Goal: Task Accomplishment & Management: Use online tool/utility

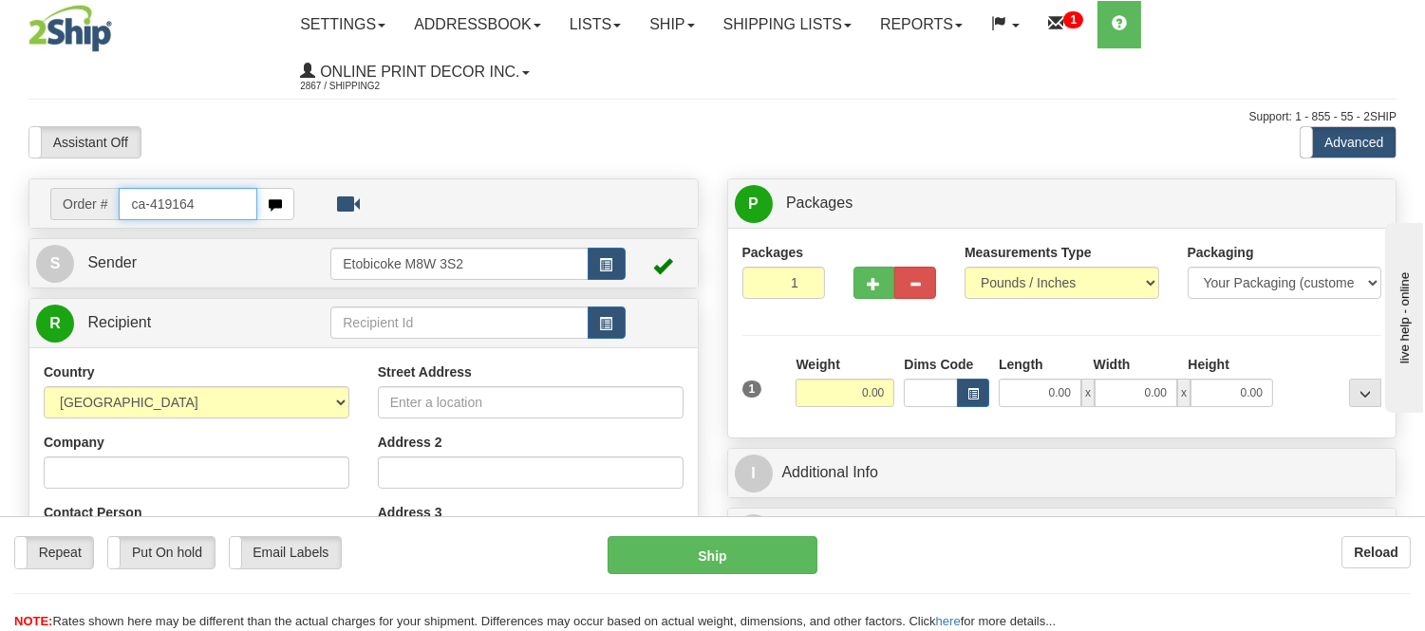
type input "ca-419164"
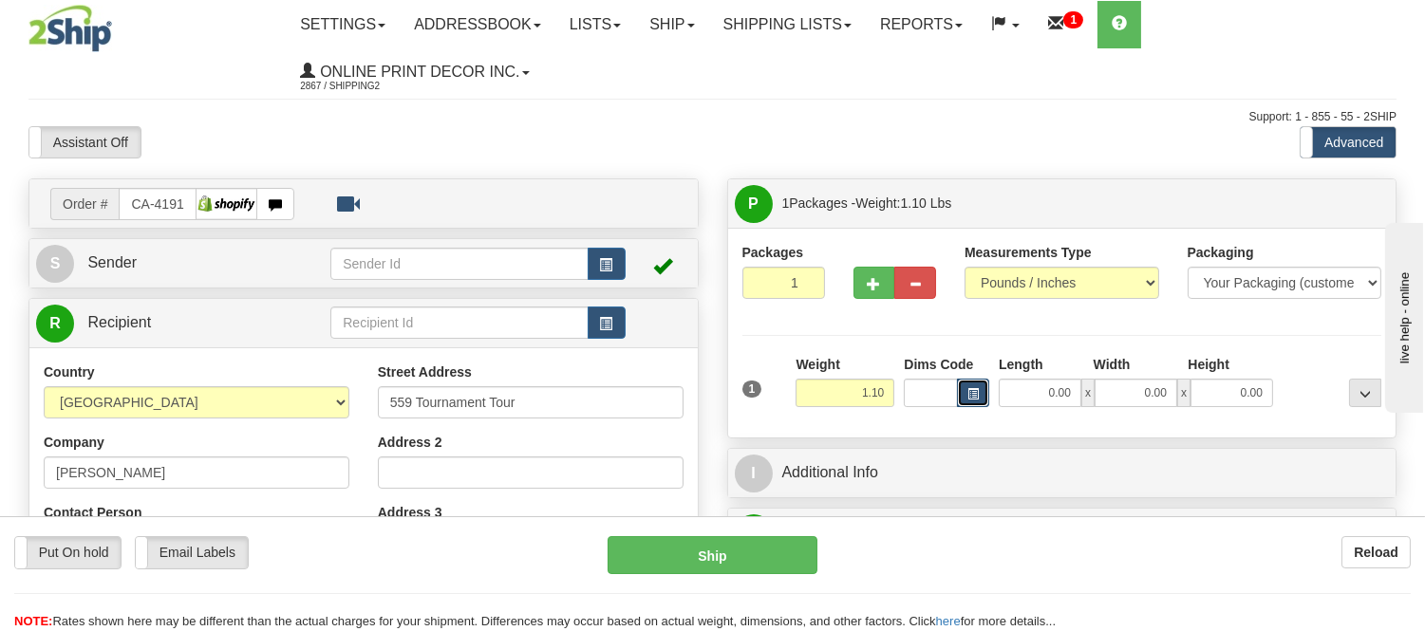
click at [963, 402] on button "button" at bounding box center [973, 393] width 32 height 28
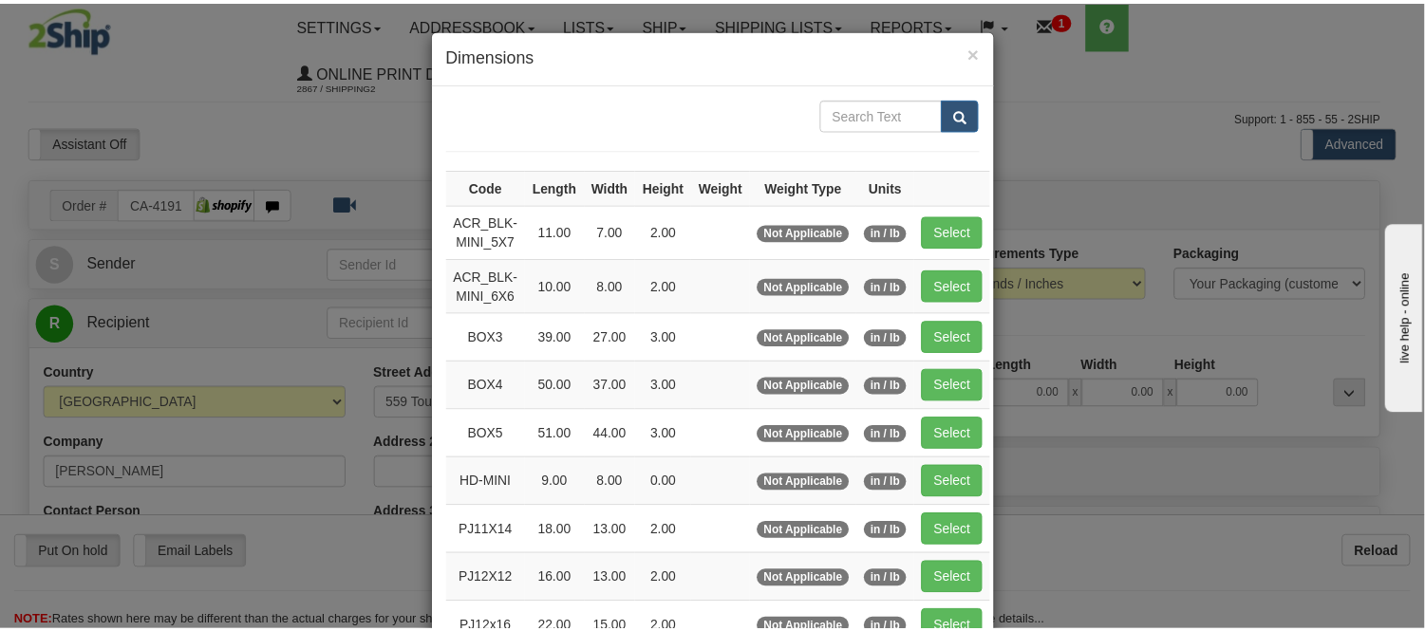
scroll to position [211, 0]
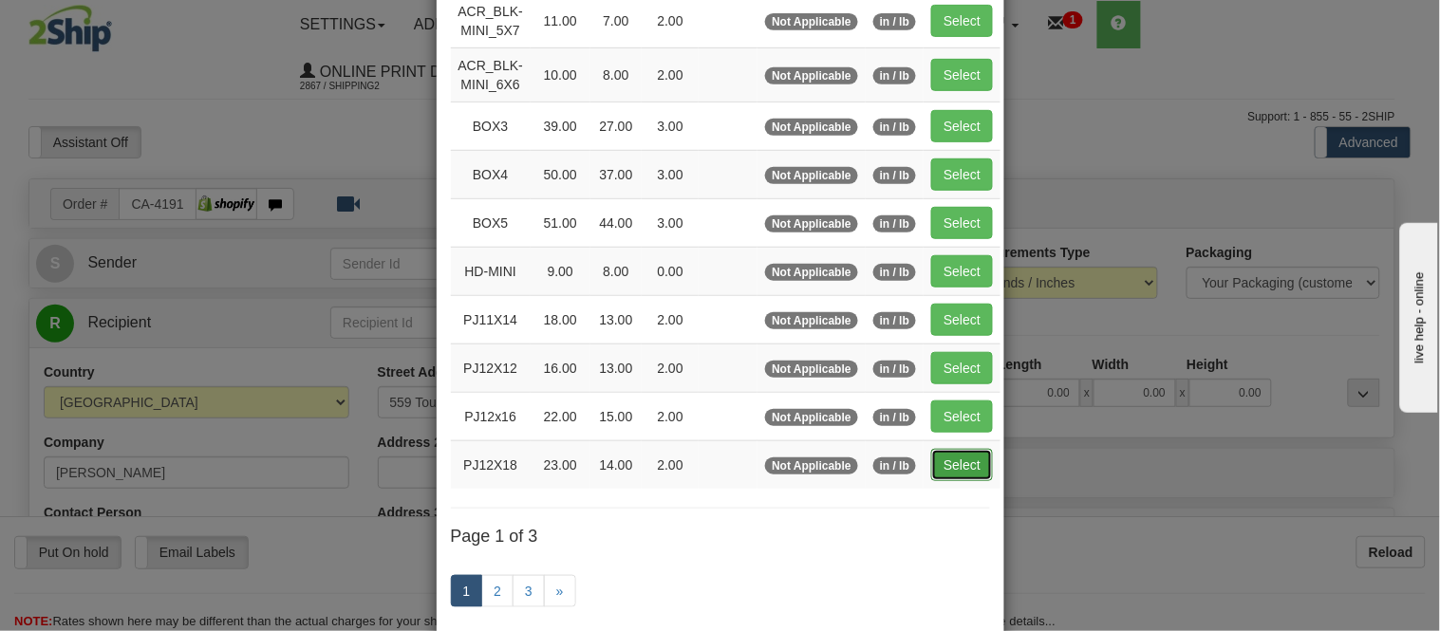
click at [953, 463] on button "Select" at bounding box center [962, 465] width 62 height 32
type input "PJ12X18"
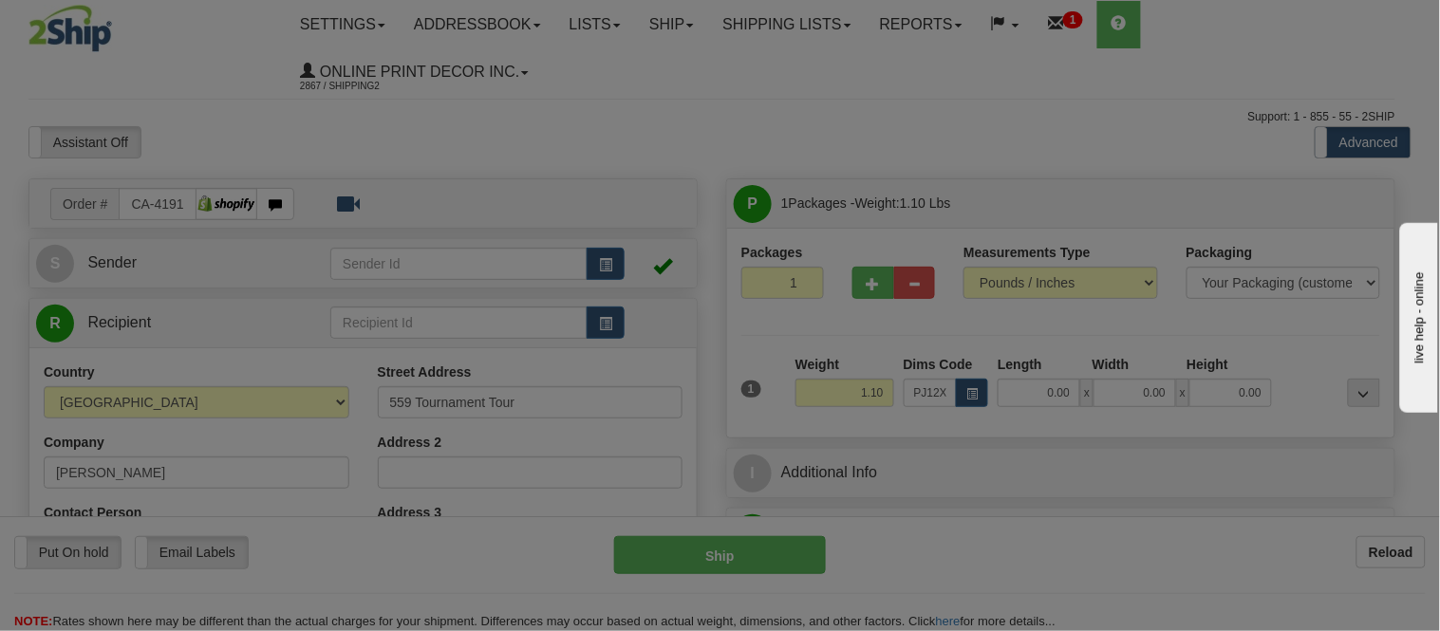
type input "23.00"
type input "14.00"
type input "2.00"
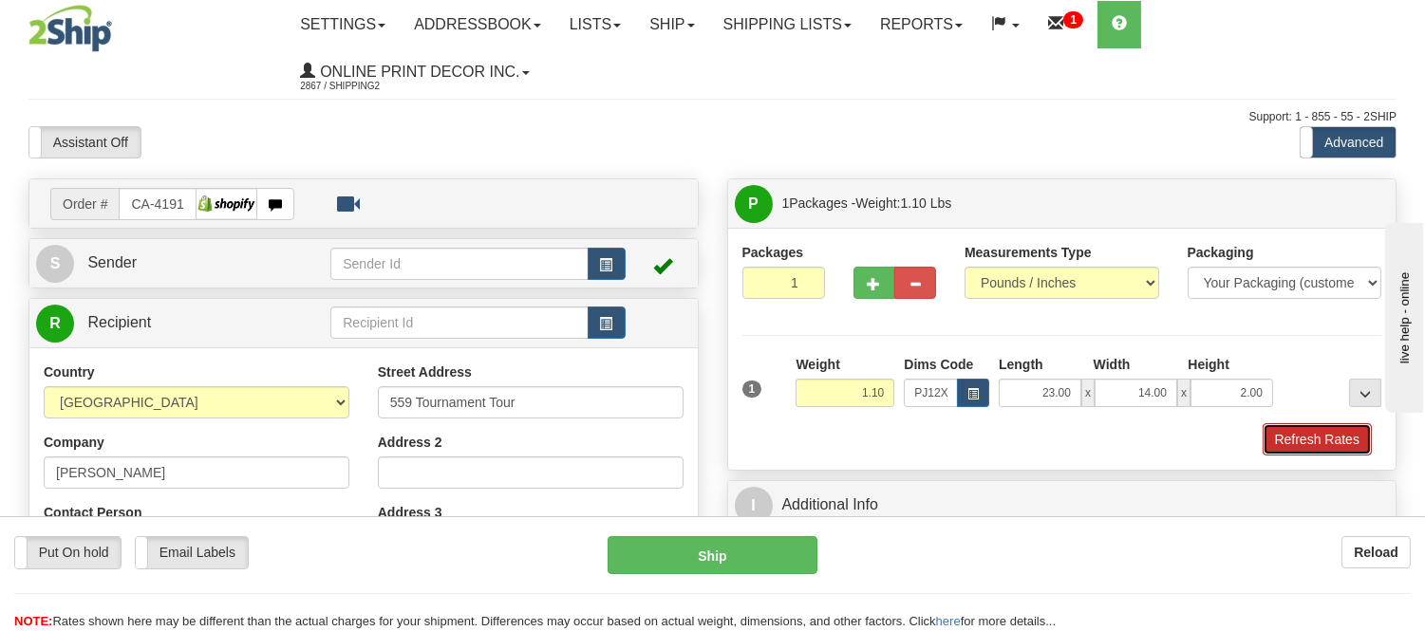
click at [1332, 450] on button "Refresh Rates" at bounding box center [1316, 439] width 109 height 32
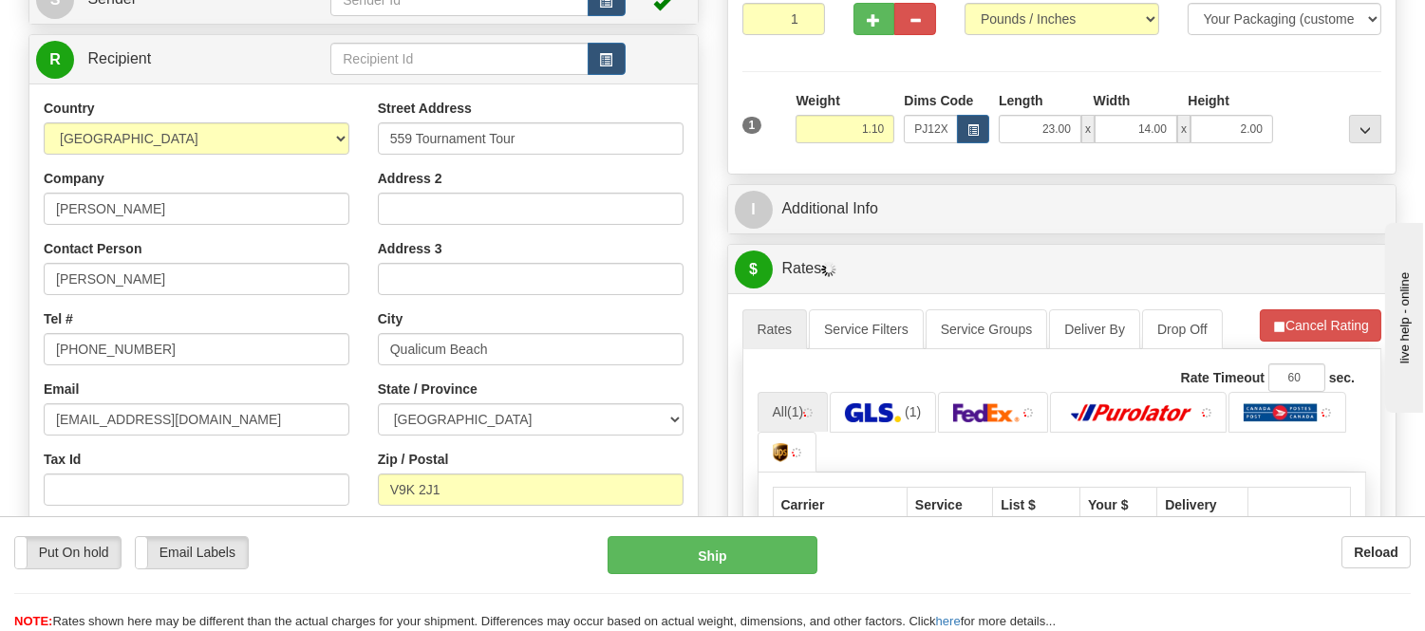
scroll to position [300, 0]
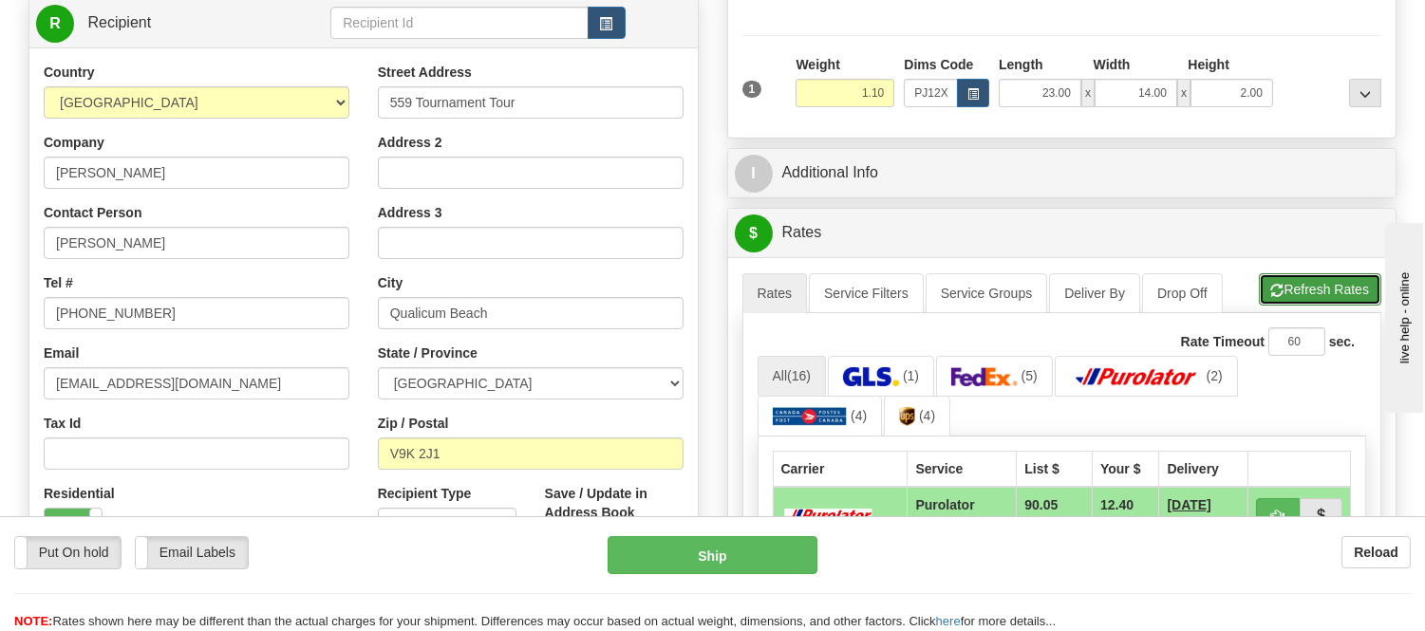
click at [1312, 285] on button "Refresh Rates" at bounding box center [1319, 289] width 122 height 32
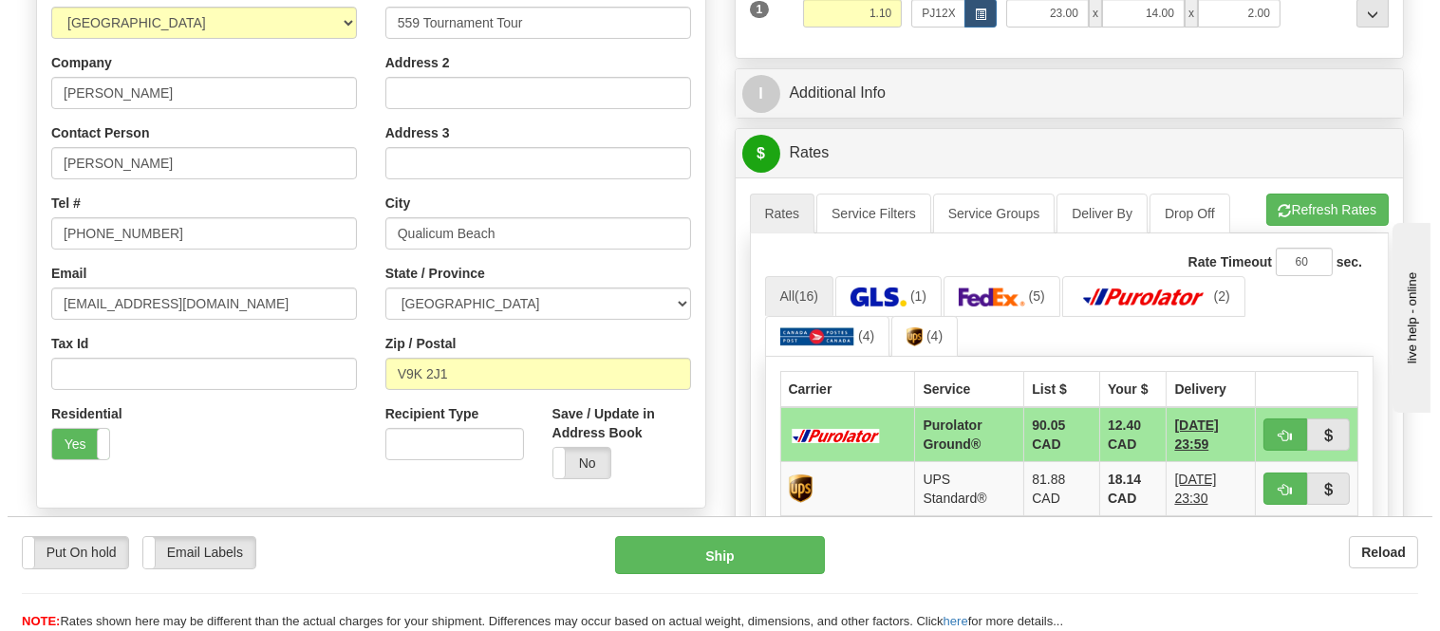
scroll to position [511, 0]
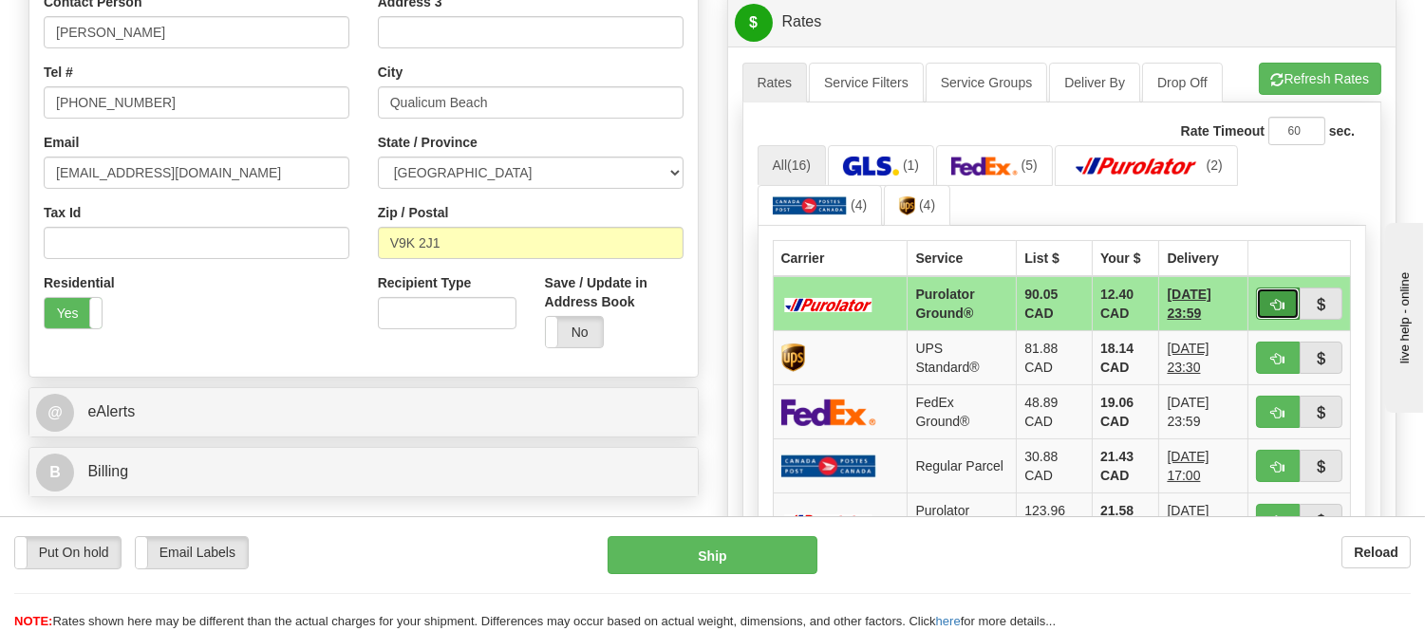
click at [1278, 299] on span "button" at bounding box center [1277, 305] width 13 height 12
type input "260"
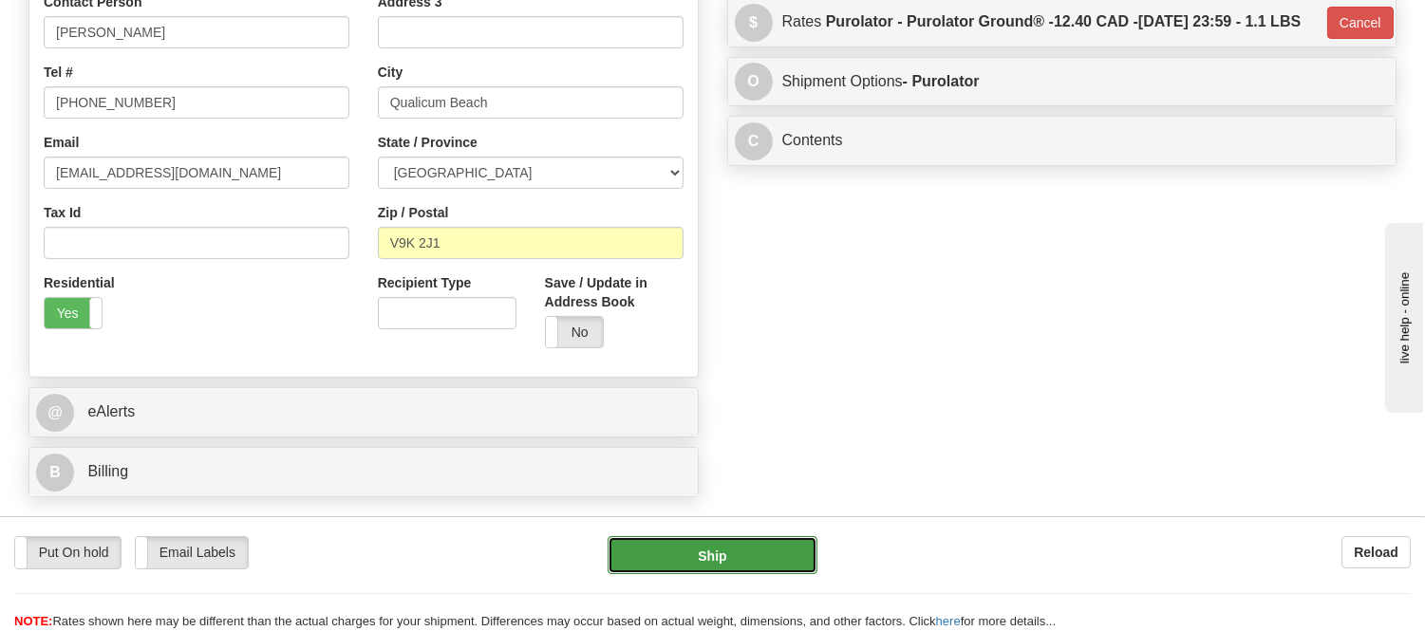
click at [689, 553] on button "Ship" at bounding box center [711, 555] width 209 height 38
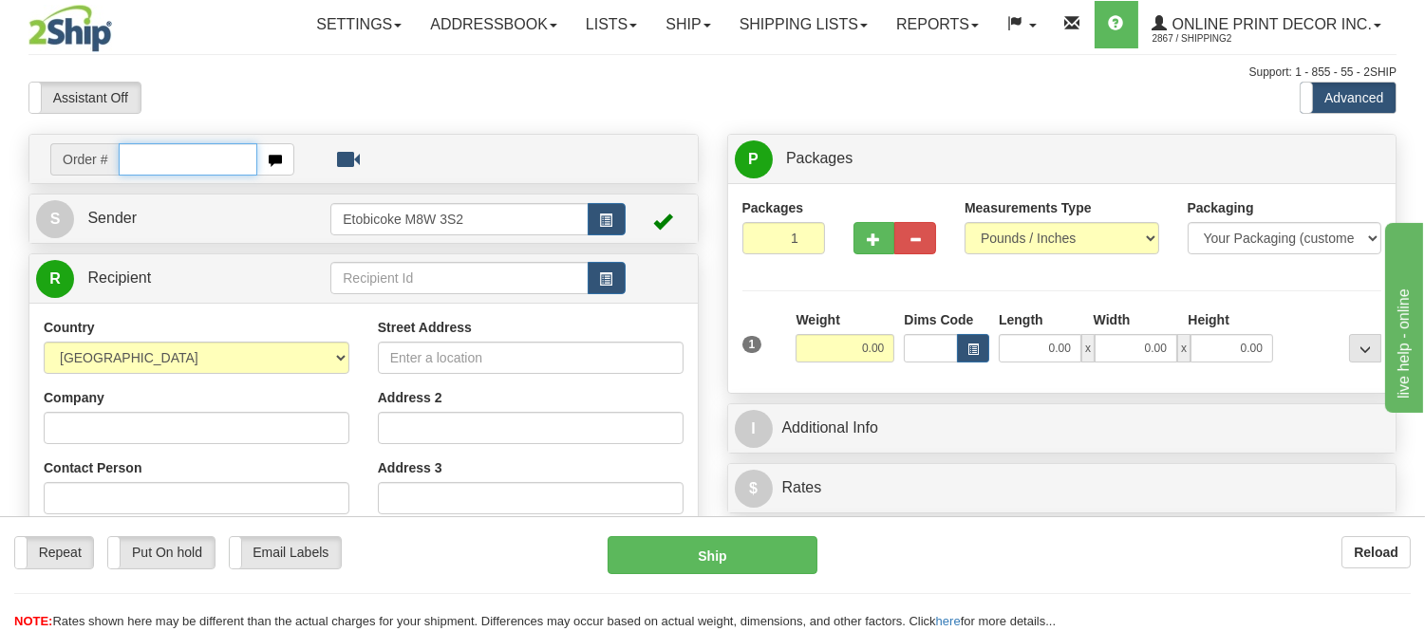
click at [196, 164] on input "text" at bounding box center [188, 159] width 139 height 32
type input "2997"
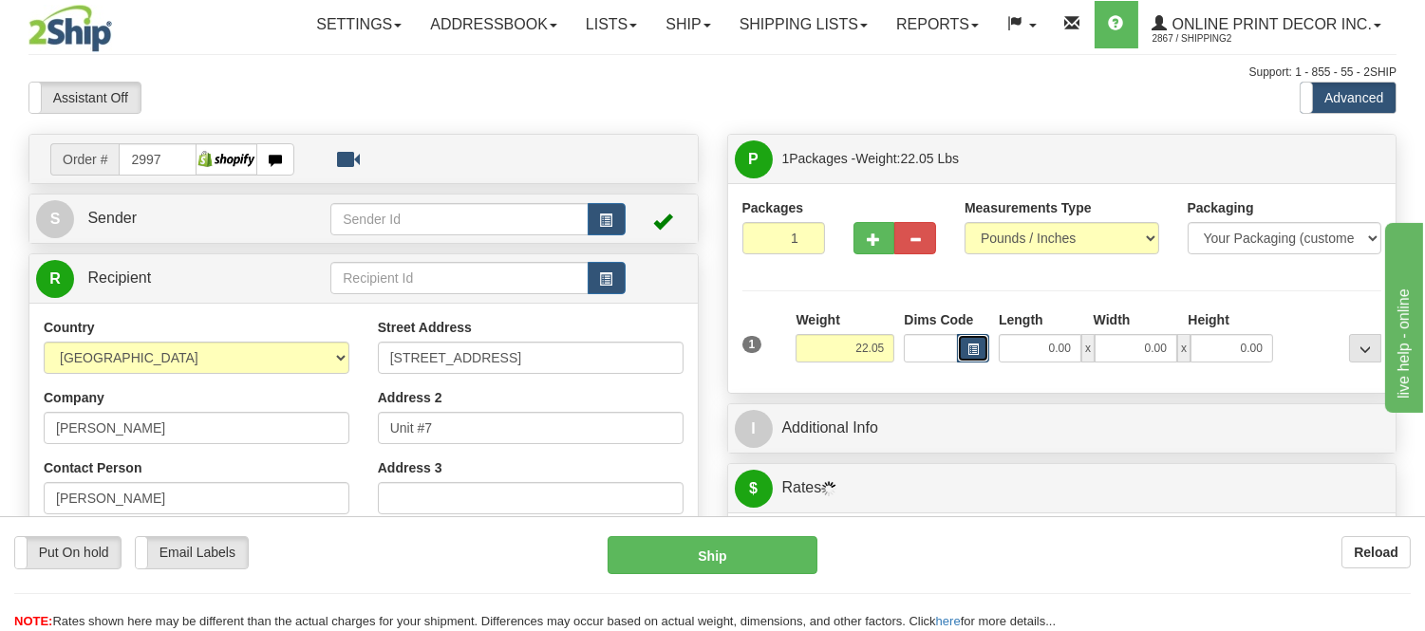
click at [967, 345] on span "button" at bounding box center [972, 350] width 11 height 10
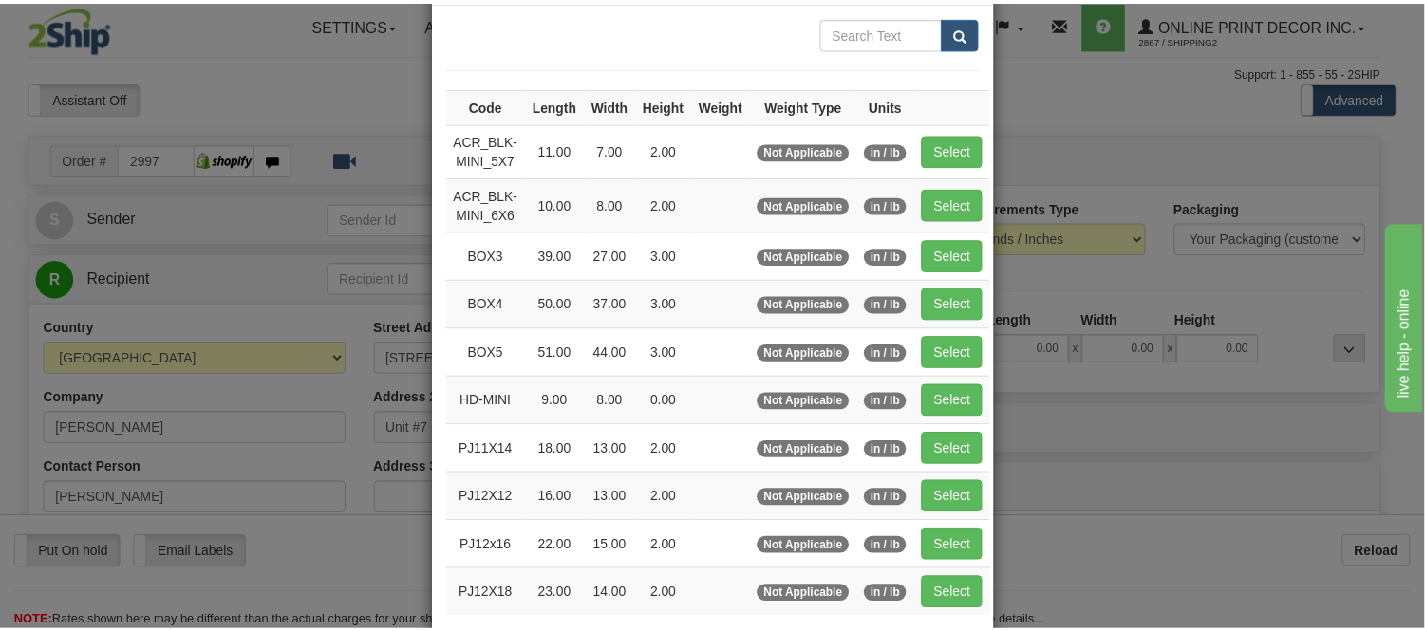
scroll to position [211, 0]
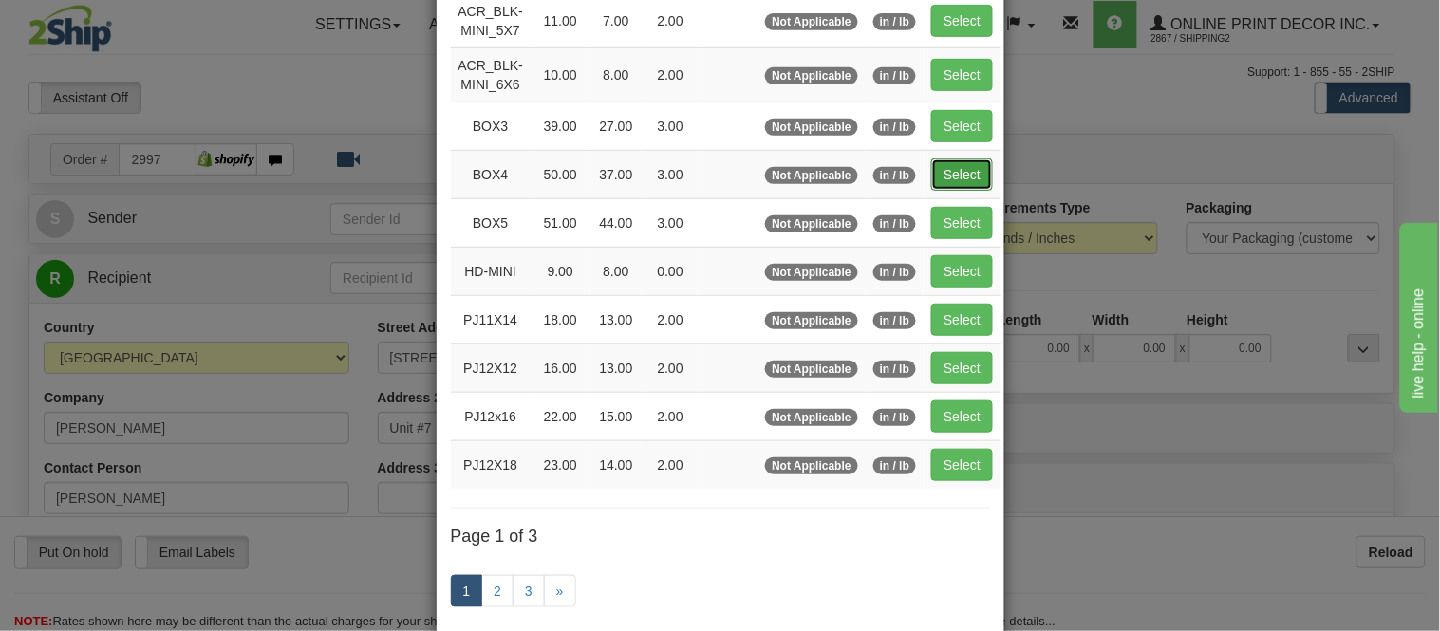
click at [946, 178] on button "Select" at bounding box center [962, 174] width 62 height 32
type input "BOX4"
type input "50.00"
type input "37.00"
type input "3.00"
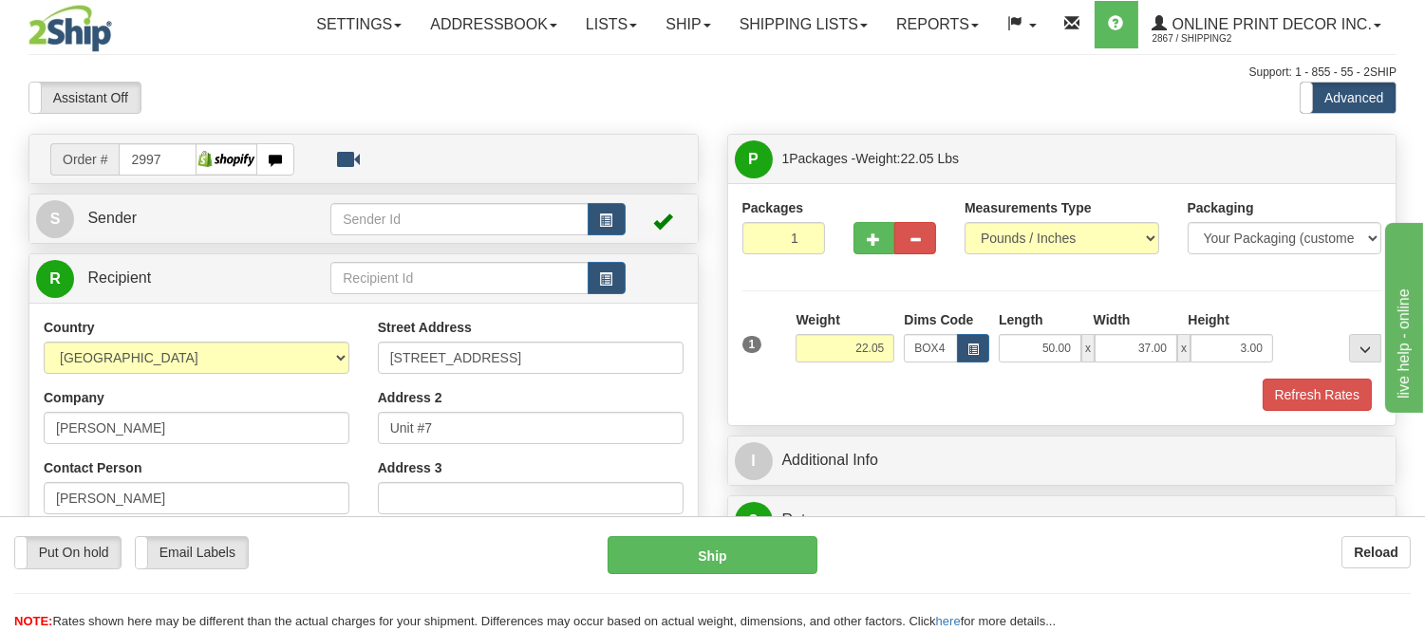
drag, startPoint x: 897, startPoint y: 342, endPoint x: 885, endPoint y: 345, distance: 12.0
click at [859, 349] on div "Weight 22.05" at bounding box center [845, 343] width 108 height 66
drag, startPoint x: 886, startPoint y: 346, endPoint x: 809, endPoint y: 357, distance: 78.5
click at [809, 357] on input "22.05" at bounding box center [844, 348] width 99 height 28
drag, startPoint x: 885, startPoint y: 343, endPoint x: 837, endPoint y: 362, distance: 52.0
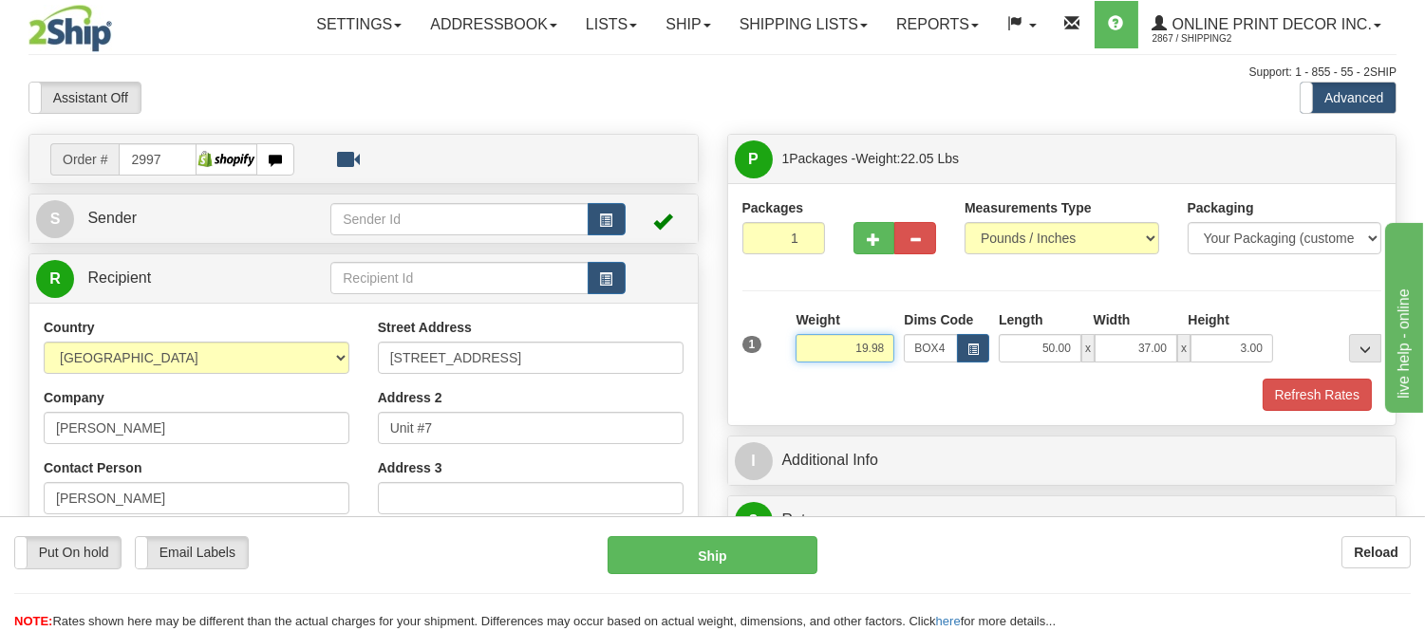
click at [837, 362] on input "19.98" at bounding box center [844, 348] width 99 height 28
type input "17.98"
click at [1284, 393] on button "Refresh Rates" at bounding box center [1316, 395] width 109 height 32
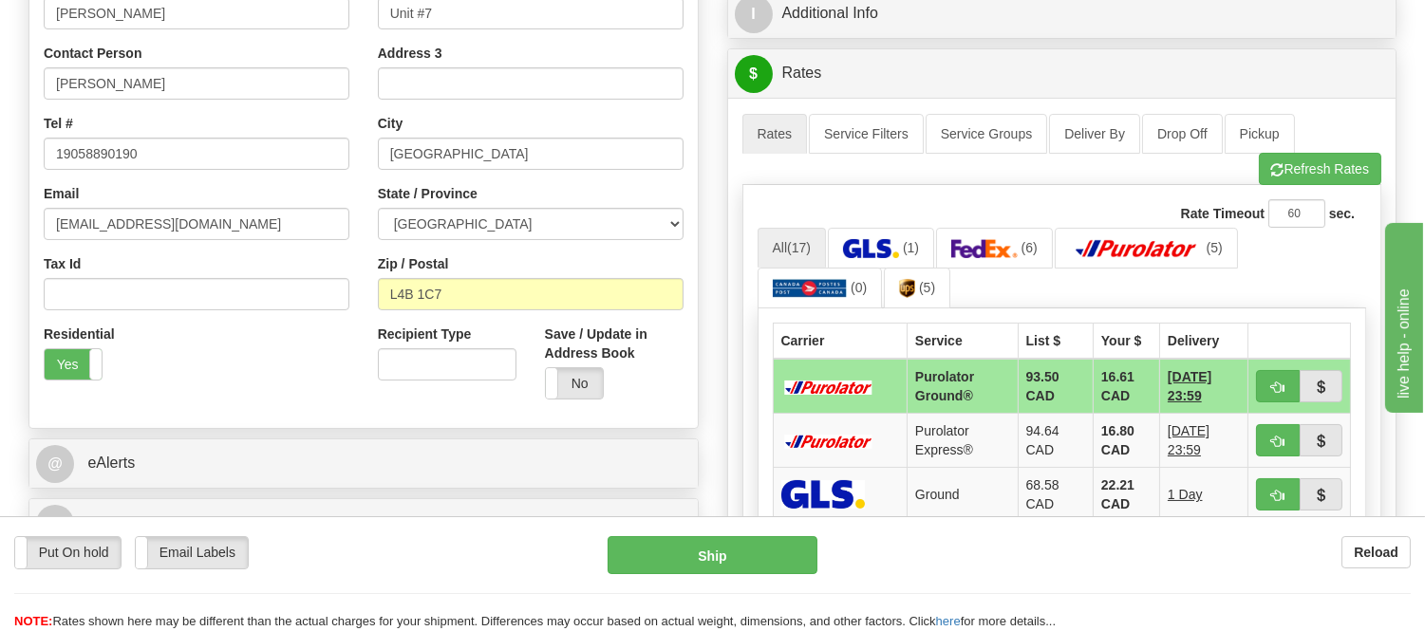
scroll to position [421, 0]
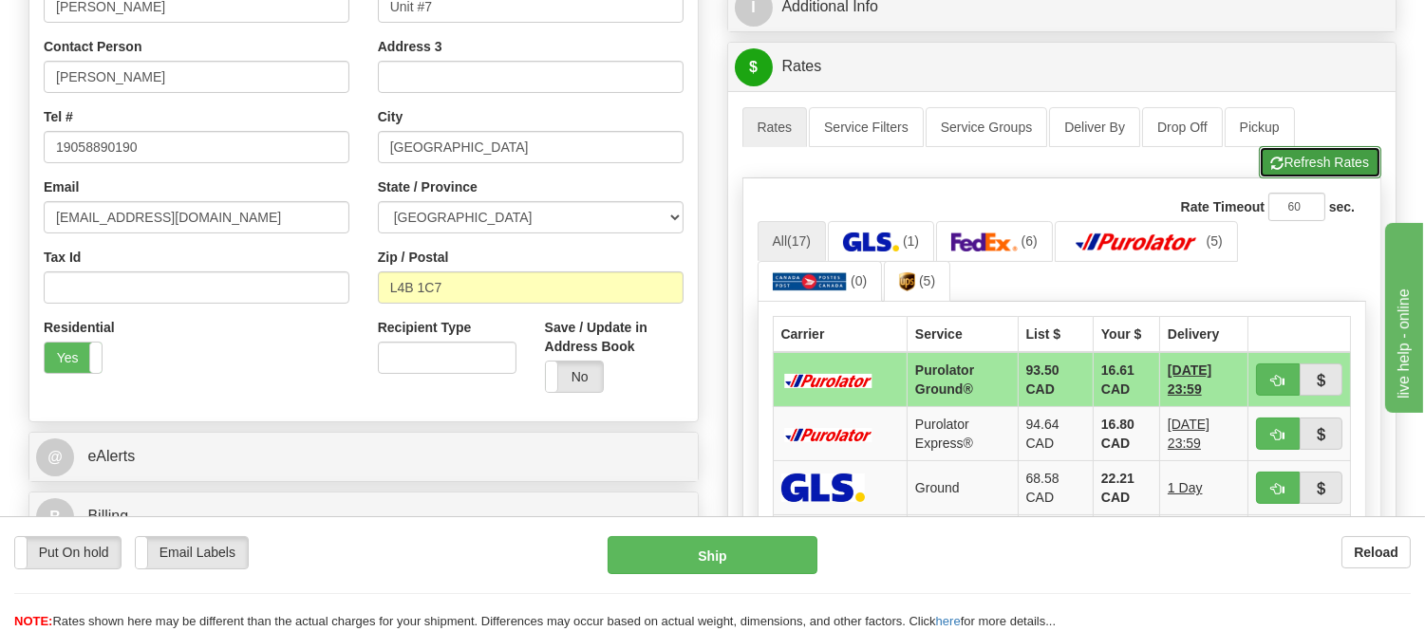
click at [1292, 168] on button "Refresh Rates" at bounding box center [1319, 162] width 122 height 32
click at [1271, 378] on span "button" at bounding box center [1277, 381] width 13 height 12
type input "260"
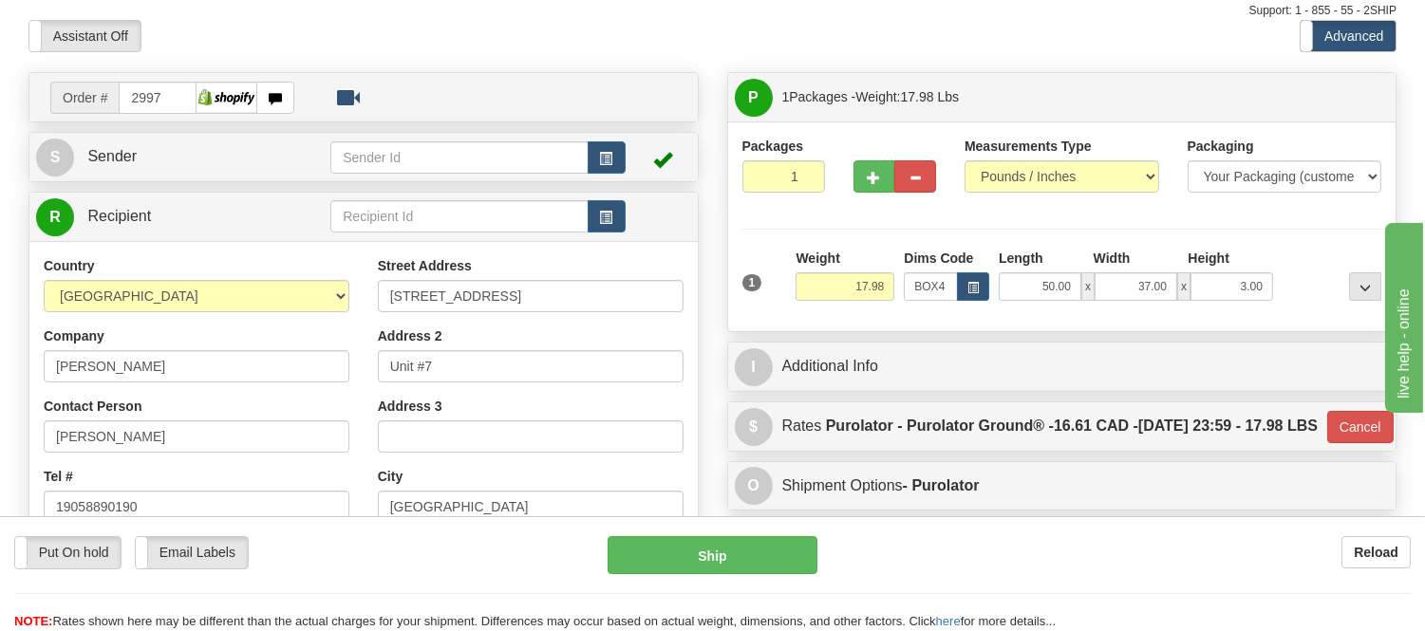
scroll to position [0, 0]
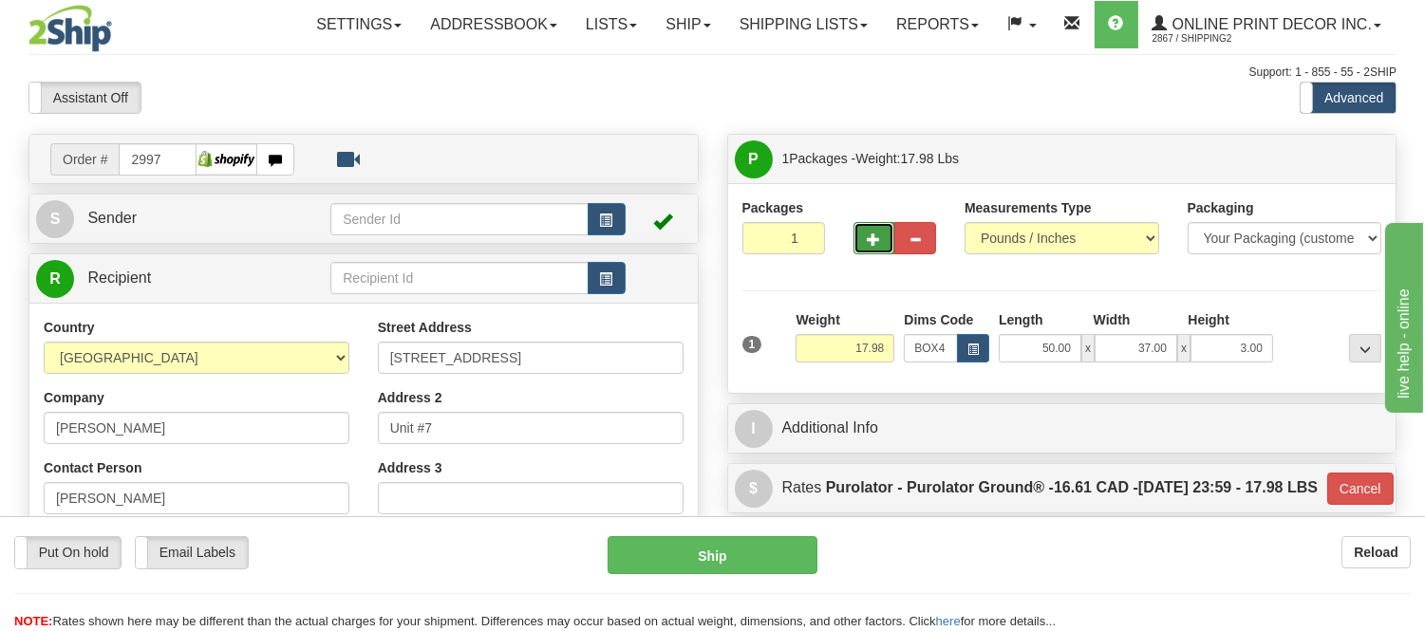
click at [871, 242] on span "button" at bounding box center [873, 239] width 13 height 12
radio input "true"
type input "2"
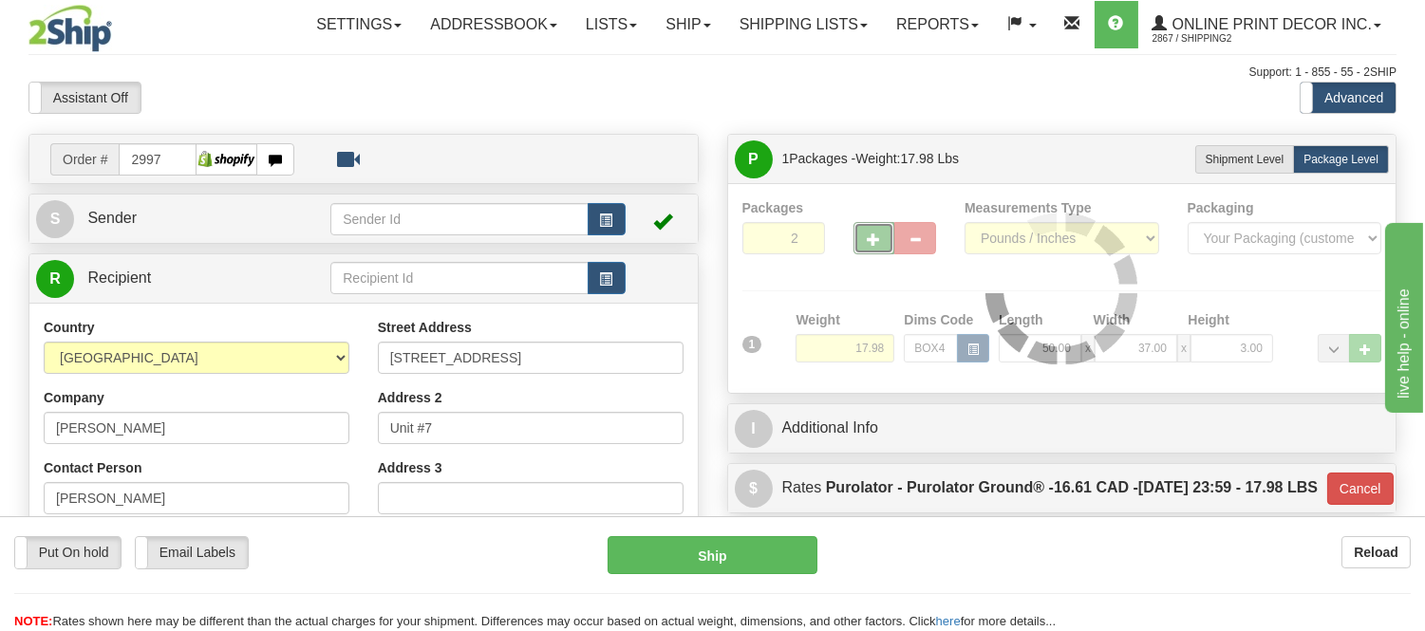
type input "260"
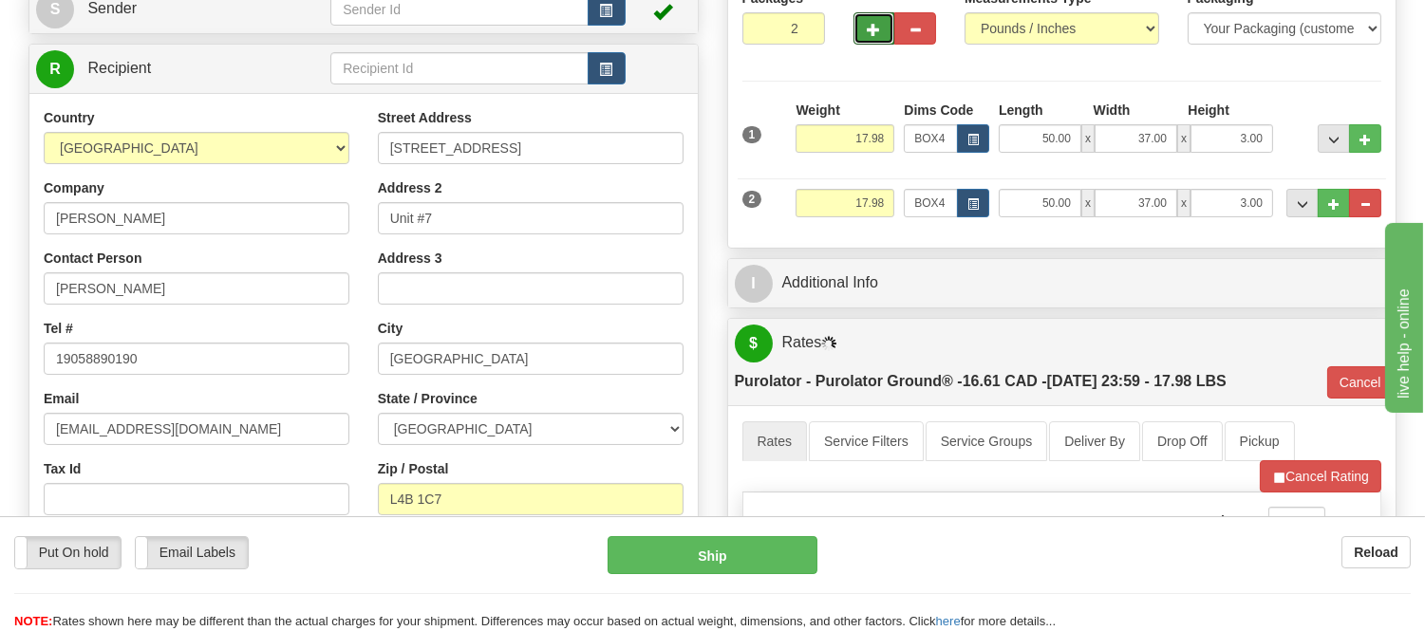
scroll to position [211, 0]
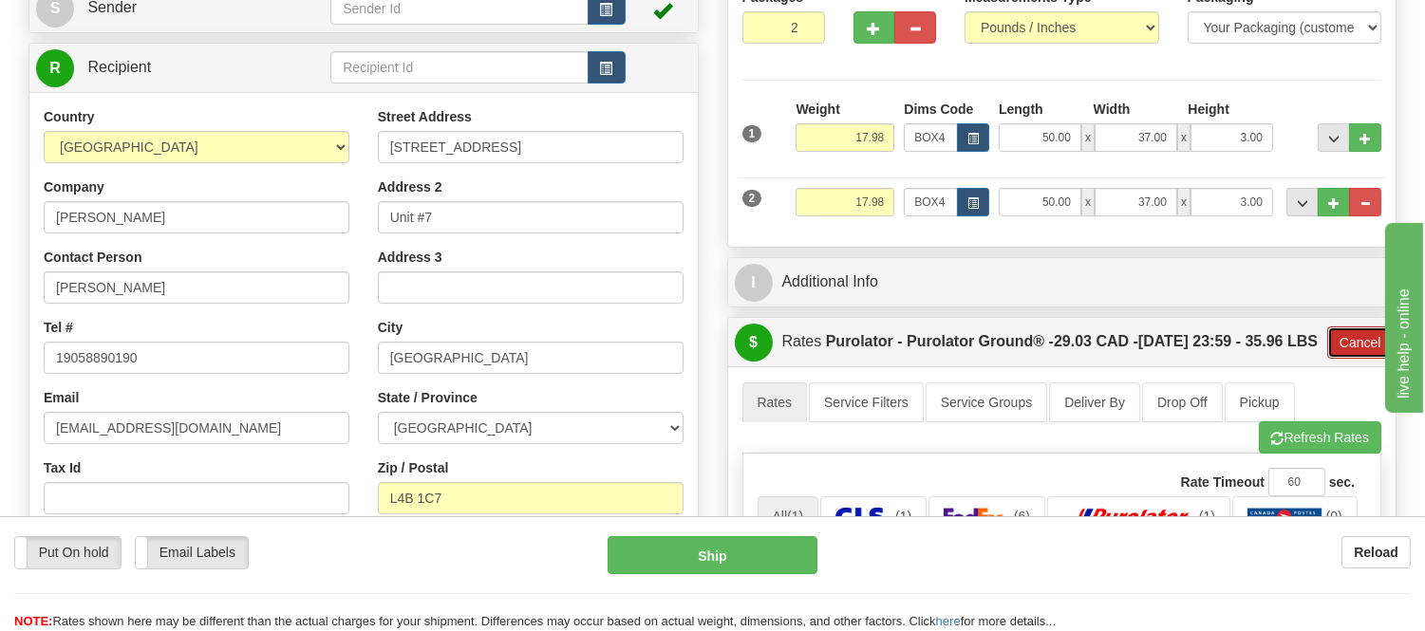
click at [1363, 359] on button "Cancel" at bounding box center [1360, 342] width 66 height 32
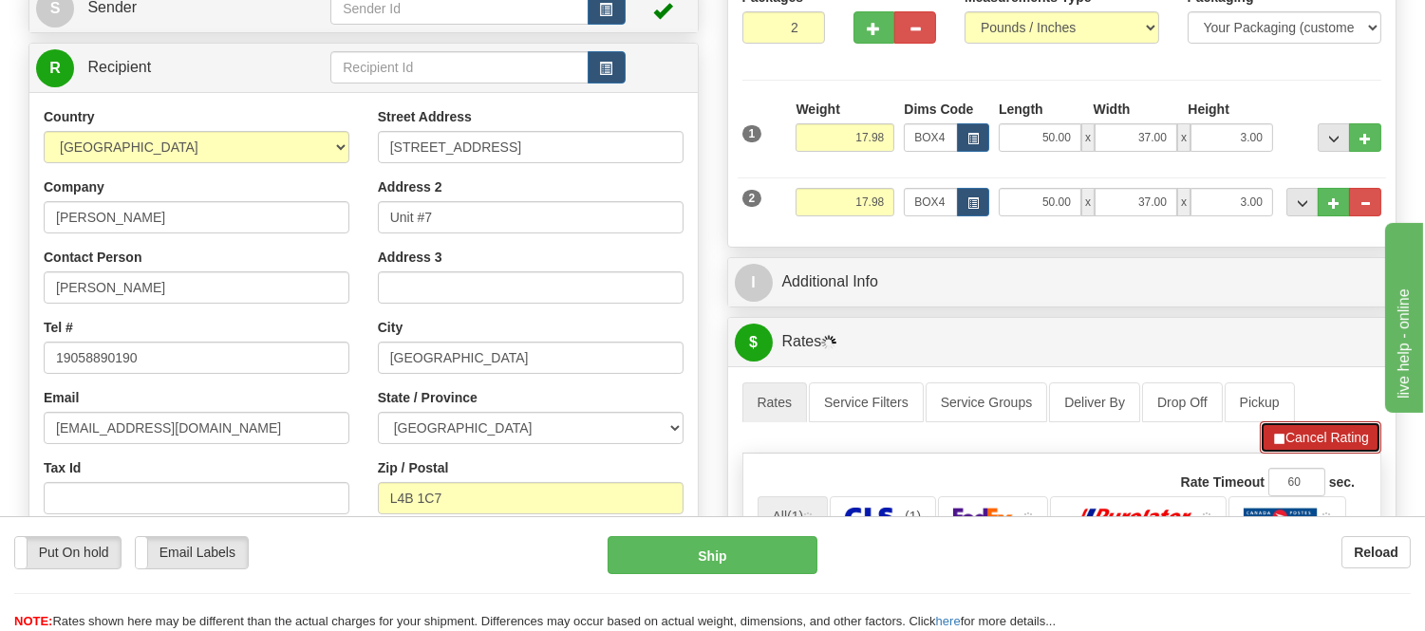
click at [1314, 438] on button "Cancel Rating" at bounding box center [1319, 437] width 121 height 32
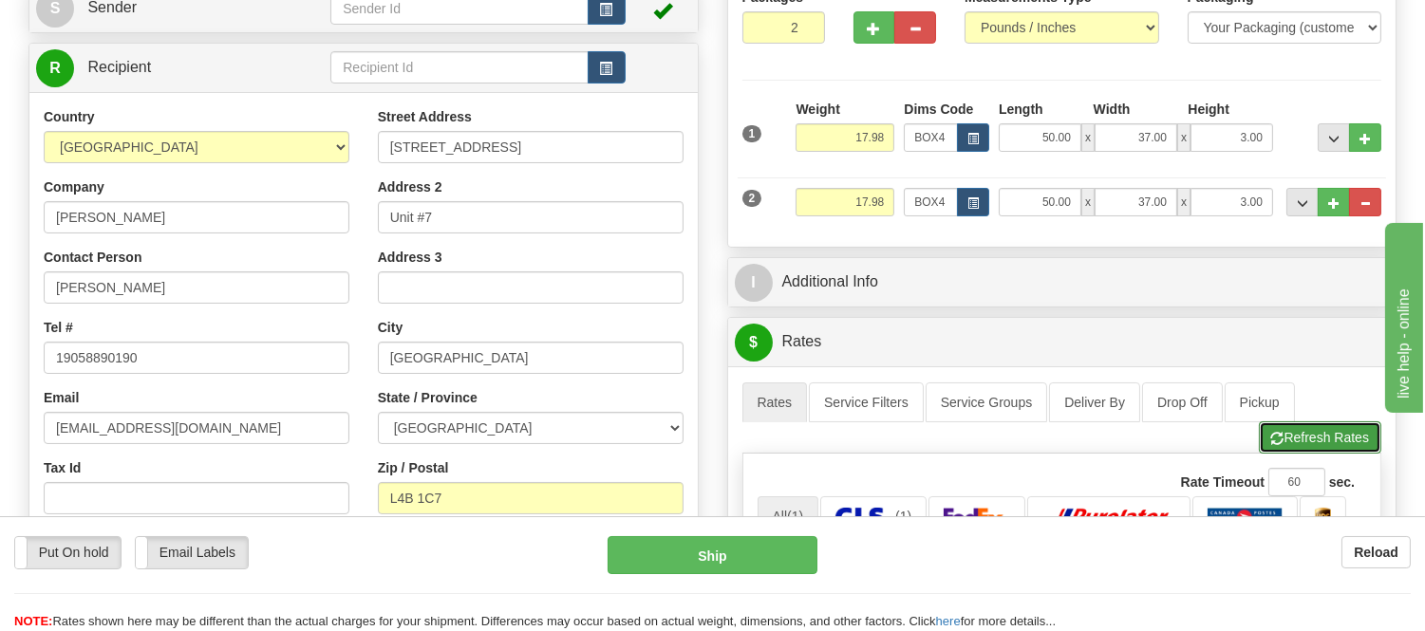
click at [1313, 438] on button "Refresh Rates" at bounding box center [1319, 437] width 122 height 32
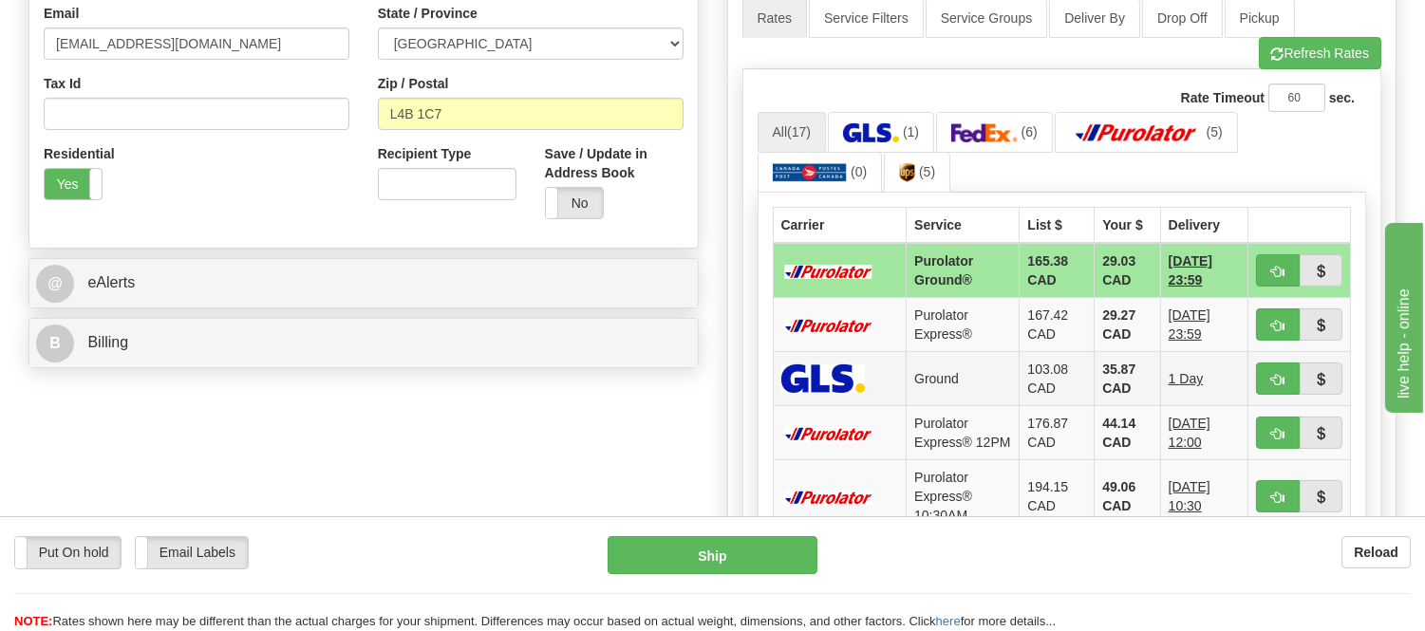
scroll to position [632, 0]
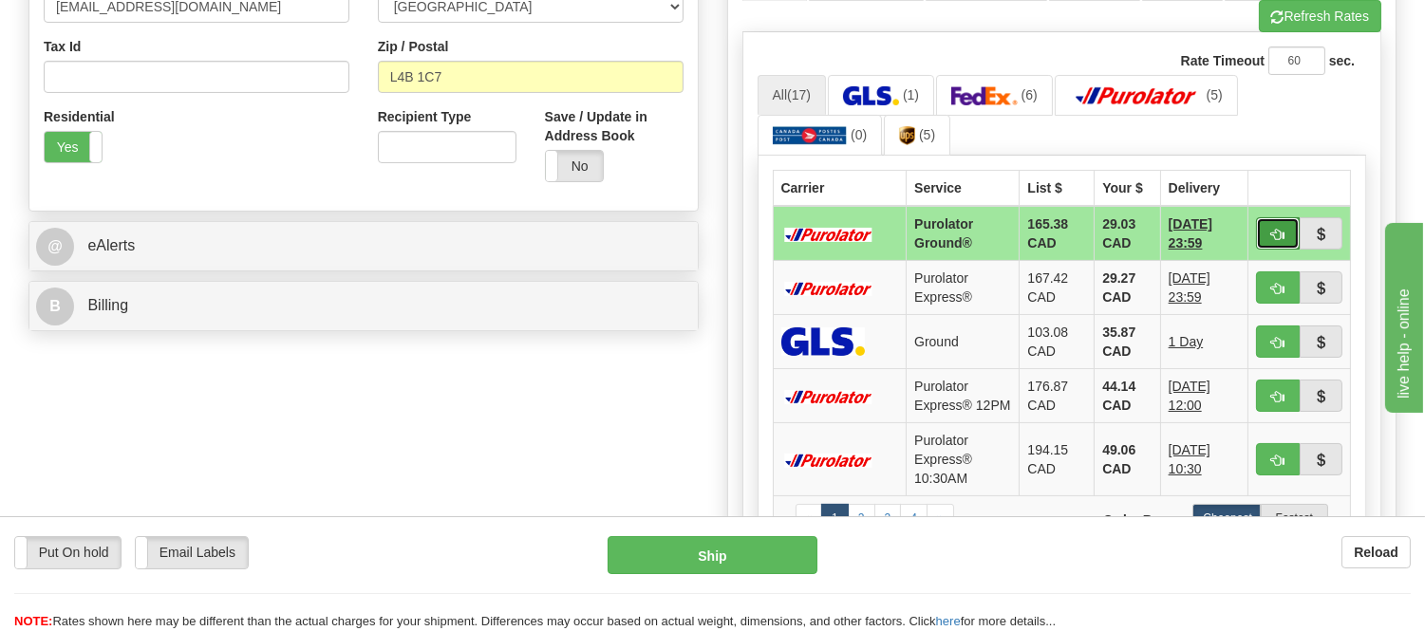
click at [1275, 234] on span "button" at bounding box center [1277, 235] width 13 height 12
type input "260"
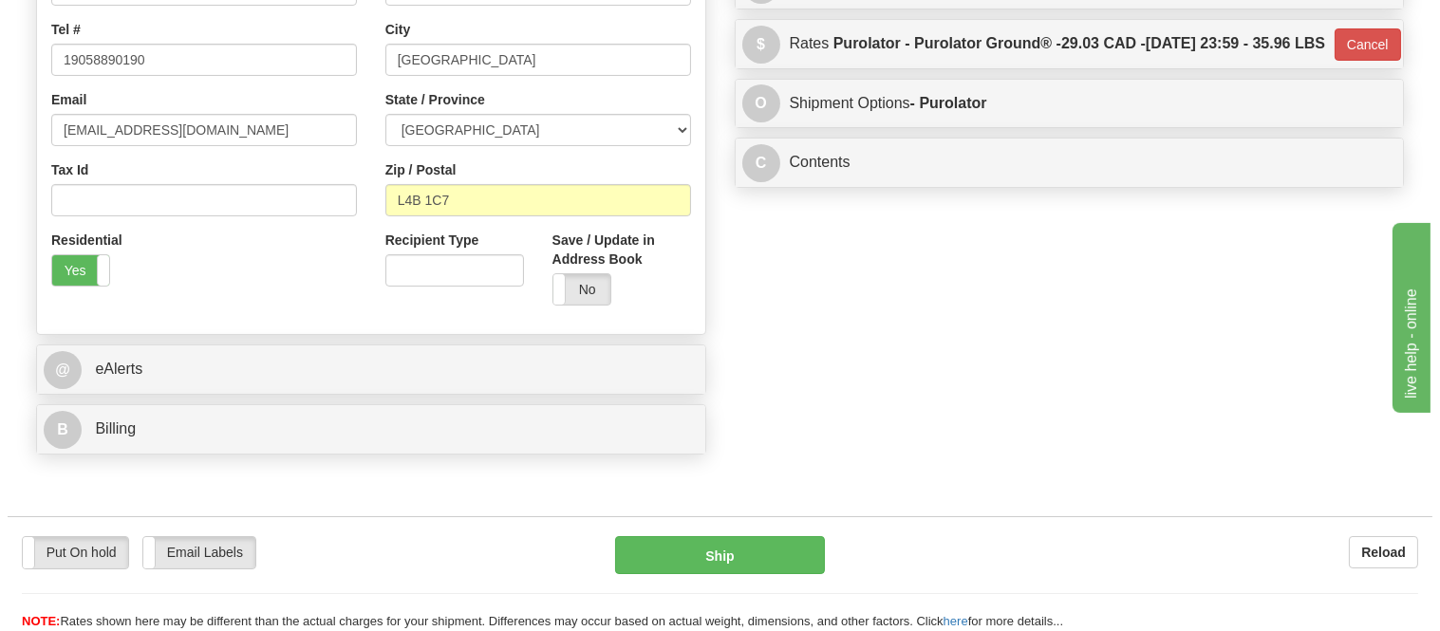
scroll to position [211, 0]
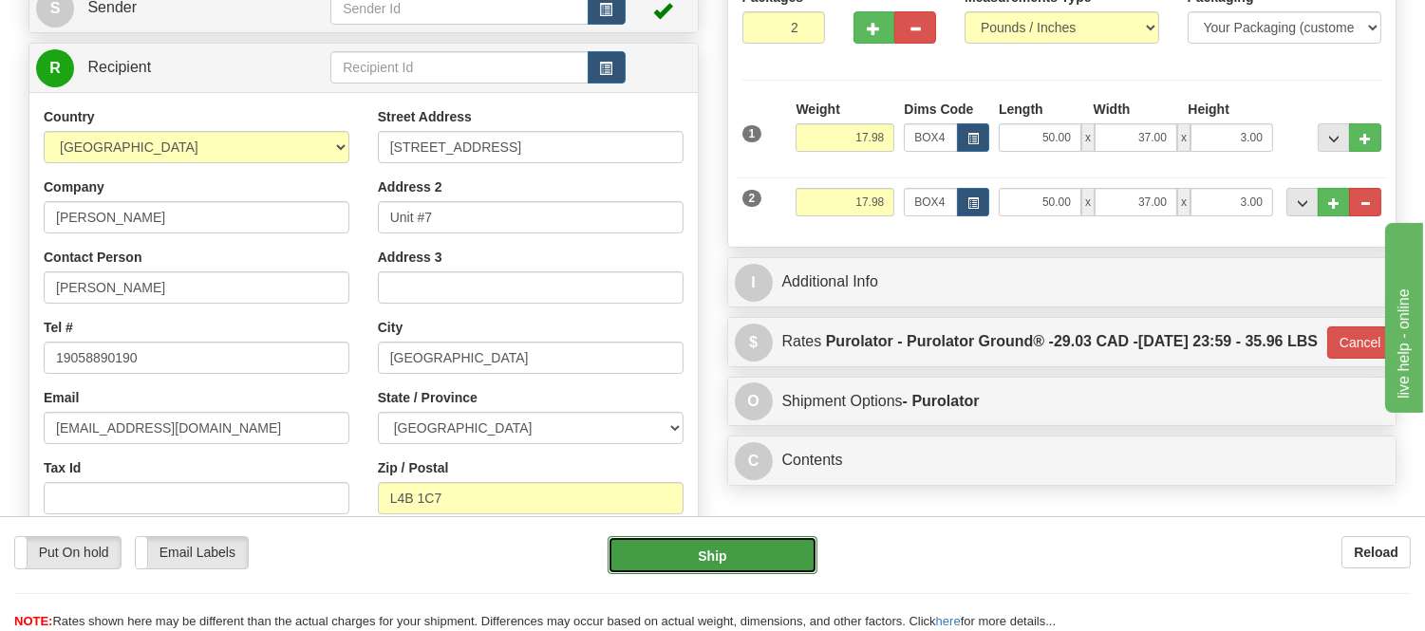
click at [747, 565] on button "Ship" at bounding box center [711, 555] width 209 height 38
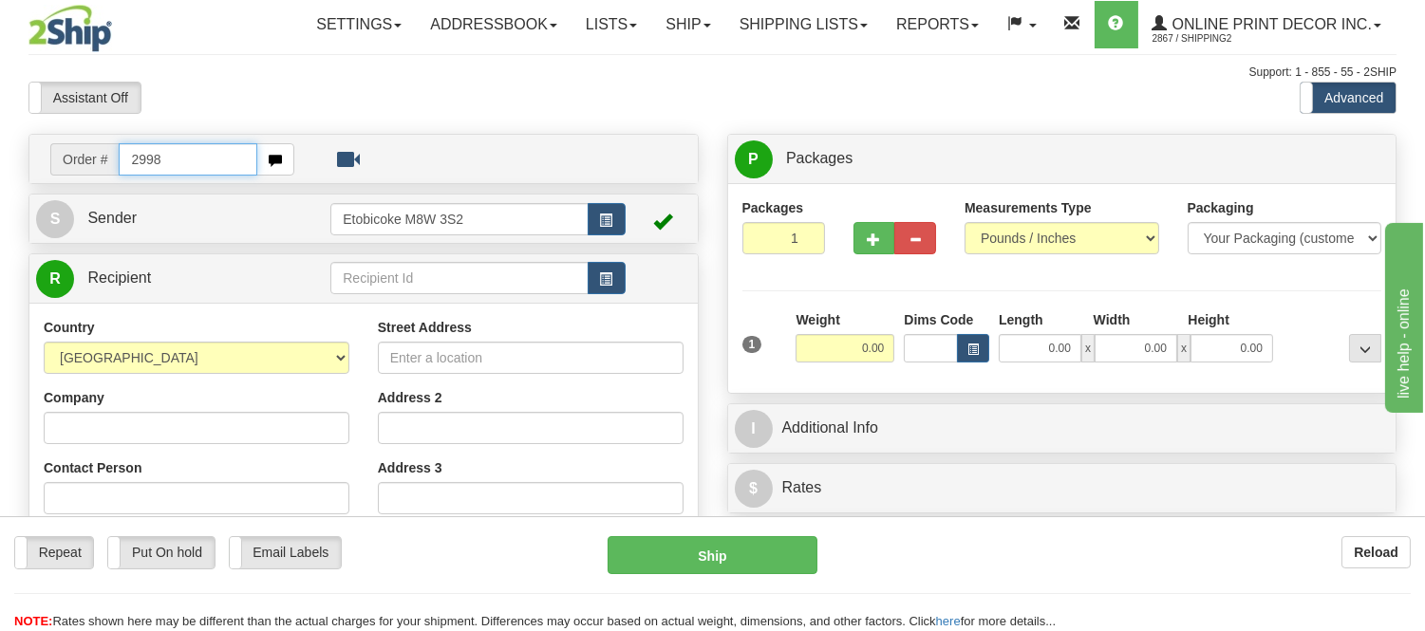
type input "2998"
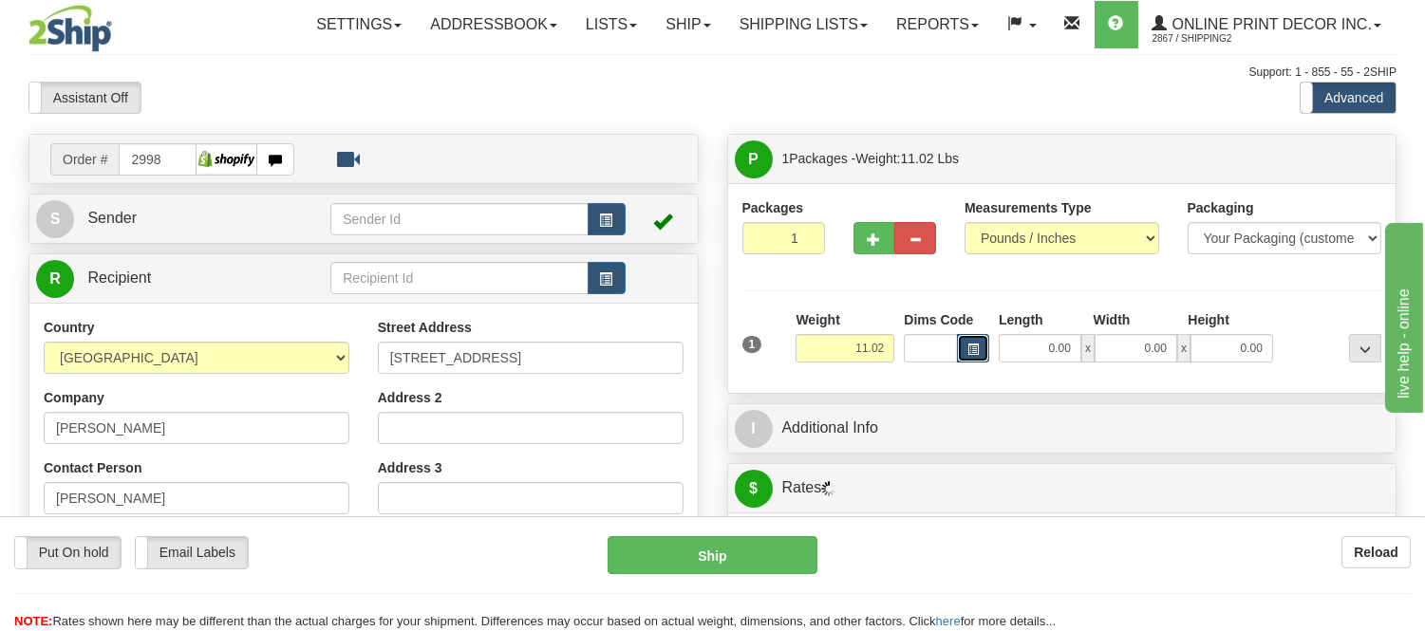
click at [984, 349] on button "button" at bounding box center [973, 348] width 32 height 28
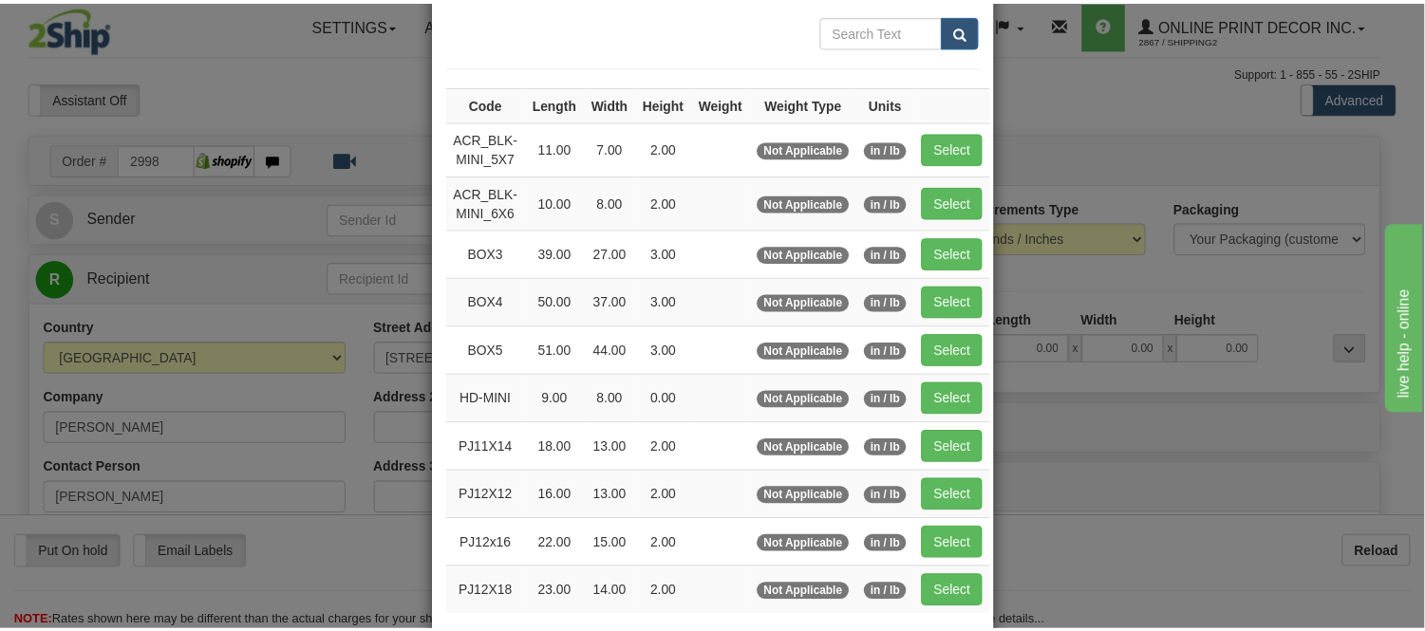
scroll to position [211, 0]
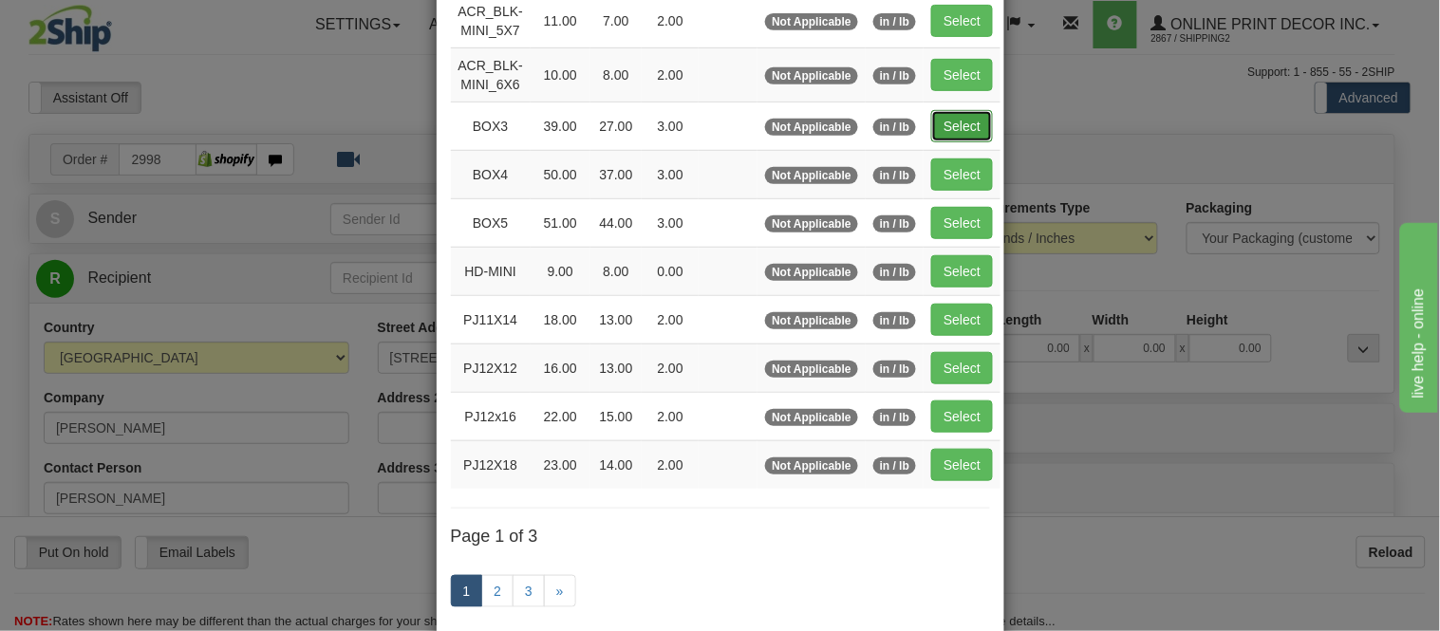
click at [941, 127] on button "Select" at bounding box center [962, 126] width 62 height 32
type input "BOX3"
type input "39.00"
type input "27.00"
type input "3.00"
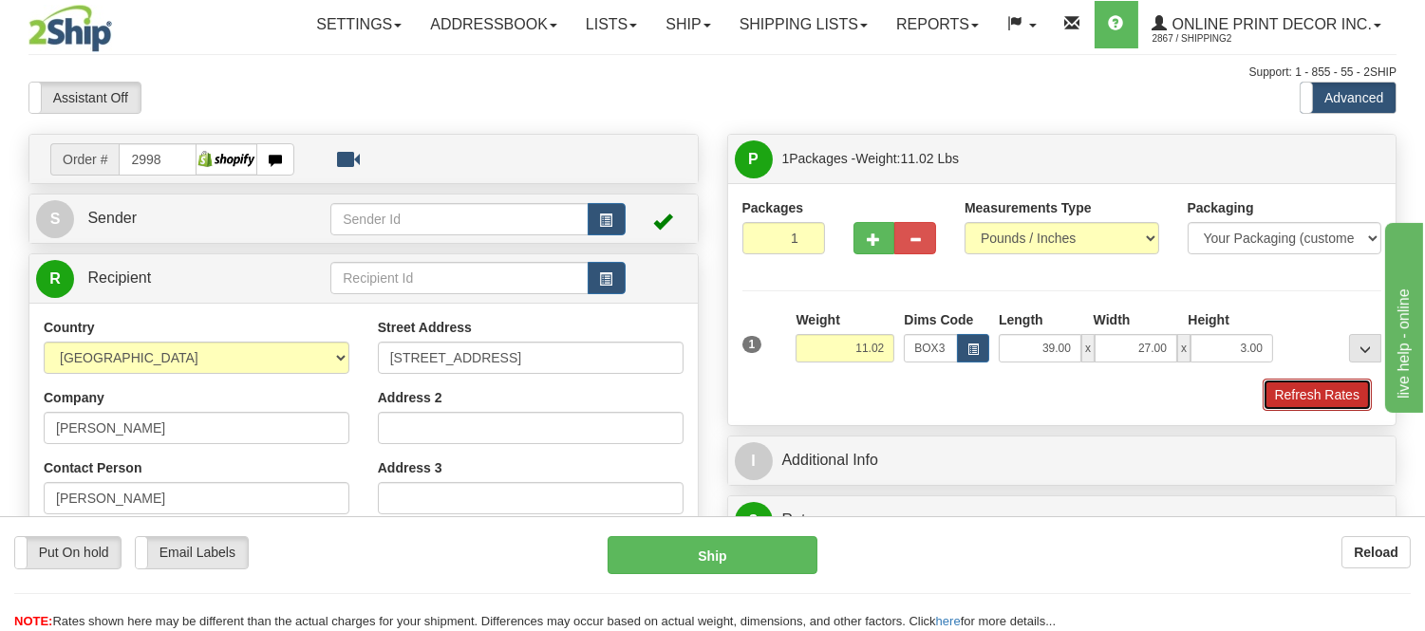
click at [1288, 402] on button "Refresh Rates" at bounding box center [1316, 395] width 109 height 32
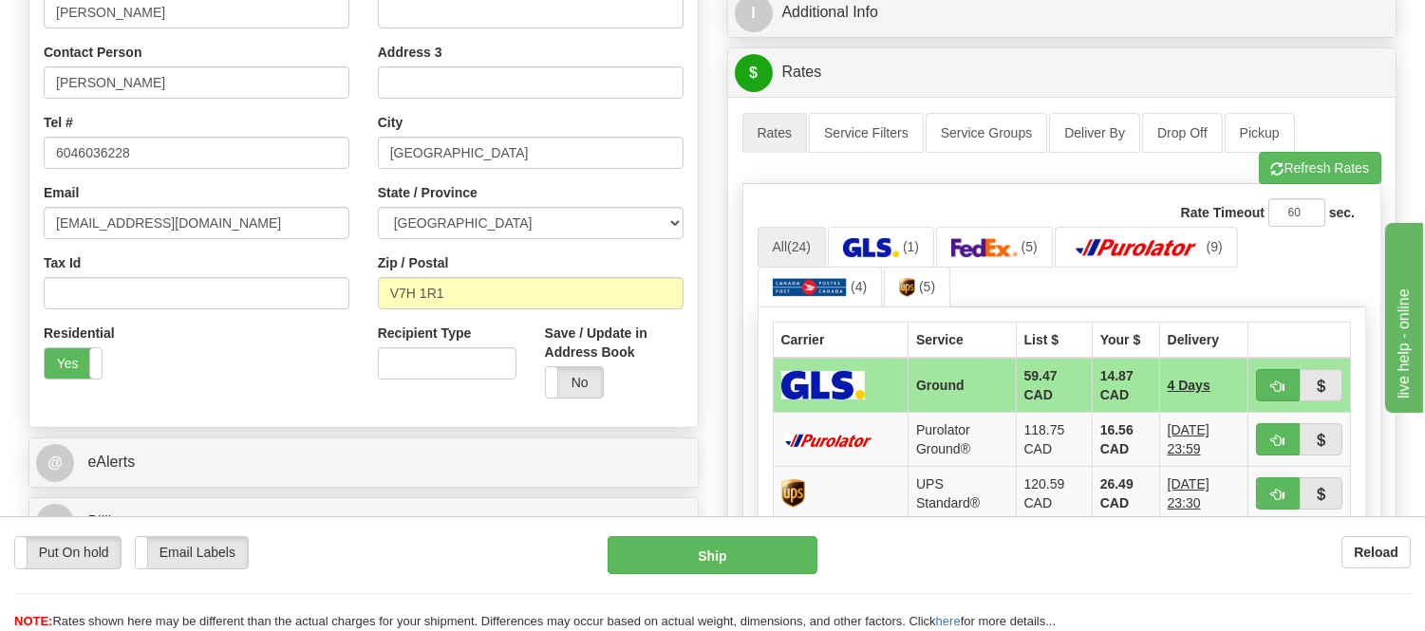
scroll to position [421, 0]
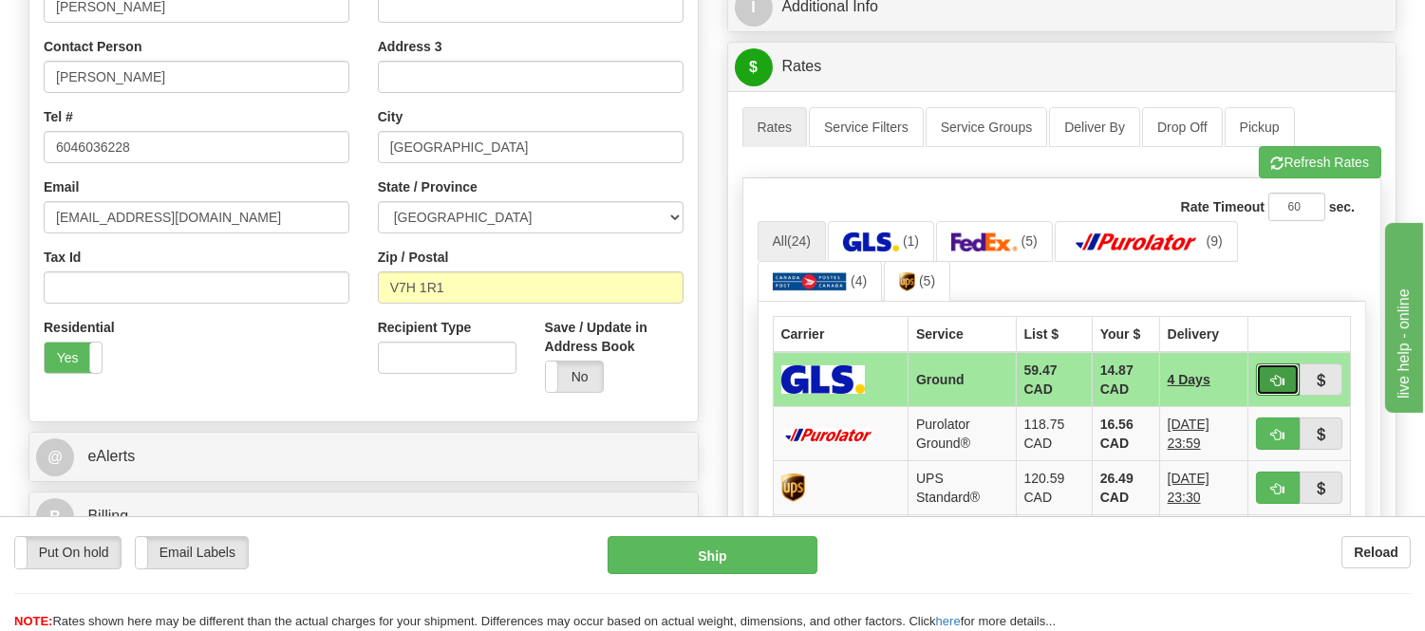
click at [1285, 378] on button "button" at bounding box center [1278, 379] width 44 height 32
type input "1"
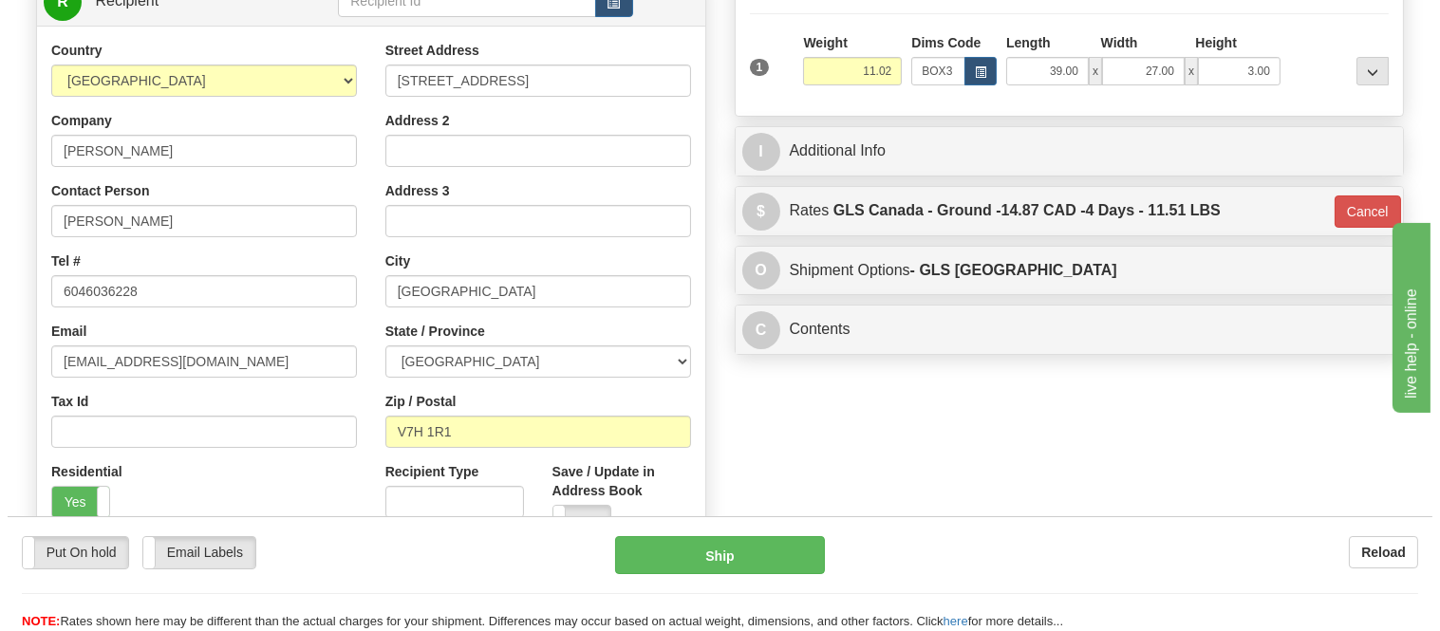
scroll to position [105, 0]
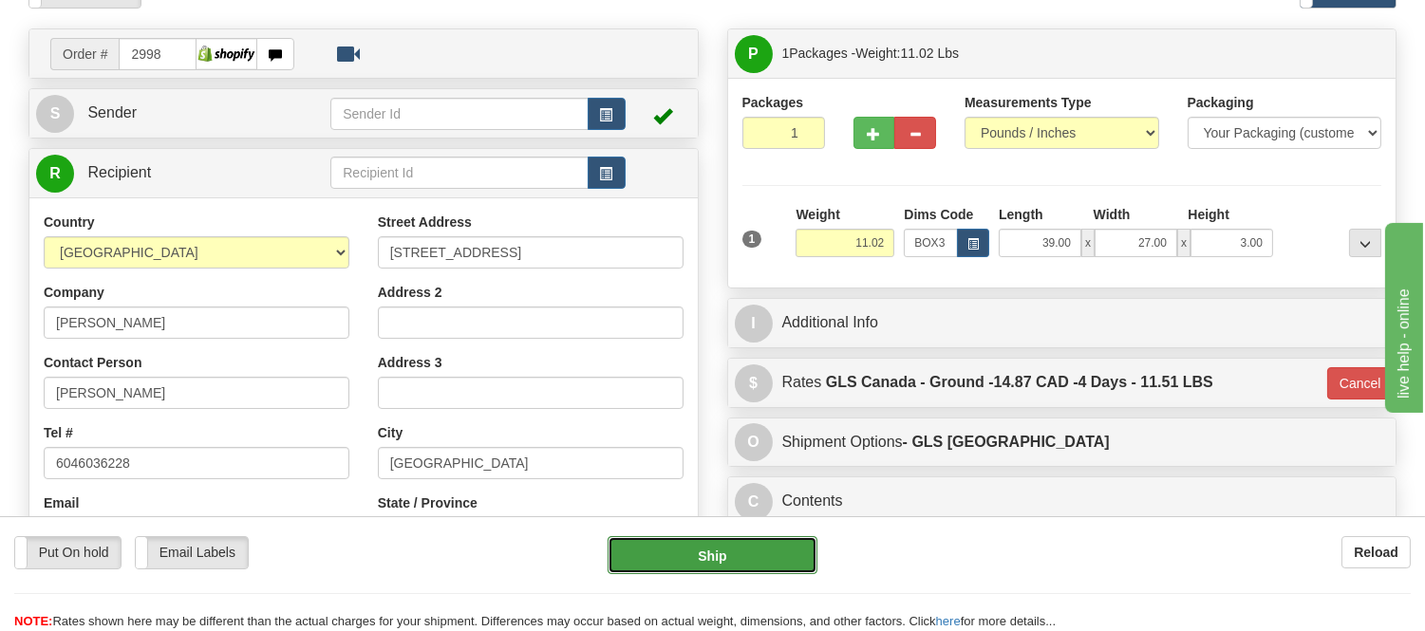
click at [753, 551] on button "Ship" at bounding box center [711, 555] width 209 height 38
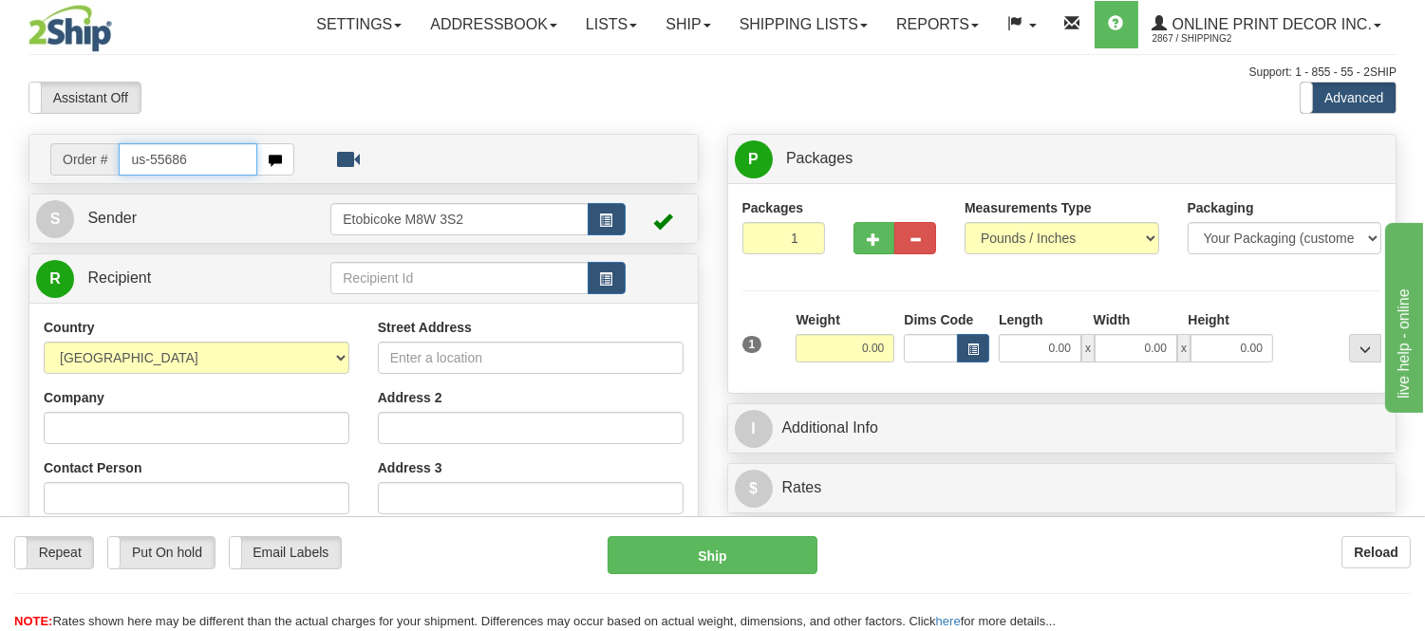
type input "us-55686"
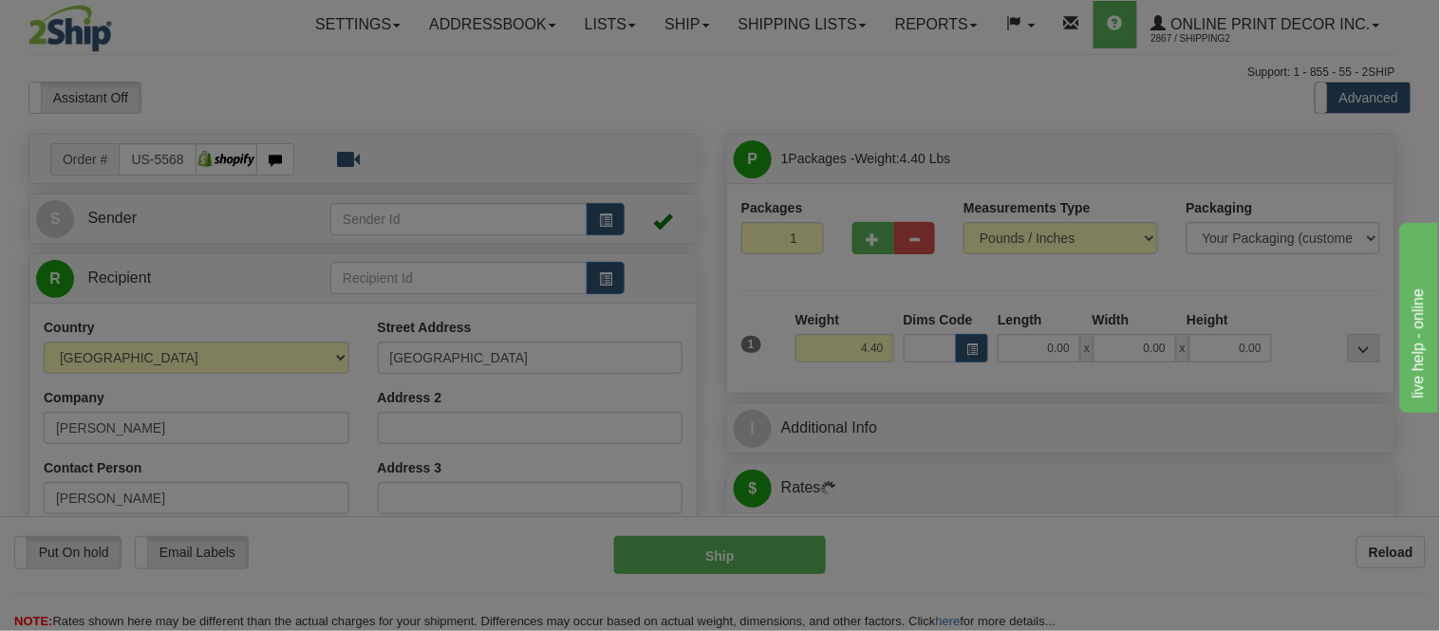
type input "FORT LAUDERDALE"
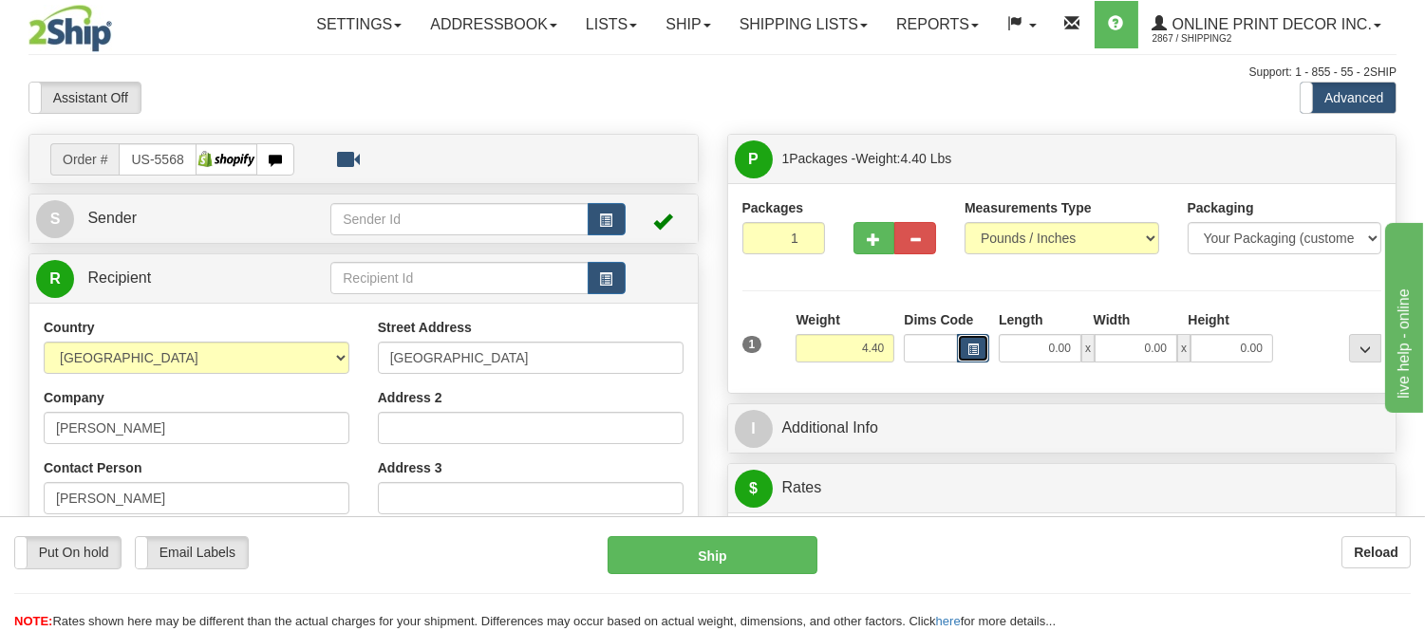
click at [974, 345] on span "button" at bounding box center [972, 350] width 11 height 10
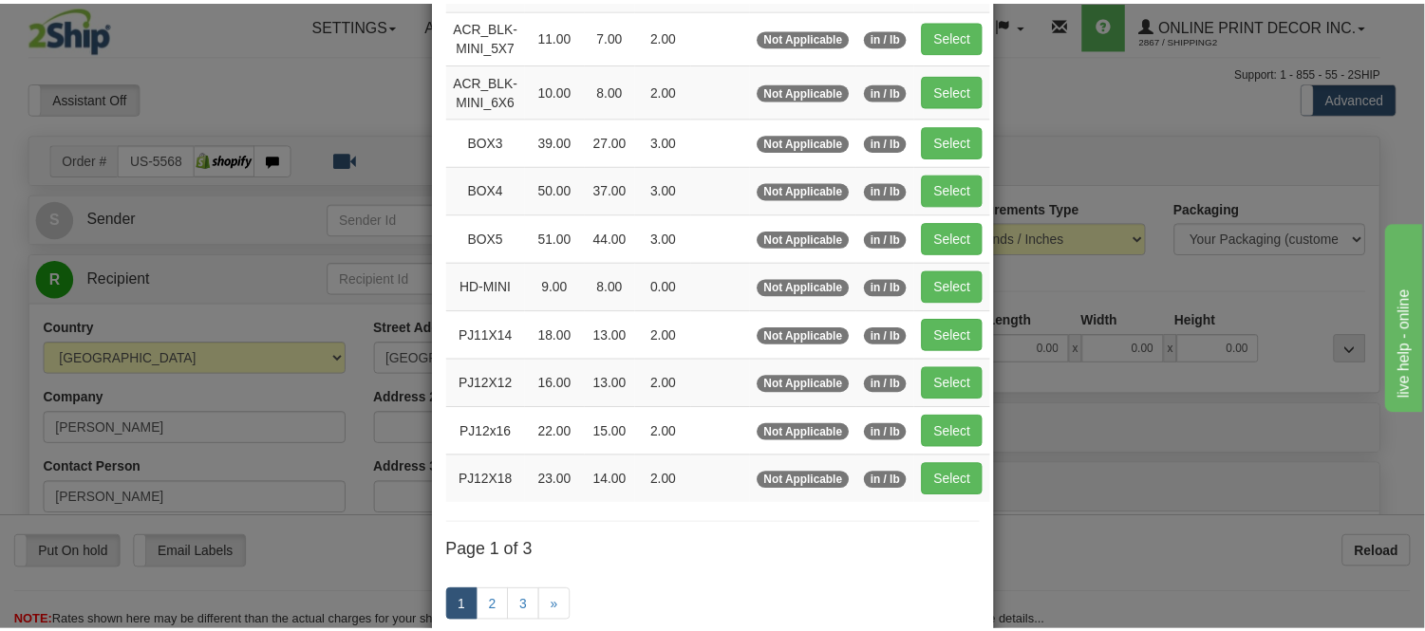
scroll to position [211, 0]
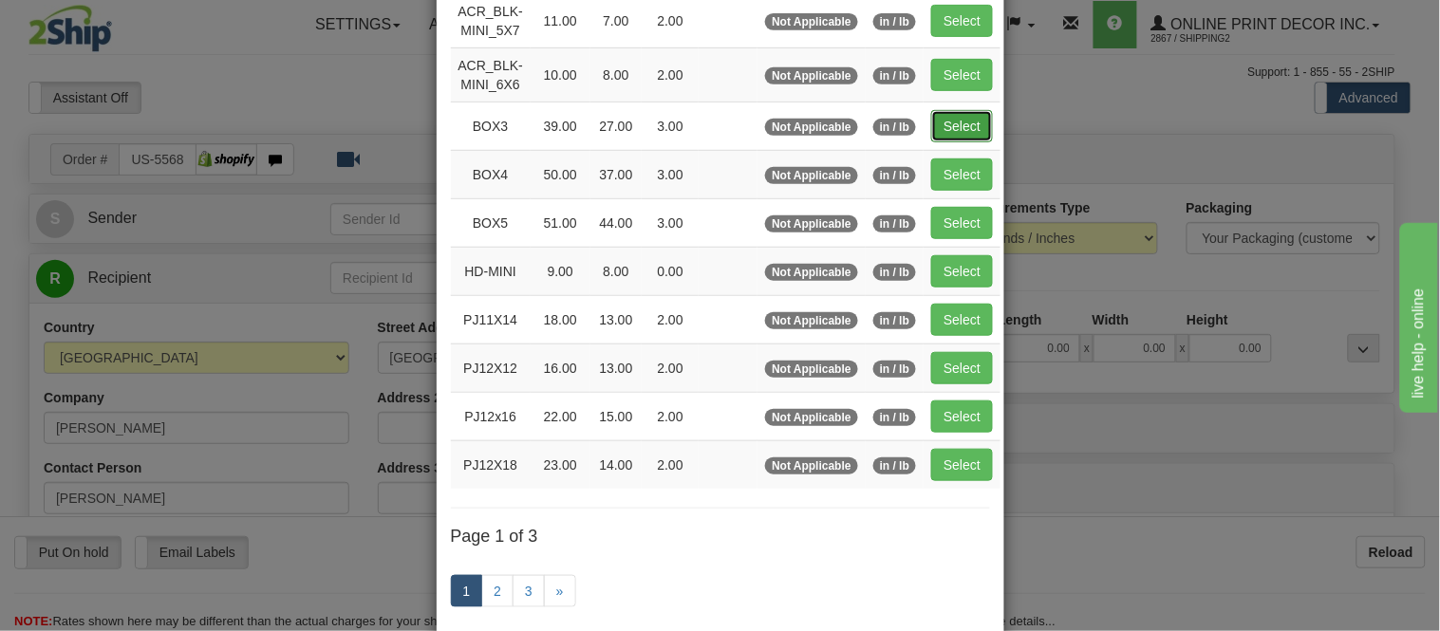
click at [943, 125] on button "Select" at bounding box center [962, 126] width 62 height 32
type input "BOX3"
type input "39.00"
type input "27.00"
type input "3.00"
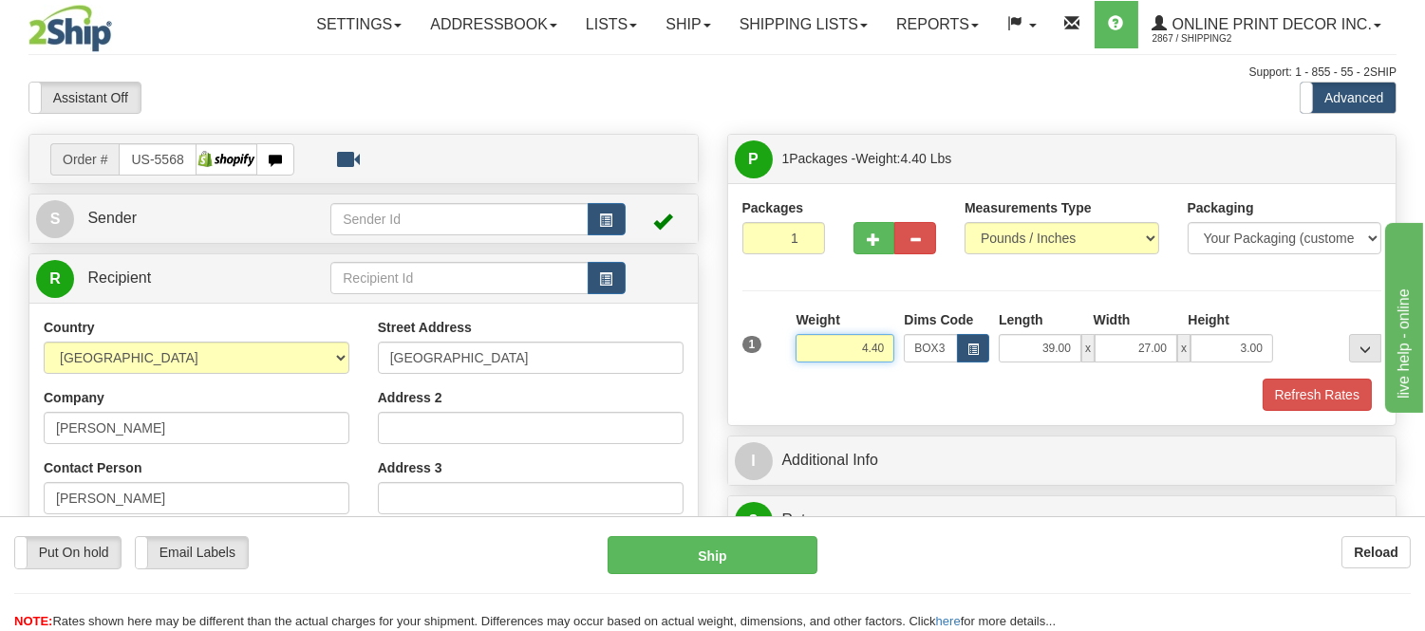
drag, startPoint x: 884, startPoint y: 345, endPoint x: 786, endPoint y: 339, distance: 98.0
click at [786, 339] on div "1 Weight 4.40 Dims Code BOX3" at bounding box center [1061, 343] width 649 height 67
type input "7.98"
click at [870, 247] on button "button" at bounding box center [874, 238] width 42 height 32
radio input "true"
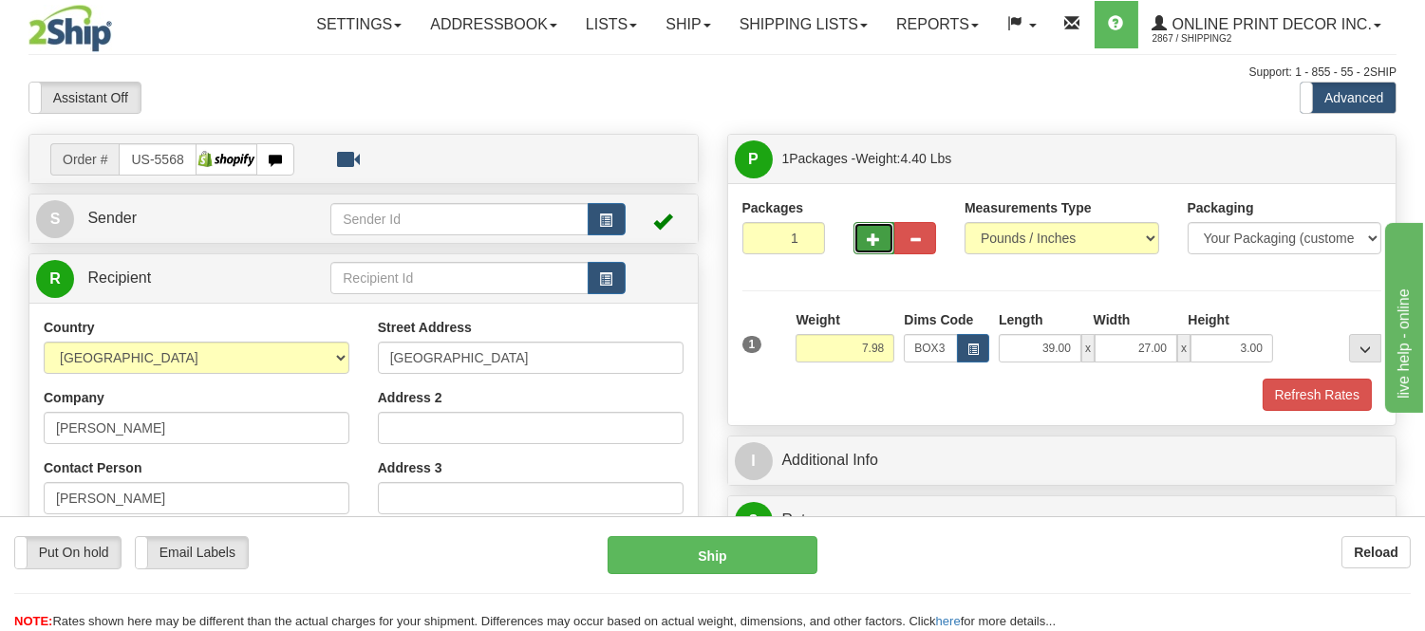
type input "2"
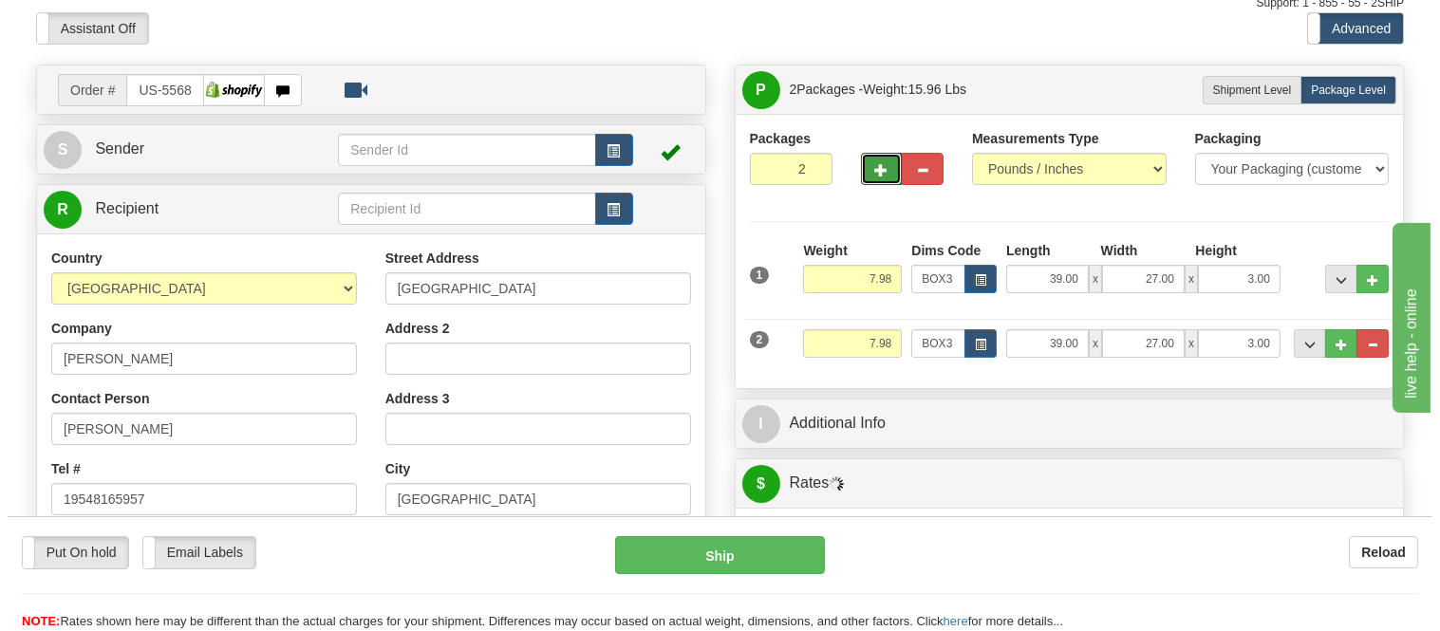
scroll to position [105, 0]
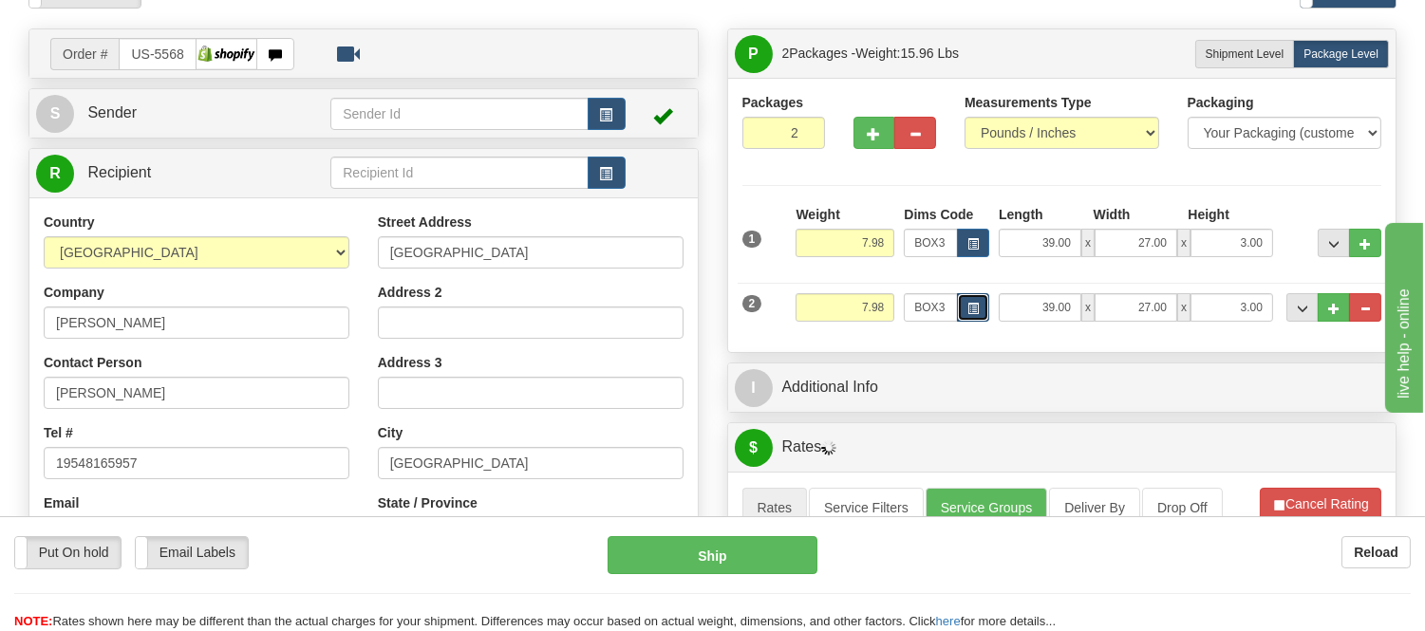
click at [974, 314] on span "button" at bounding box center [972, 309] width 11 height 10
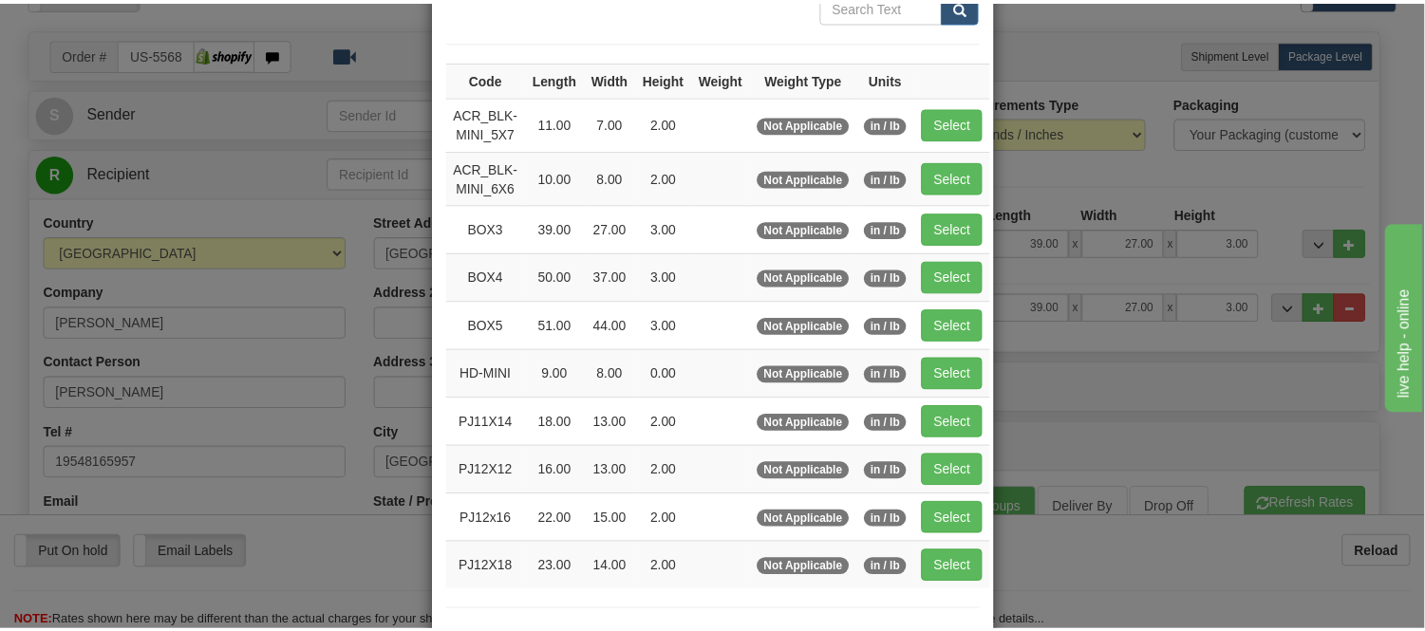
scroll to position [211, 0]
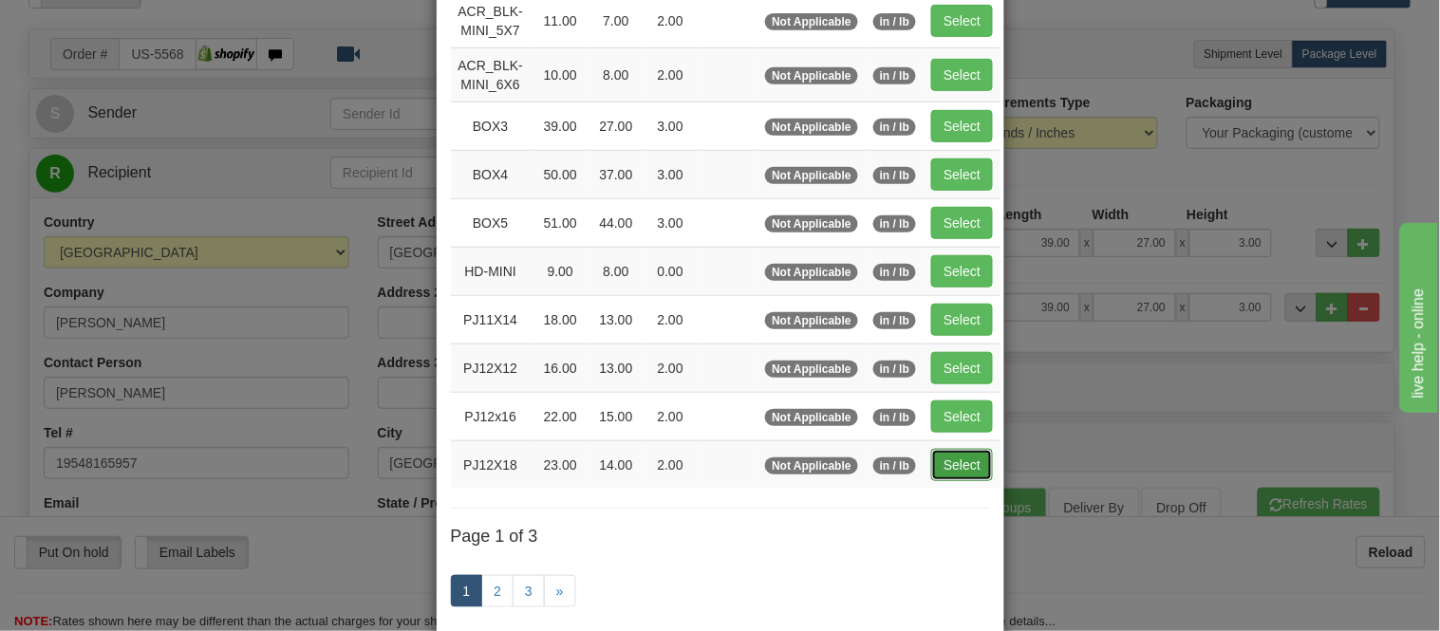
click at [940, 457] on button "Select" at bounding box center [962, 465] width 62 height 32
type input "PJ12X18"
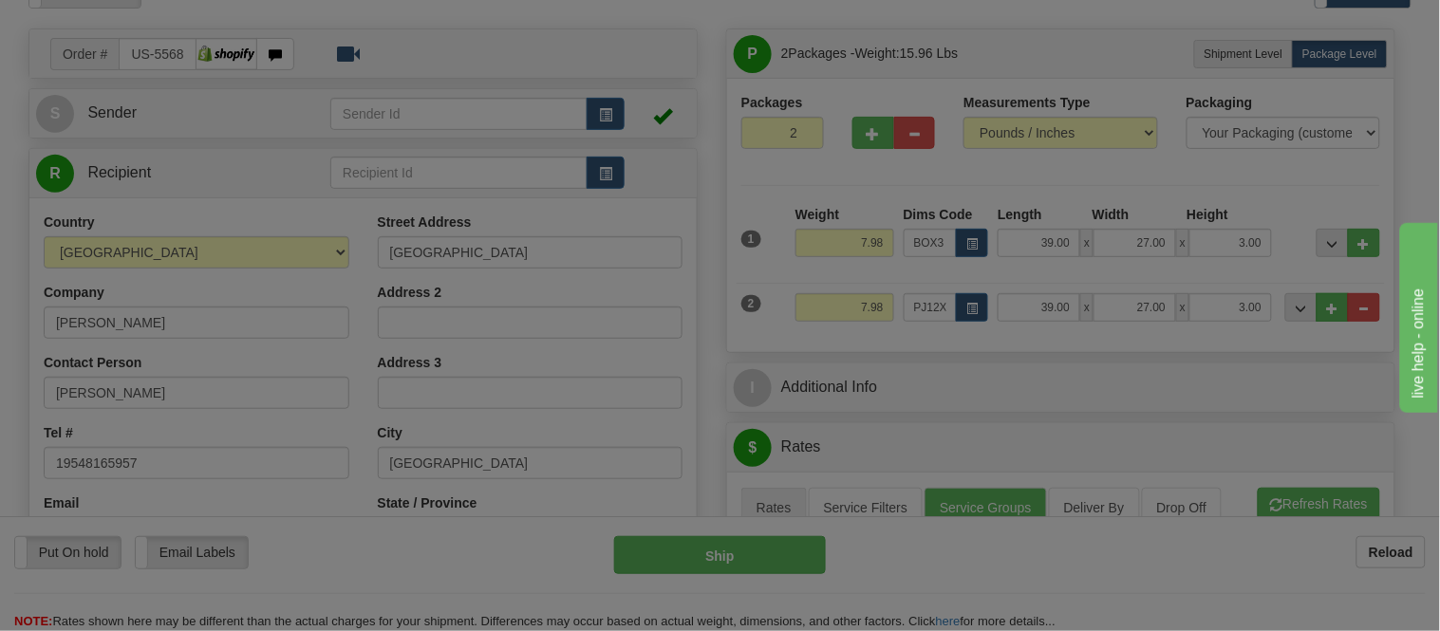
type input "23.00"
type input "14.00"
type input "2.00"
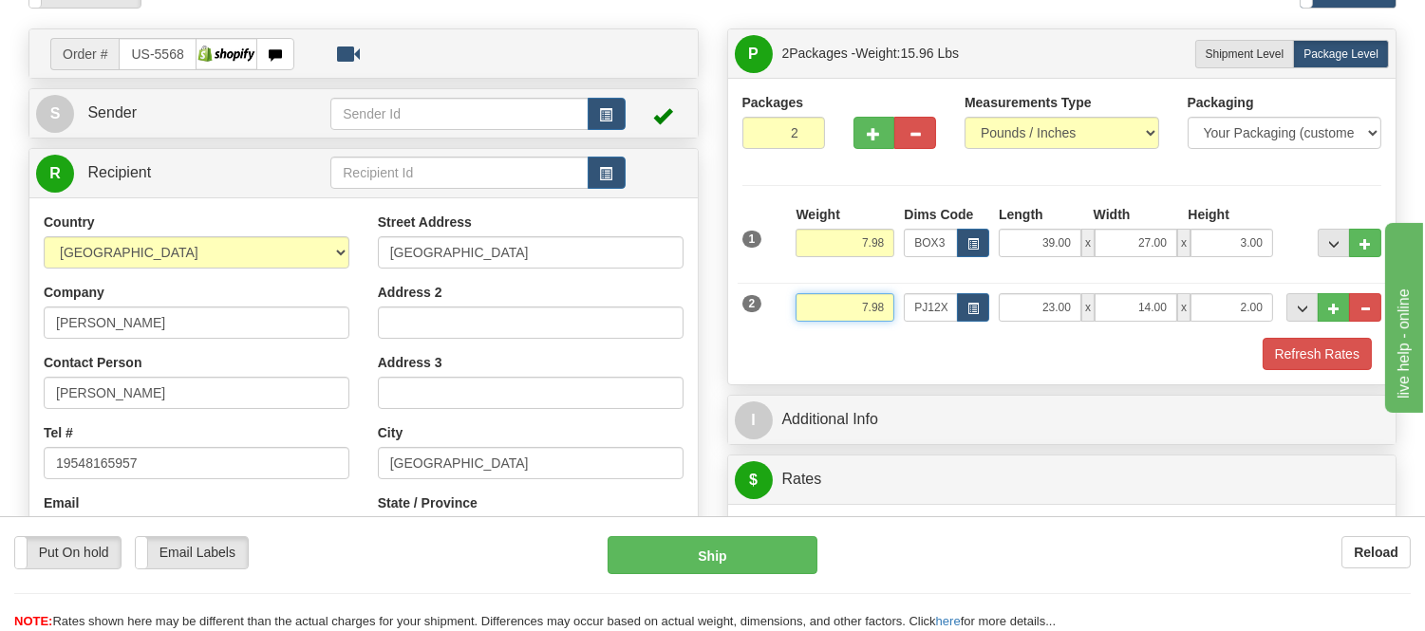
drag, startPoint x: 887, startPoint y: 308, endPoint x: 839, endPoint y: 308, distance: 48.4
click at [839, 308] on input "7.98" at bounding box center [844, 307] width 99 height 28
click button "Delete" at bounding box center [0, 0] width 0 height 0
type input "3.00"
drag, startPoint x: 1263, startPoint y: 311, endPoint x: 1159, endPoint y: 321, distance: 104.8
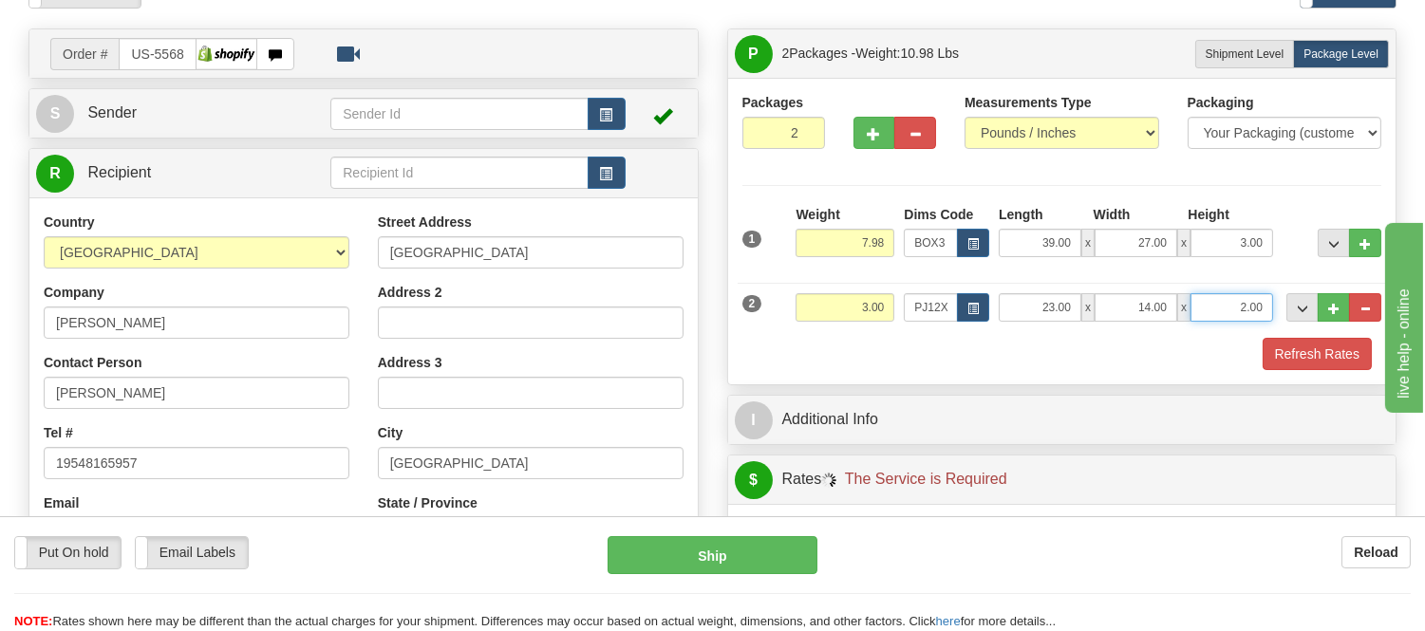
click at [1159, 321] on div "23.00 x 14.00 x 2.00" at bounding box center [1135, 307] width 274 height 28
click button "Delete" at bounding box center [0, 0] width 0 height 0
type input "6.00"
click at [1316, 361] on button "Refresh Rates" at bounding box center [1316, 354] width 109 height 32
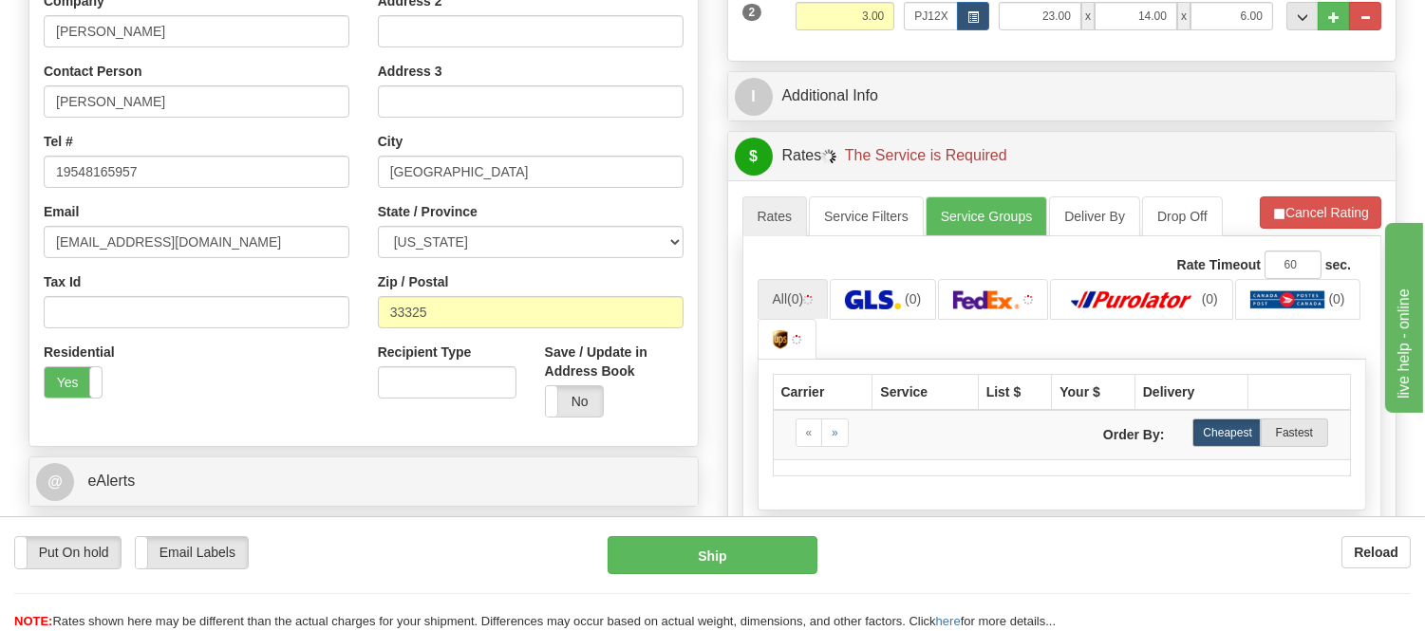
scroll to position [421, 0]
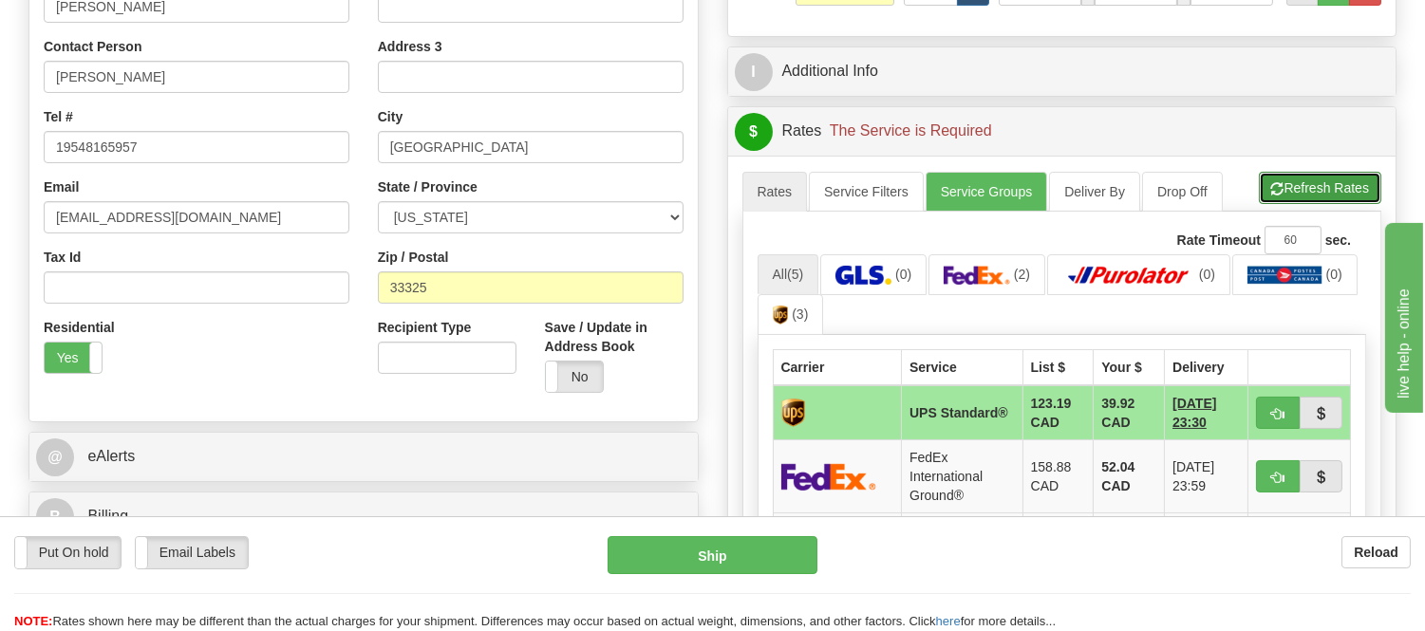
click at [1289, 191] on button "Refresh Rates" at bounding box center [1319, 188] width 122 height 32
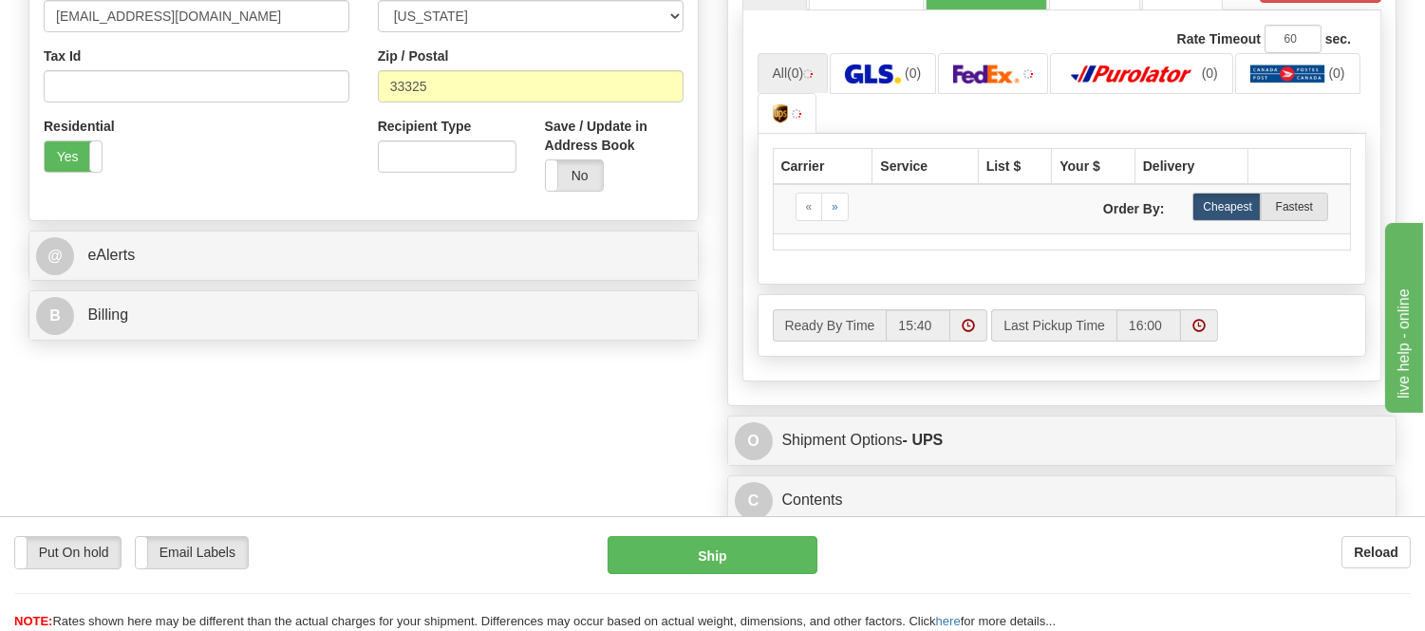
scroll to position [632, 0]
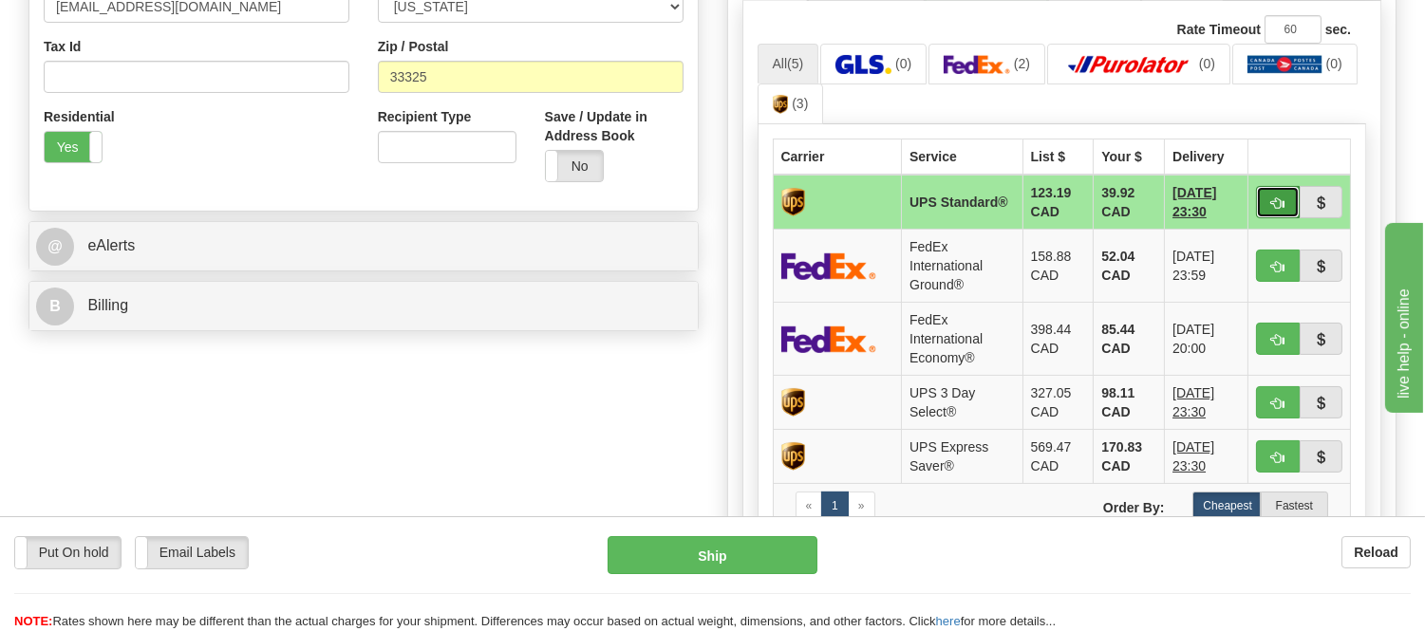
click at [1263, 203] on button "button" at bounding box center [1278, 202] width 44 height 32
type input "11"
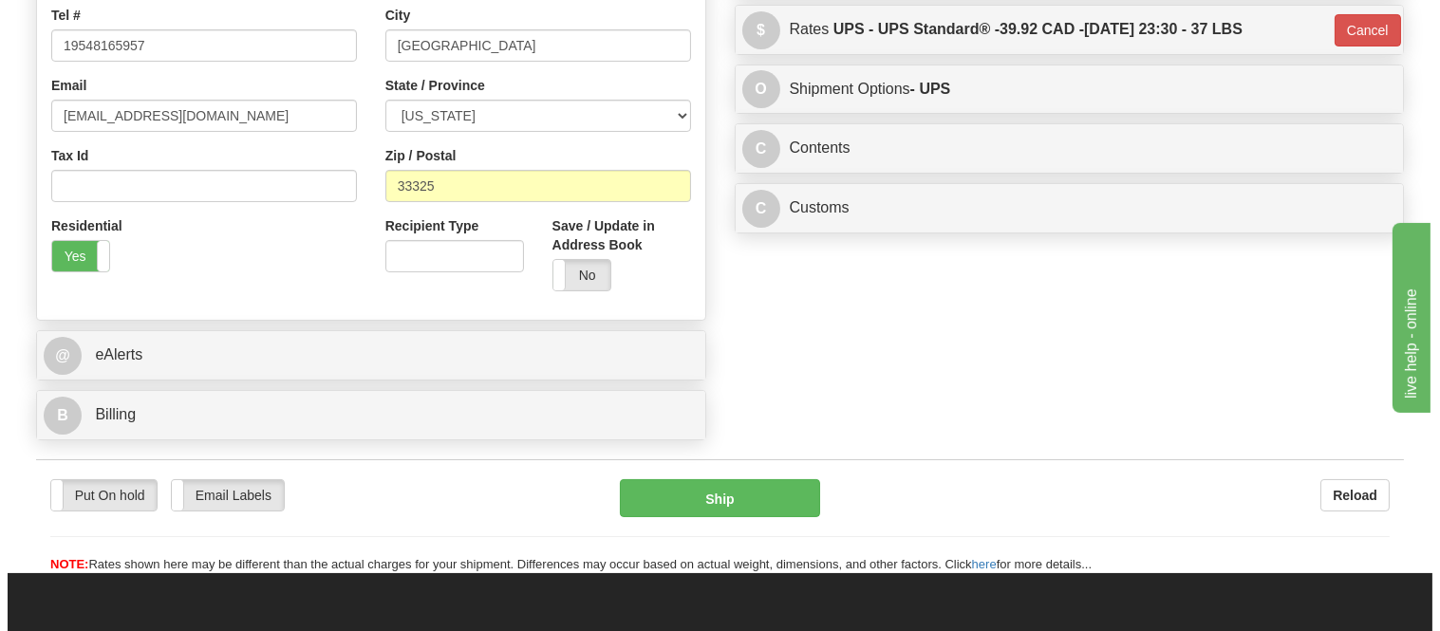
scroll to position [421, 0]
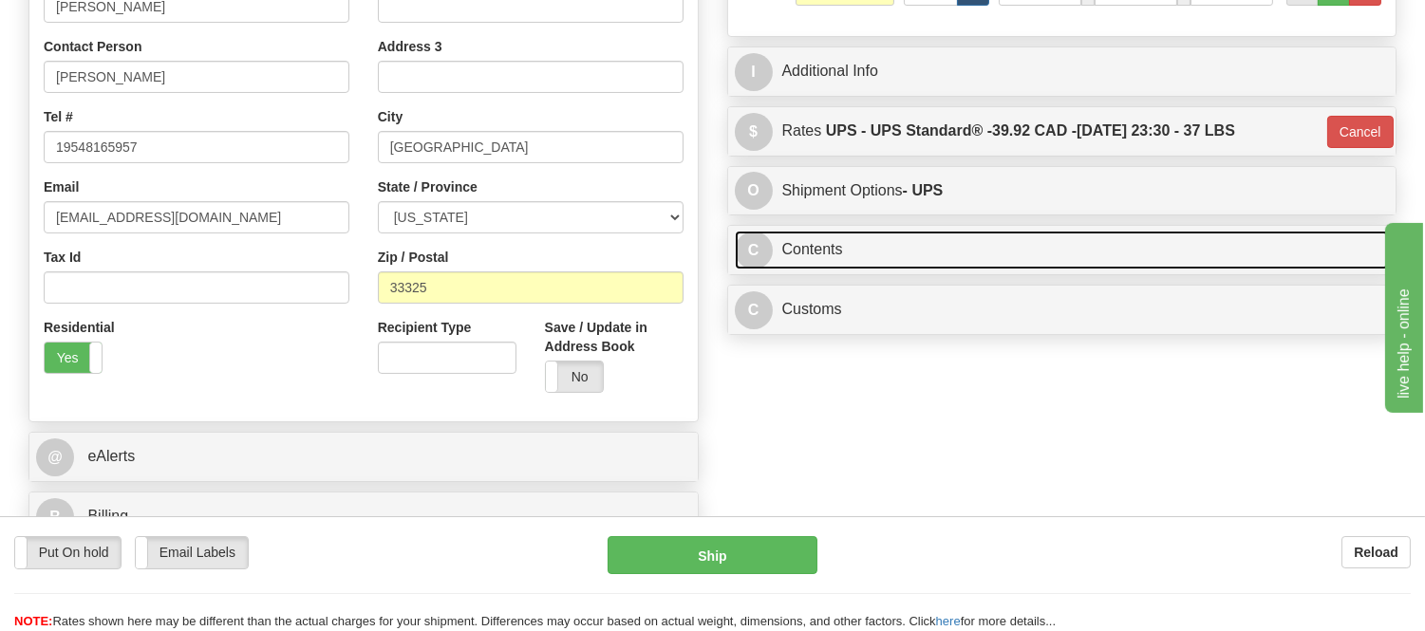
click at [1066, 259] on link "C Contents" at bounding box center [1062, 250] width 655 height 39
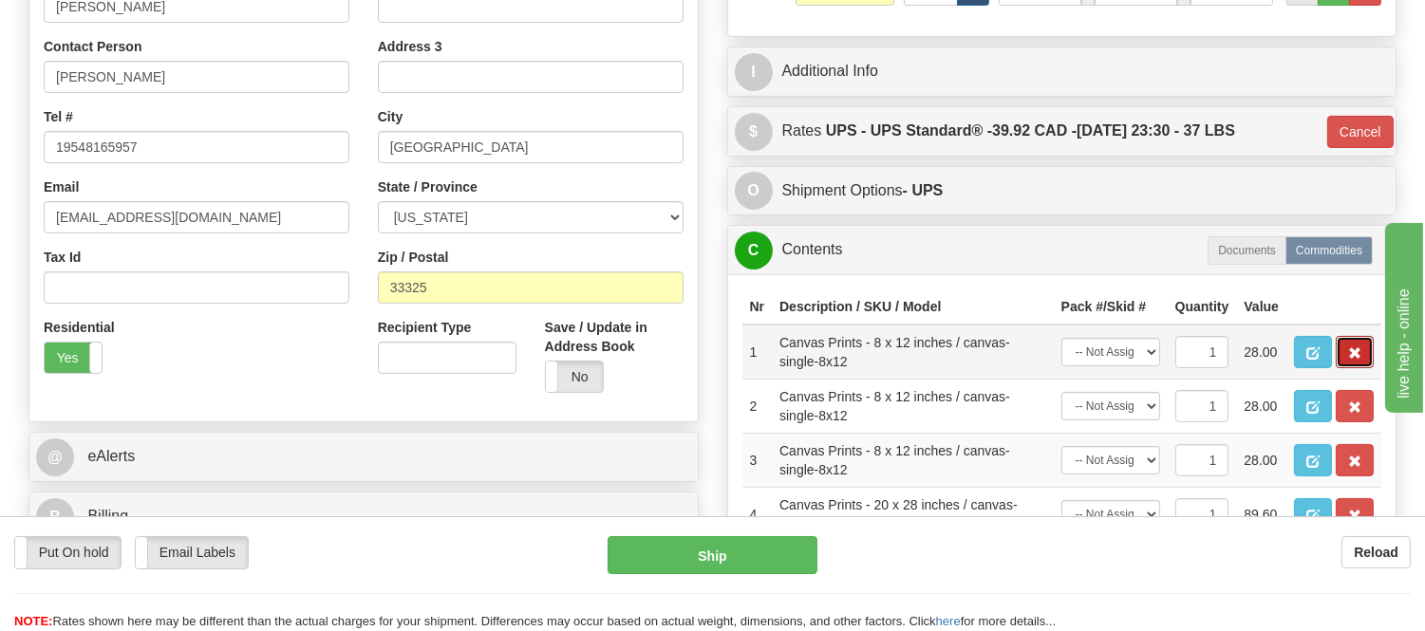
click at [1346, 368] on button "button" at bounding box center [1354, 352] width 38 height 32
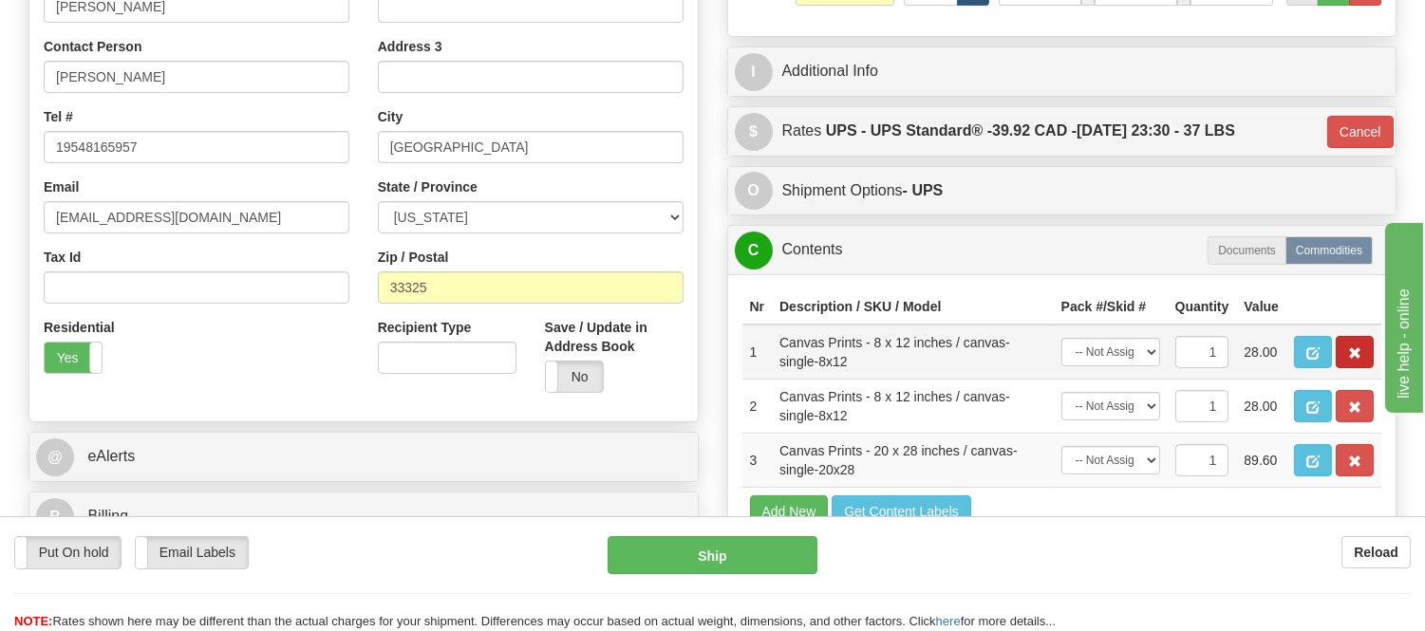
click at [1345, 368] on button "button" at bounding box center [1354, 352] width 38 height 32
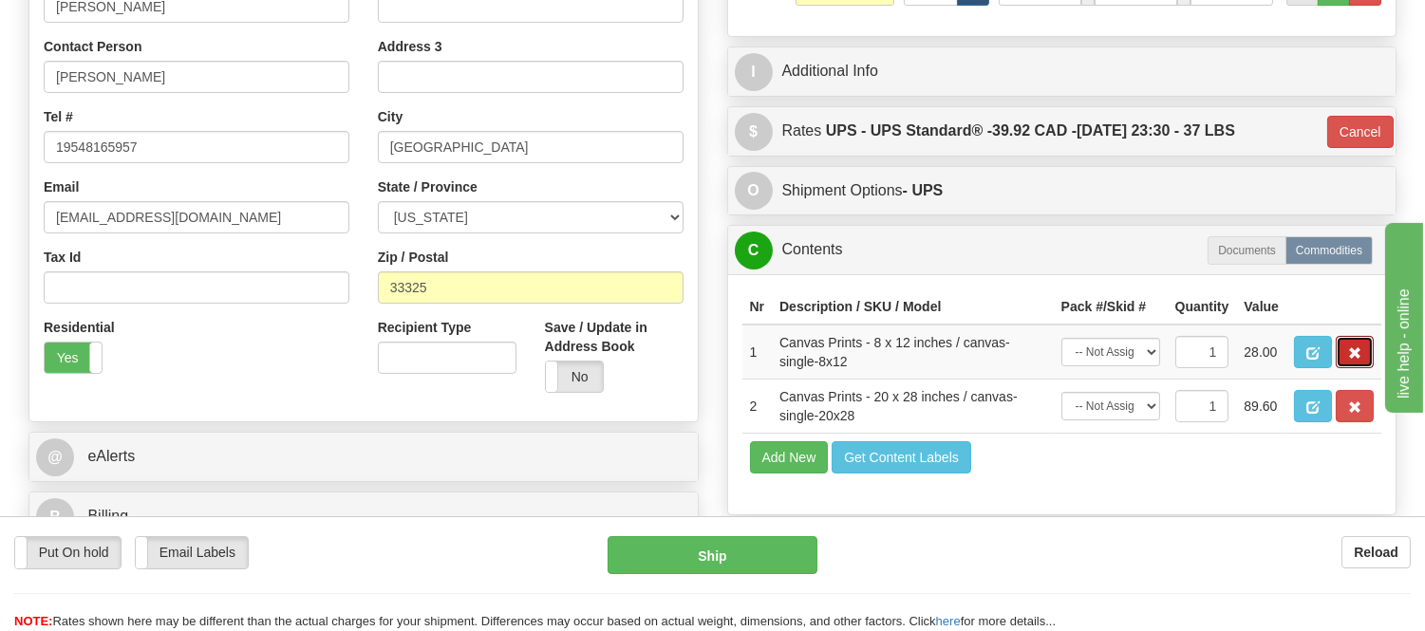
click at [1345, 368] on button "button" at bounding box center [1354, 352] width 38 height 32
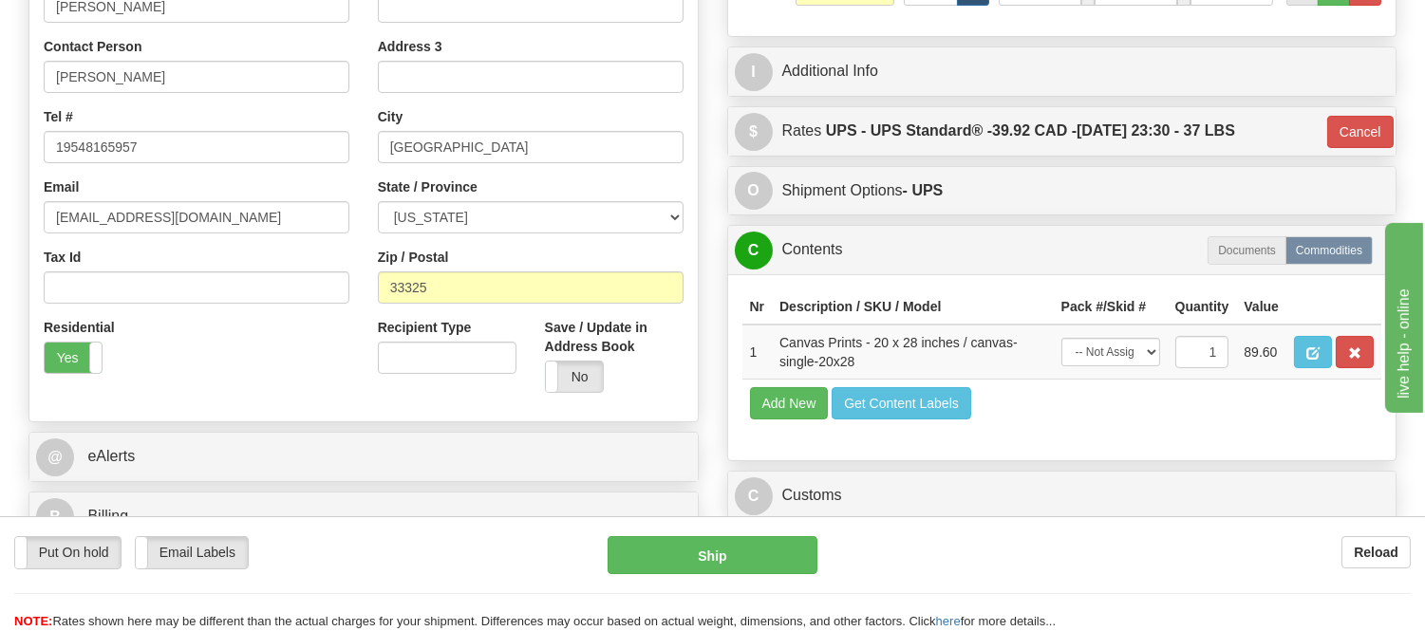
click at [1345, 368] on button "button" at bounding box center [1354, 352] width 38 height 32
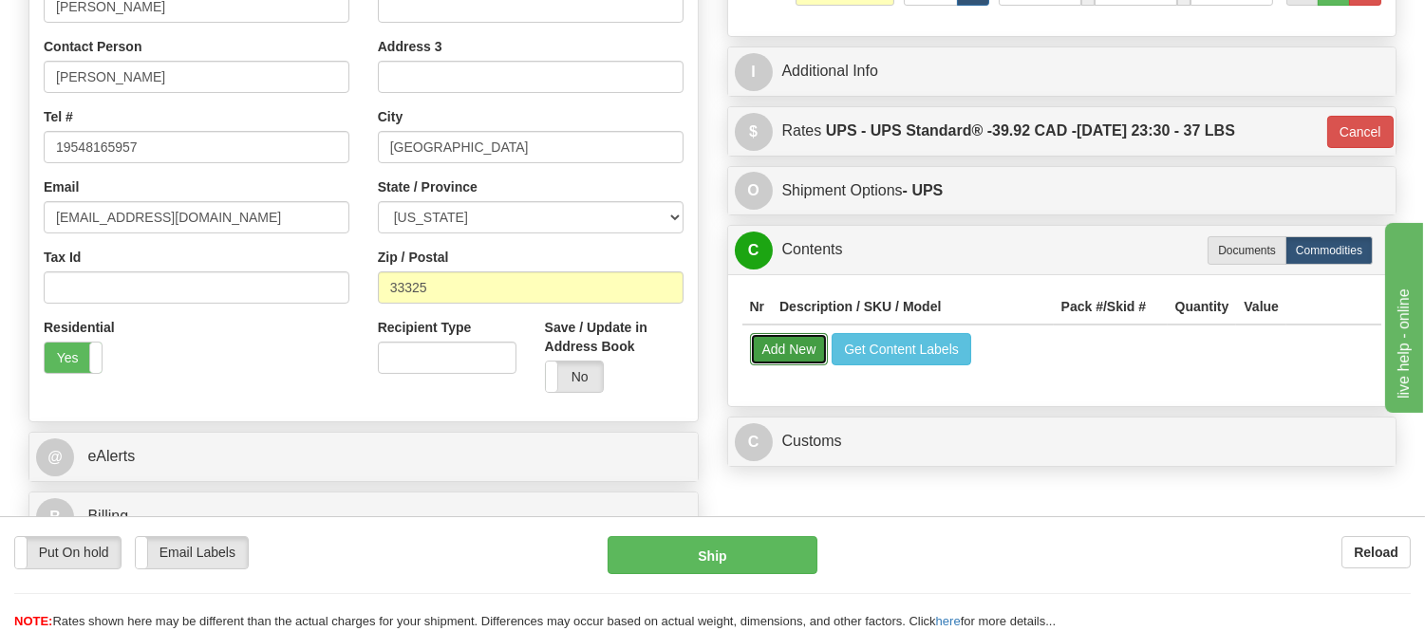
click at [786, 344] on button "Add New" at bounding box center [789, 349] width 79 height 32
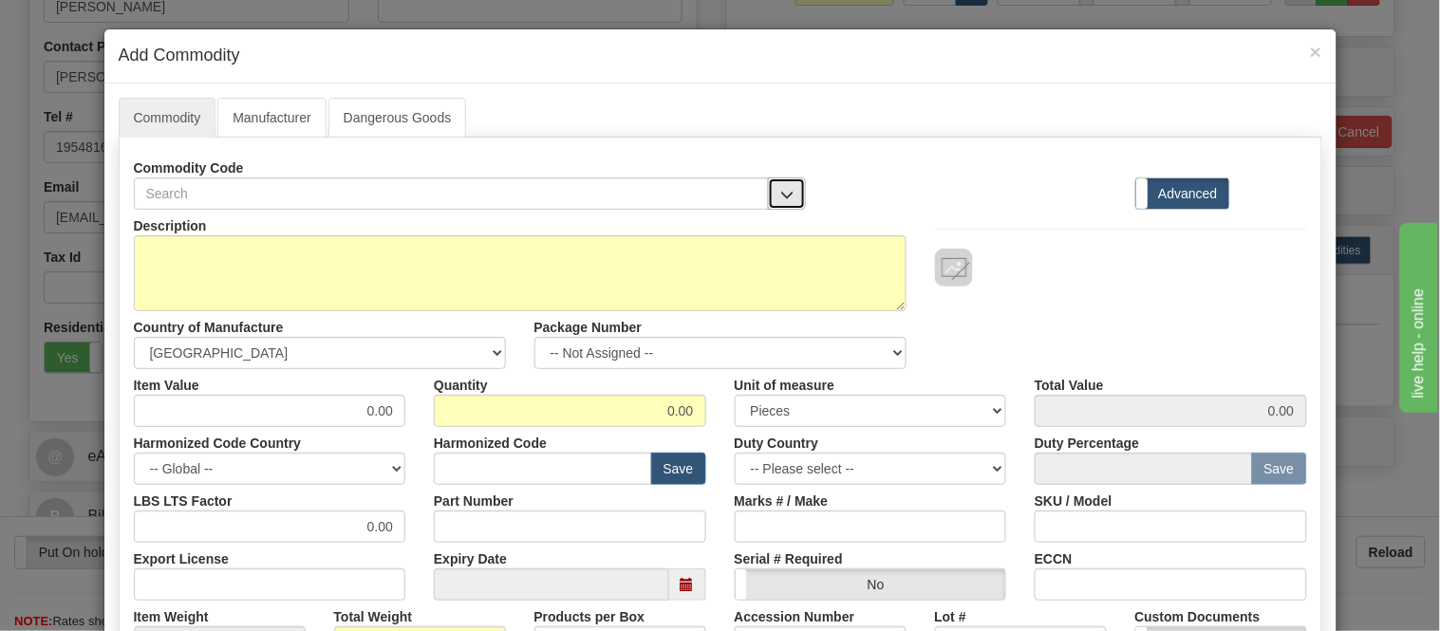
click at [768, 192] on button "button" at bounding box center [787, 193] width 38 height 32
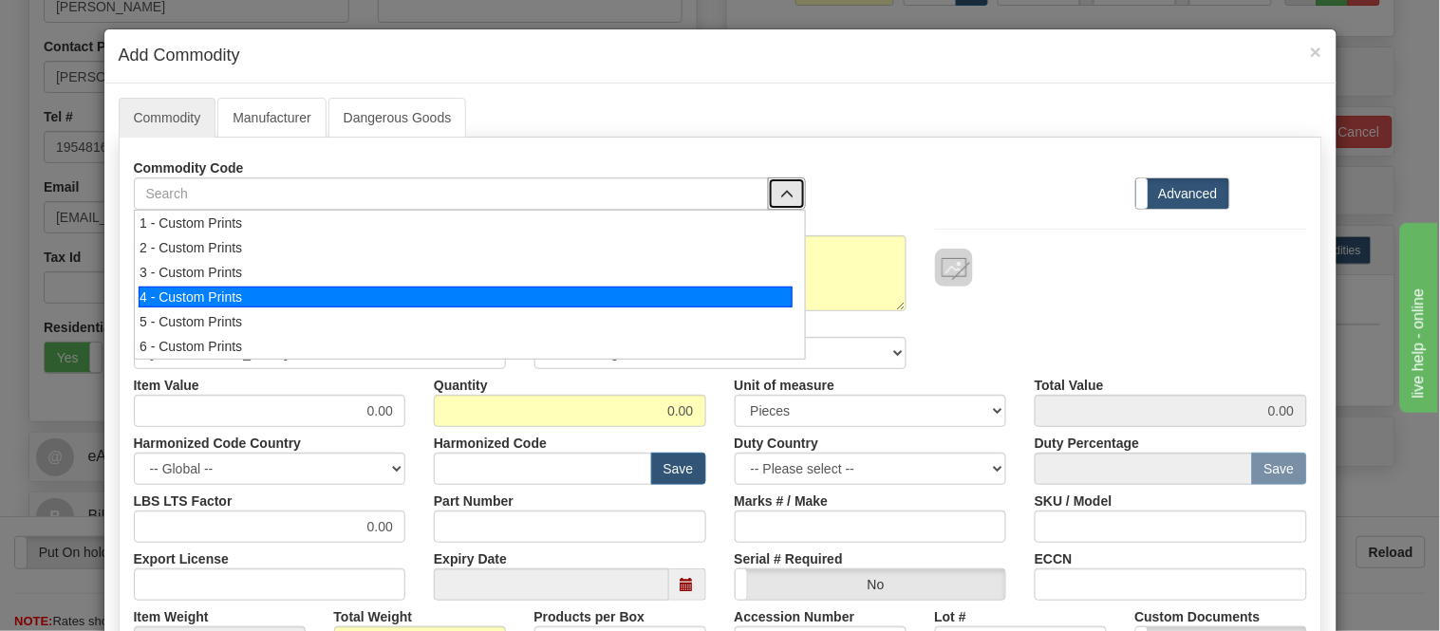
click at [760, 292] on div "4 - Custom Prints" at bounding box center [466, 297] width 654 height 21
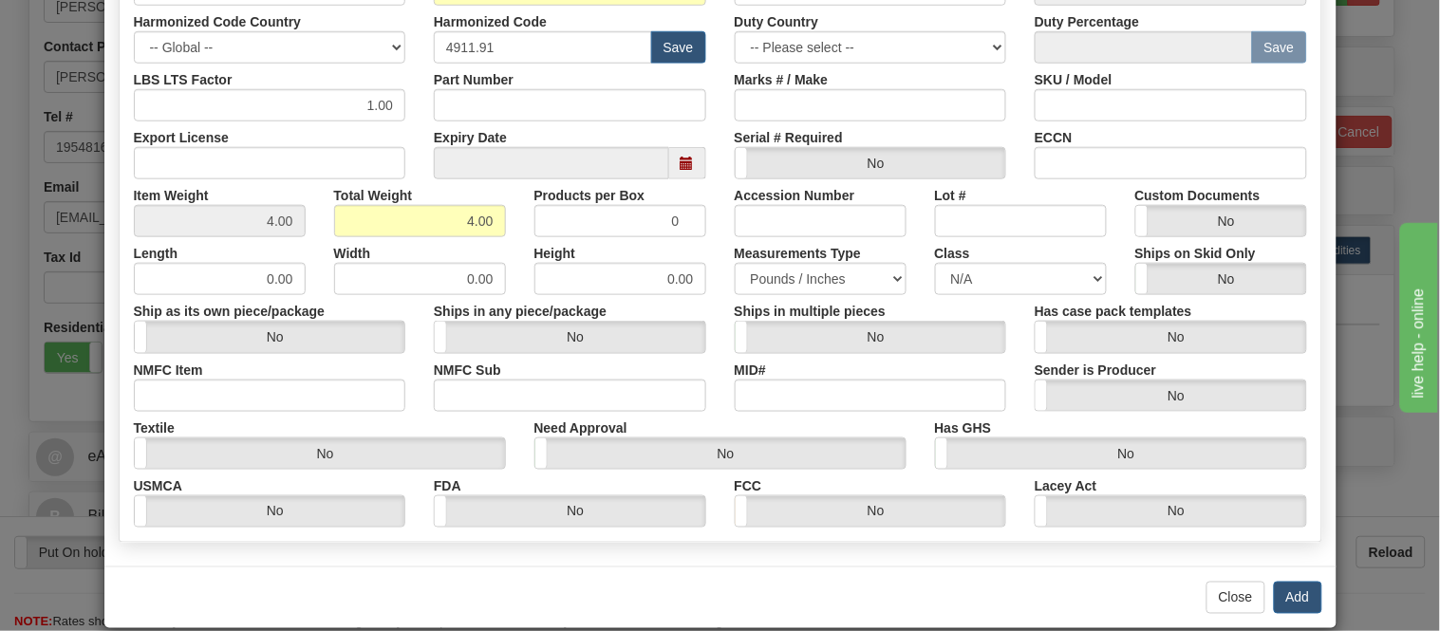
scroll to position [448, 0]
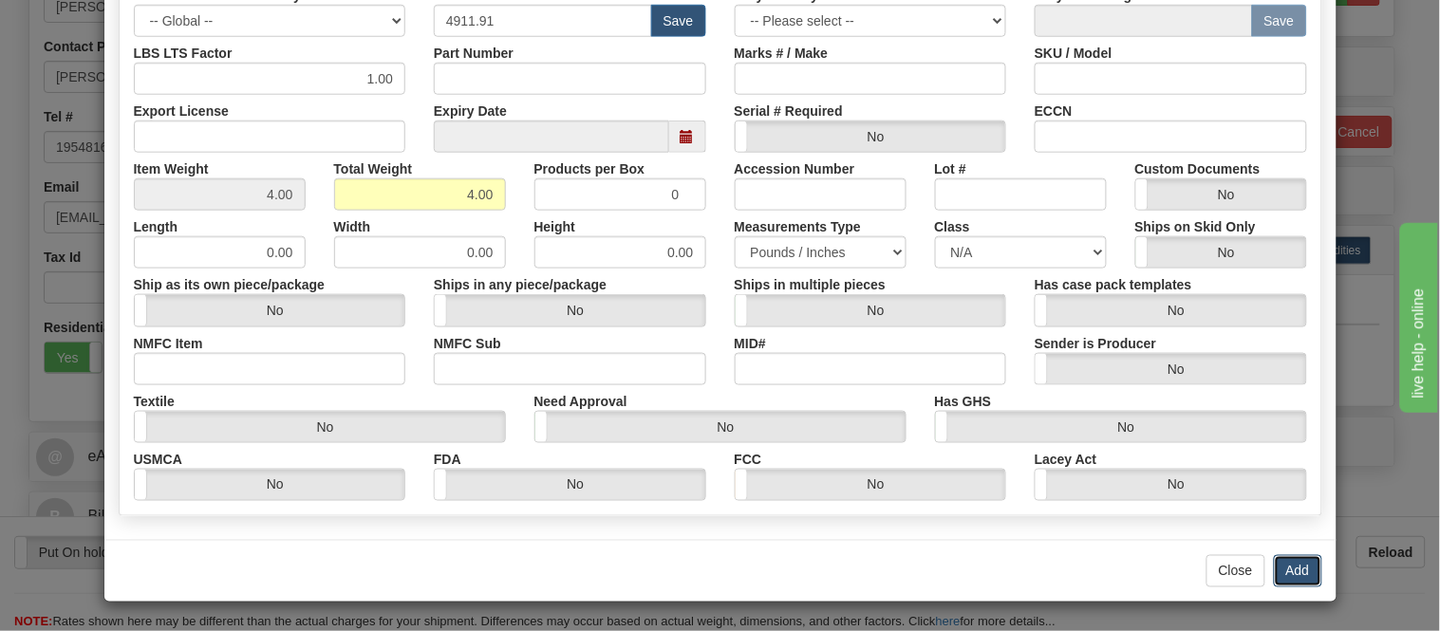
click at [1278, 562] on button "Add" at bounding box center [1298, 571] width 48 height 32
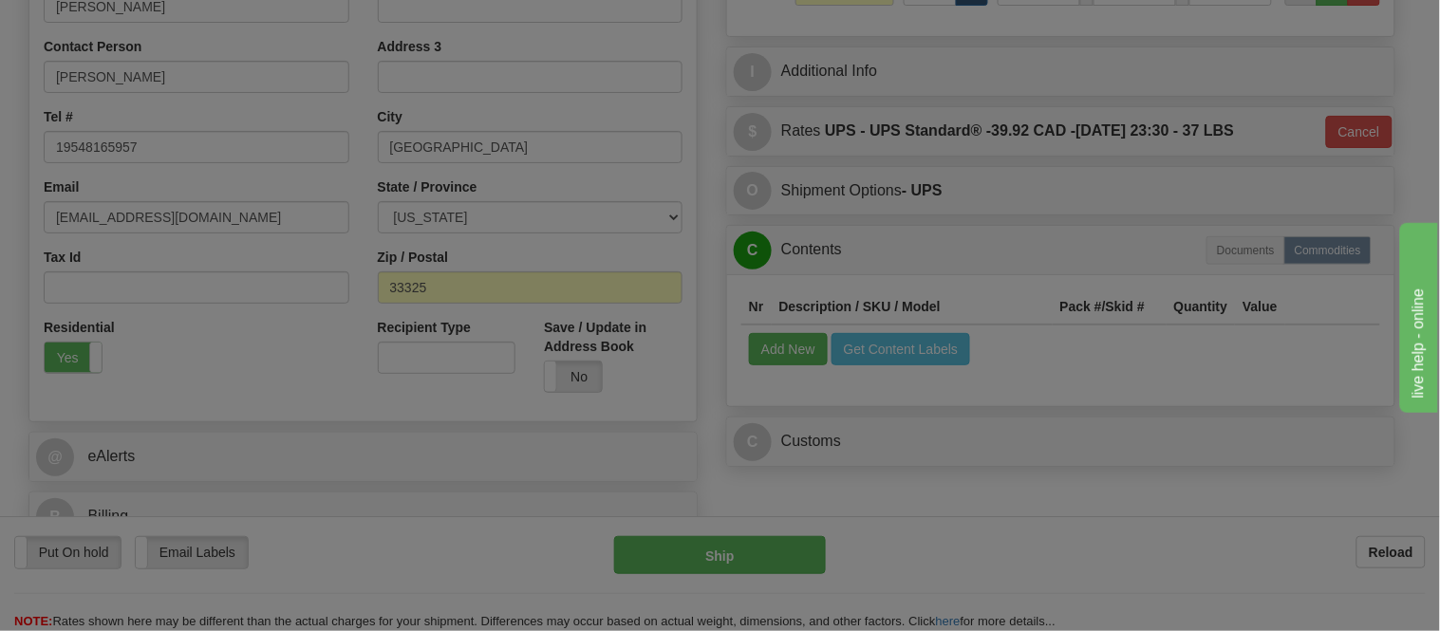
scroll to position [0, 0]
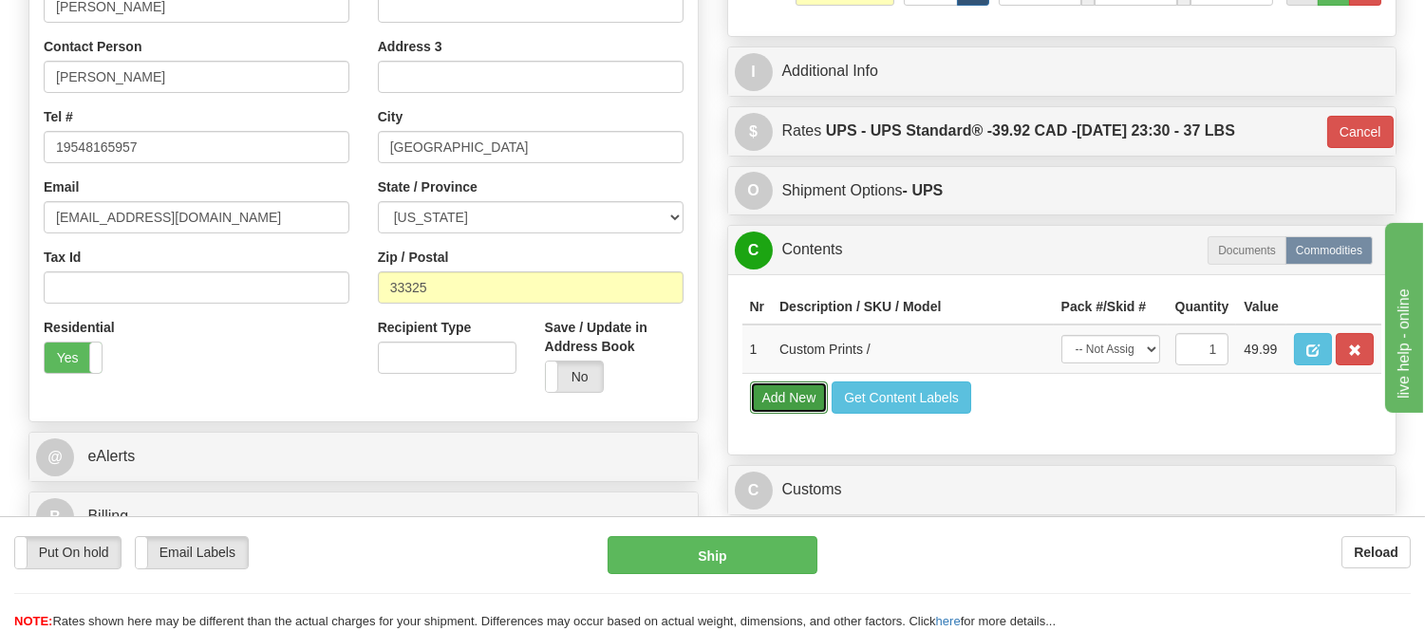
click at [802, 414] on button "Add New" at bounding box center [789, 398] width 79 height 32
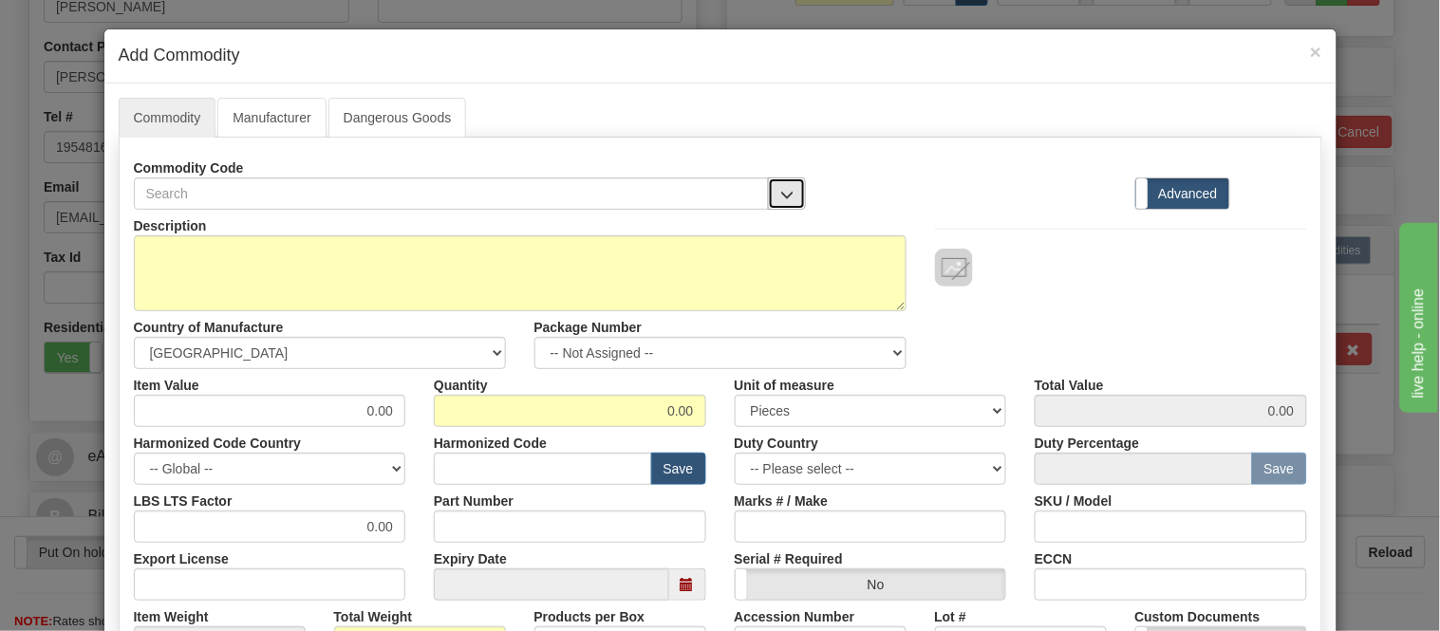
click at [780, 194] on span "button" at bounding box center [786, 195] width 13 height 12
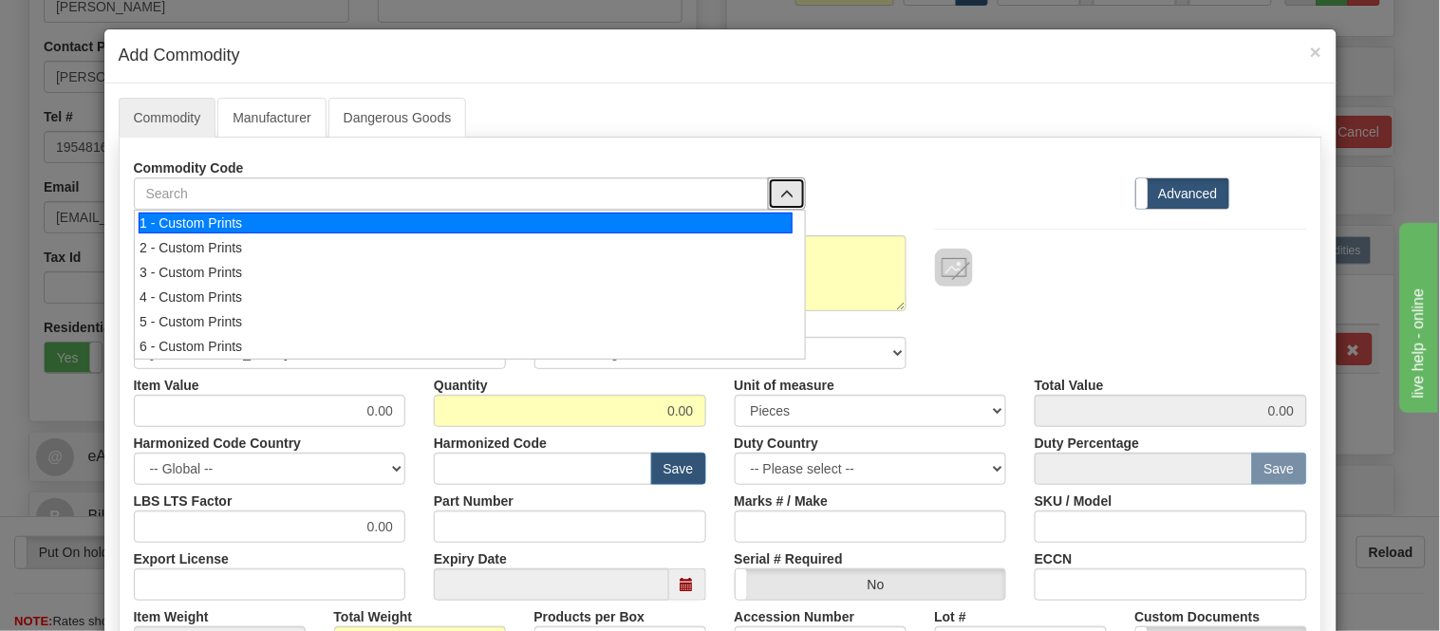
click at [761, 223] on div "1 - Custom Prints" at bounding box center [466, 223] width 654 height 21
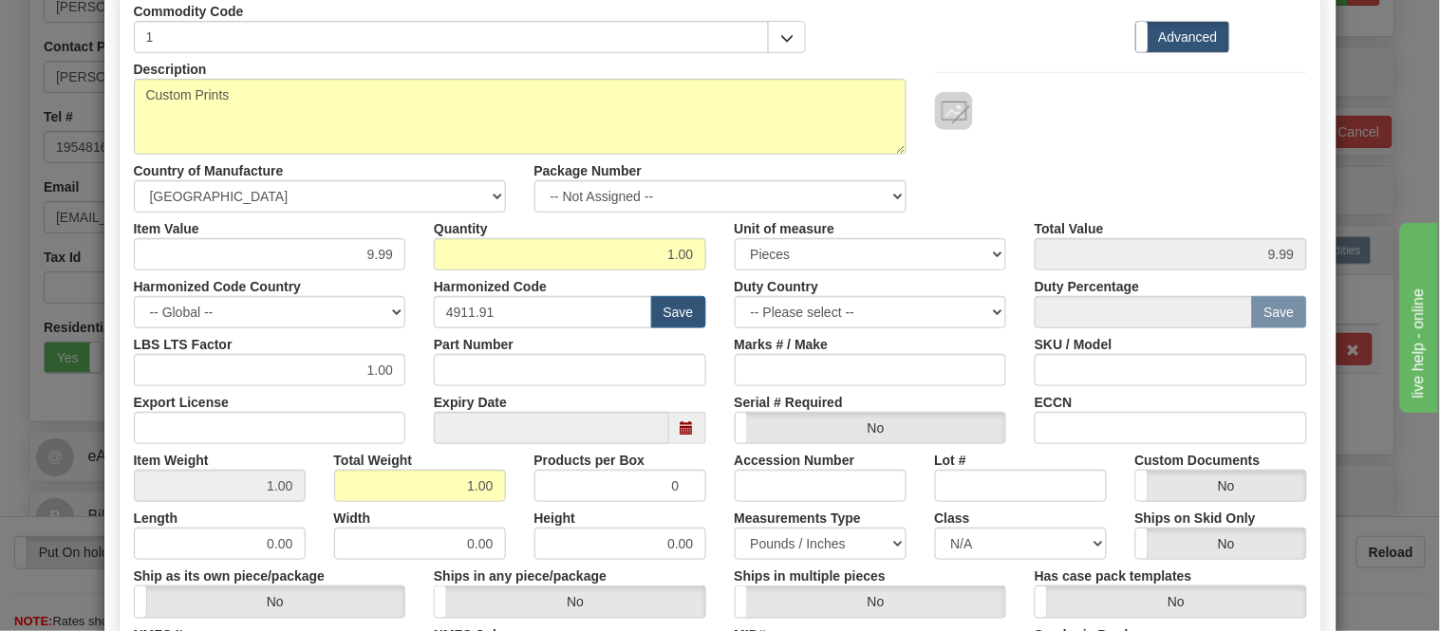
scroll to position [421, 0]
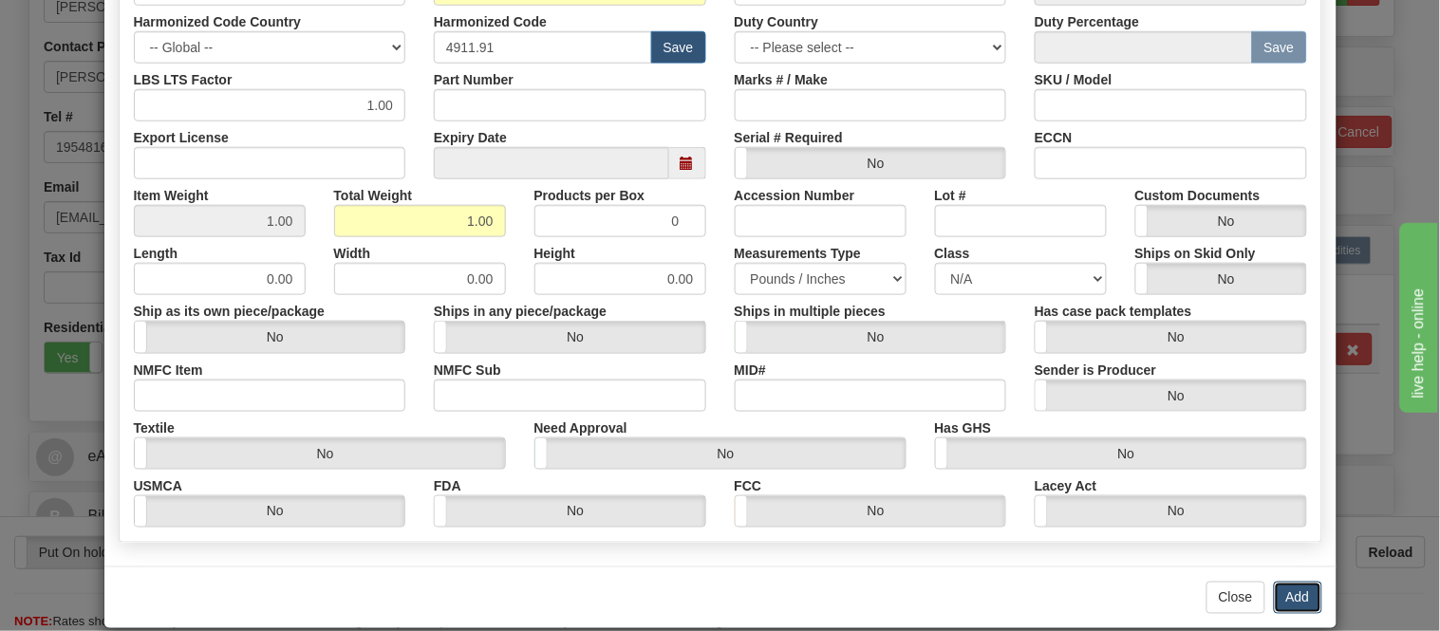
click at [1278, 599] on button "Add" at bounding box center [1298, 598] width 48 height 32
click at [1278, 599] on div "× Add Commodity Commodity Manufacturer Dangerous Goods Commodity Code 1 Standar…" at bounding box center [720, 315] width 1440 height 631
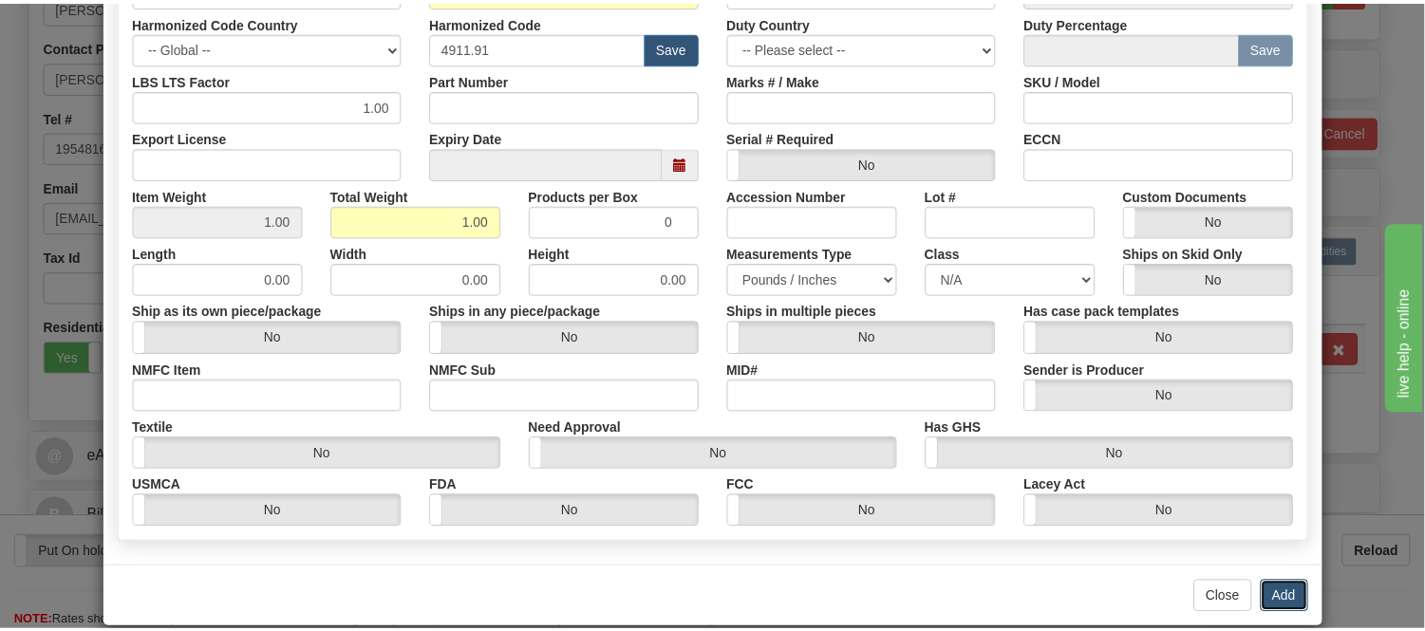
scroll to position [0, 0]
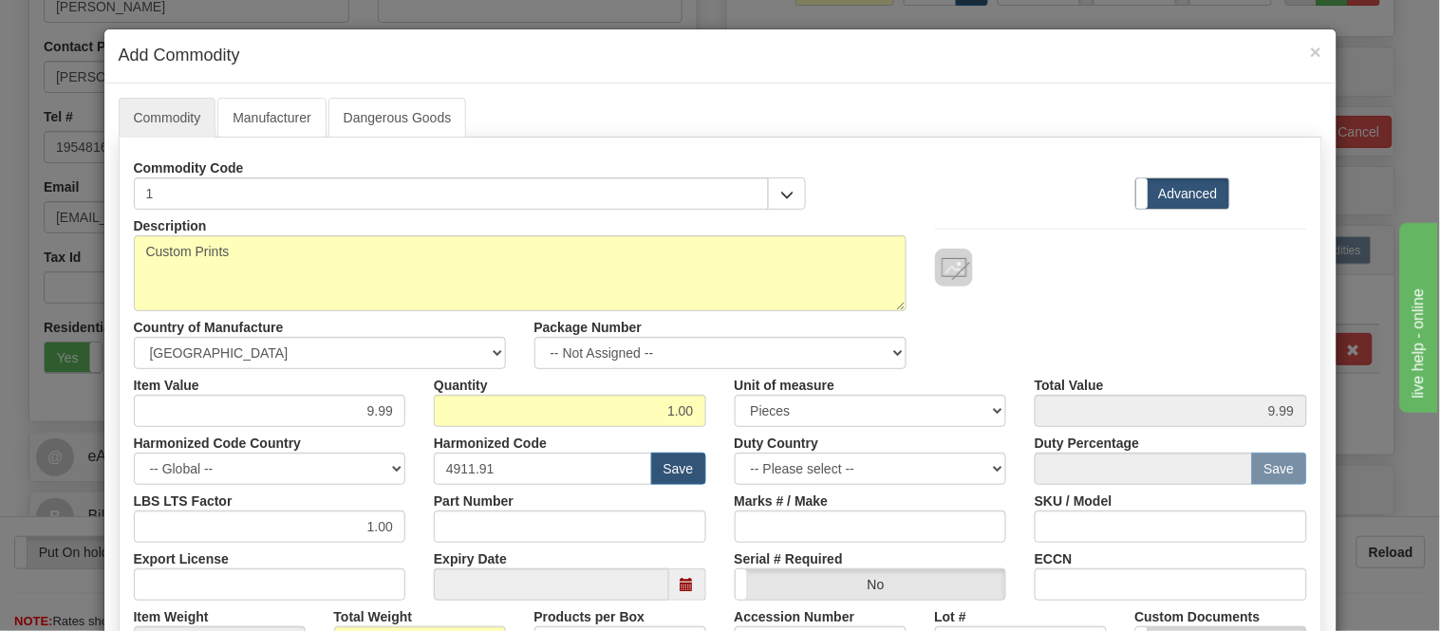
click at [1278, 599] on div "× Add Commodity Commodity Manufacturer Dangerous Goods Commodity Code 1 Standar…" at bounding box center [720, 315] width 1440 height 631
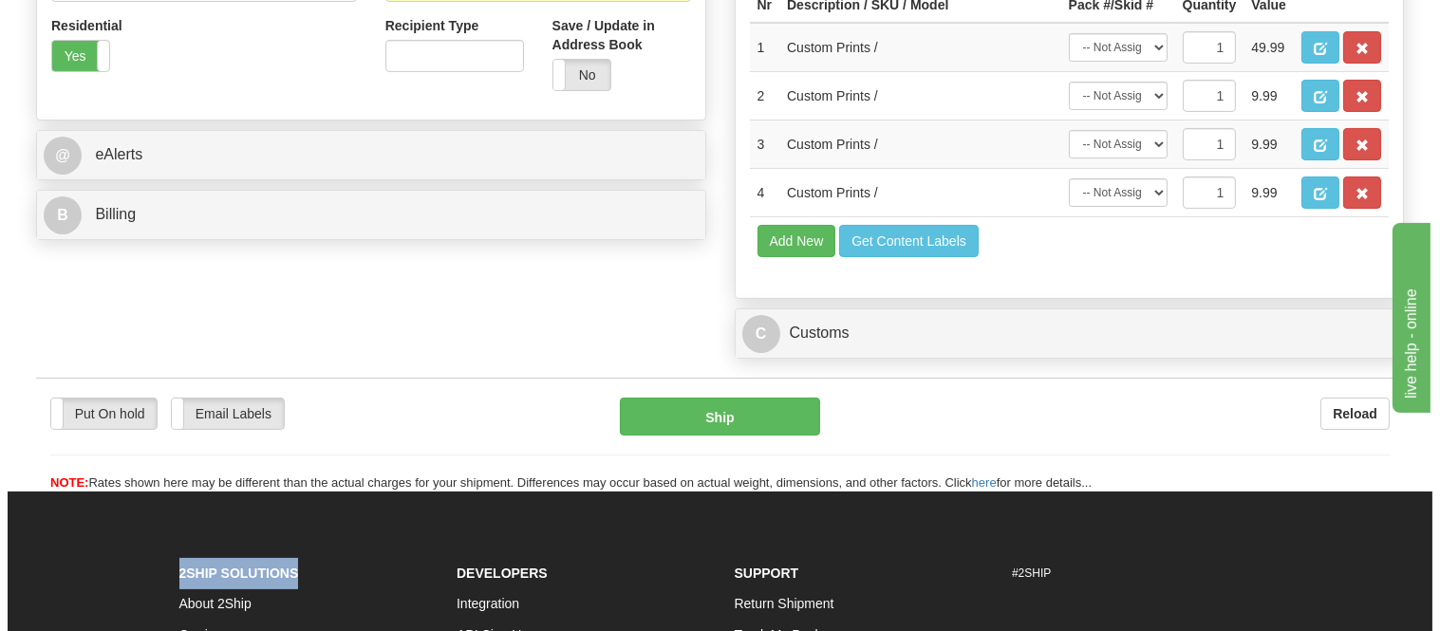
scroll to position [843, 0]
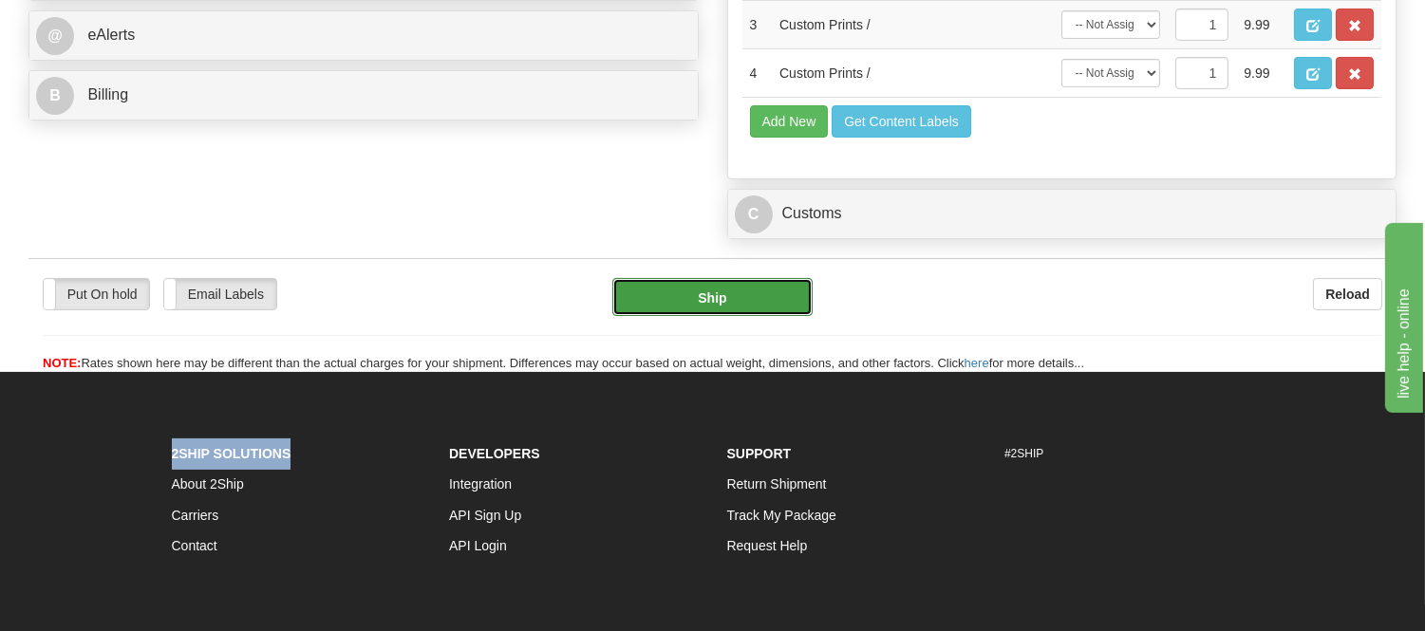
click at [774, 316] on button "Ship" at bounding box center [711, 297] width 199 height 38
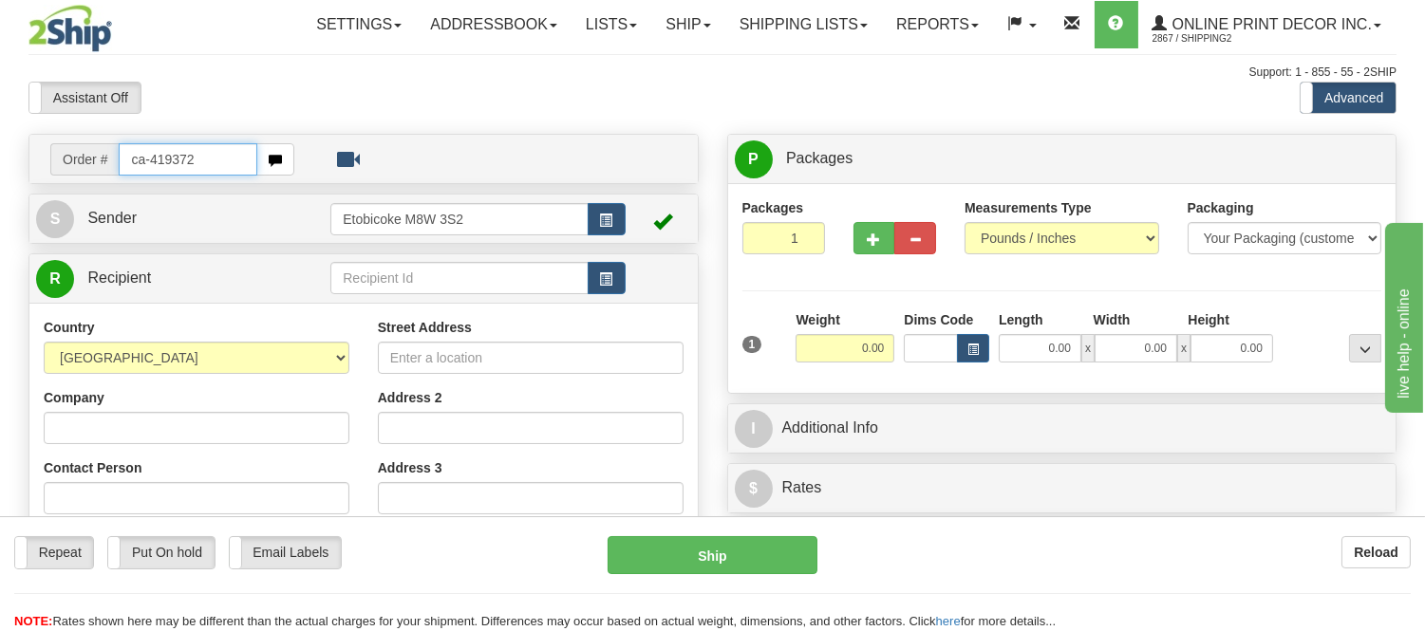
type input "ca-419372"
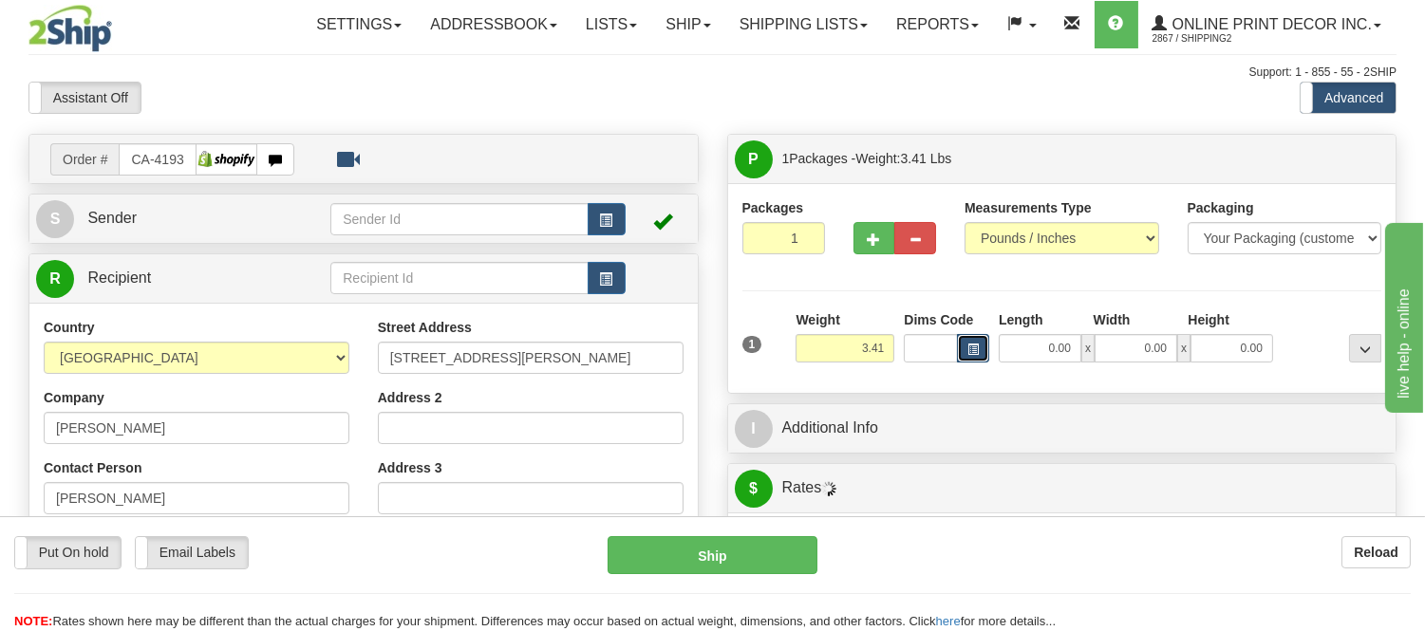
click at [976, 347] on span "button" at bounding box center [972, 350] width 11 height 10
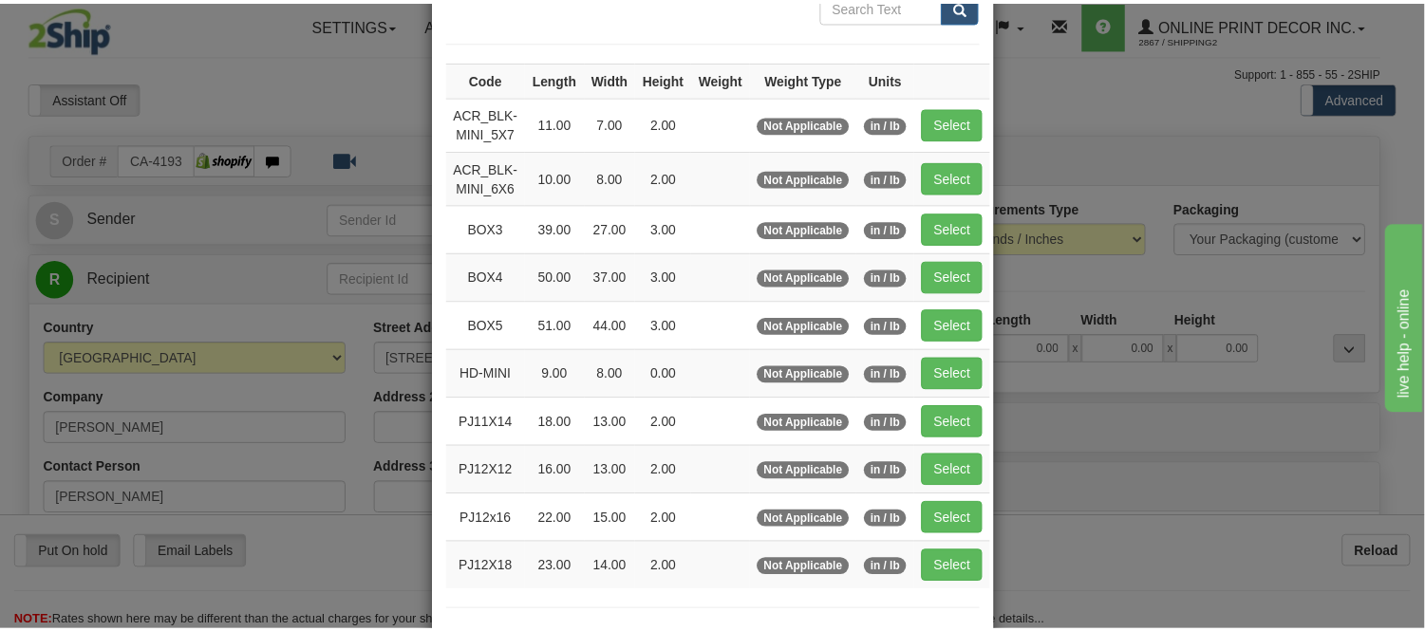
scroll to position [211, 0]
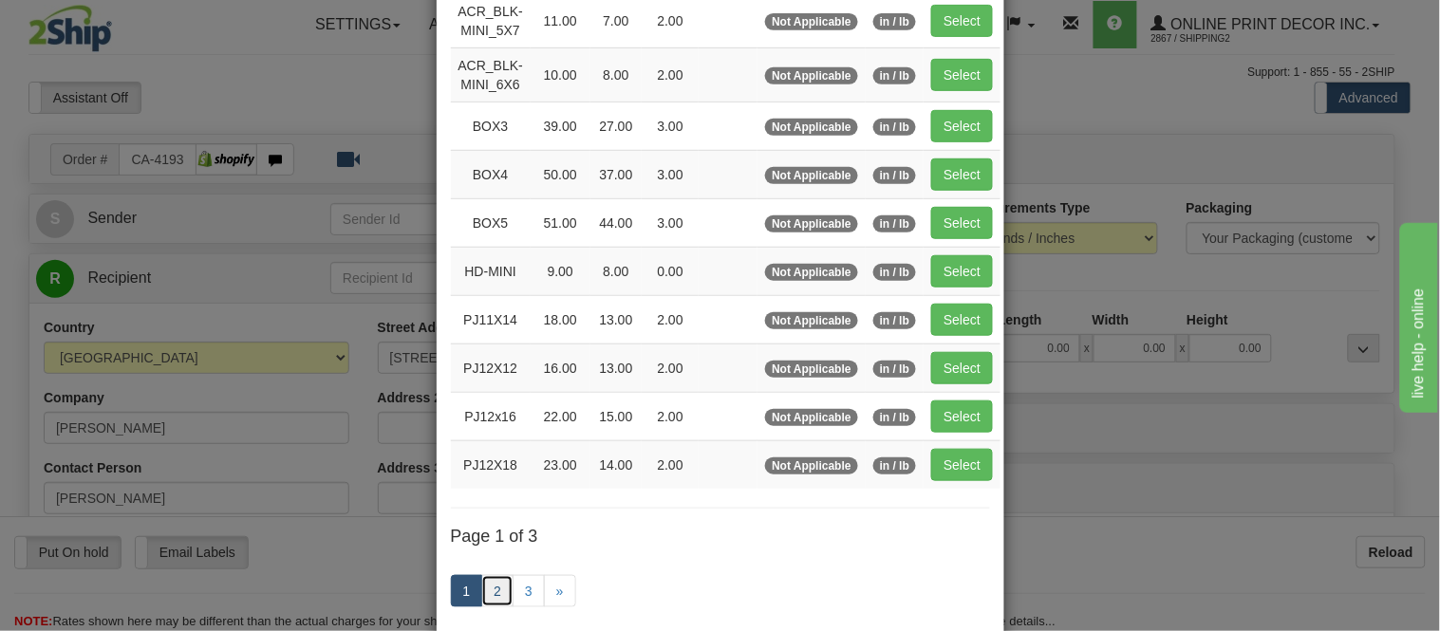
click at [488, 603] on link "2" at bounding box center [497, 591] width 32 height 32
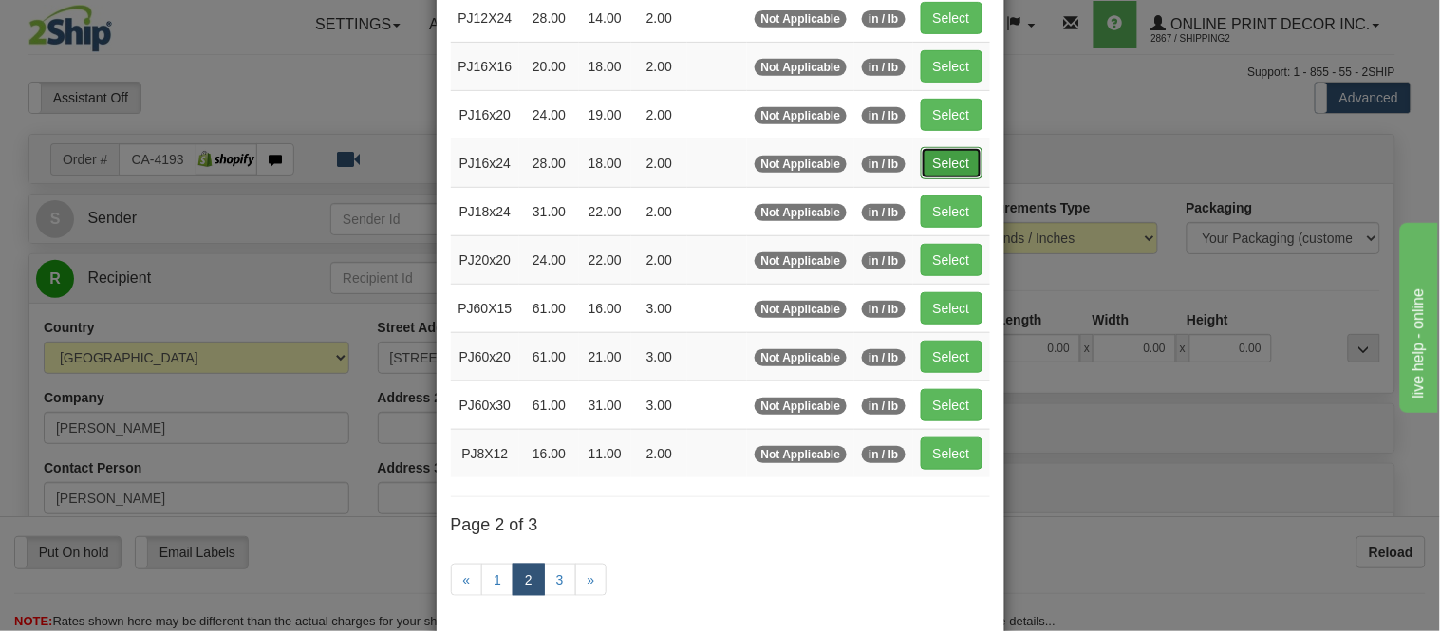
click at [959, 172] on button "Select" at bounding box center [952, 163] width 62 height 32
type input "PJ16x24"
type input "28.00"
type input "18.00"
type input "2.00"
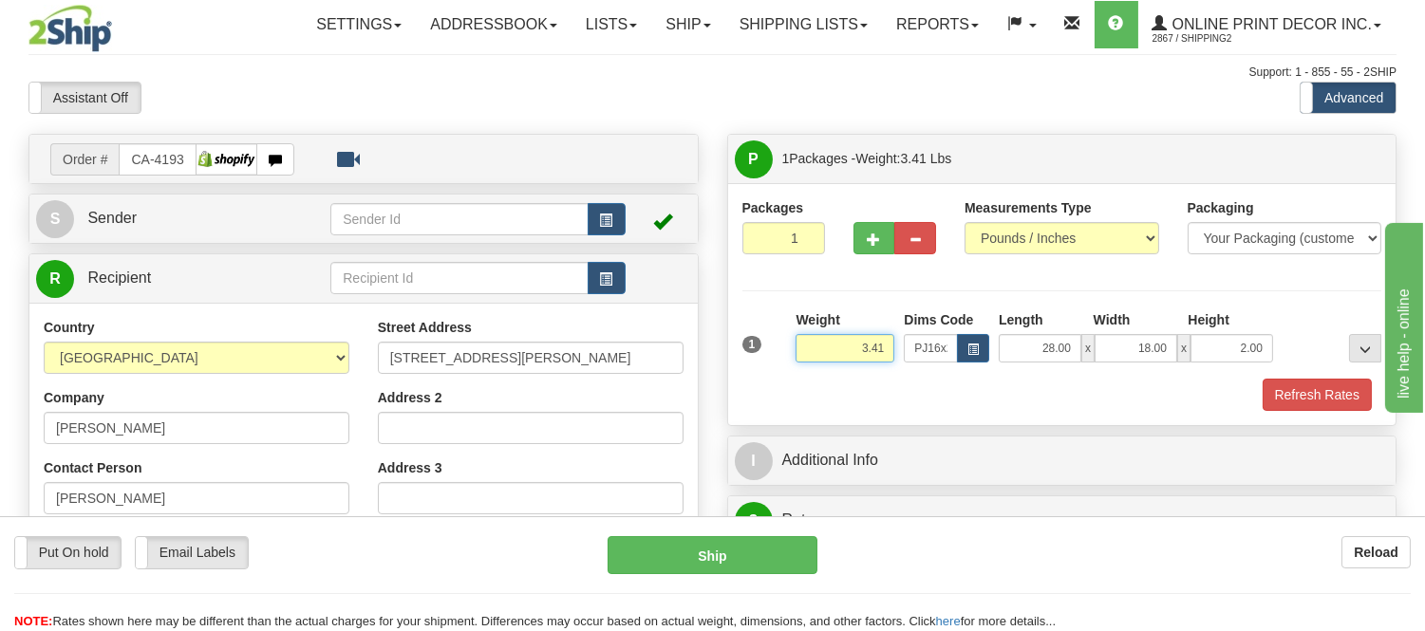
drag, startPoint x: 885, startPoint y: 345, endPoint x: 771, endPoint y: 352, distance: 115.0
click at [771, 352] on div "1 Weight 3.41 Dims Code x x" at bounding box center [1061, 343] width 649 height 67
type input "5.98"
click at [1282, 399] on button "Refresh Rates" at bounding box center [1316, 395] width 109 height 32
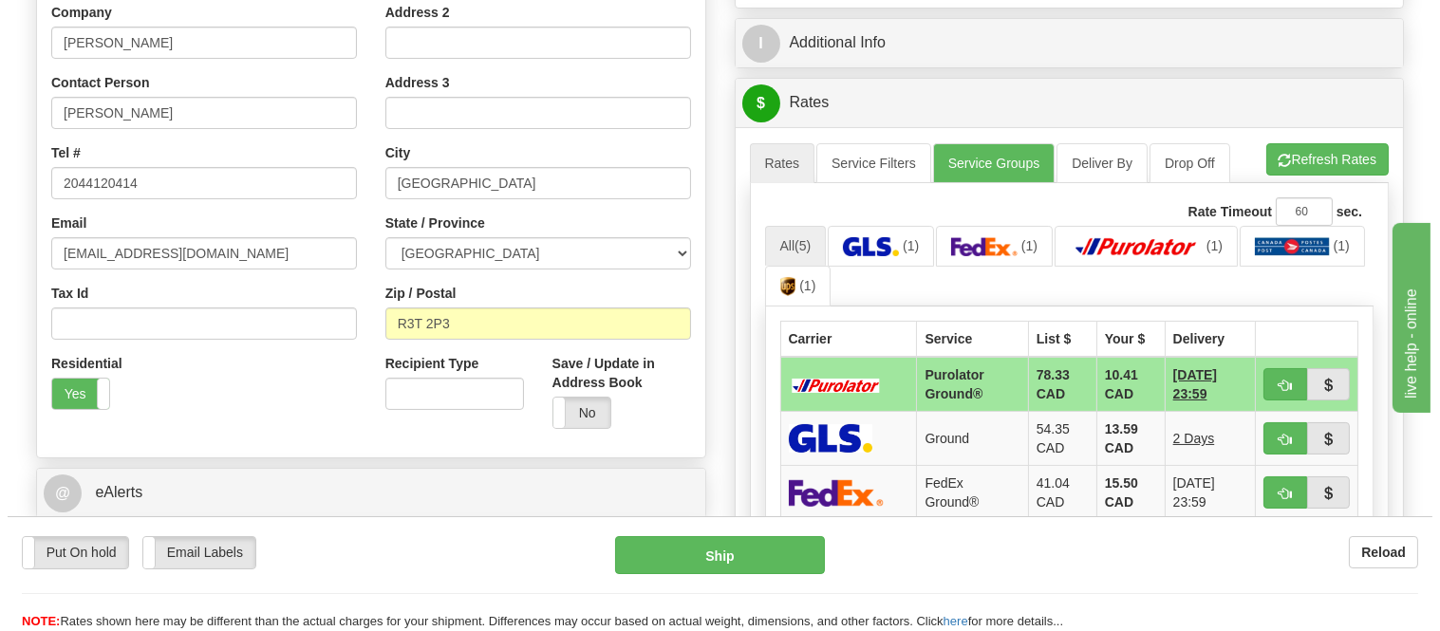
scroll to position [421, 0]
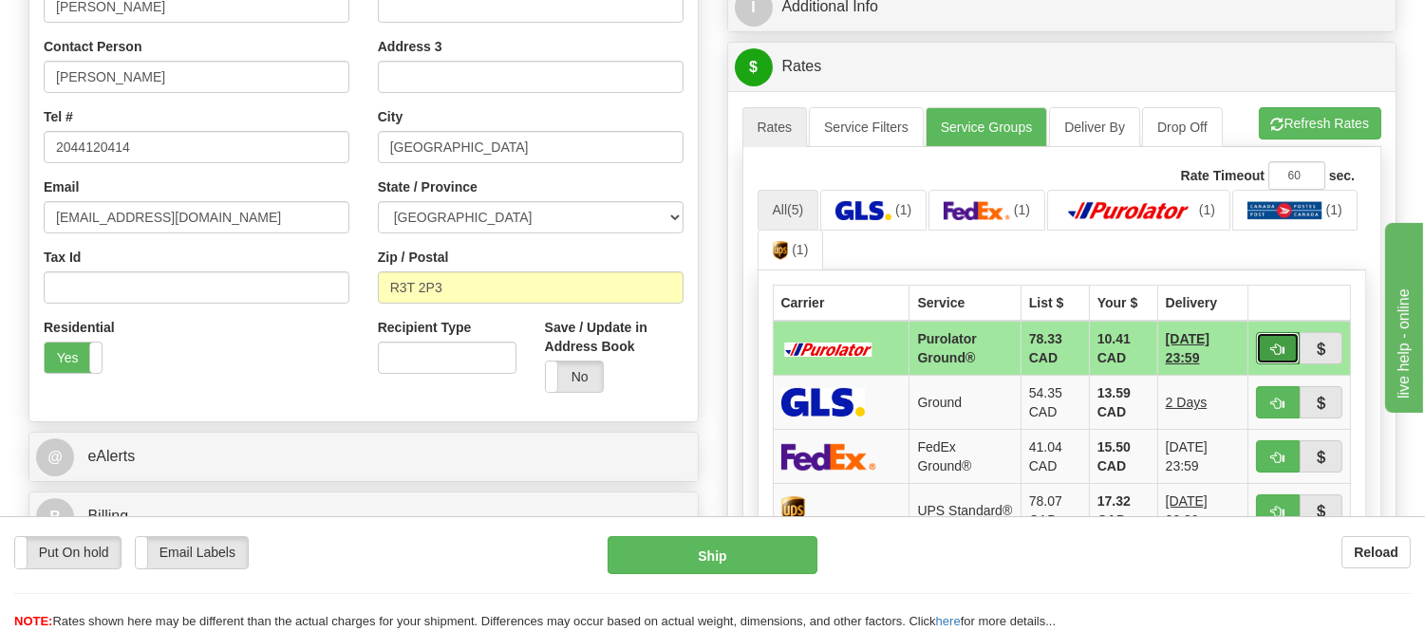
click at [1257, 351] on button "button" at bounding box center [1278, 348] width 44 height 32
type input "260"
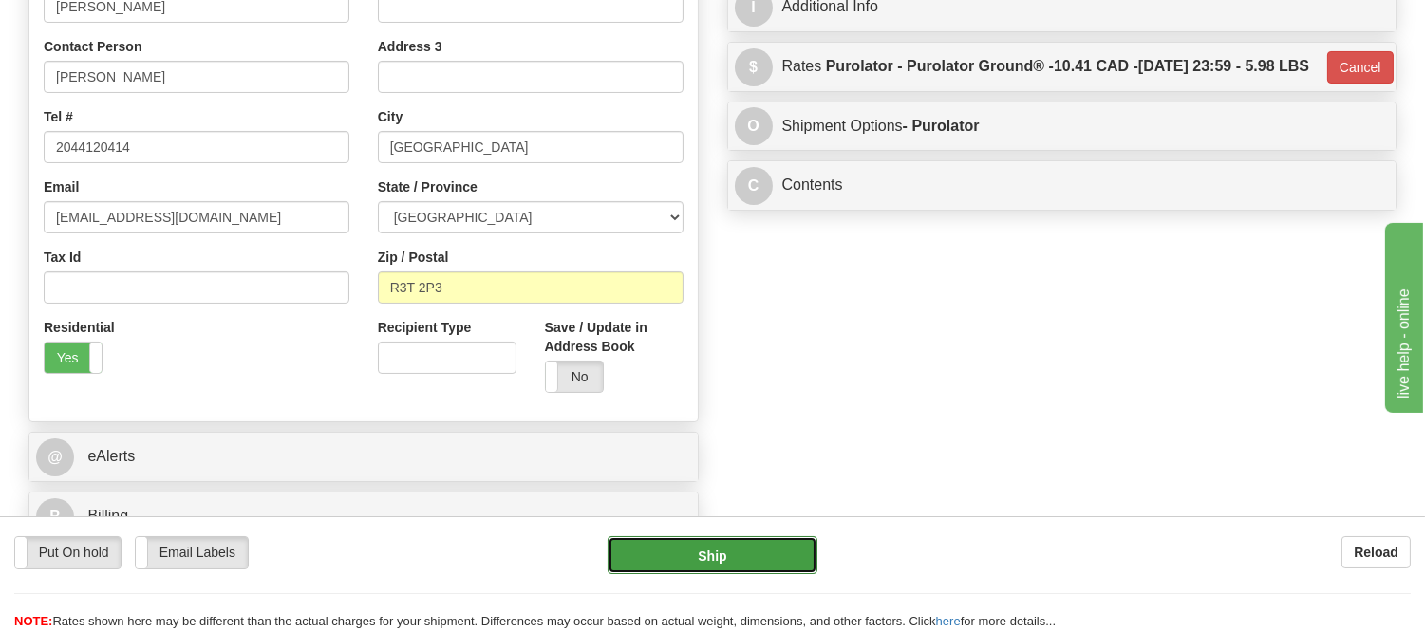
click at [753, 562] on button "Ship" at bounding box center [711, 555] width 209 height 38
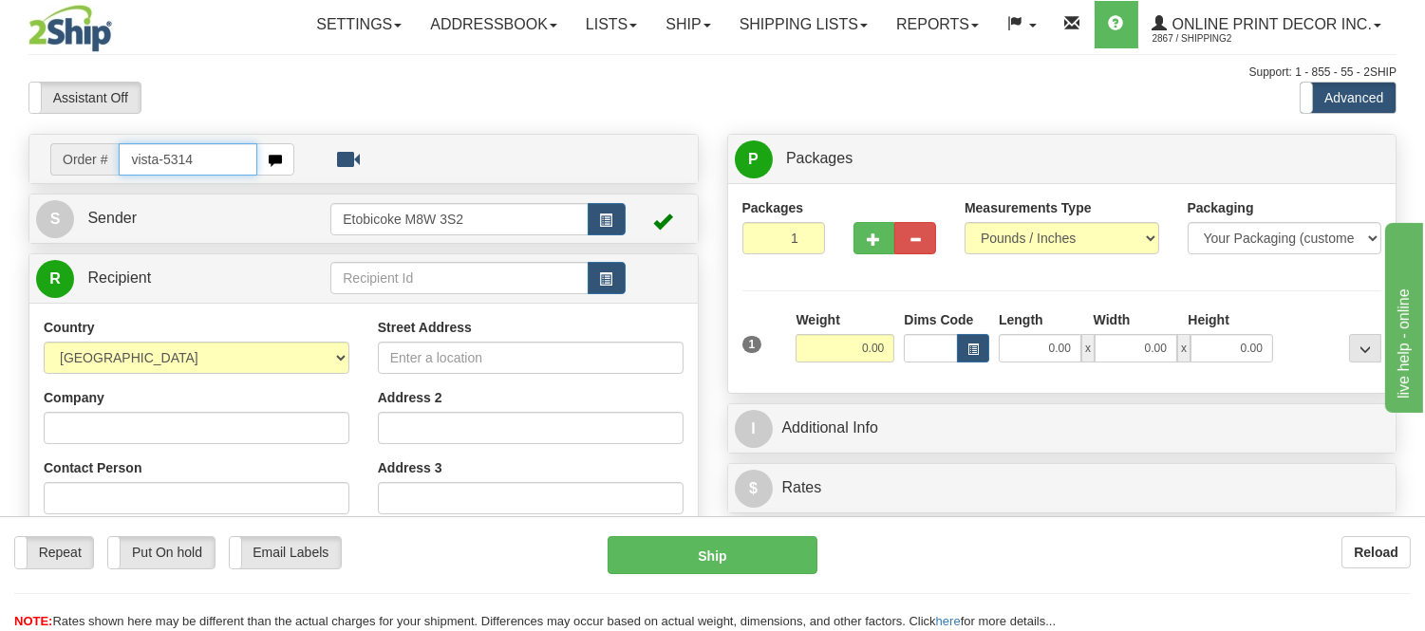
type input "vista-5314"
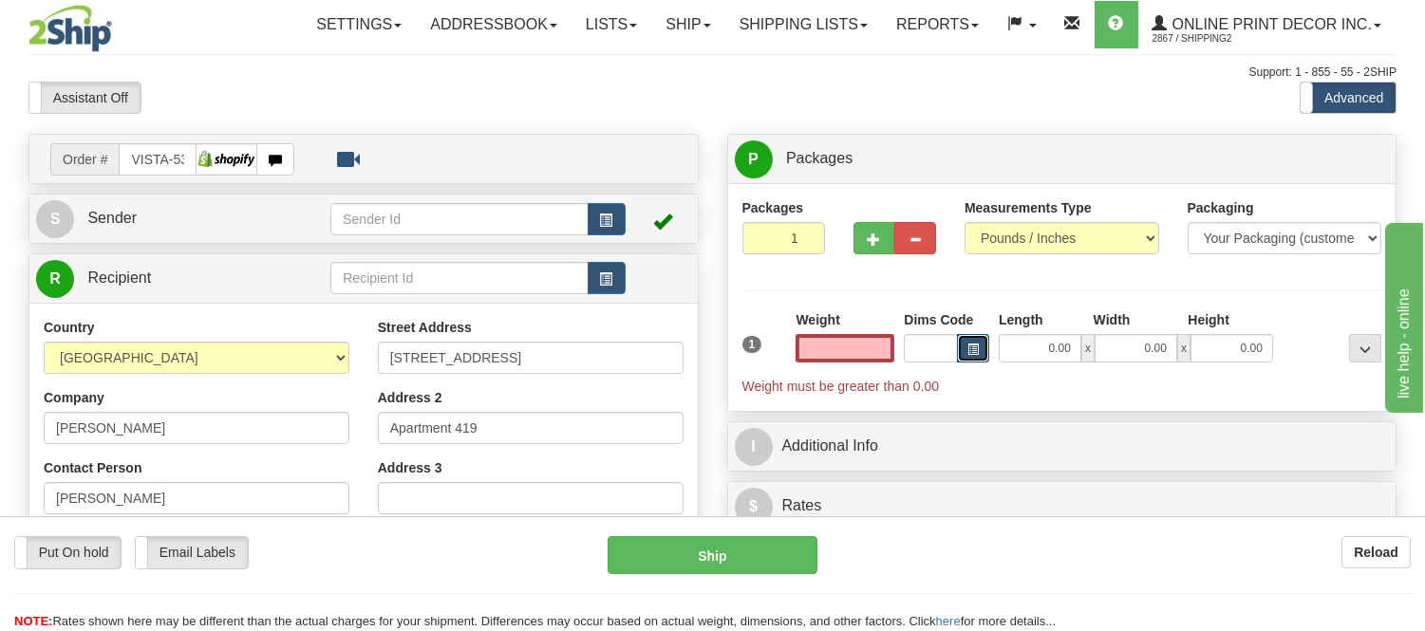
type input "0.00"
click at [980, 347] on button "button" at bounding box center [973, 348] width 32 height 28
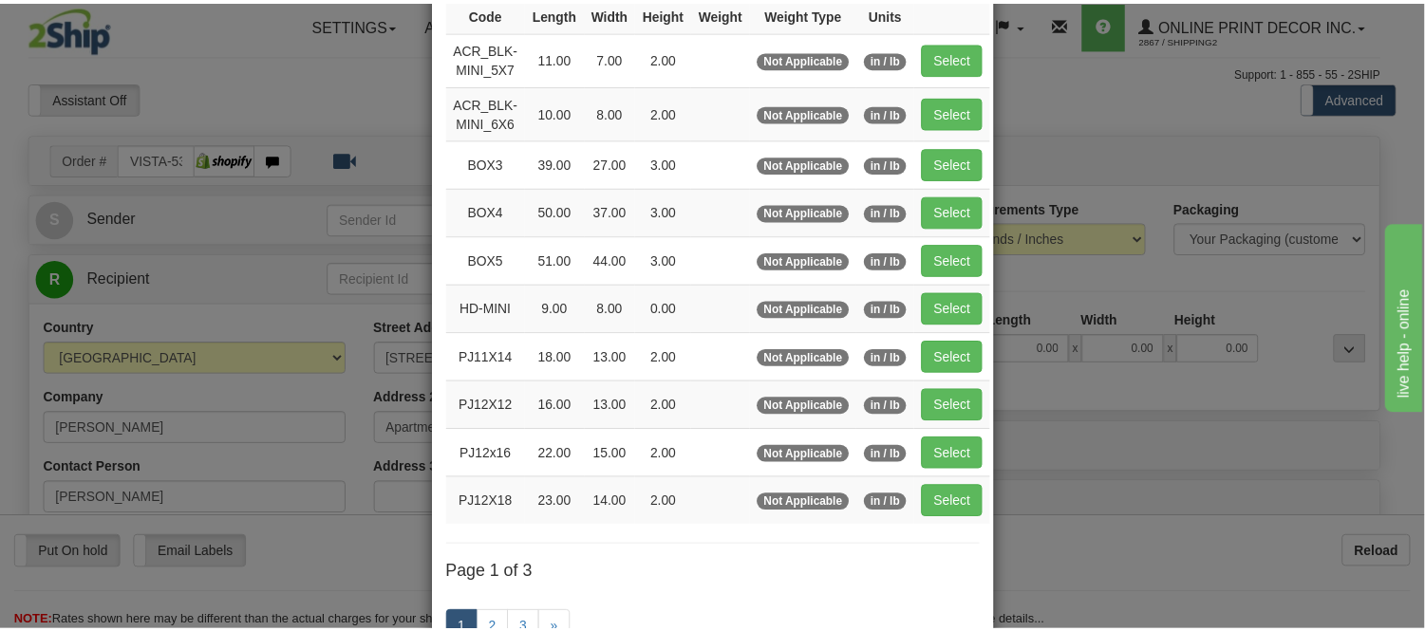
scroll to position [211, 0]
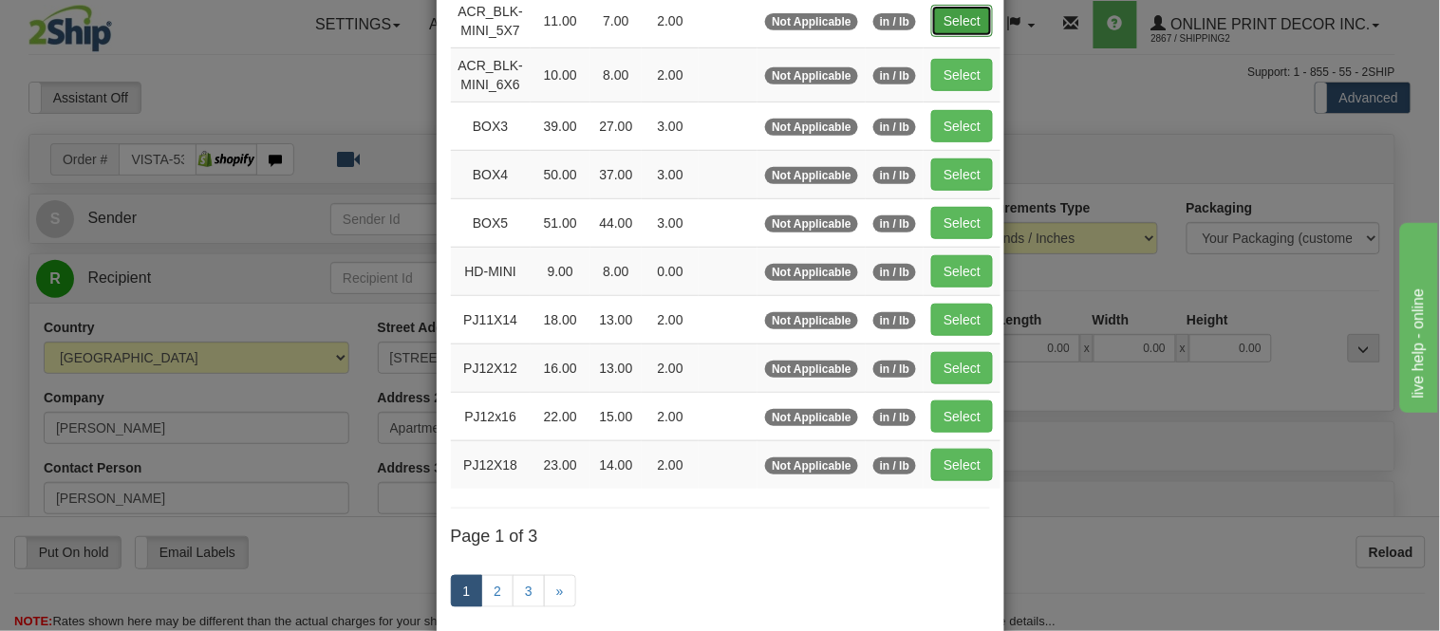
click at [940, 16] on button "Select" at bounding box center [962, 21] width 62 height 32
type input "ACR_BLK-MINI_5X7"
type input "11.00"
type input "7.00"
type input "2.00"
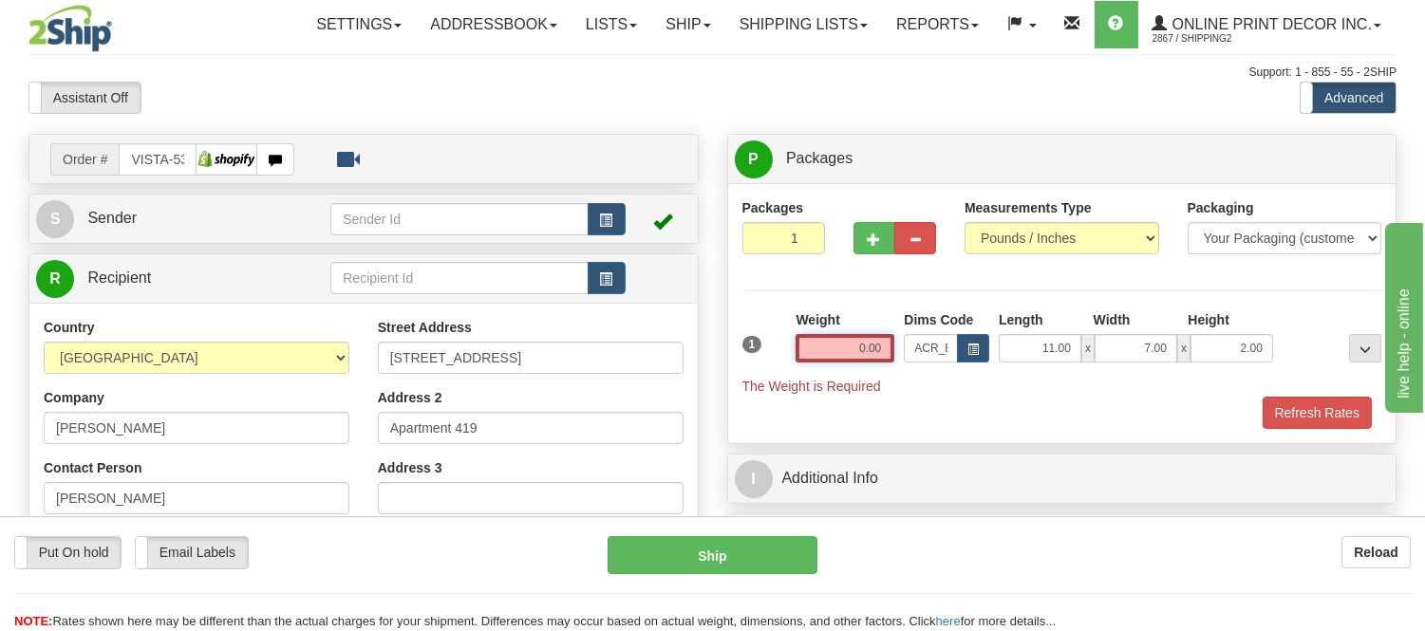
drag, startPoint x: 890, startPoint y: 339, endPoint x: 800, endPoint y: 363, distance: 93.5
click at [800, 363] on div "Weight 0.00" at bounding box center [845, 343] width 108 height 66
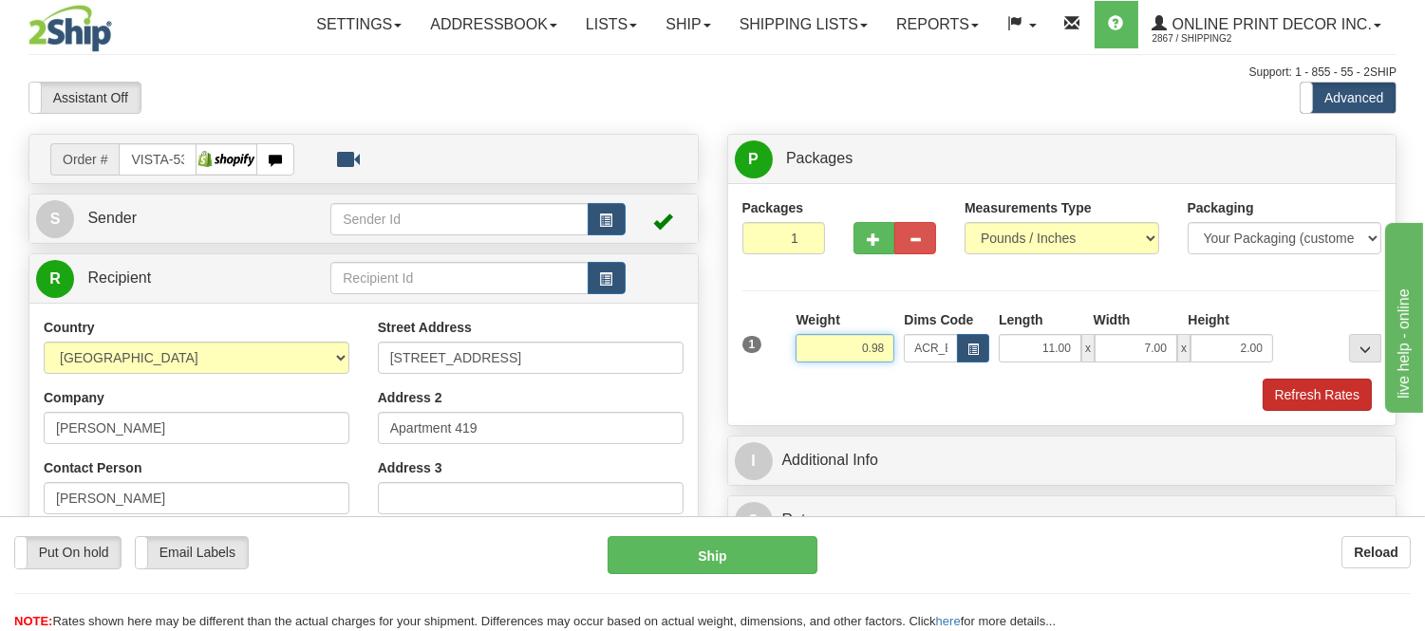
type input "0.98"
click at [1308, 395] on button "Refresh Rates" at bounding box center [1316, 395] width 109 height 32
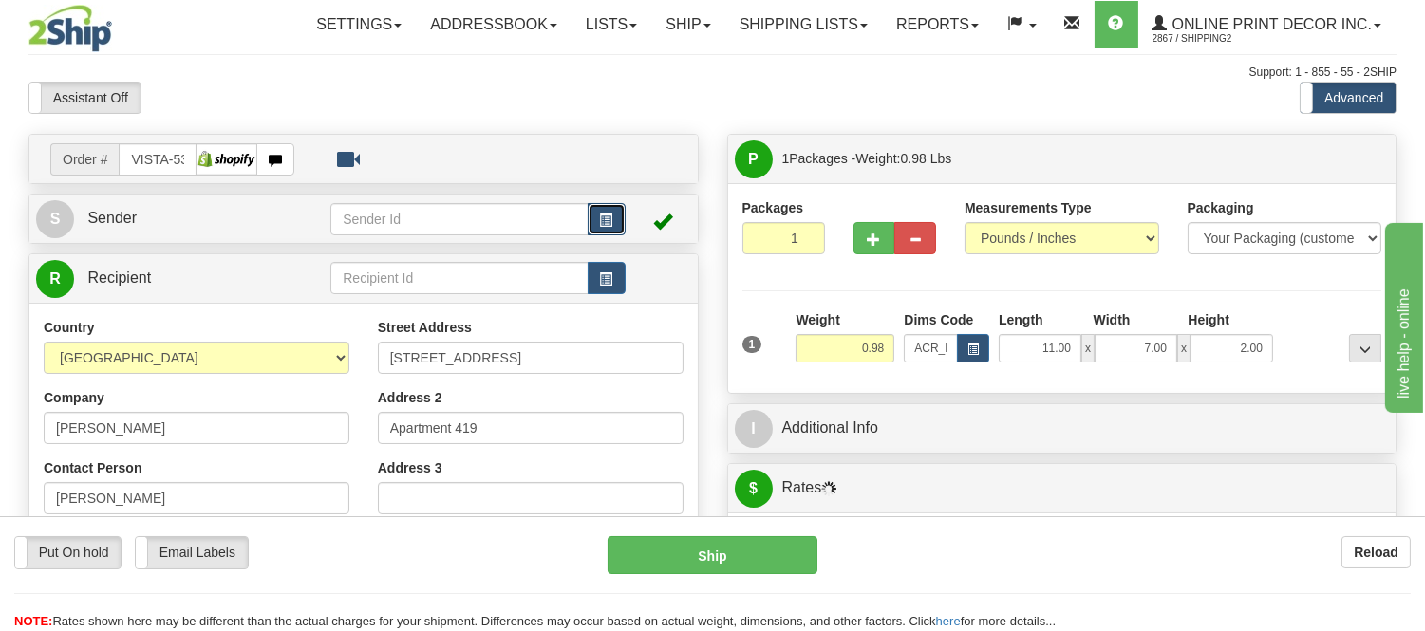
click at [592, 228] on button "button" at bounding box center [606, 219] width 38 height 32
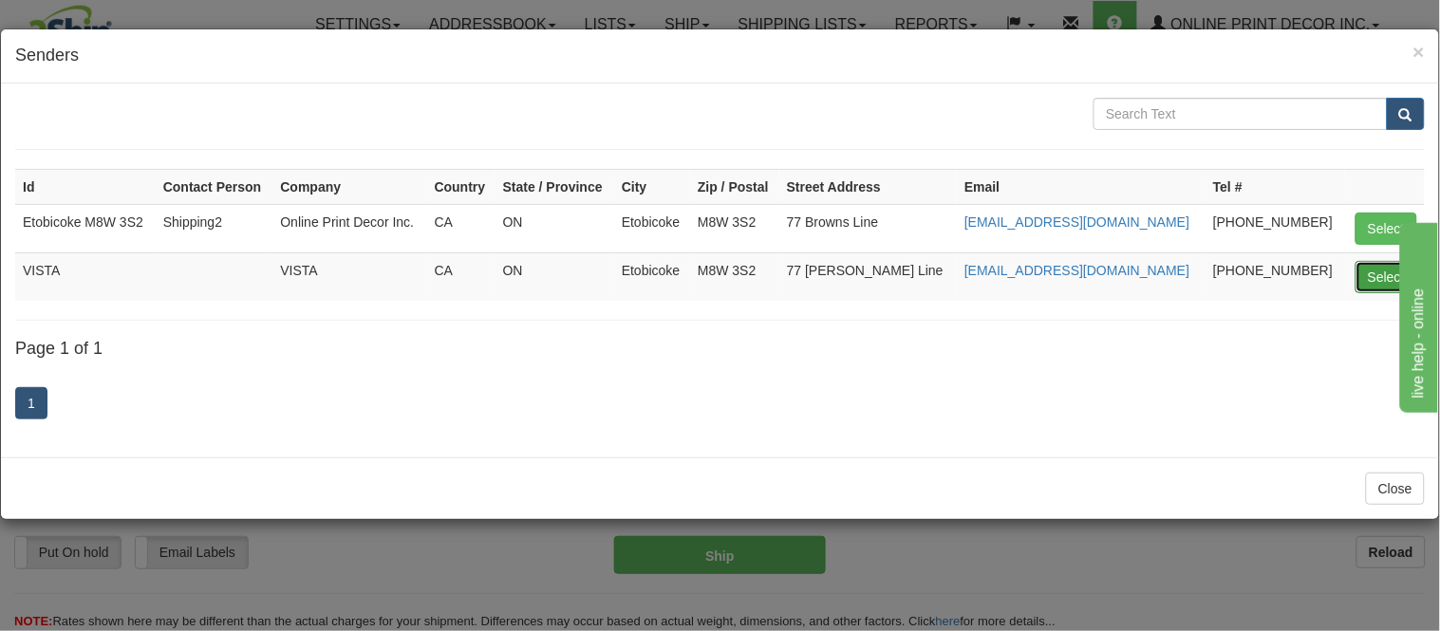
click at [1376, 282] on button "Select" at bounding box center [1386, 277] width 62 height 32
type input "VISTA"
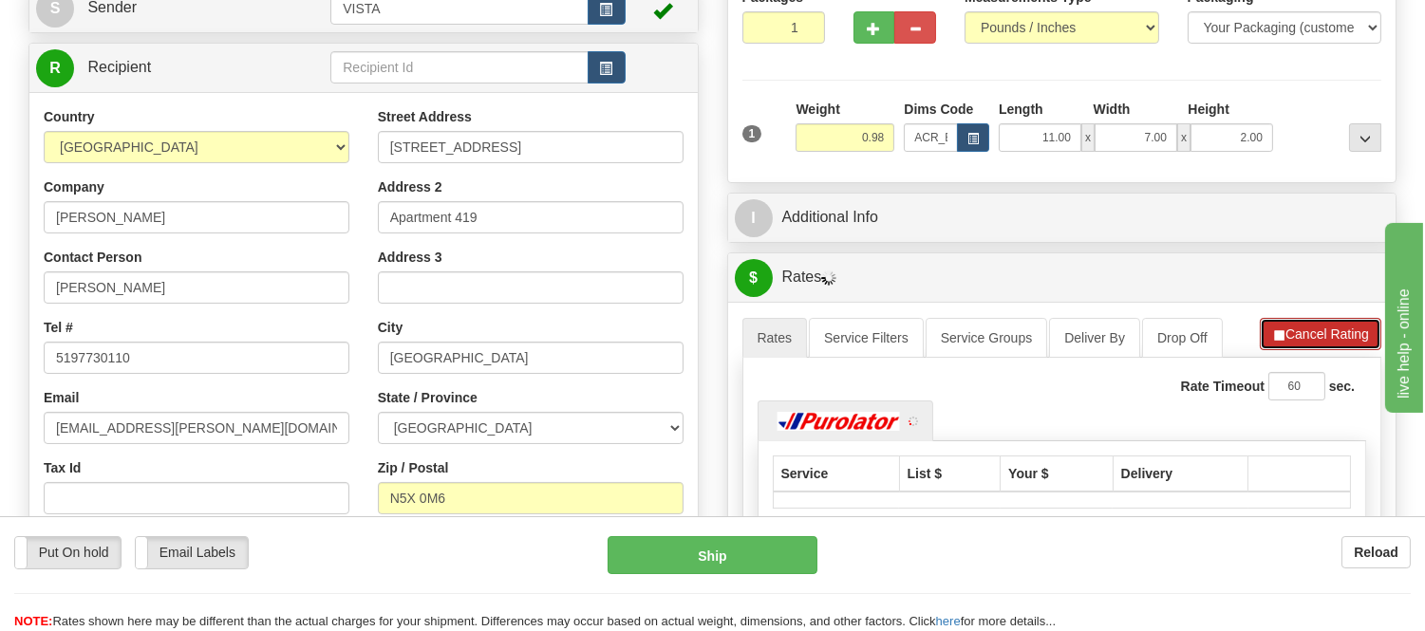
click at [1306, 326] on button "Cancel Rating" at bounding box center [1319, 334] width 121 height 32
click at [1306, 326] on button "Refresh Rates" at bounding box center [1319, 334] width 122 height 32
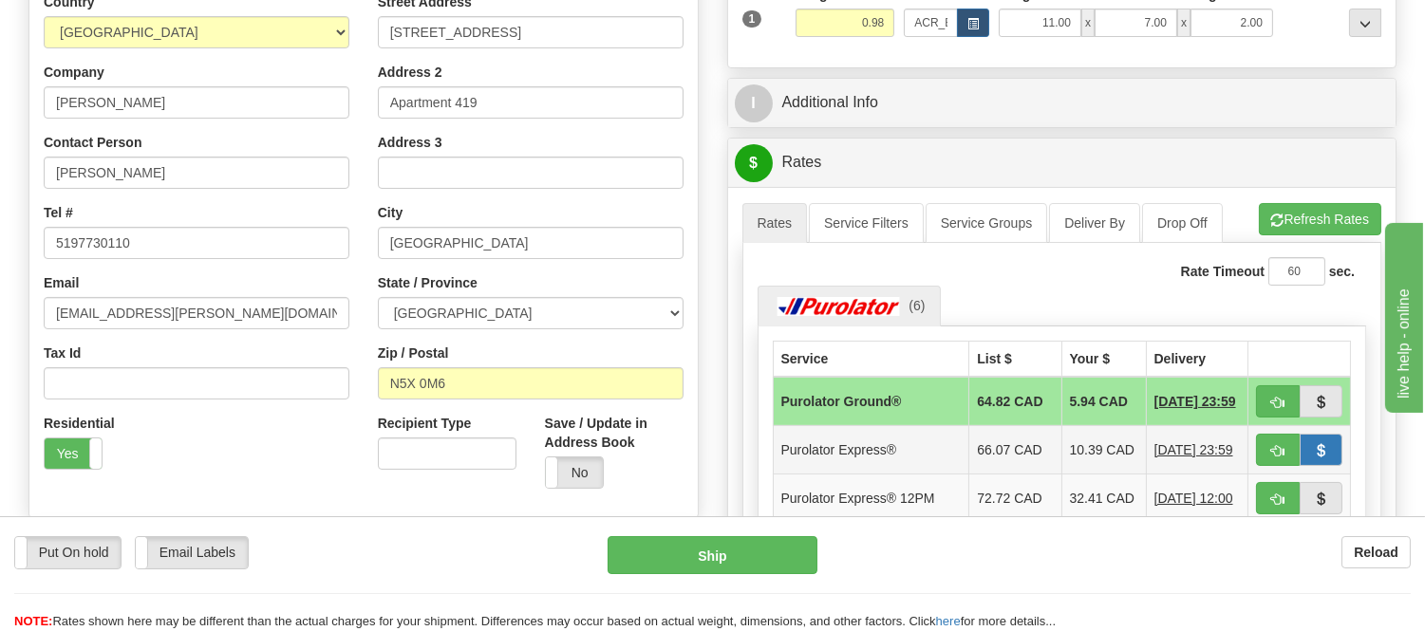
scroll to position [421, 0]
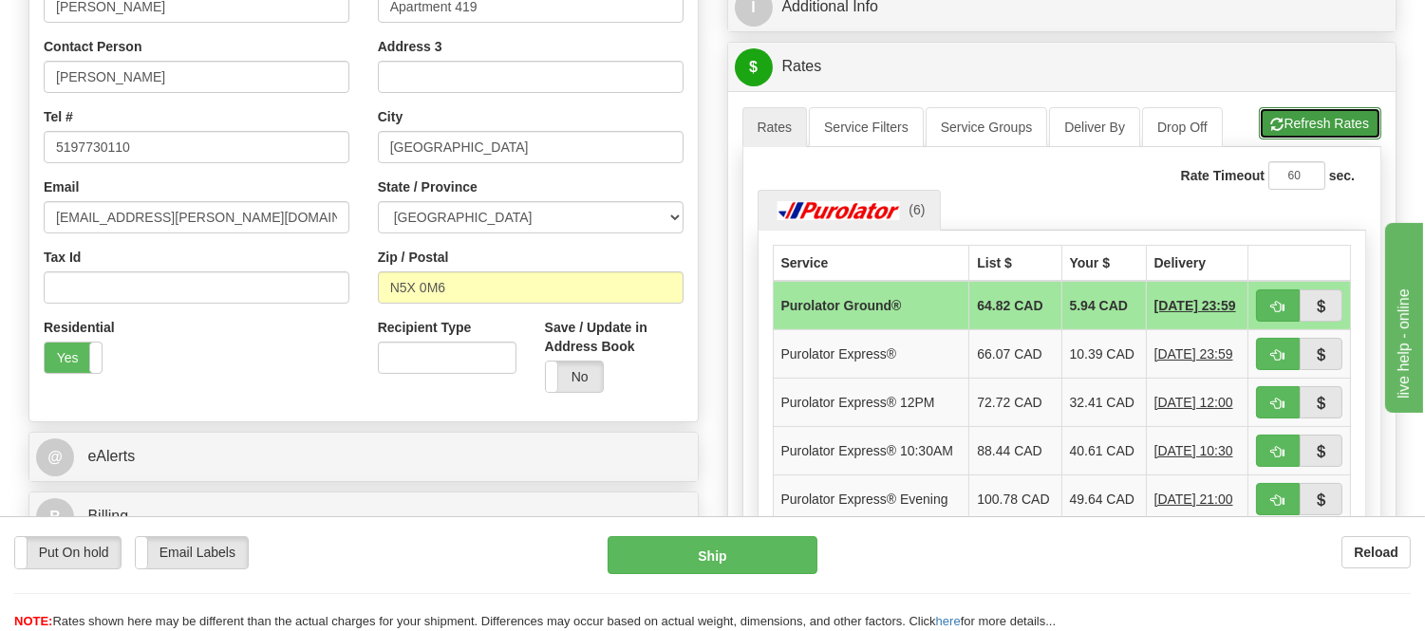
click at [1275, 125] on span "button" at bounding box center [1277, 125] width 13 height 12
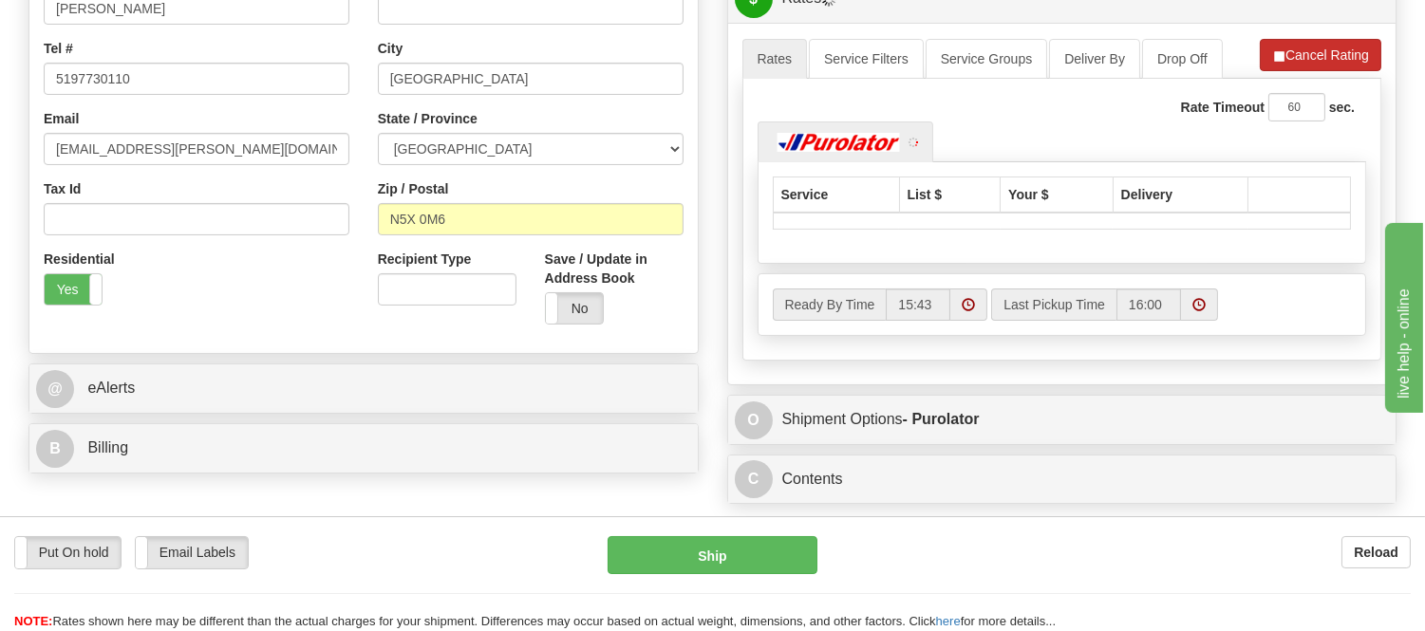
scroll to position [527, 0]
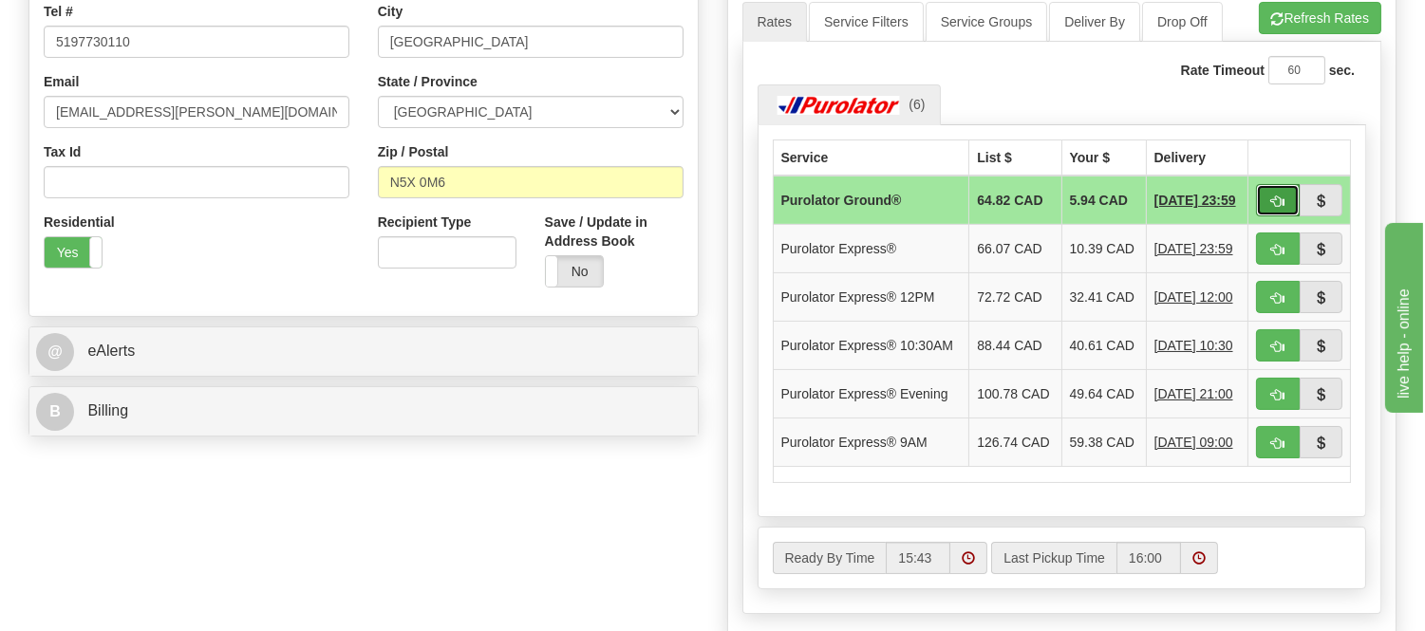
click at [1262, 200] on button "button" at bounding box center [1278, 200] width 44 height 32
type input "260"
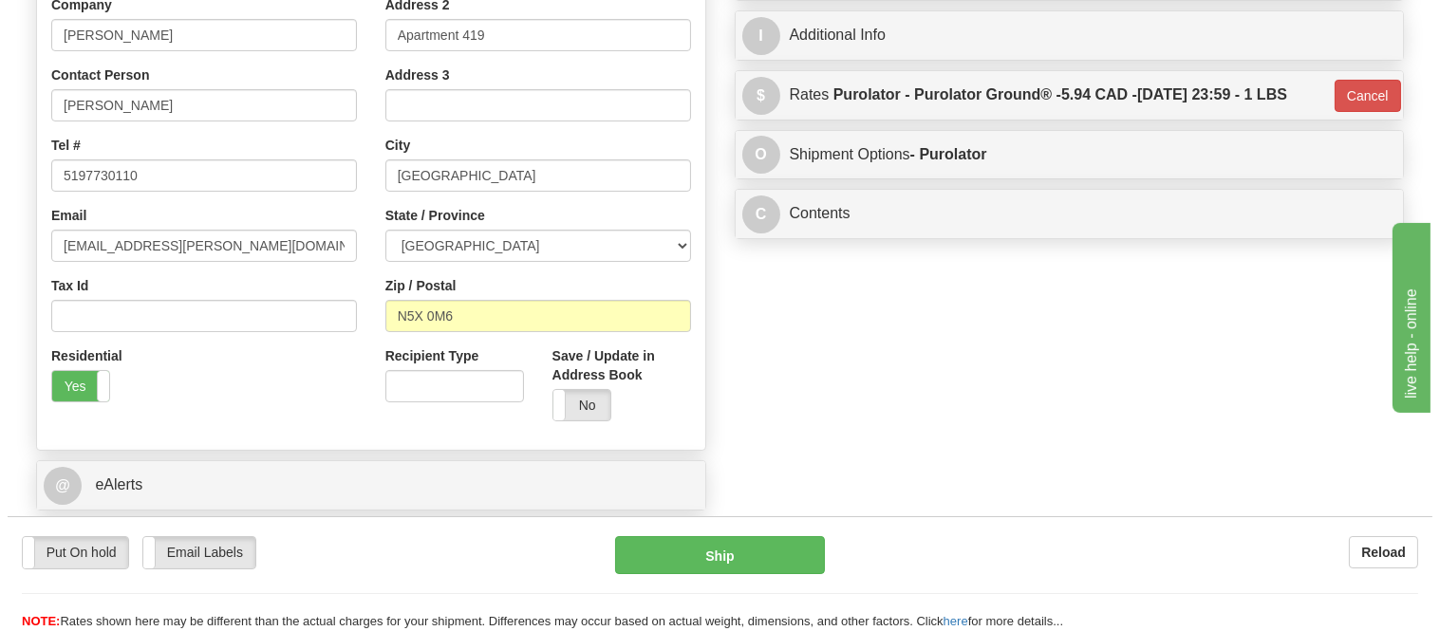
scroll to position [211, 0]
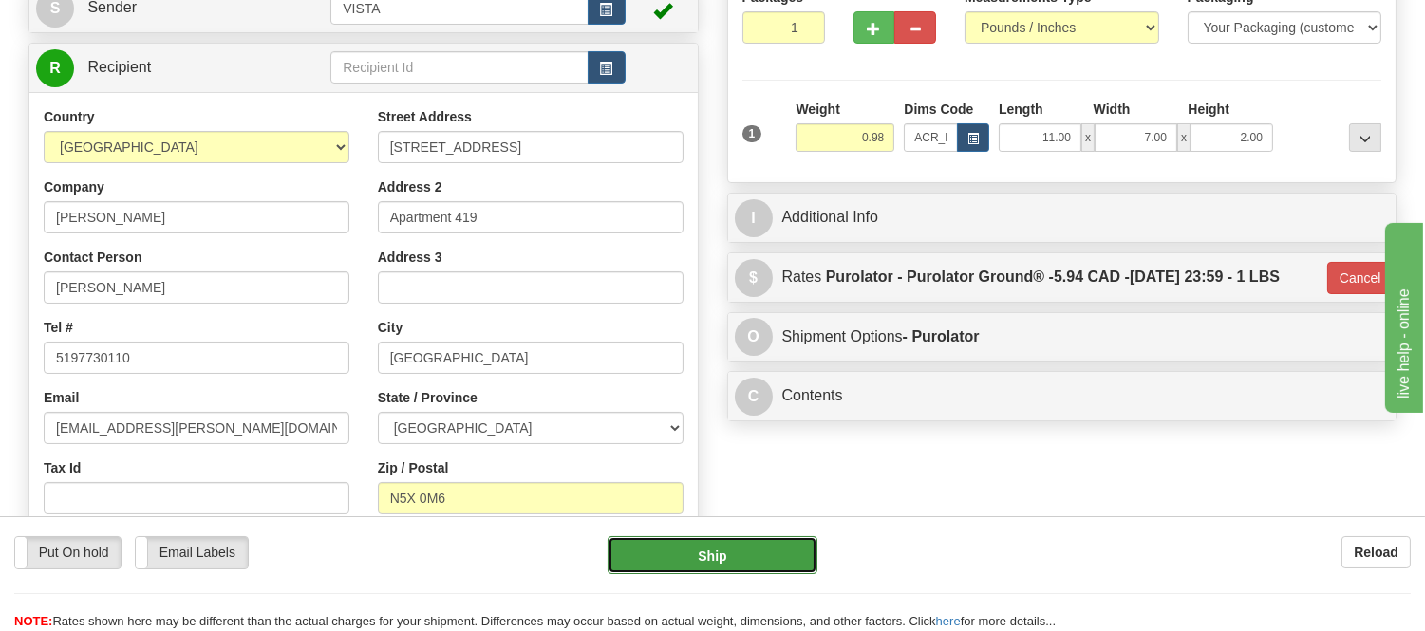
click at [750, 555] on button "Ship" at bounding box center [711, 555] width 209 height 38
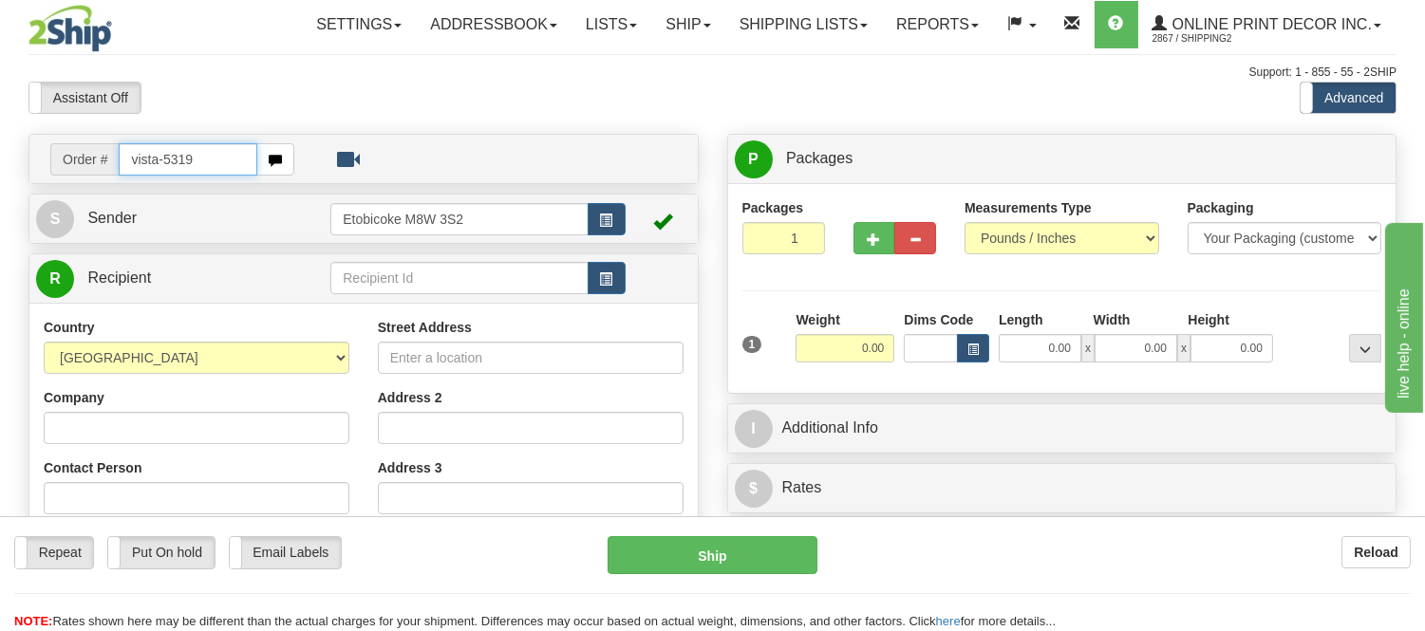
type input "vista-5319"
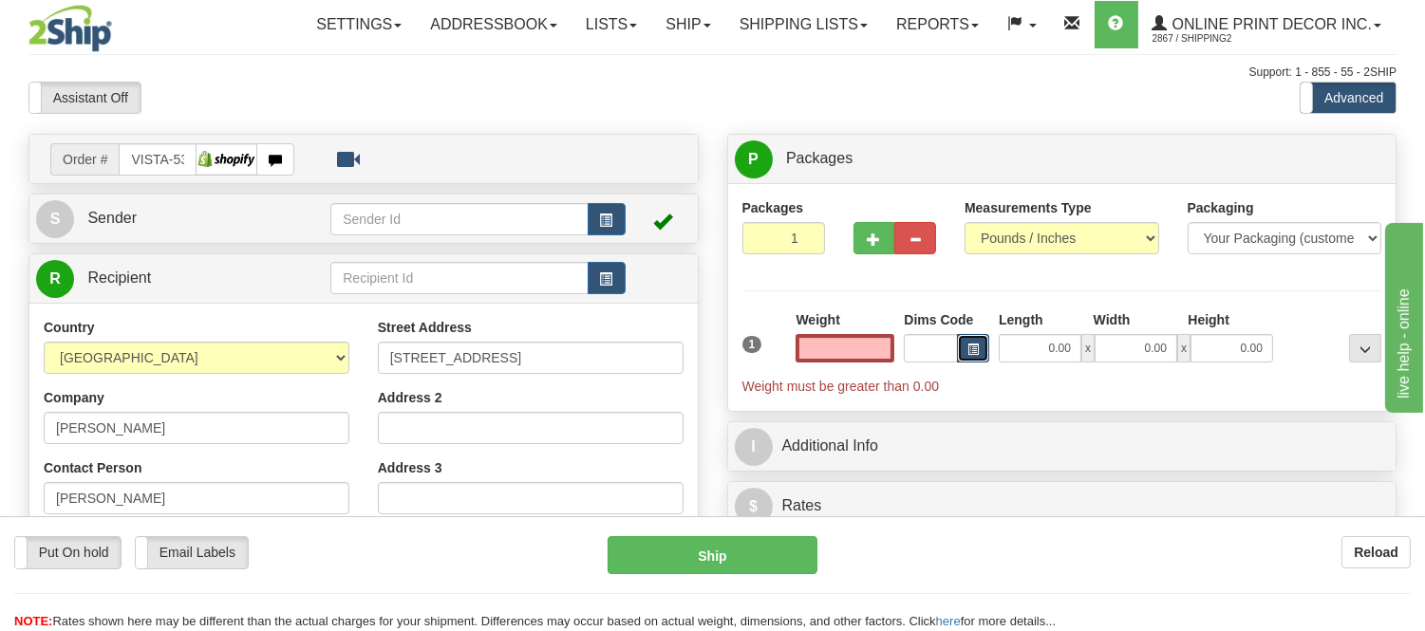
type input "0.00"
click at [960, 356] on button "button" at bounding box center [973, 348] width 32 height 28
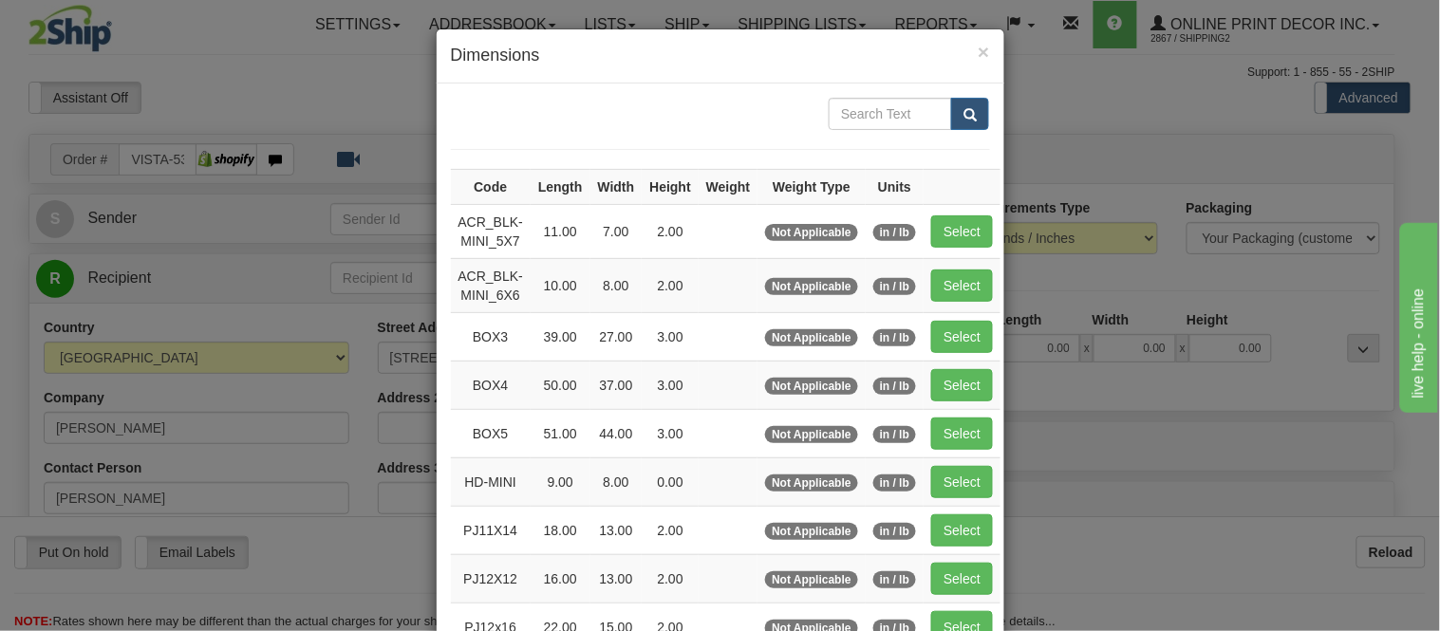
click at [989, 241] on td "Select" at bounding box center [961, 231] width 77 height 54
click at [960, 221] on button "Select" at bounding box center [962, 231] width 62 height 32
type input "ACR_BLK-MINI_5X7"
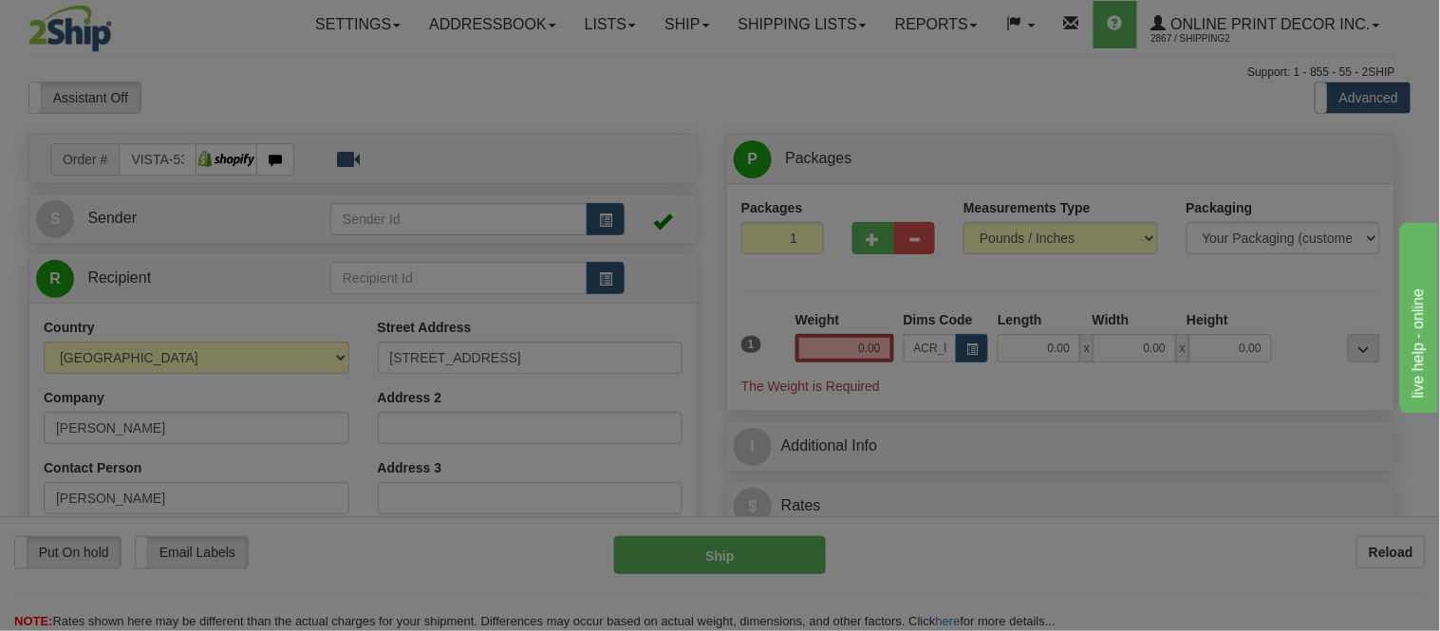
type input "11.00"
type input "7.00"
type input "2.00"
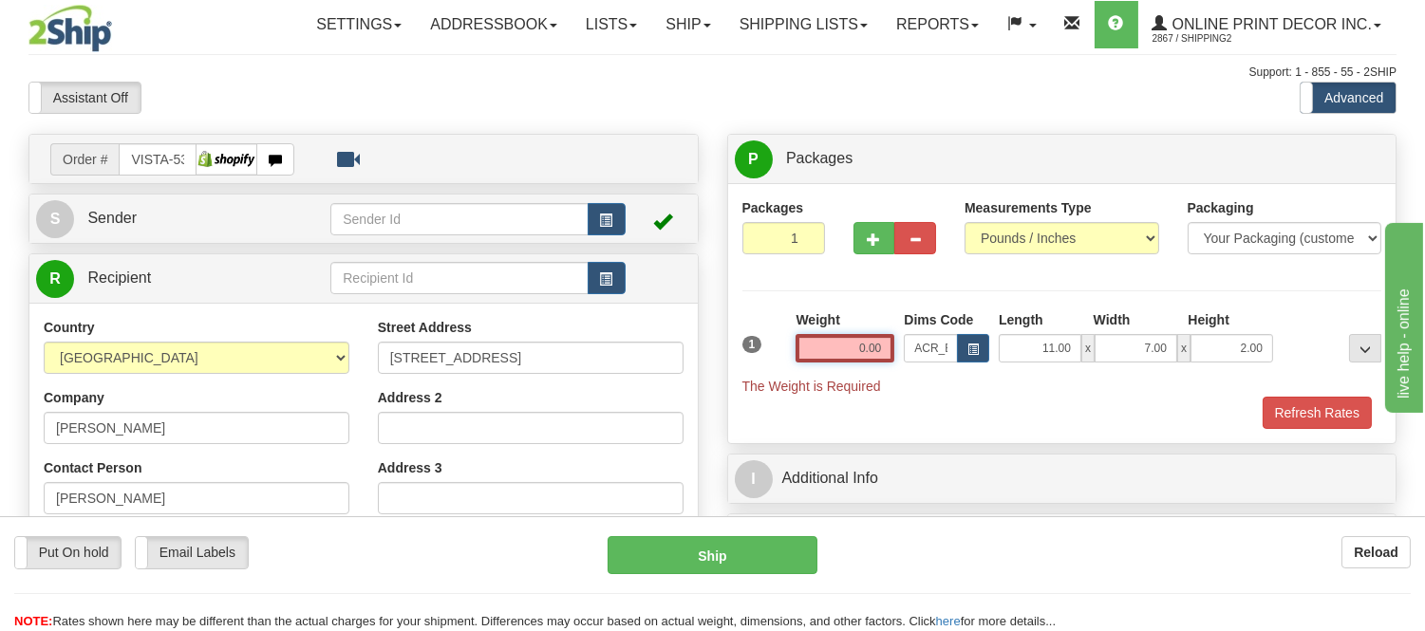
drag, startPoint x: 883, startPoint y: 346, endPoint x: 816, endPoint y: 345, distance: 66.4
click at [816, 345] on input "0.00" at bounding box center [844, 348] width 99 height 28
type input "0.00"
click at [1316, 408] on button "Refresh Rates" at bounding box center [1316, 413] width 109 height 32
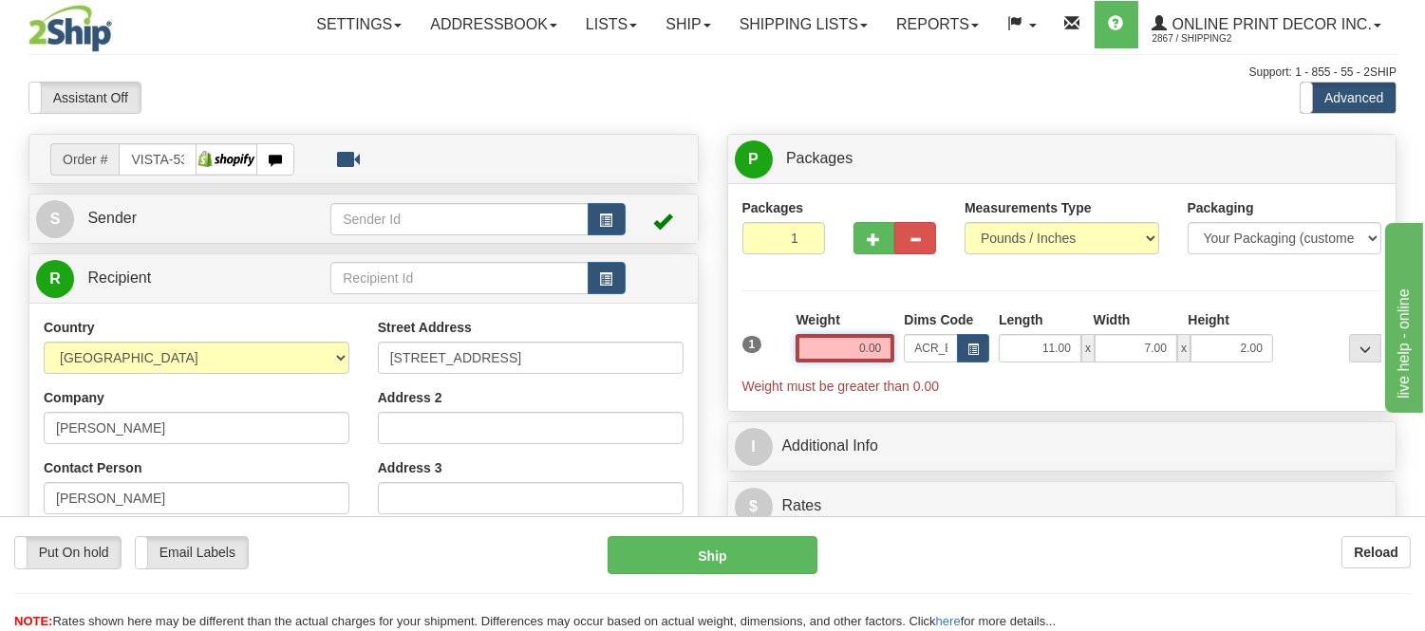
drag, startPoint x: 885, startPoint y: 347, endPoint x: 811, endPoint y: 345, distance: 73.1
click at [811, 345] on input "0.00" at bounding box center [844, 348] width 99 height 28
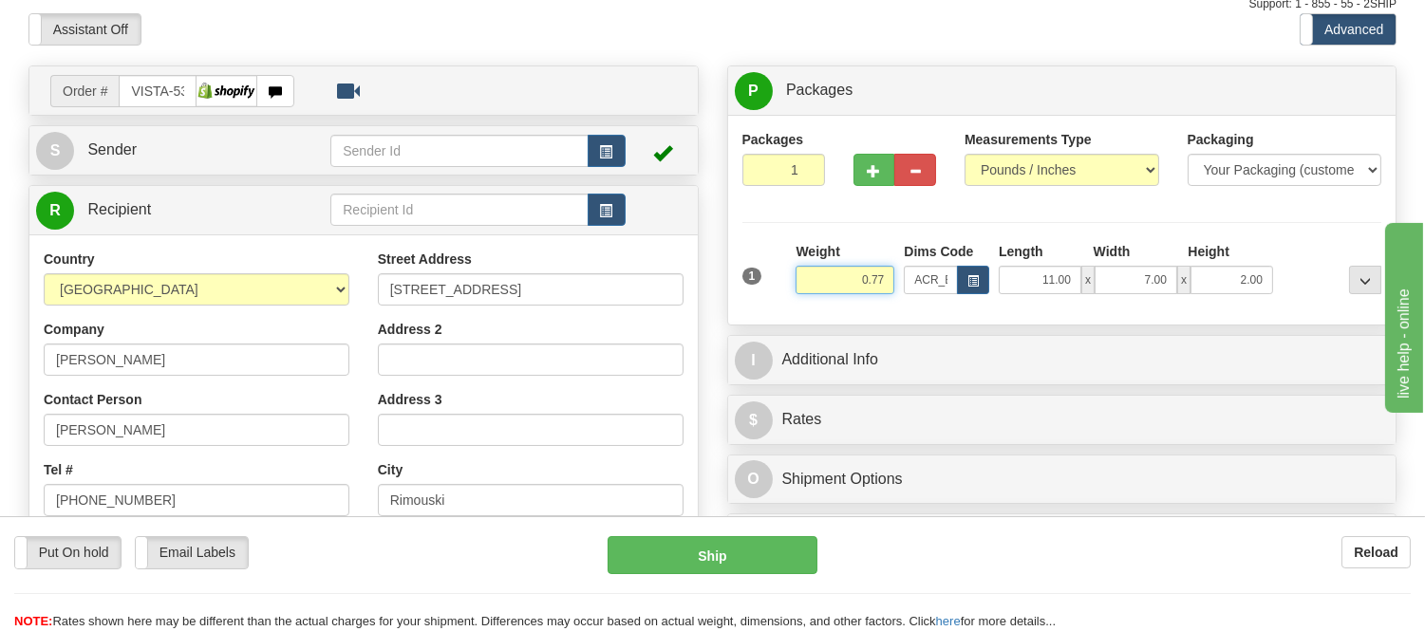
scroll to position [211, 0]
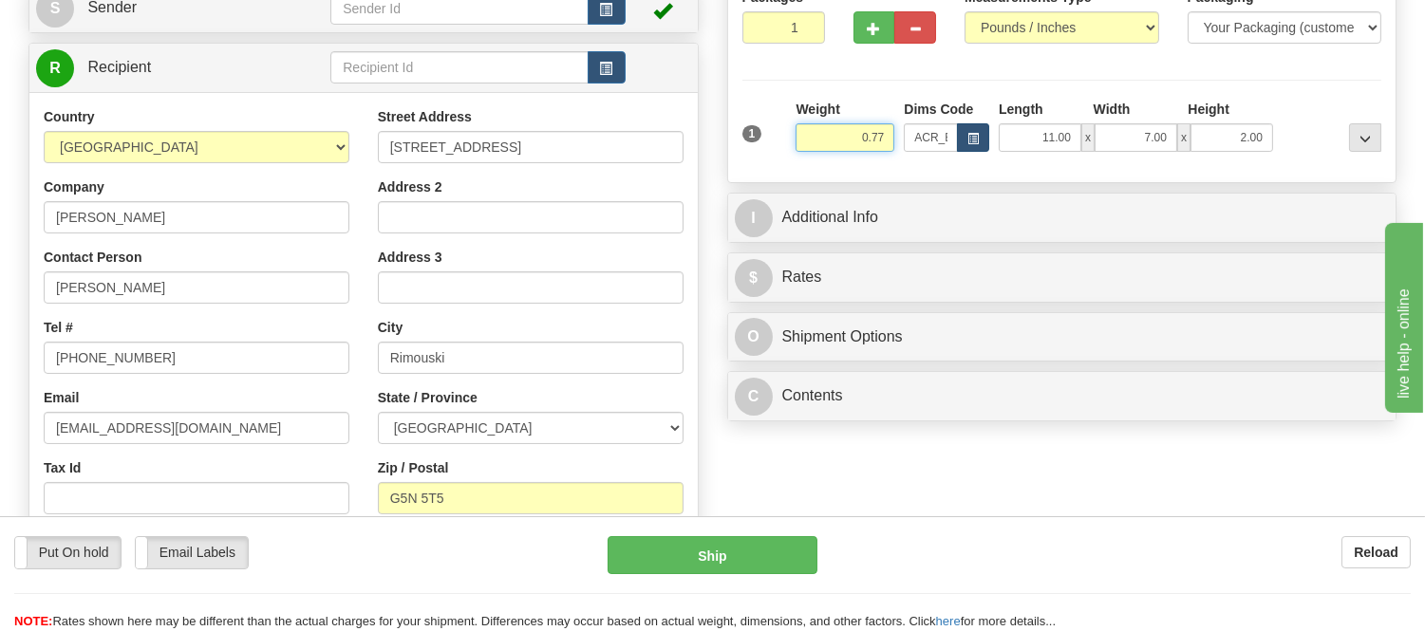
type input "0.77"
click at [970, 139] on span "button" at bounding box center [972, 139] width 11 height 10
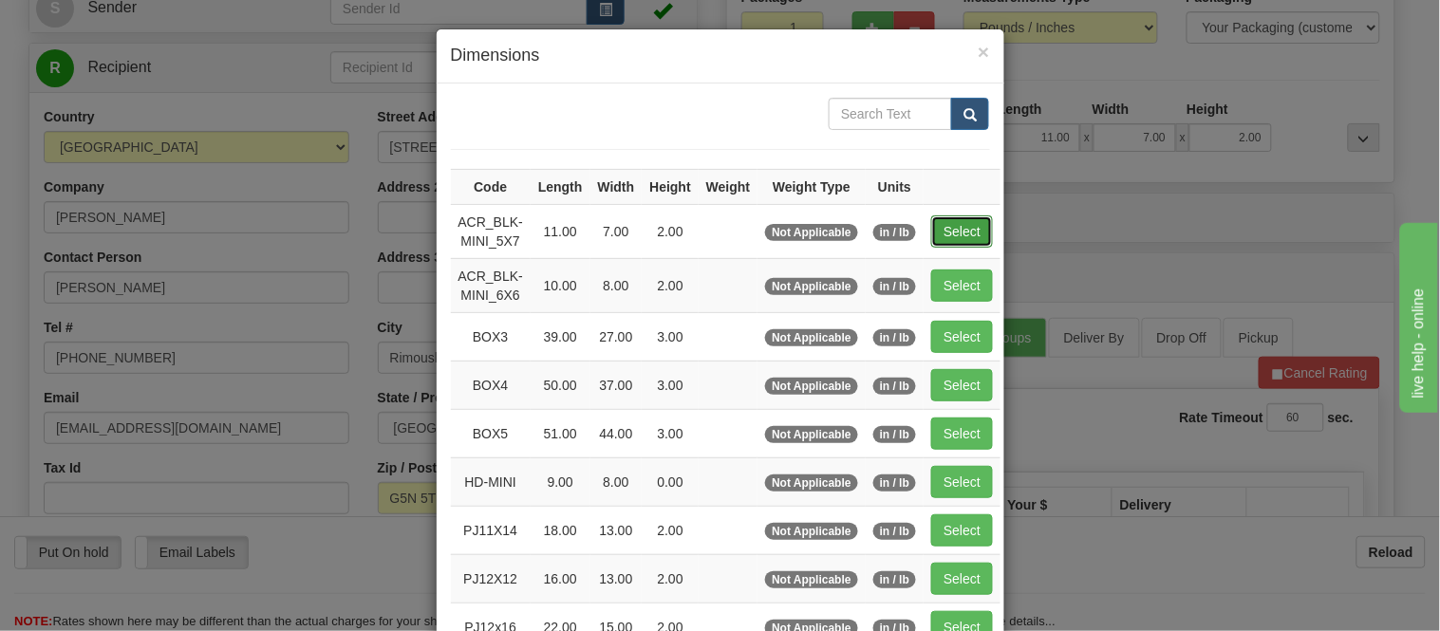
click at [945, 223] on button "Select" at bounding box center [962, 231] width 62 height 32
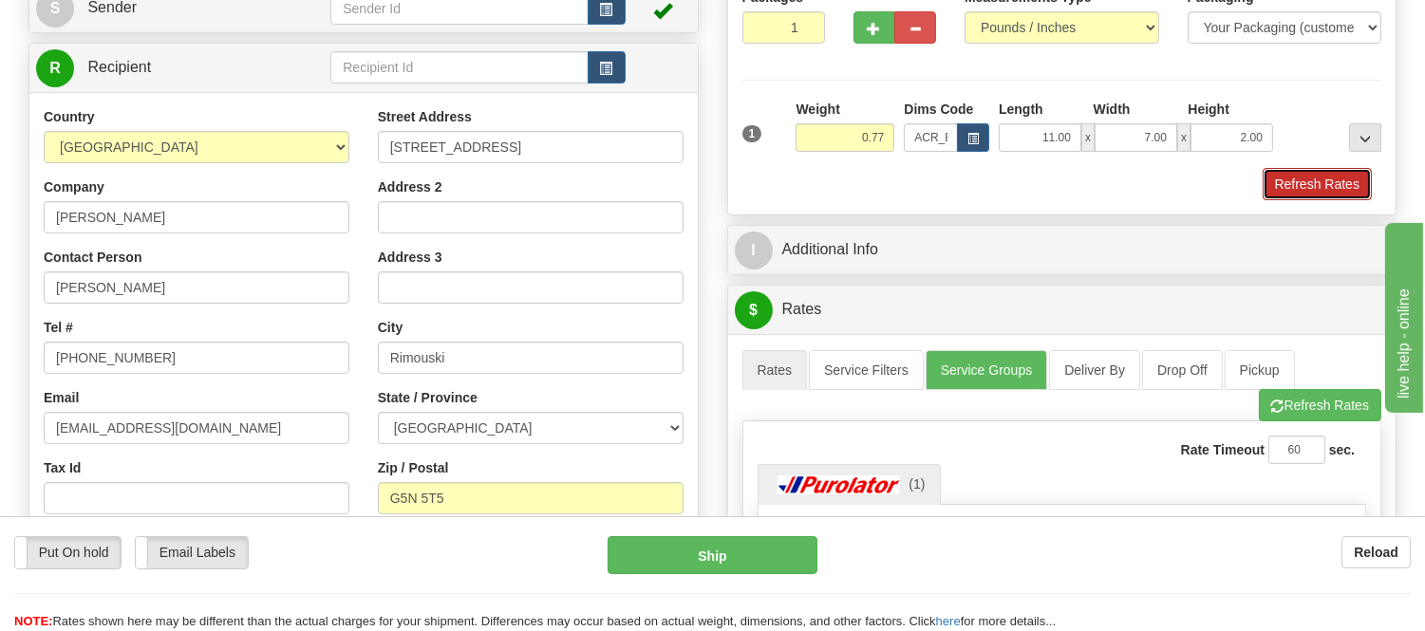
click at [1317, 184] on button "Refresh Rates" at bounding box center [1316, 184] width 109 height 32
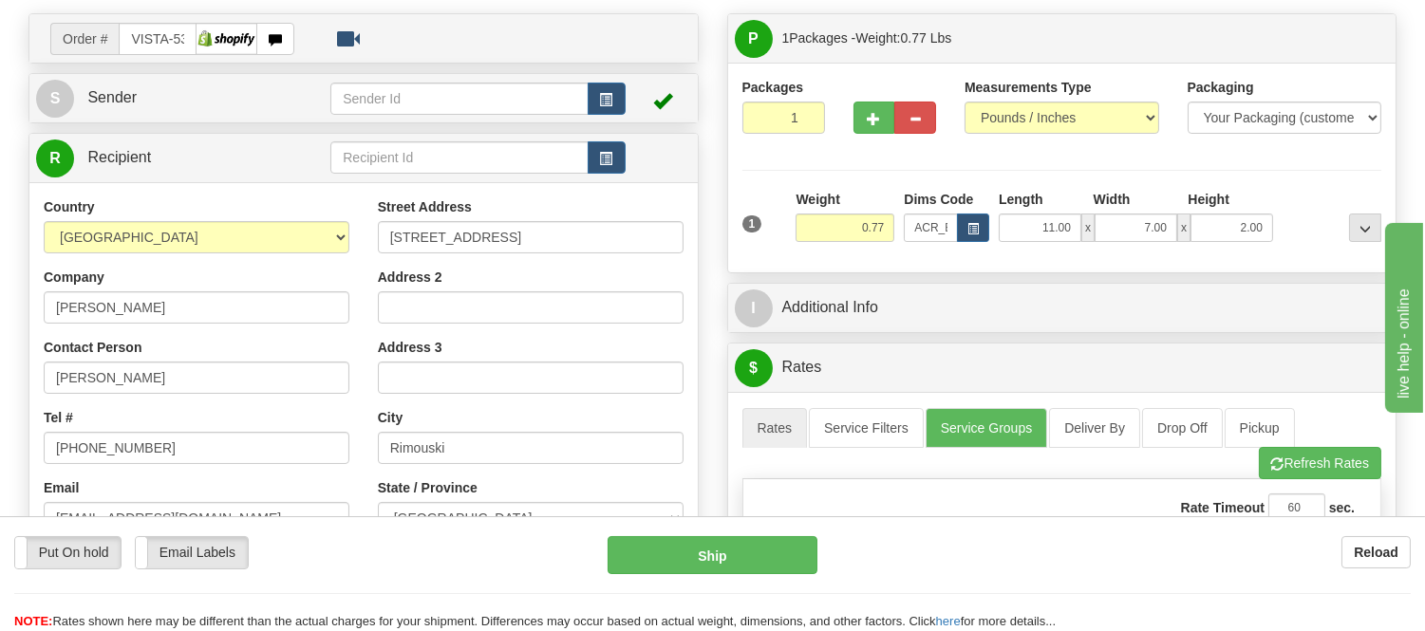
scroll to position [0, 0]
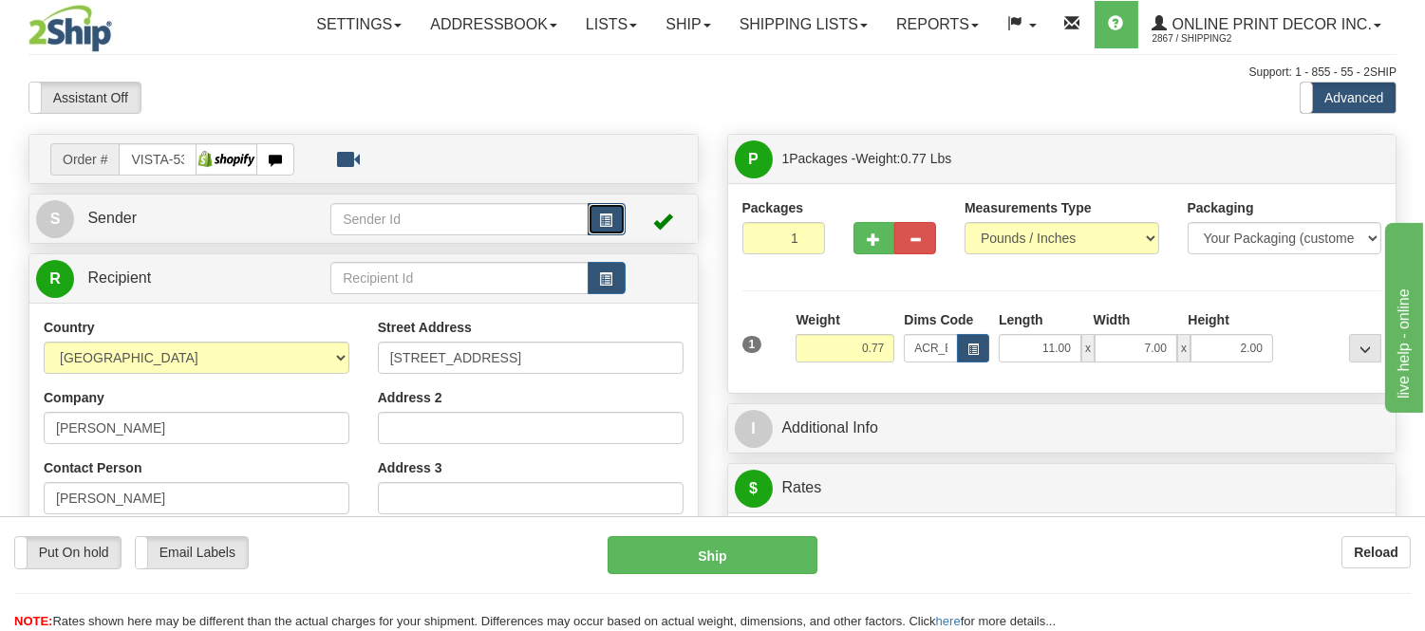
click at [605, 206] on button "button" at bounding box center [606, 219] width 38 height 32
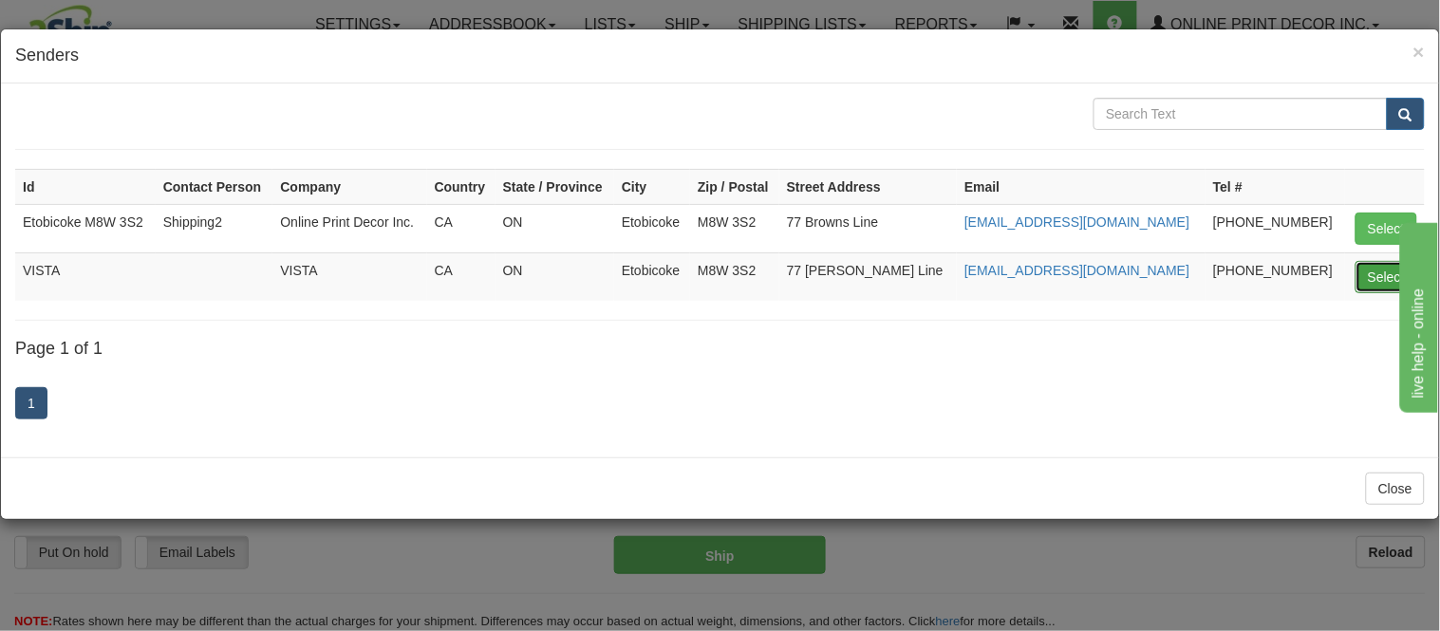
click at [1370, 285] on button "Select" at bounding box center [1386, 277] width 62 height 32
type input "VISTA"
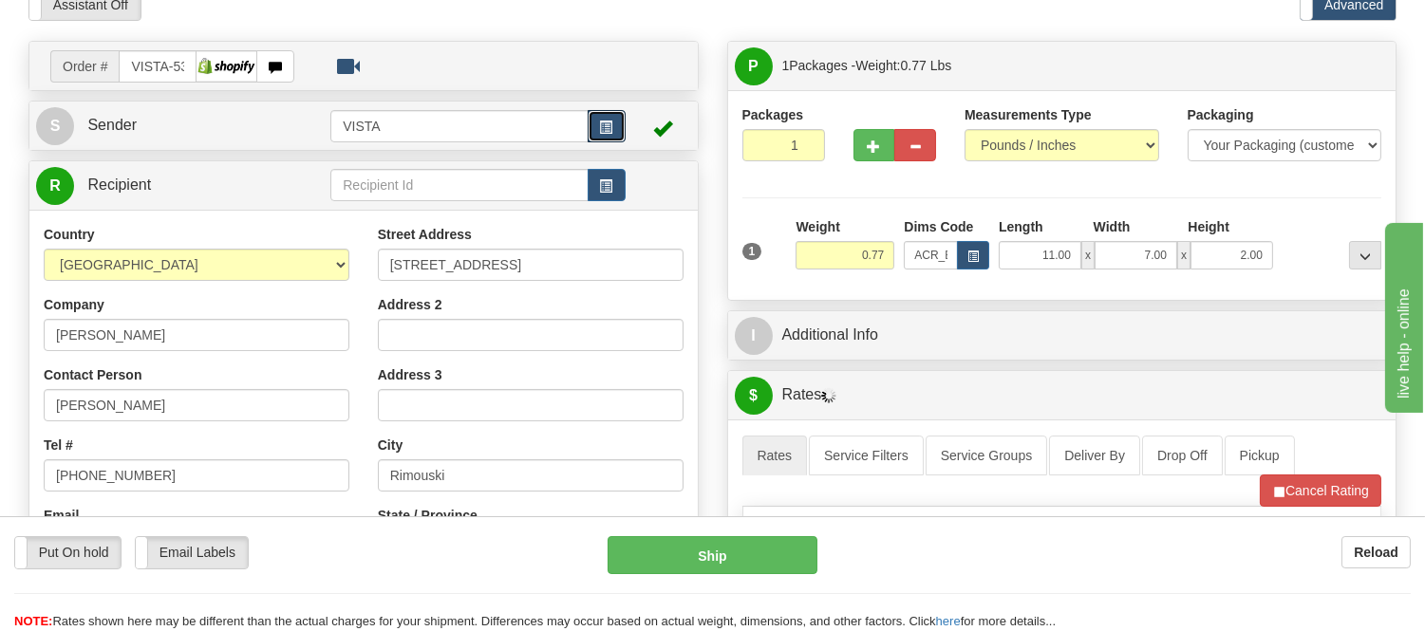
scroll to position [211, 0]
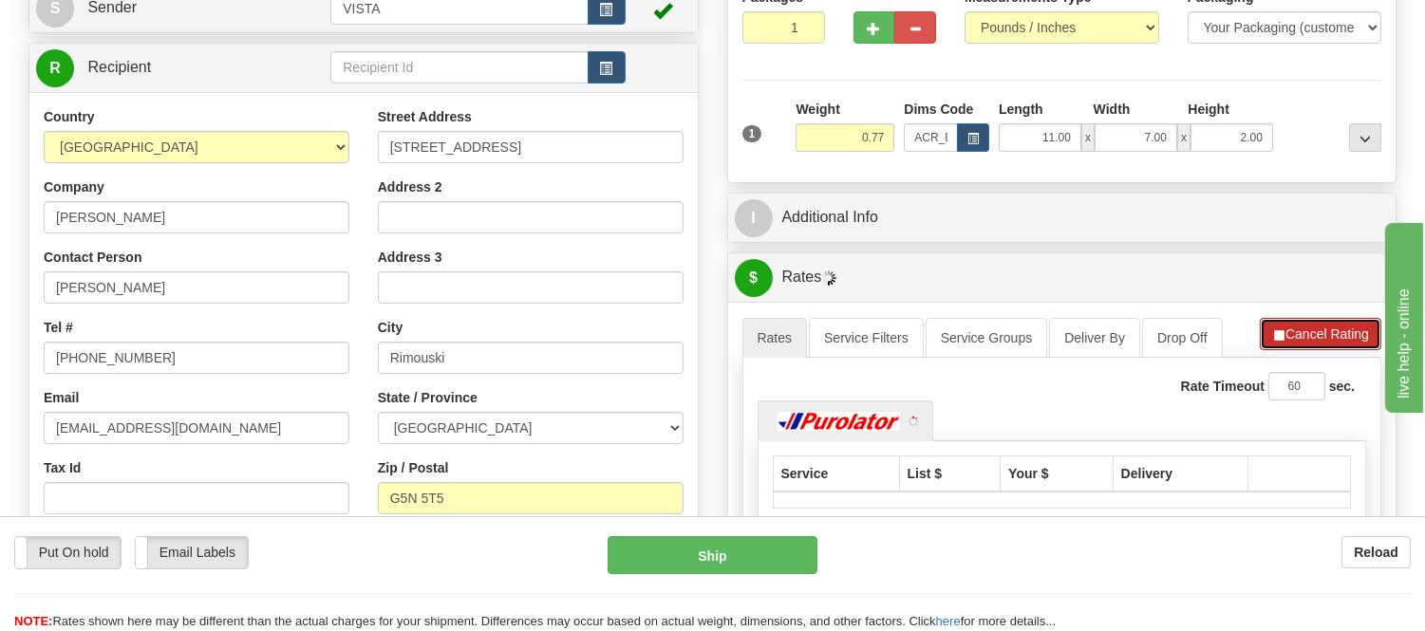
click at [1305, 326] on button "Cancel Rating" at bounding box center [1319, 334] width 121 height 32
click at [1305, 326] on button "Refresh Rates" at bounding box center [1319, 334] width 122 height 32
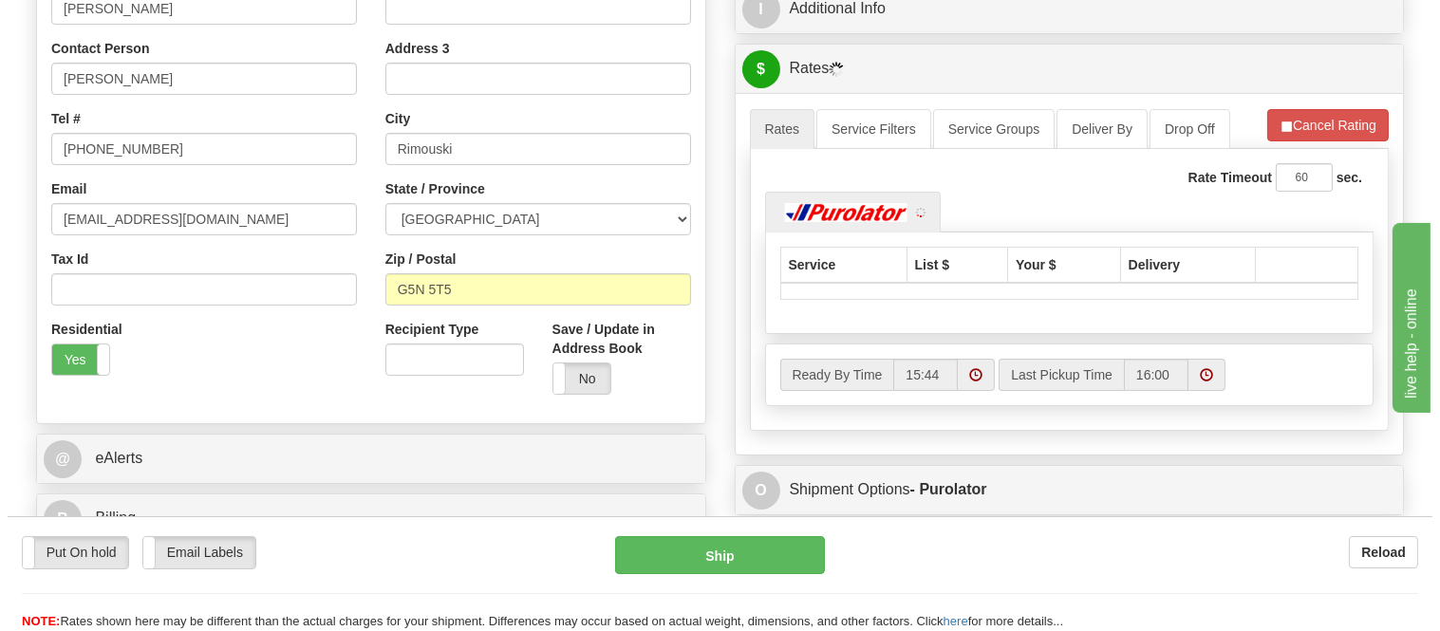
scroll to position [421, 0]
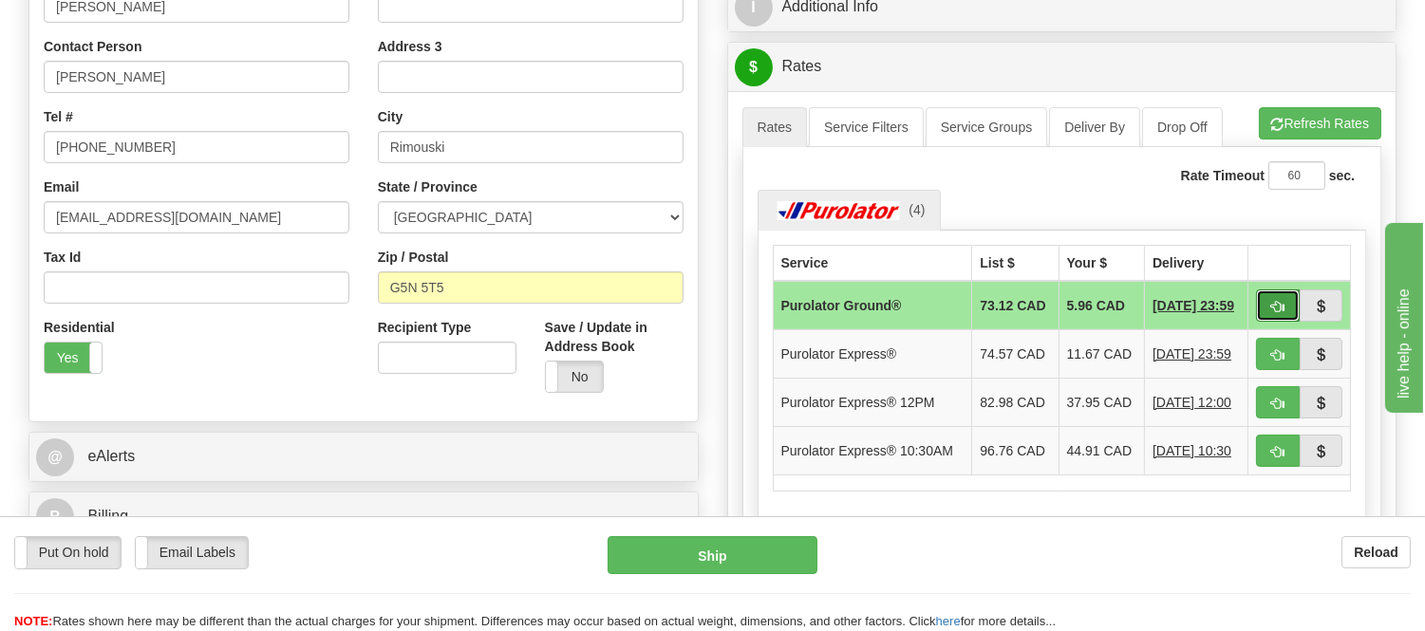
click at [1273, 311] on span "button" at bounding box center [1277, 307] width 13 height 12
type input "260"
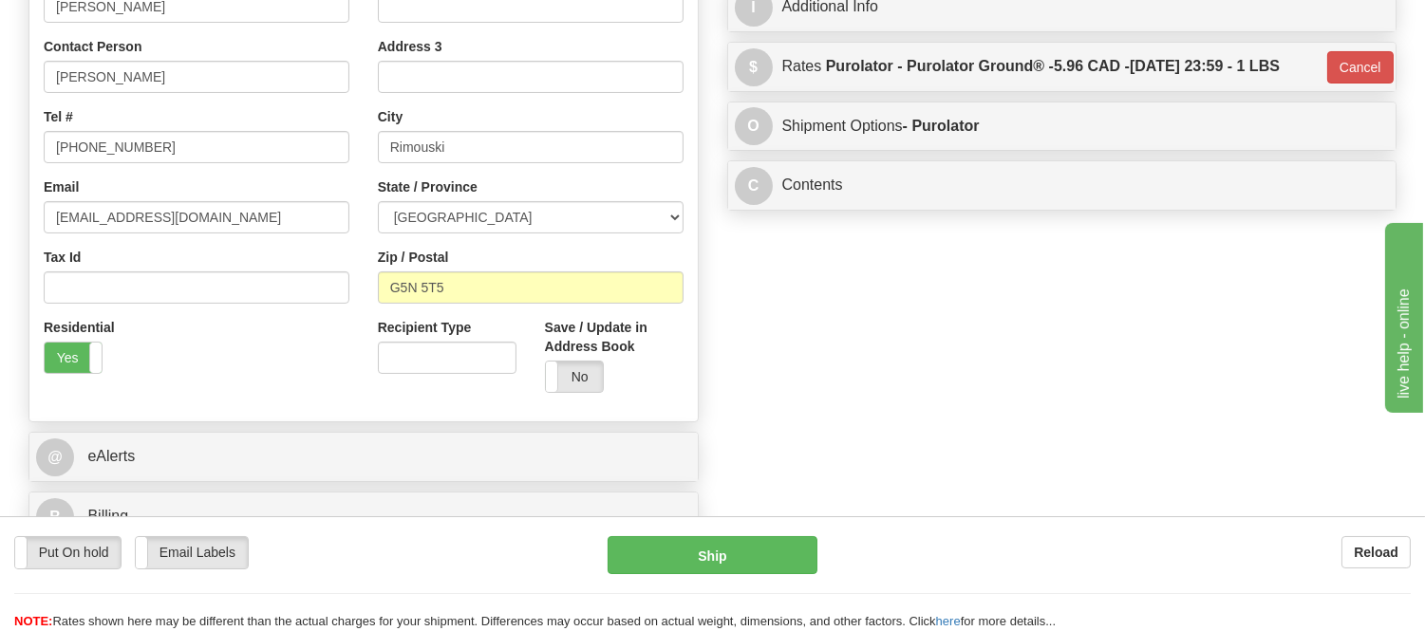
click at [757, 582] on div "Put On hold Put On hold Email Labels Email Labels Edit Reload Ship" at bounding box center [712, 583] width 1425 height 95
click at [765, 562] on button "Ship" at bounding box center [711, 555] width 209 height 38
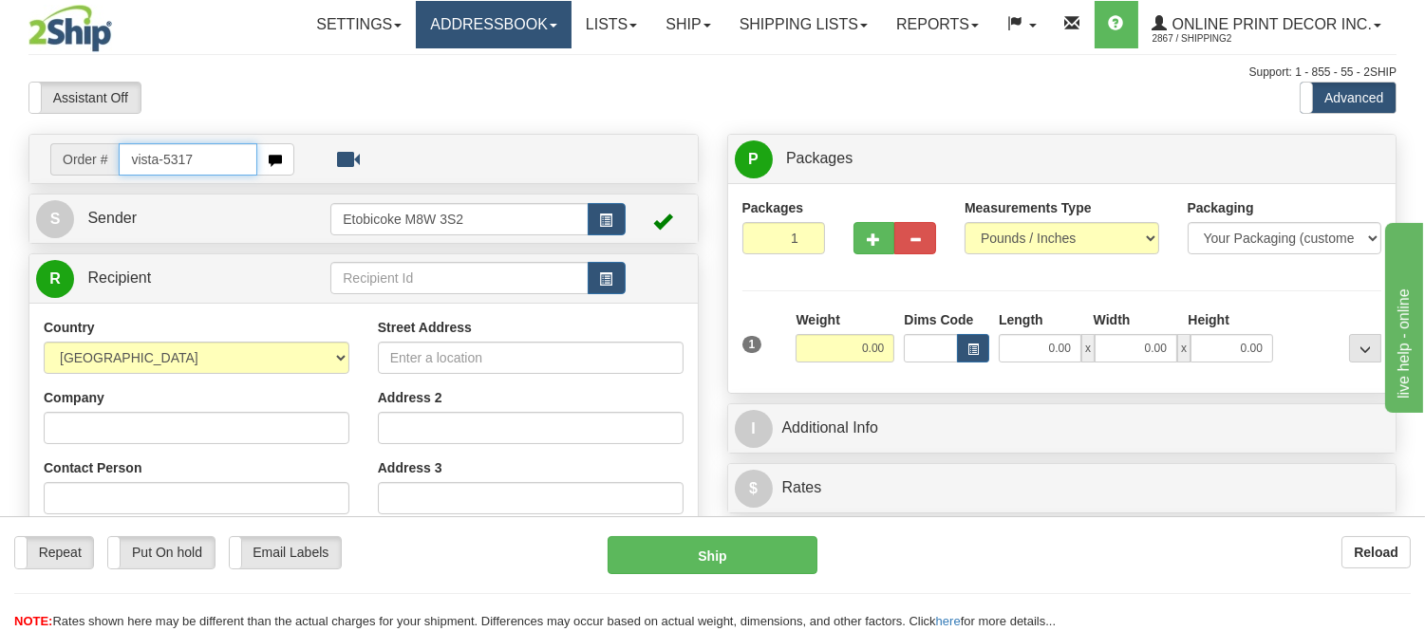
type input "vista-5317"
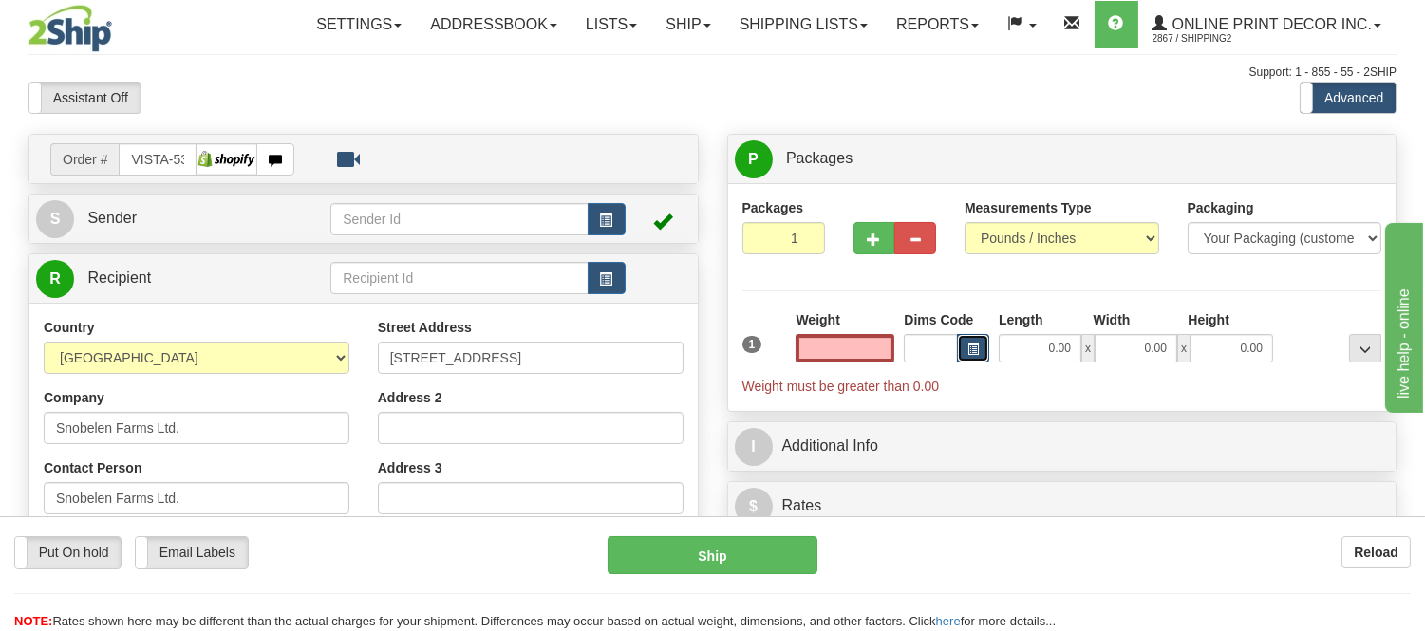
type input "0.00"
click at [965, 349] on button "button" at bounding box center [973, 348] width 32 height 28
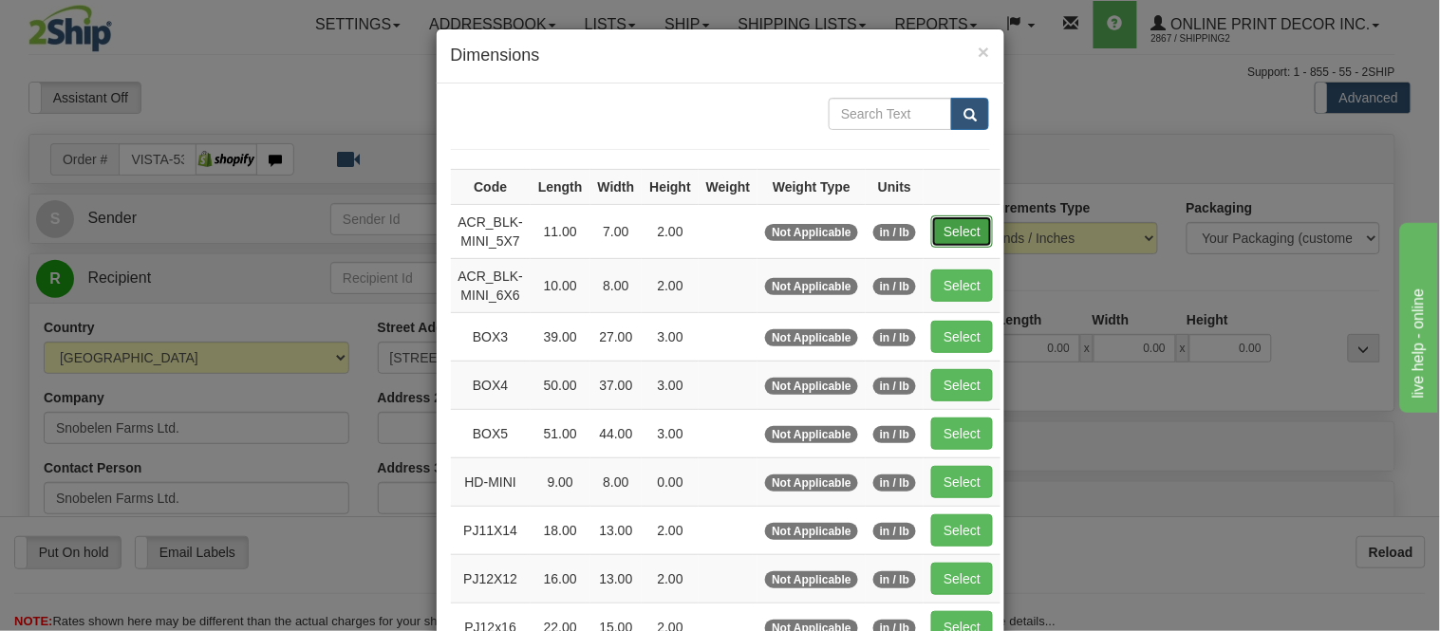
click at [952, 233] on button "Select" at bounding box center [962, 231] width 62 height 32
type input "ACR_BLK-MINI_5X7"
type input "11.00"
type input "7.00"
type input "2.00"
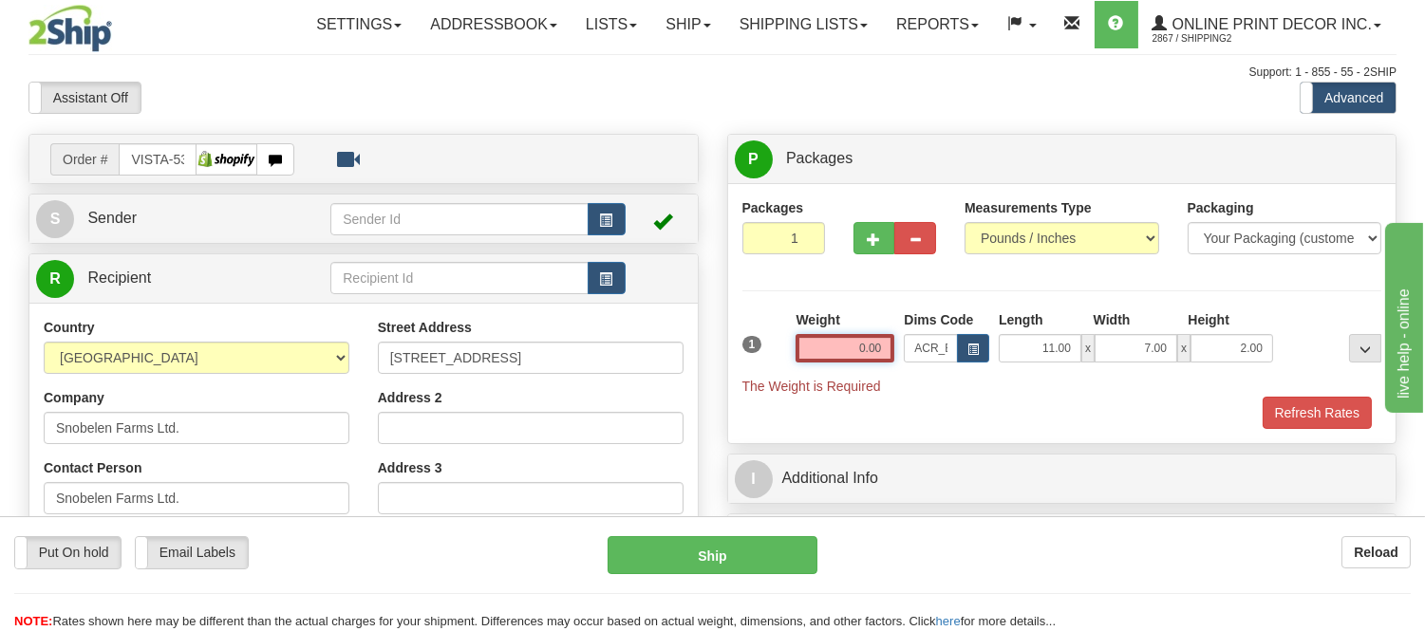
drag, startPoint x: 885, startPoint y: 348, endPoint x: 754, endPoint y: 380, distance: 133.7
click at [754, 380] on div "1 Weight 0.00 Dims Code x x" at bounding box center [1061, 352] width 649 height 85
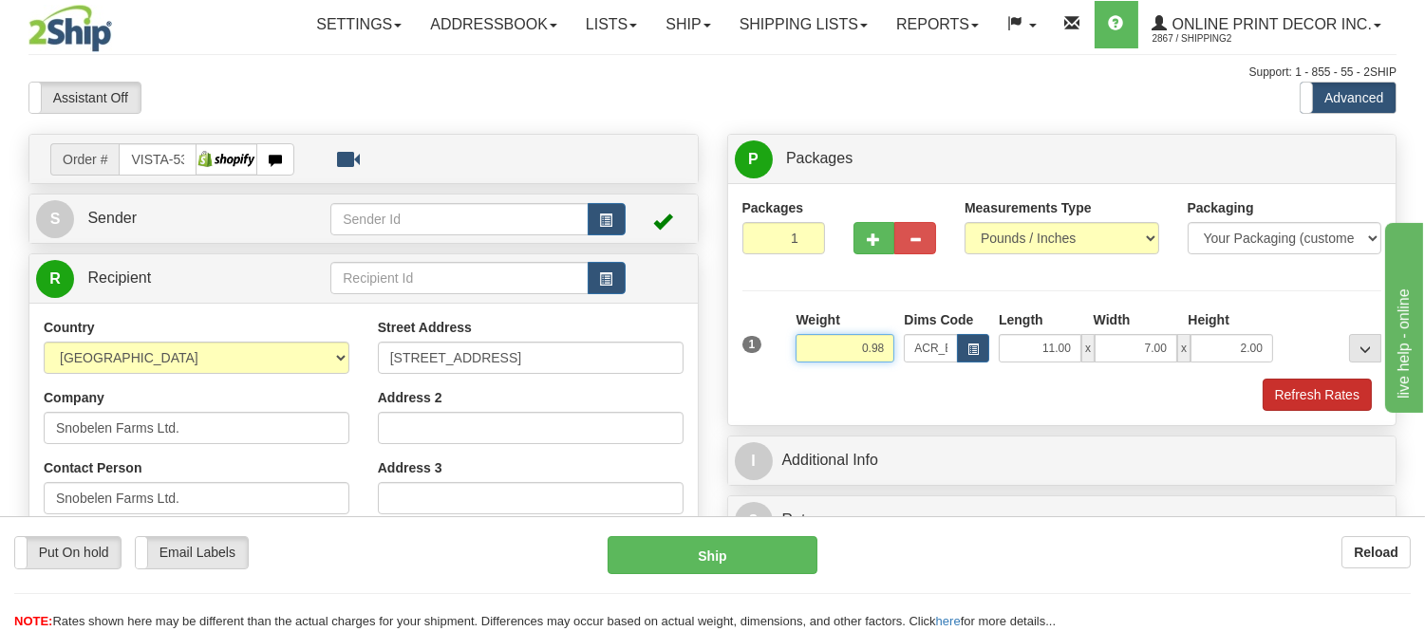
type input "0.98"
click at [1301, 381] on button "Refresh Rates" at bounding box center [1316, 395] width 109 height 32
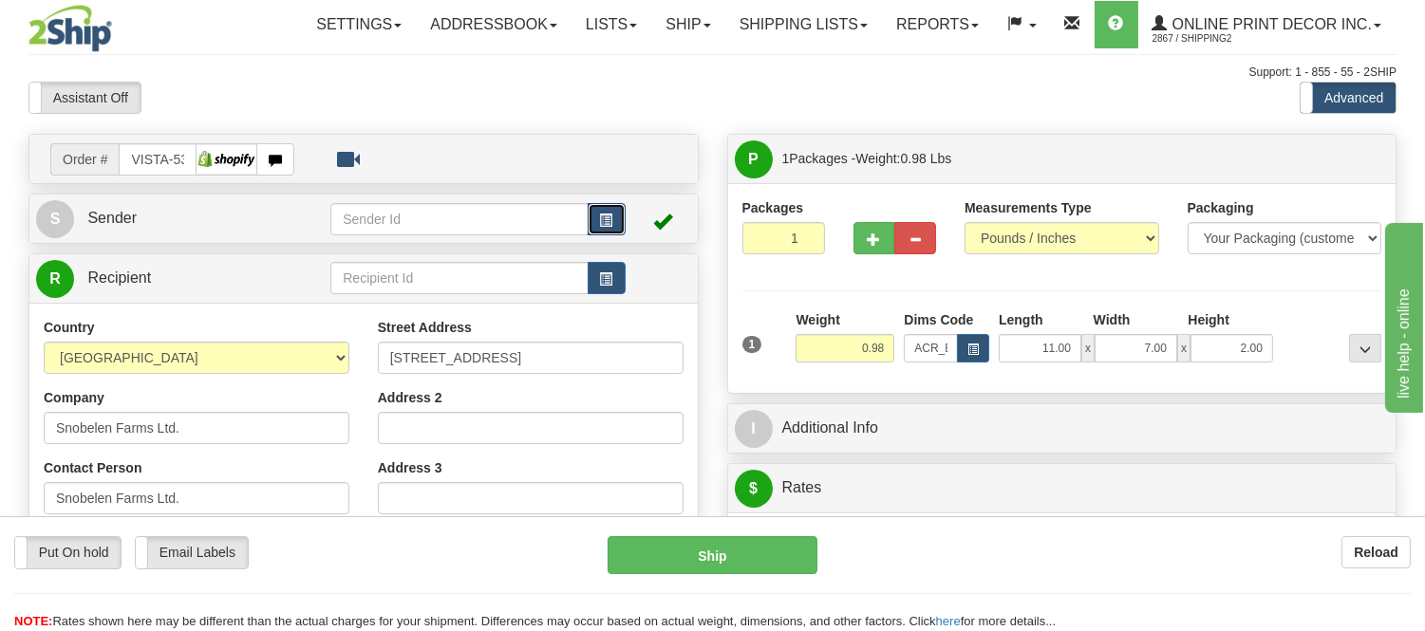
click at [596, 223] on button "button" at bounding box center [606, 219] width 38 height 32
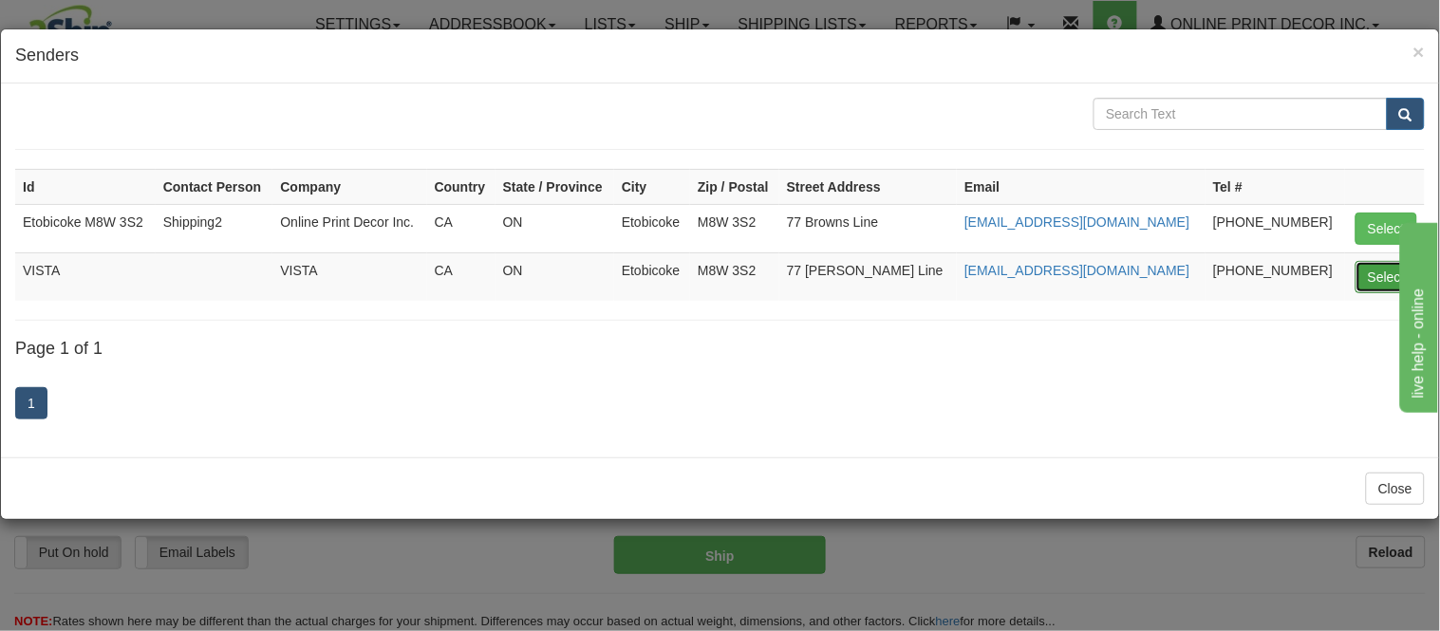
click at [1369, 281] on button "Select" at bounding box center [1386, 277] width 62 height 32
type input "VISTA"
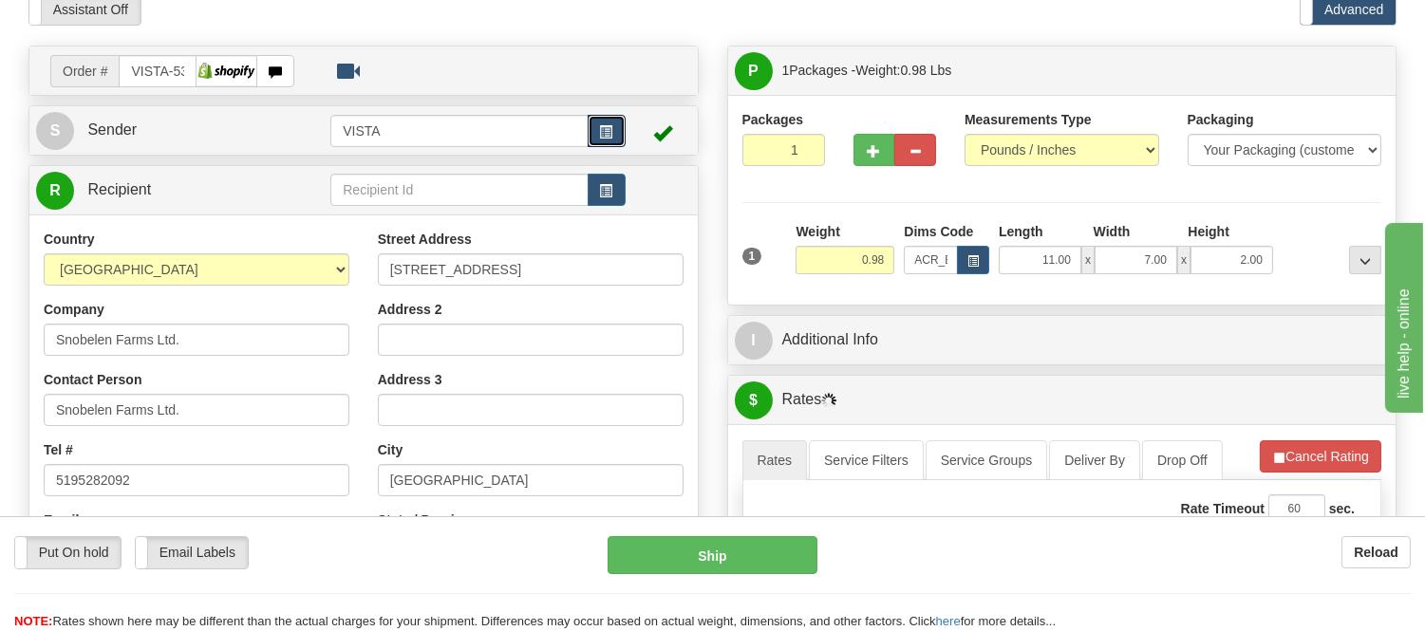
scroll to position [211, 0]
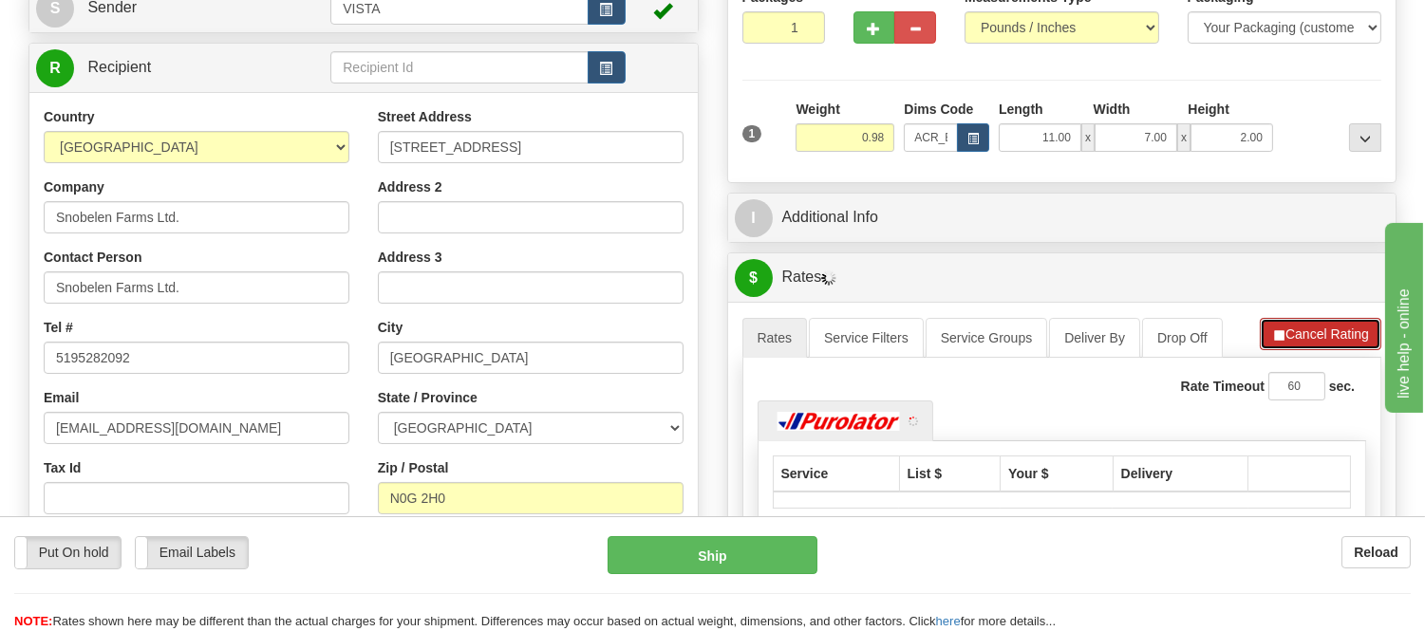
click at [1326, 344] on button "Cancel Rating" at bounding box center [1319, 334] width 121 height 32
click at [1326, 344] on button "Refresh Rates" at bounding box center [1319, 334] width 122 height 32
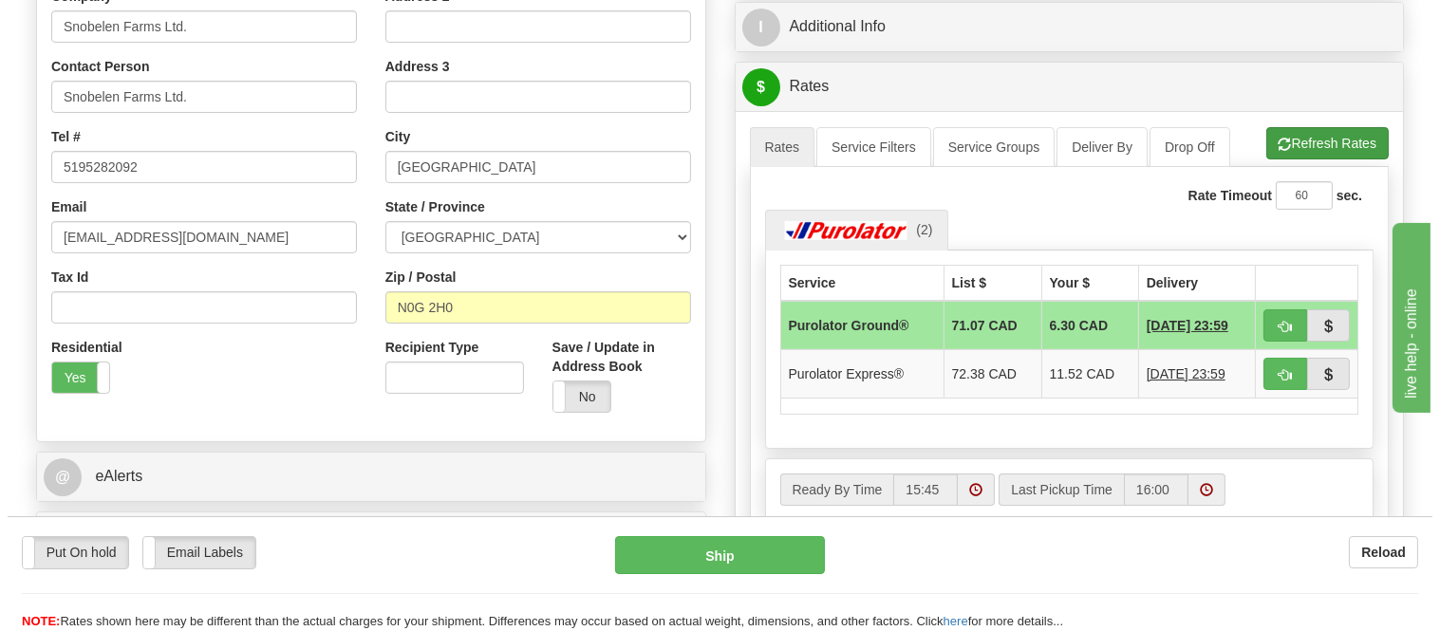
scroll to position [421, 0]
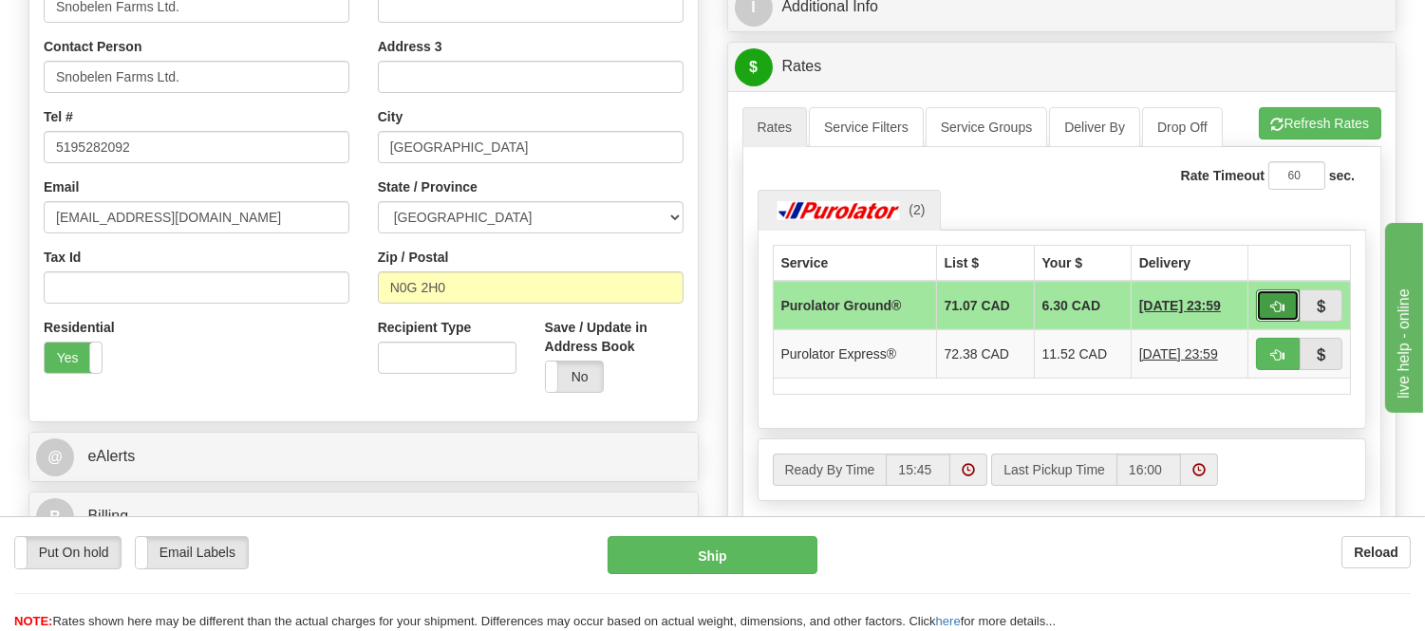
click at [1266, 307] on button "button" at bounding box center [1278, 305] width 44 height 32
type input "260"
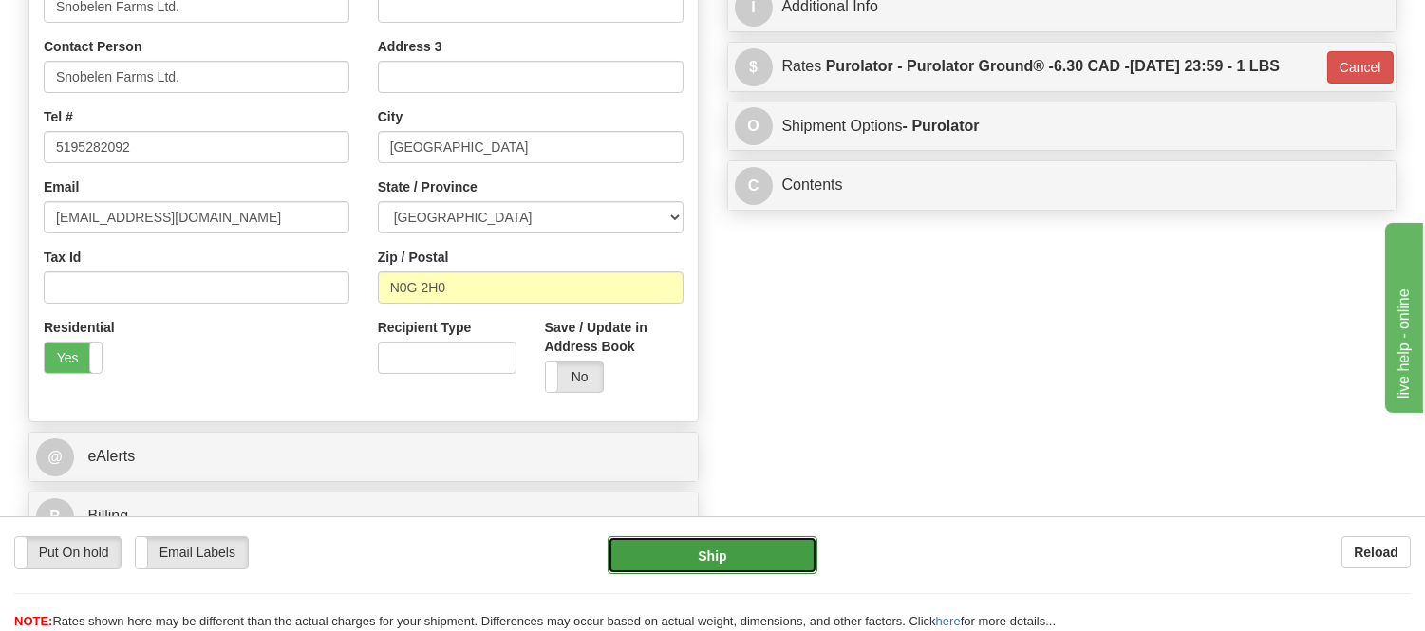
click at [725, 561] on button "Ship" at bounding box center [711, 555] width 209 height 38
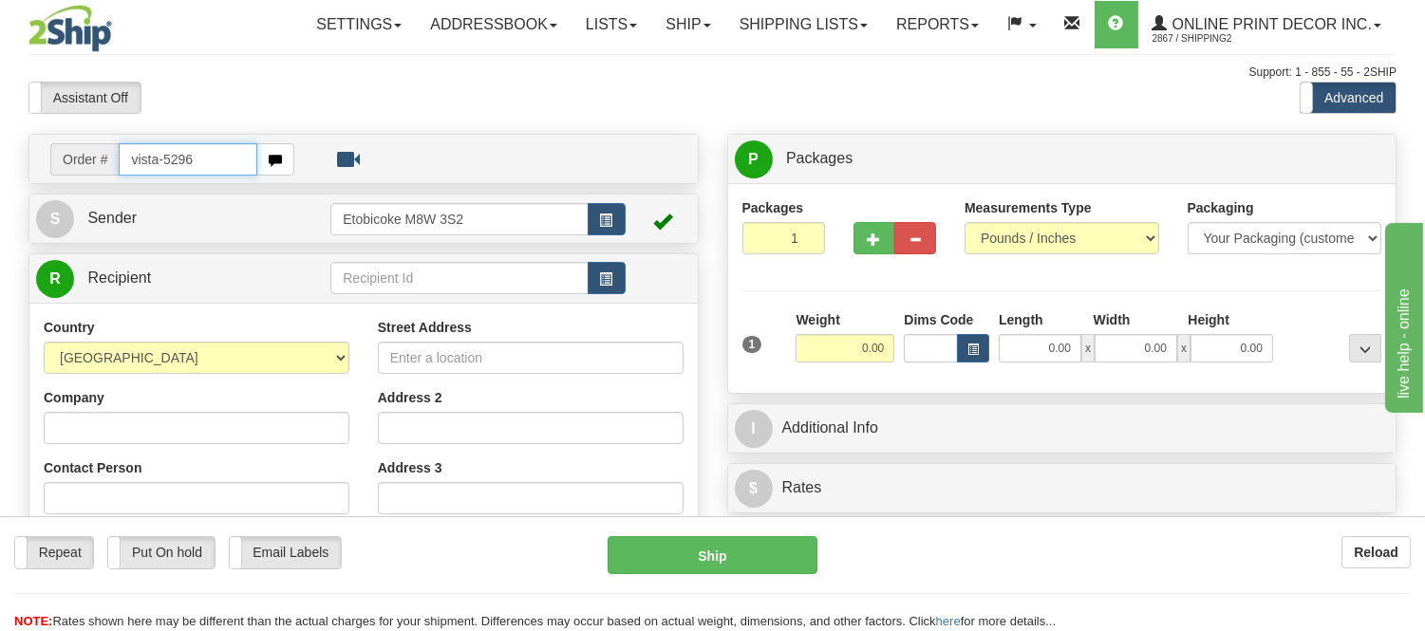
type input "vista-5296"
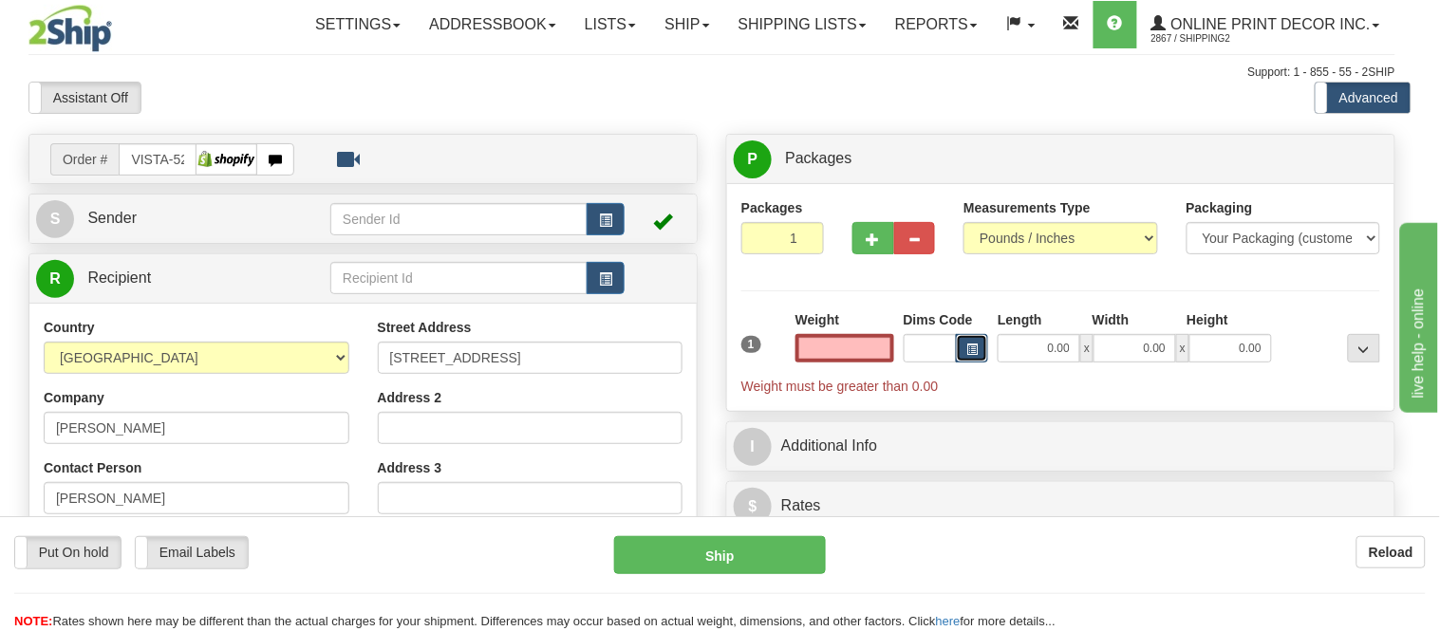
type input "0.00"
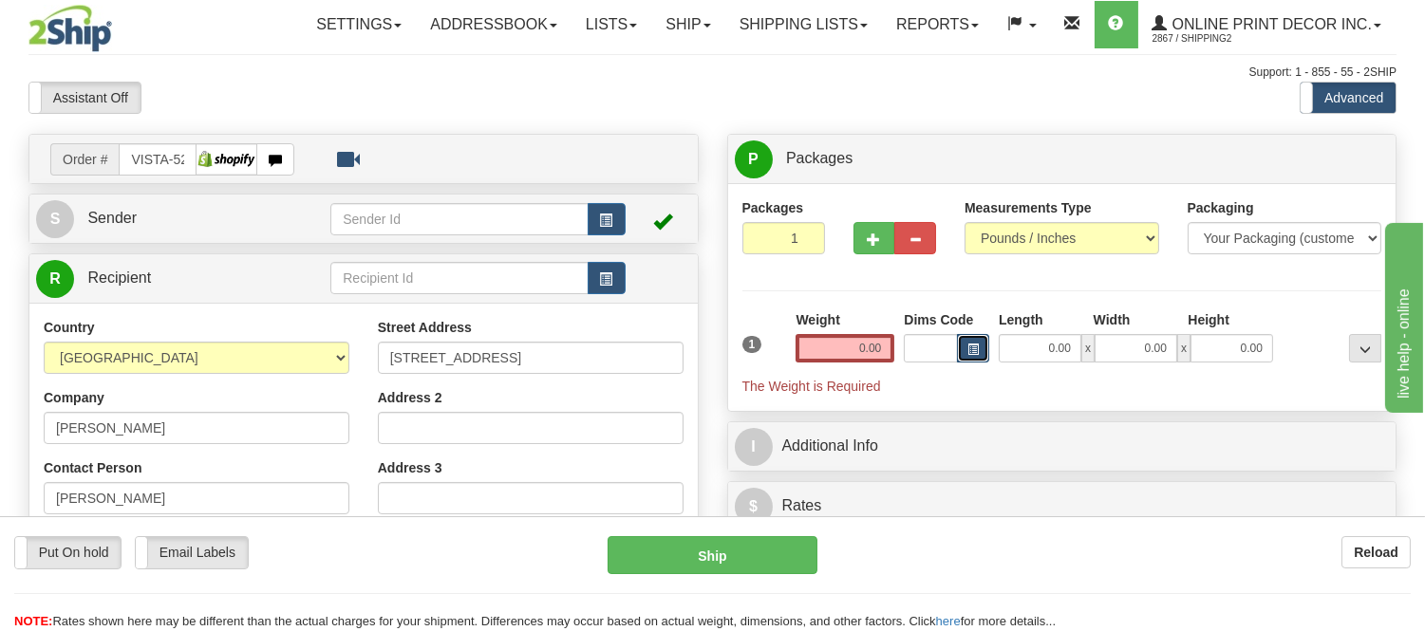
click at [972, 342] on button "button" at bounding box center [973, 348] width 32 height 28
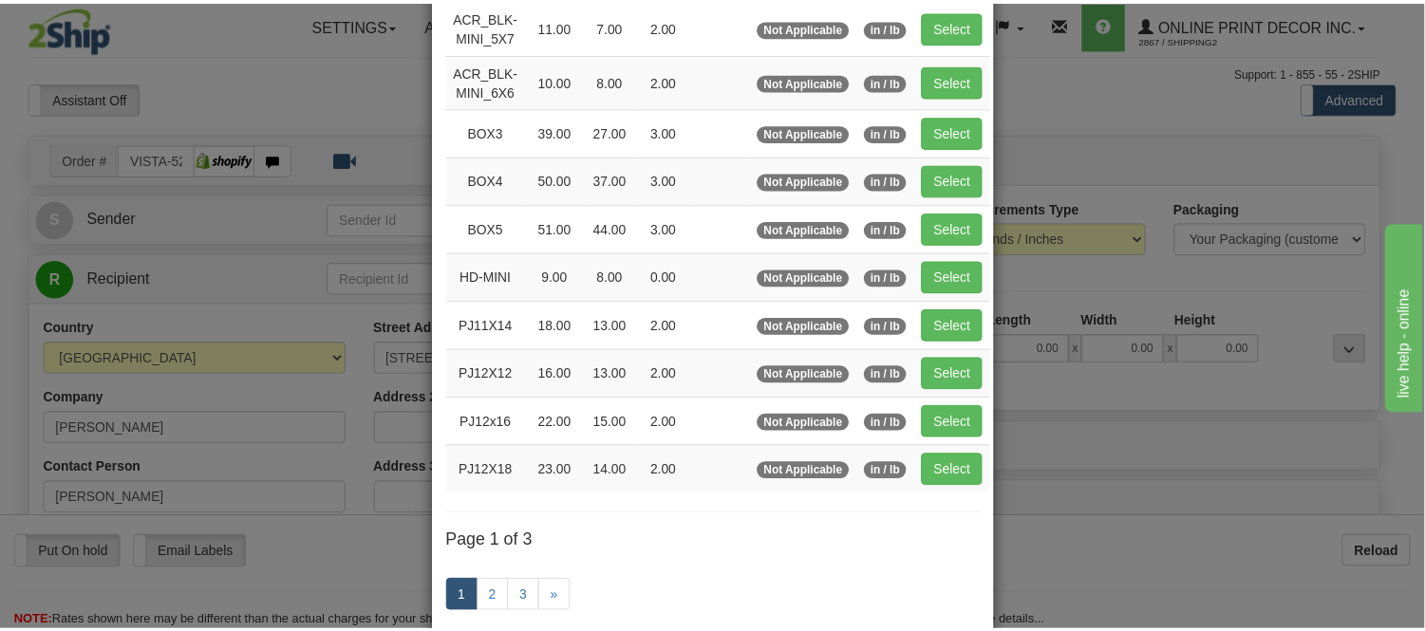
scroll to position [211, 0]
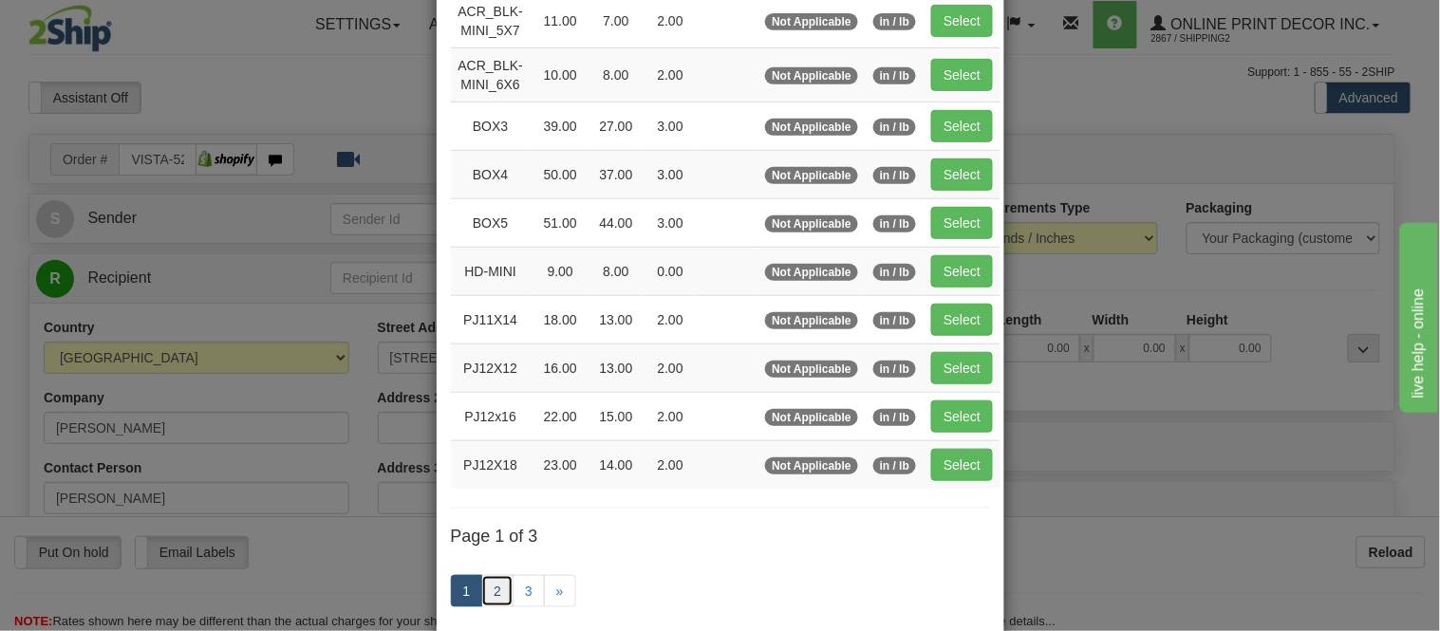
click at [487, 583] on link "2" at bounding box center [497, 591] width 32 height 32
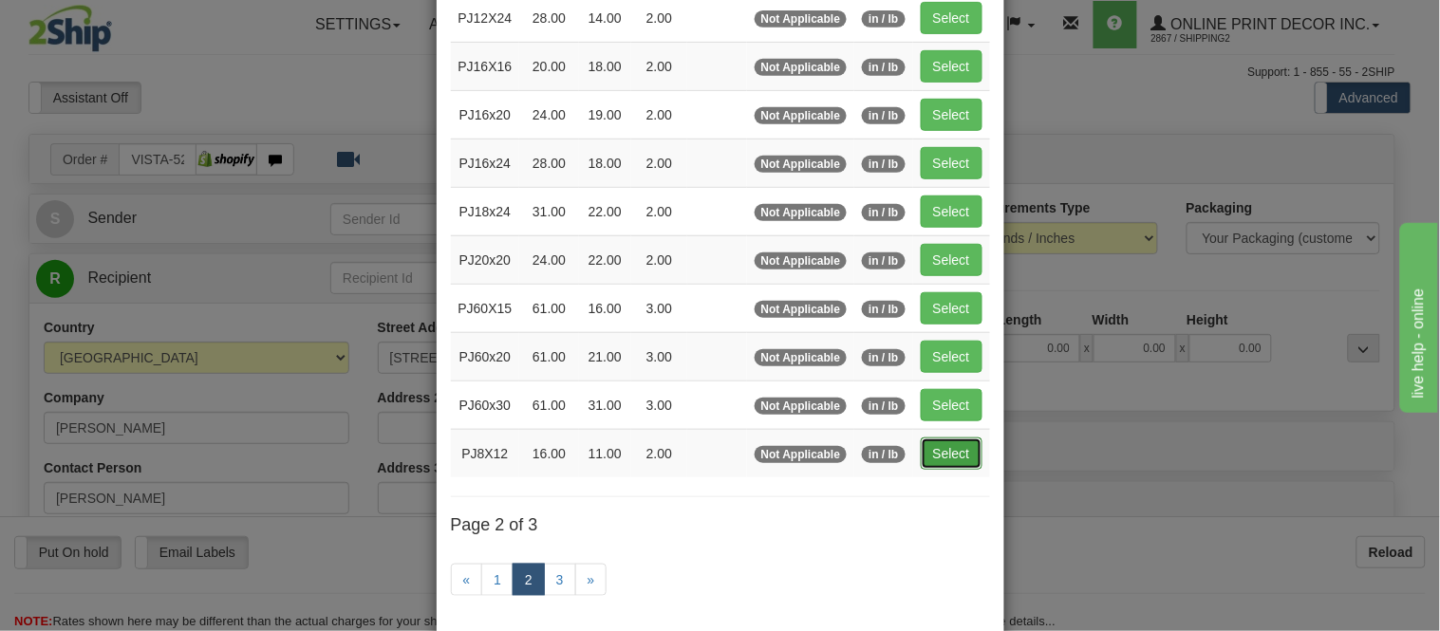
click at [966, 454] on button "Select" at bounding box center [952, 454] width 62 height 32
type input "PJ8X12"
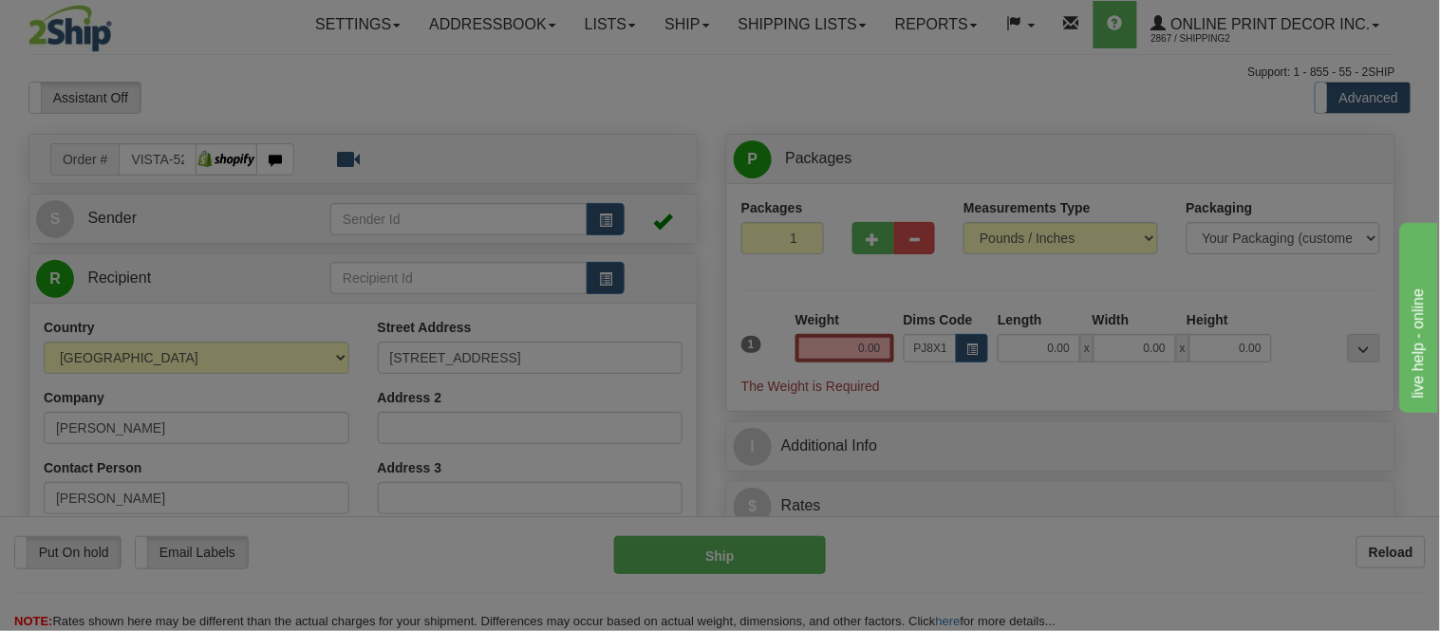
type input "16.00"
type input "11.00"
type input "2.00"
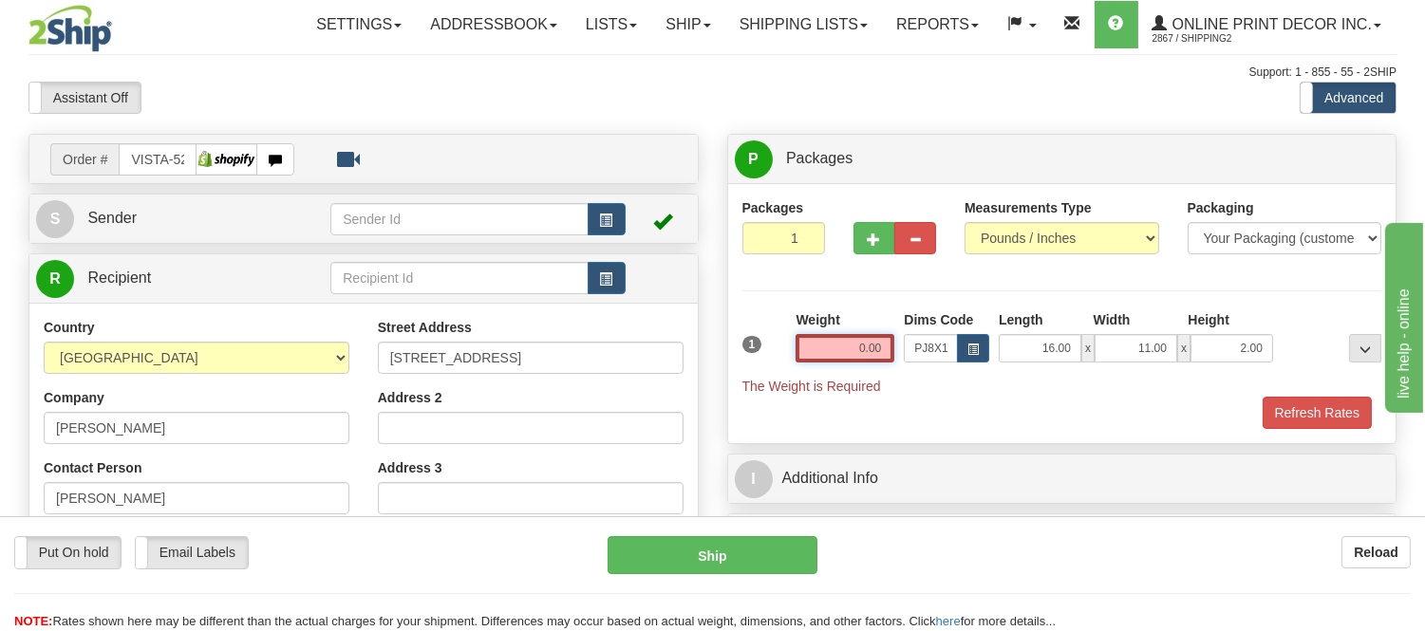
drag, startPoint x: 888, startPoint y: 352, endPoint x: 719, endPoint y: 354, distance: 168.9
click at [719, 354] on div "P Packages 1 Packages - Weight: 0.00 Lbs Shipment Level Shipm. Package Level Pa…" at bounding box center [1062, 413] width 698 height 558
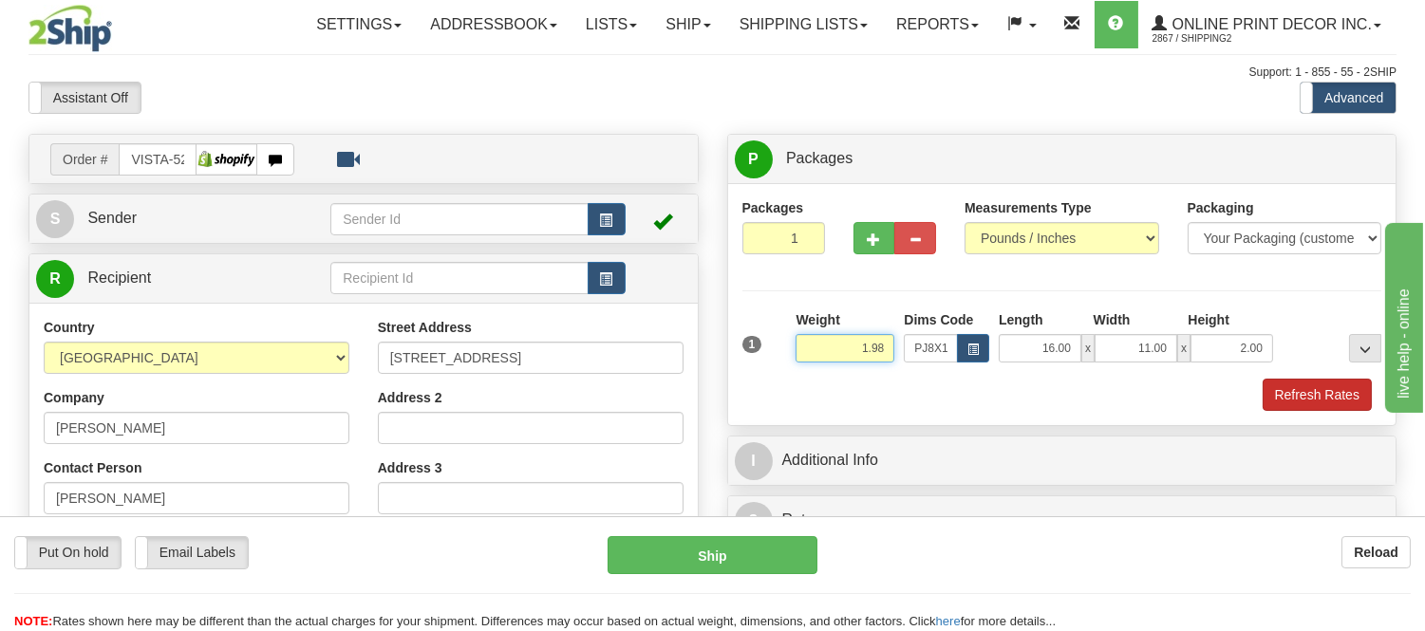
type input "1.98"
click at [1303, 403] on button "Refresh Rates" at bounding box center [1316, 395] width 109 height 32
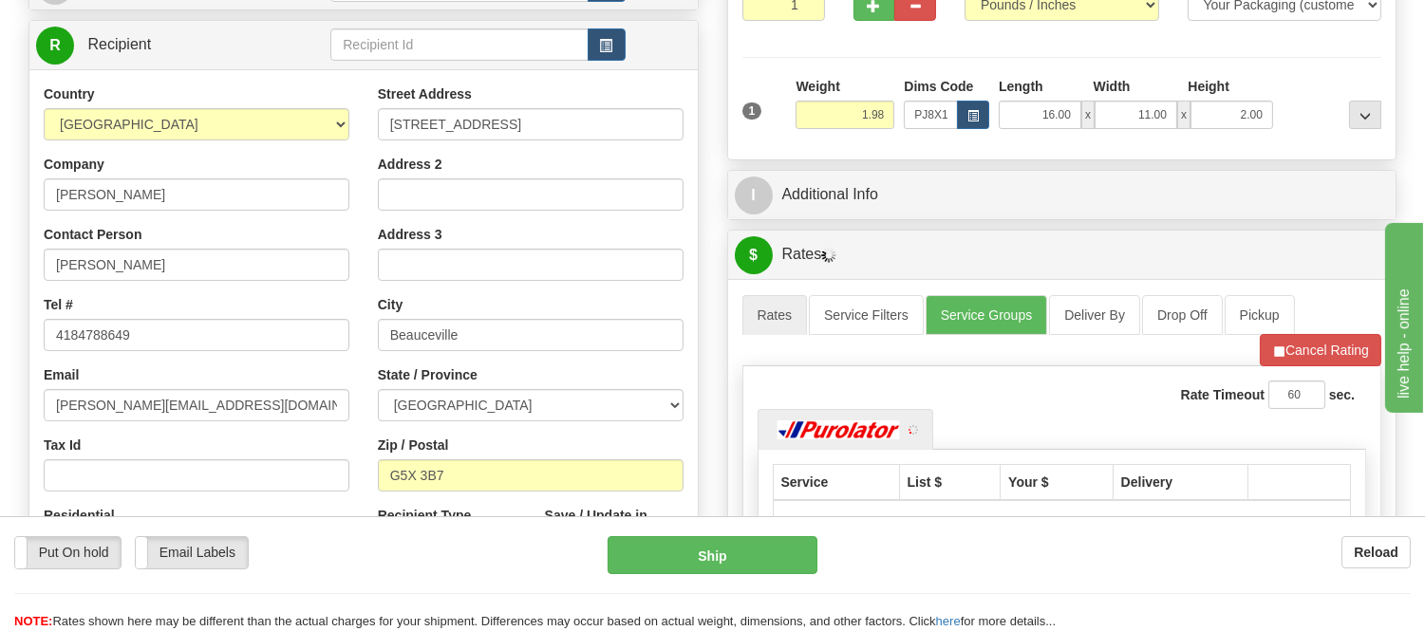
scroll to position [10, 0]
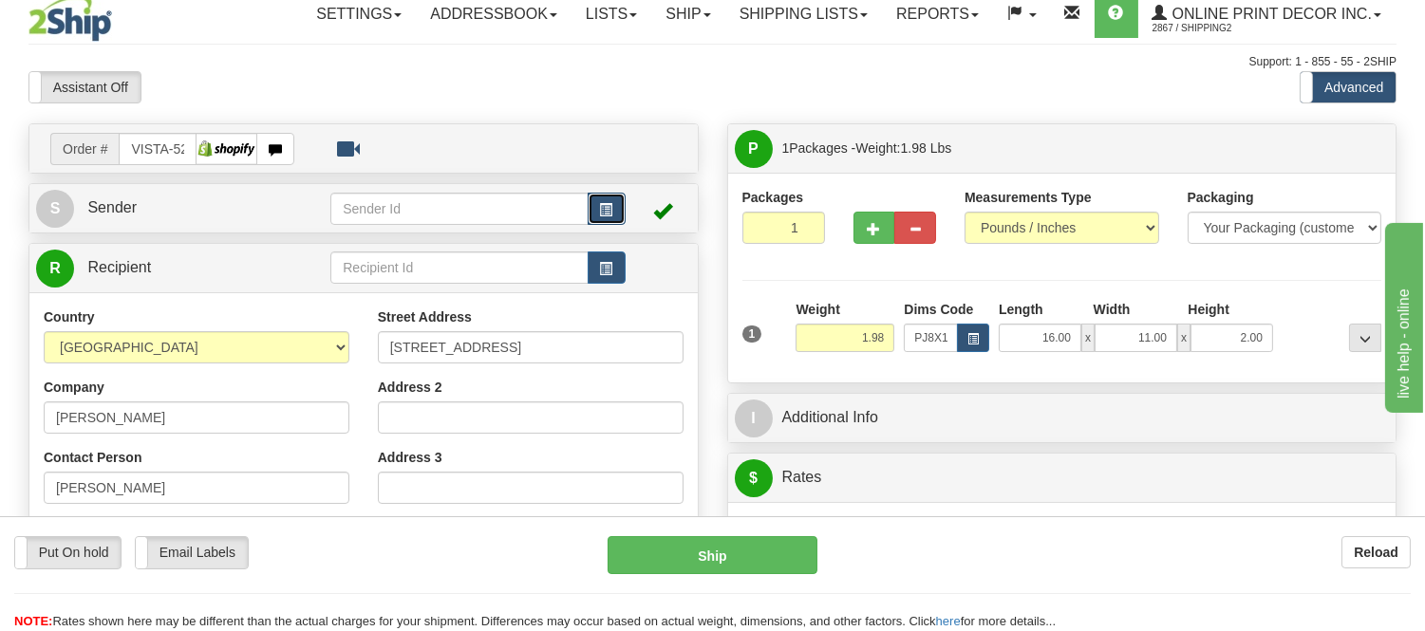
click at [612, 204] on button "button" at bounding box center [606, 209] width 38 height 32
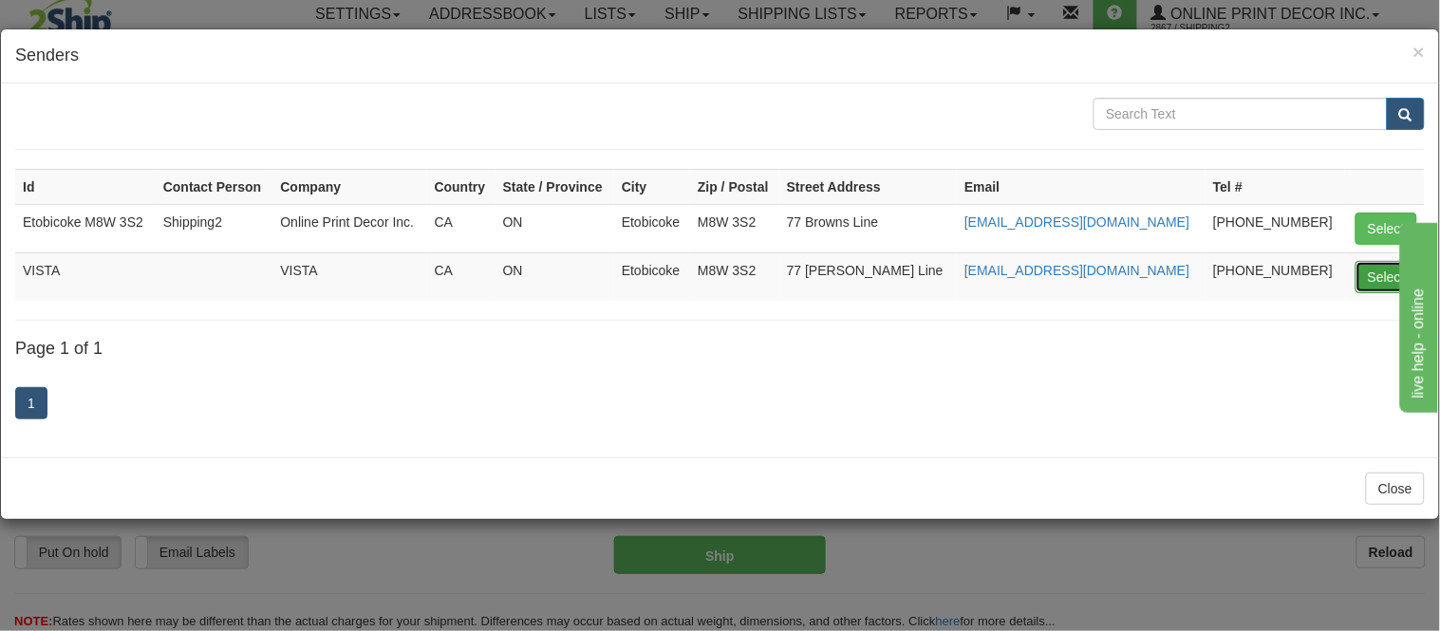
click at [1361, 280] on button "Select" at bounding box center [1386, 277] width 62 height 32
type input "VISTA"
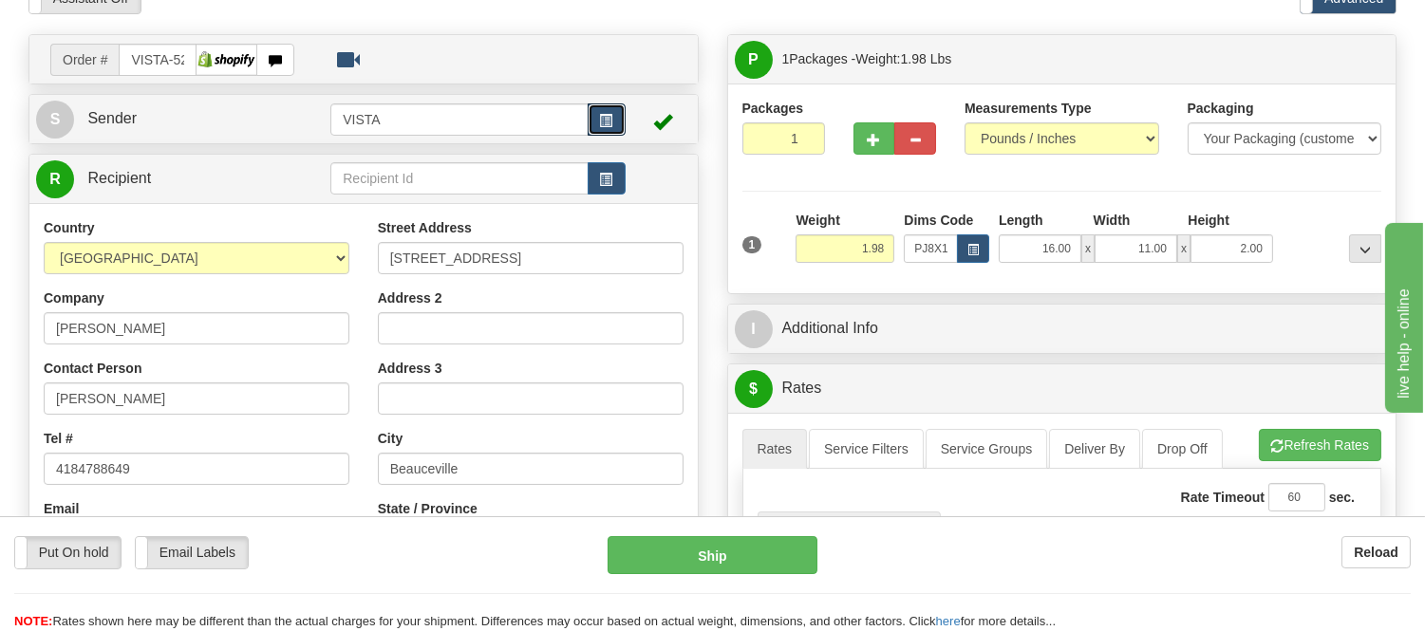
scroll to position [221, 0]
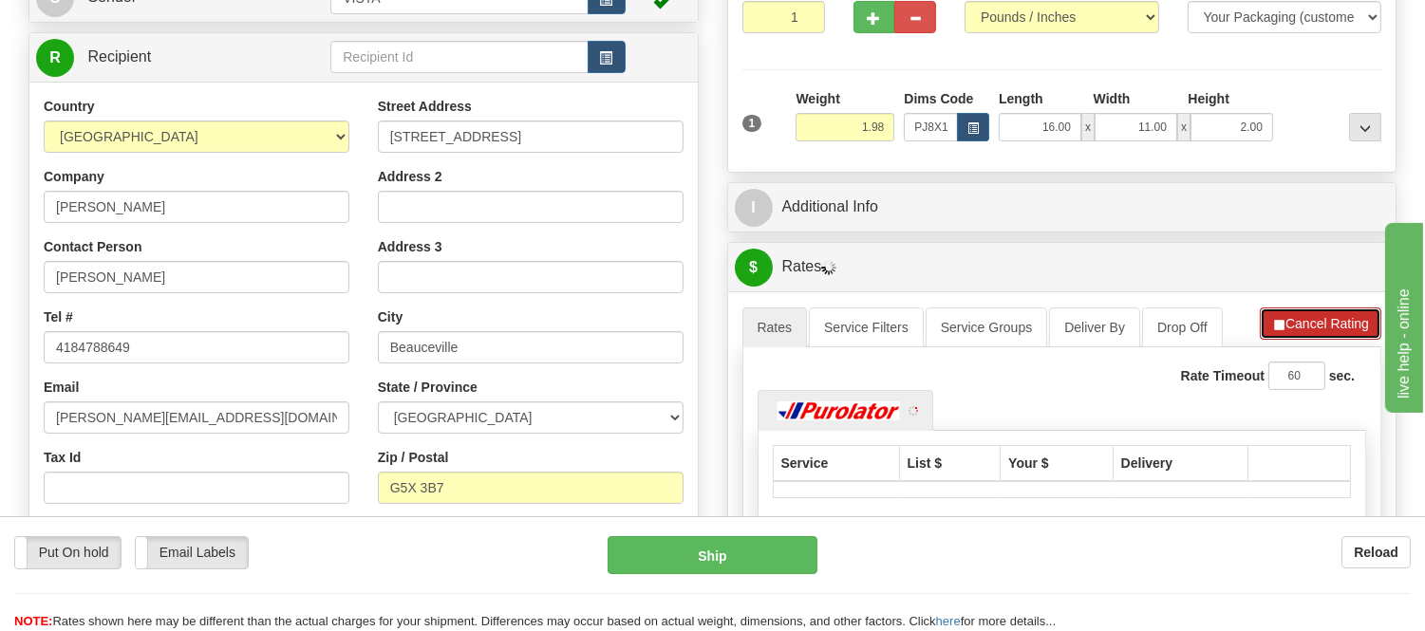
click at [1287, 334] on button "Cancel Rating" at bounding box center [1319, 323] width 121 height 32
click at [1287, 334] on button "Refresh Rates" at bounding box center [1319, 323] width 122 height 32
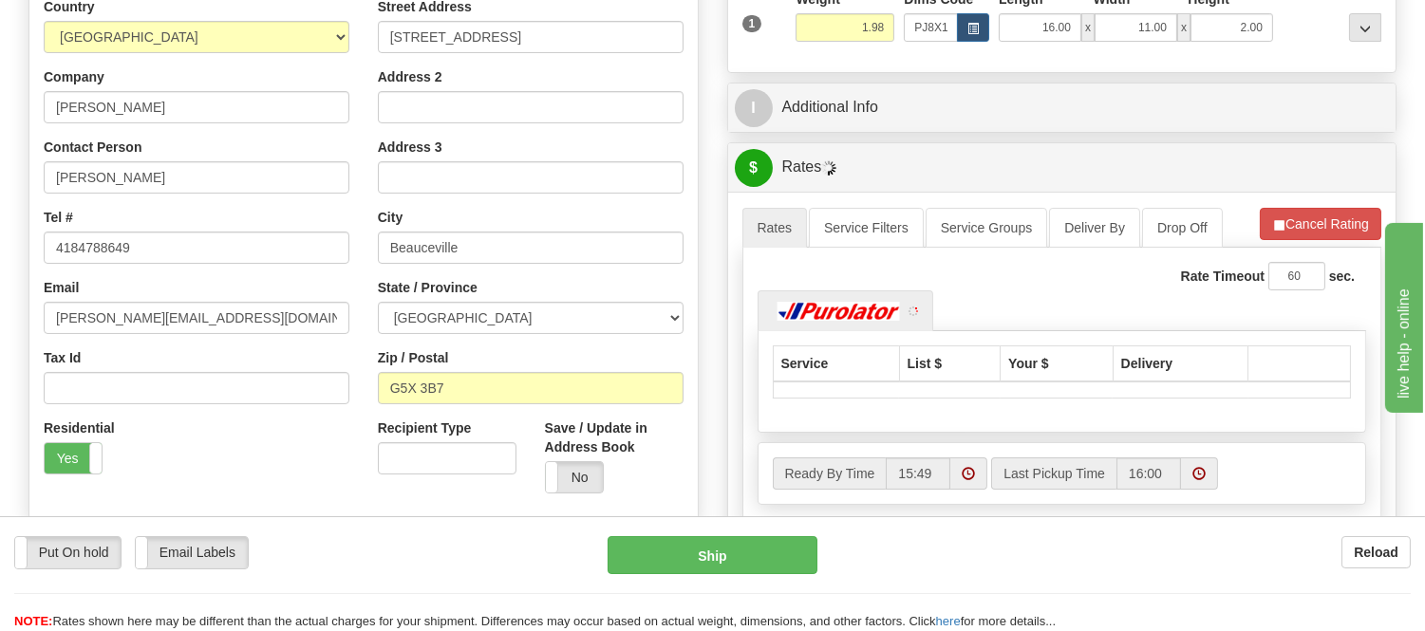
scroll to position [432, 0]
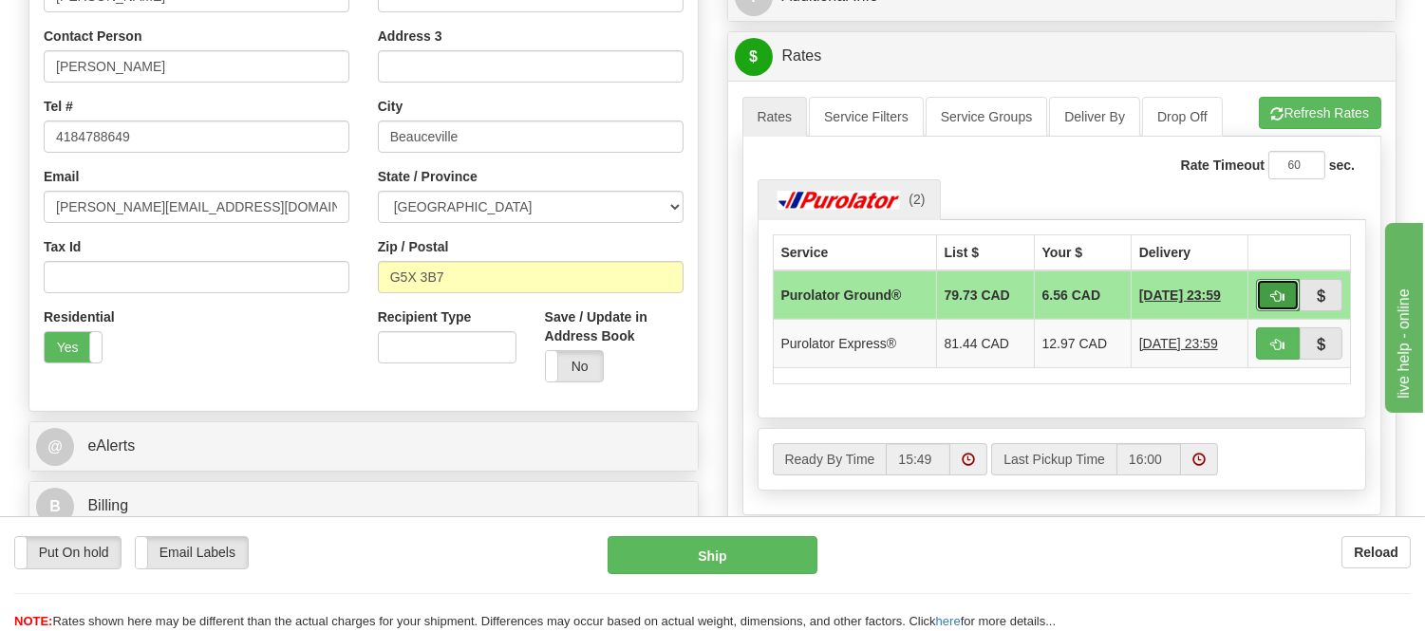
click at [1278, 292] on span "button" at bounding box center [1277, 296] width 13 height 12
type input "260"
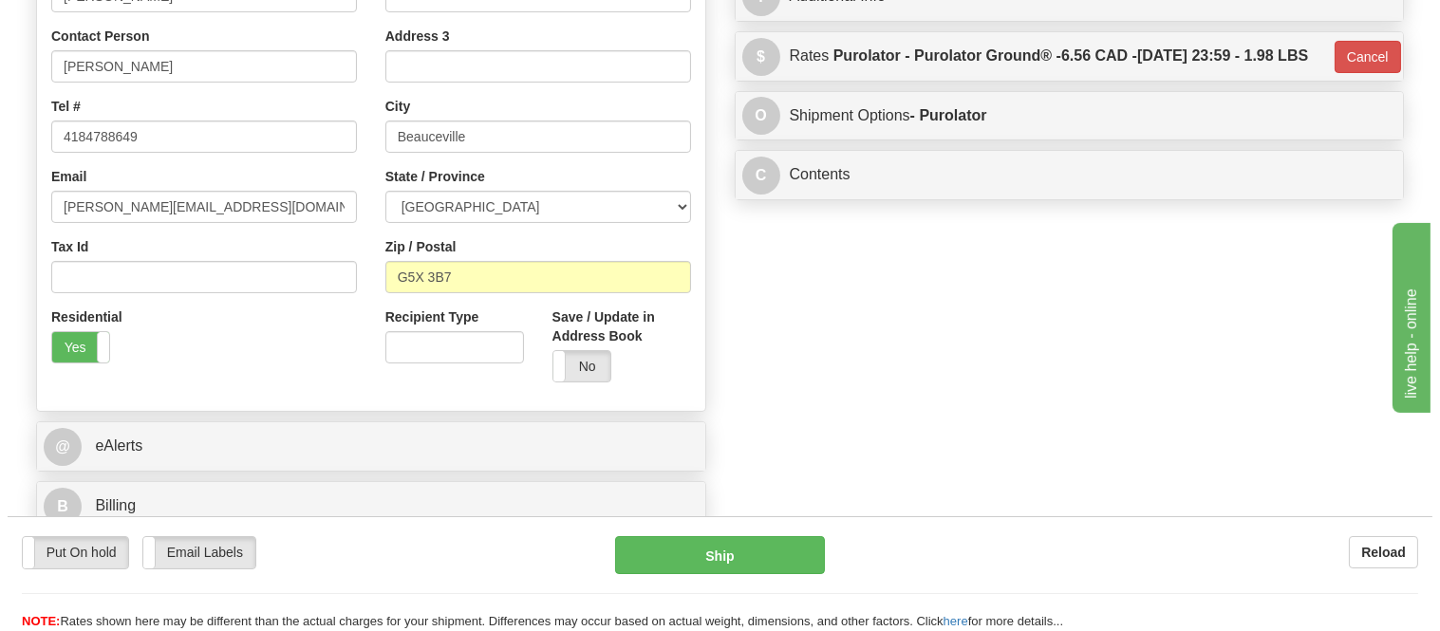
scroll to position [10, 0]
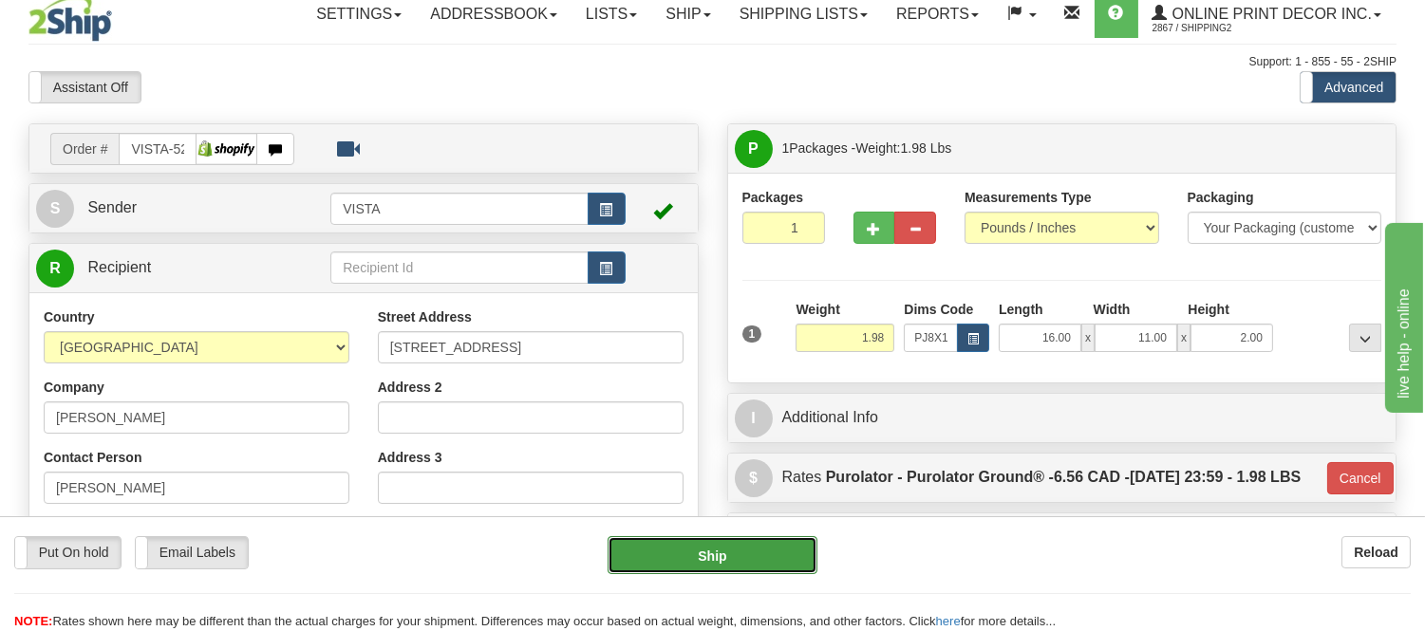
click at [788, 548] on button "Ship" at bounding box center [711, 555] width 209 height 38
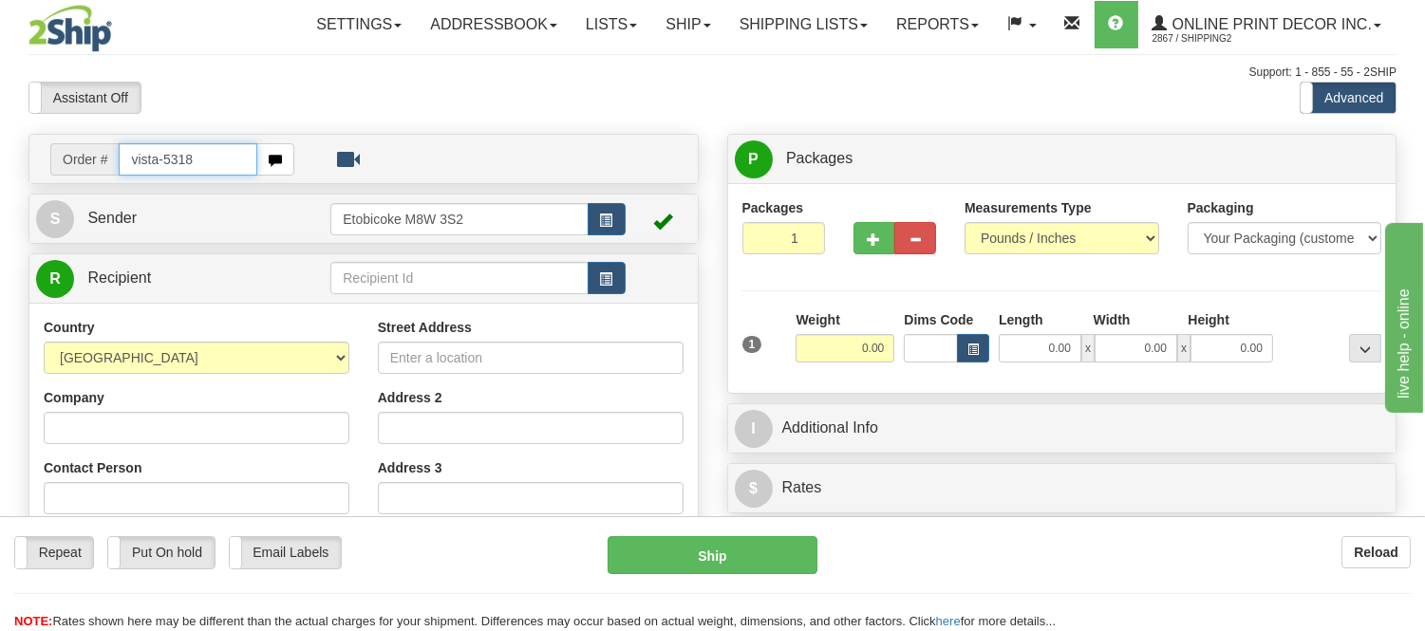
type input "vista-5318"
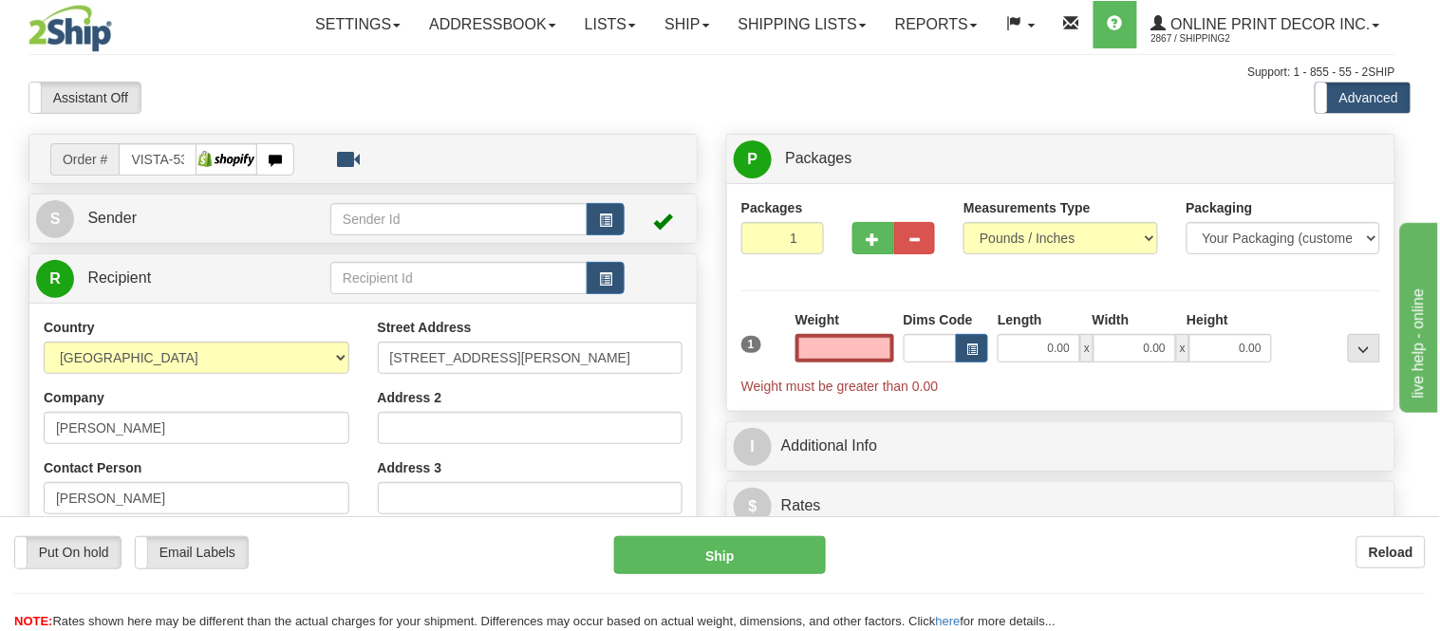
type input "0.00"
click at [978, 347] on div at bounding box center [720, 315] width 1440 height 631
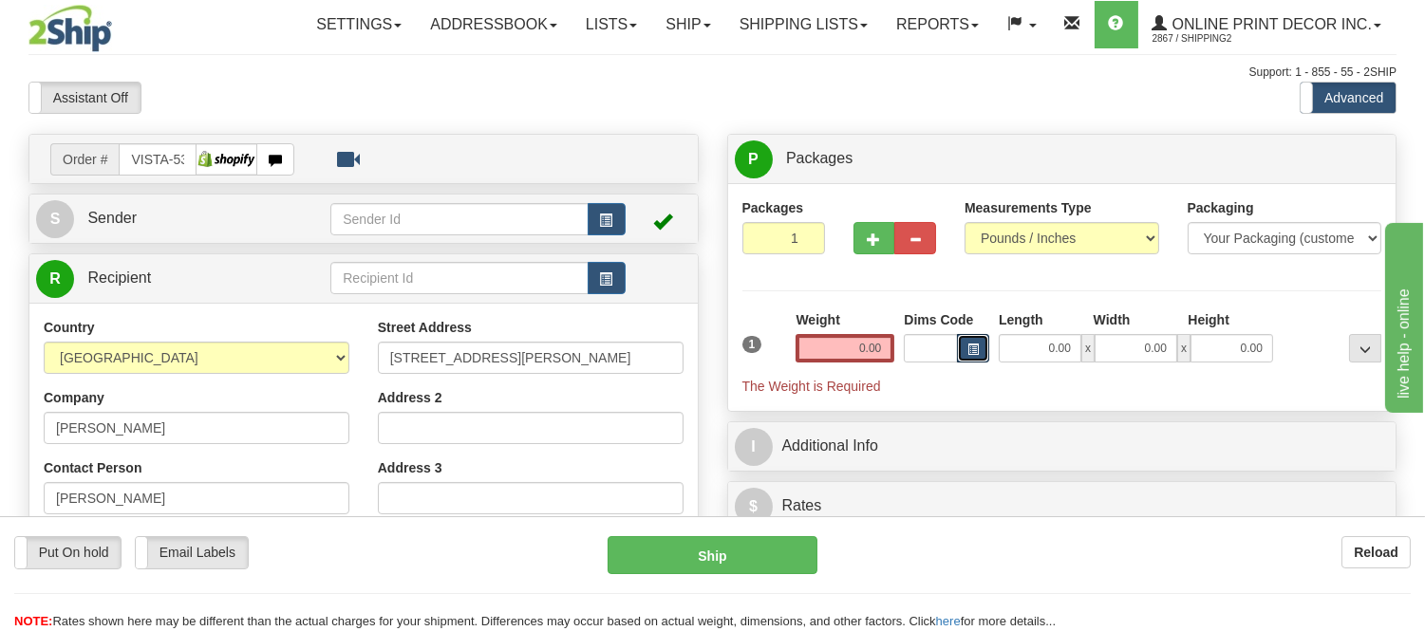
click at [978, 347] on button "button" at bounding box center [973, 348] width 32 height 28
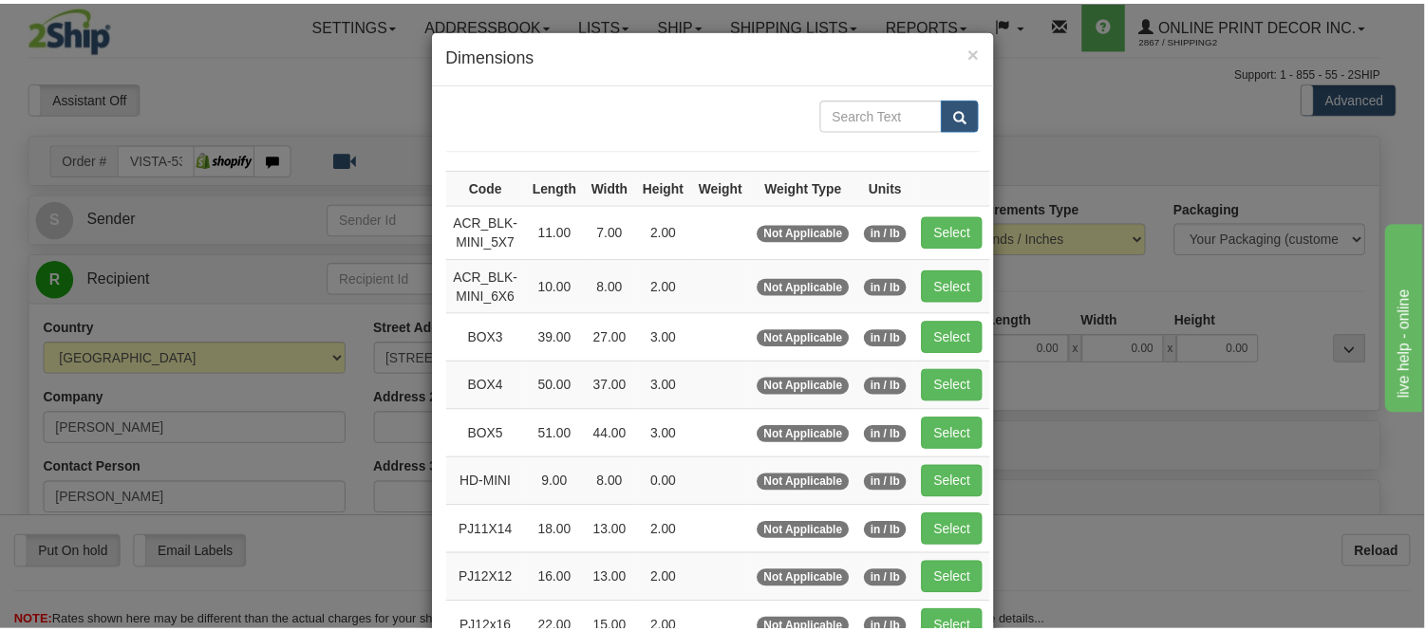
scroll to position [211, 0]
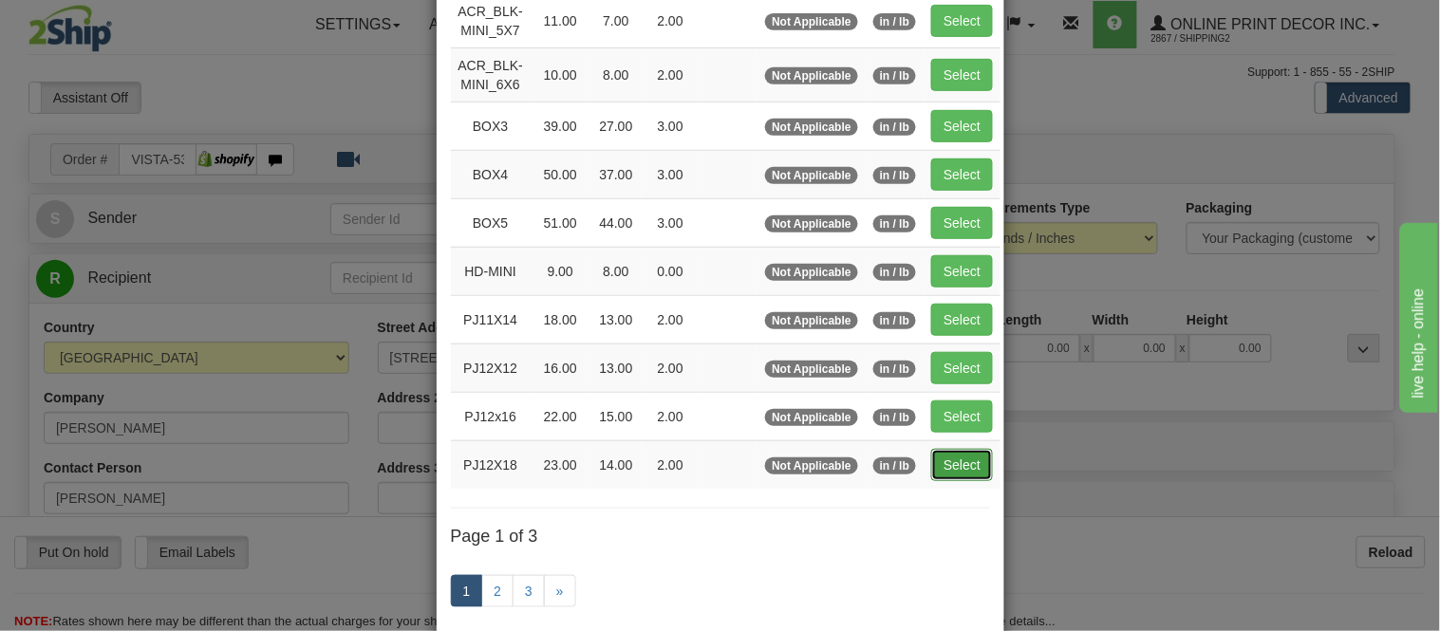
click at [943, 473] on button "Select" at bounding box center [962, 465] width 62 height 32
type input "PJ12X18"
type input "23.00"
type input "14.00"
type input "2.00"
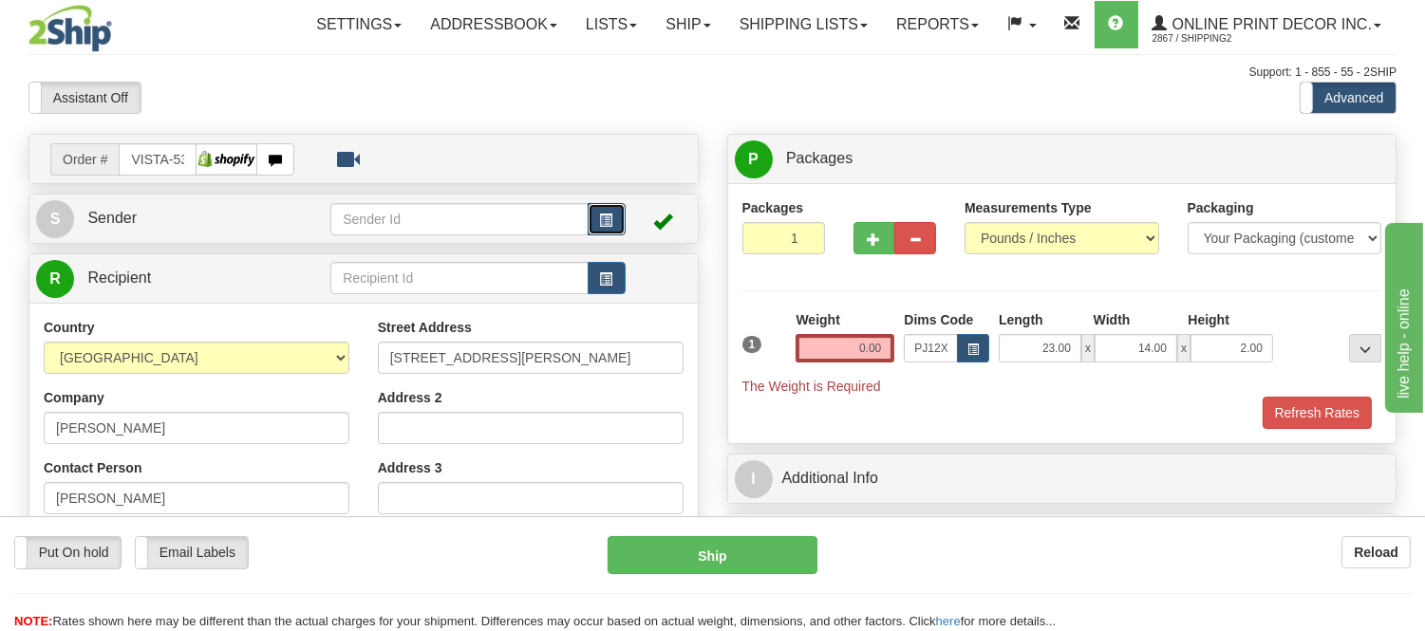
click at [603, 221] on span "button" at bounding box center [606, 220] width 13 height 12
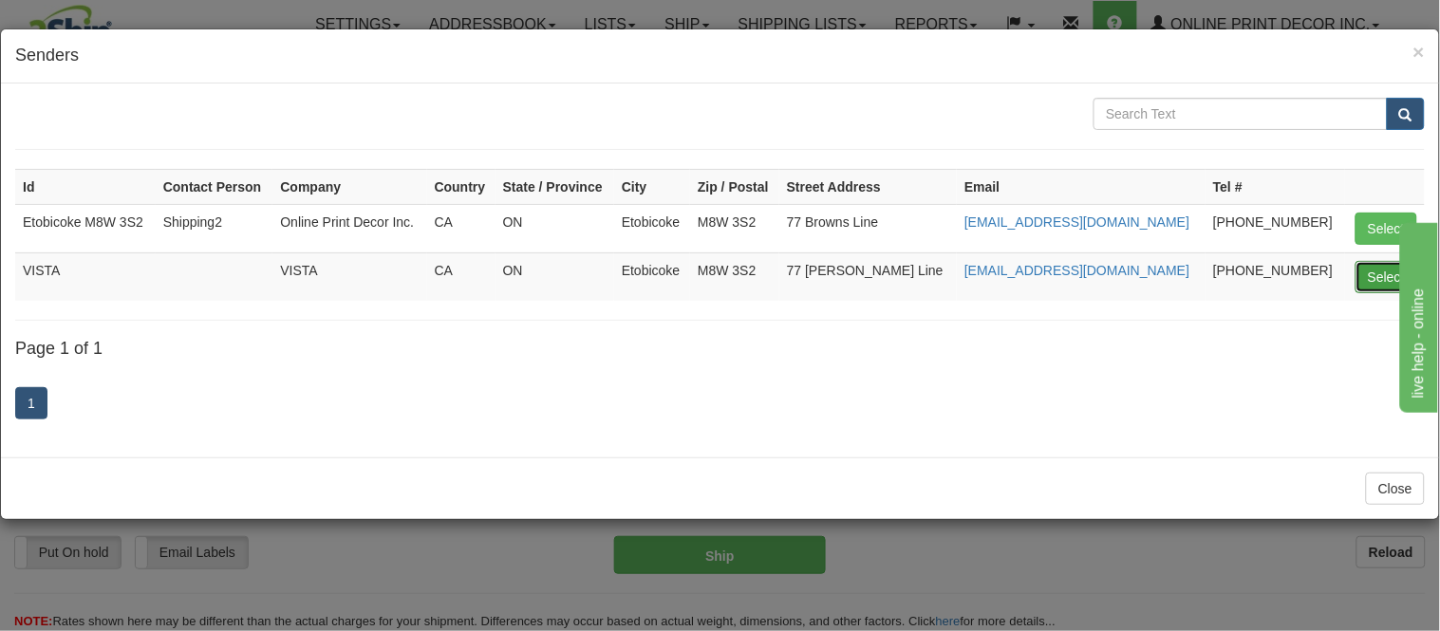
click at [1374, 271] on button "Select" at bounding box center [1386, 277] width 62 height 32
type input "VISTA"
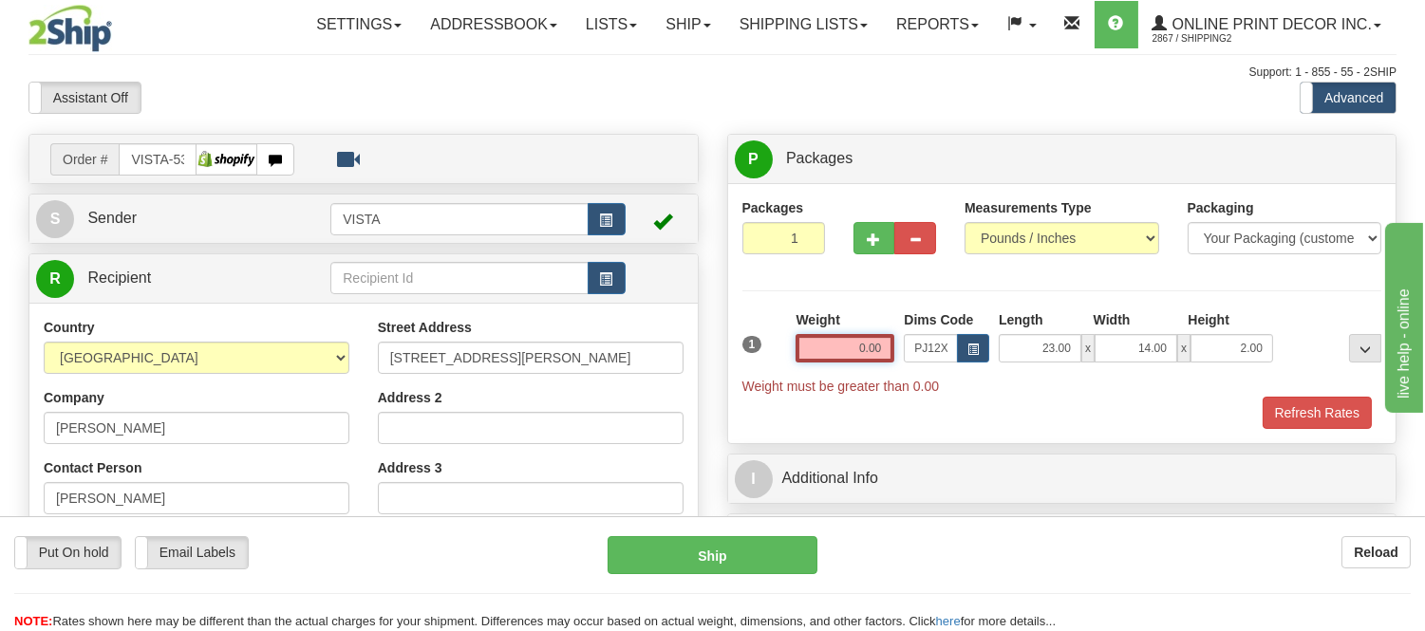
drag, startPoint x: 877, startPoint y: 347, endPoint x: 845, endPoint y: 375, distance: 42.4
click at [809, 370] on div "Weight 0.00" at bounding box center [845, 343] width 108 height 66
click at [893, 344] on input "0.00" at bounding box center [844, 348] width 99 height 28
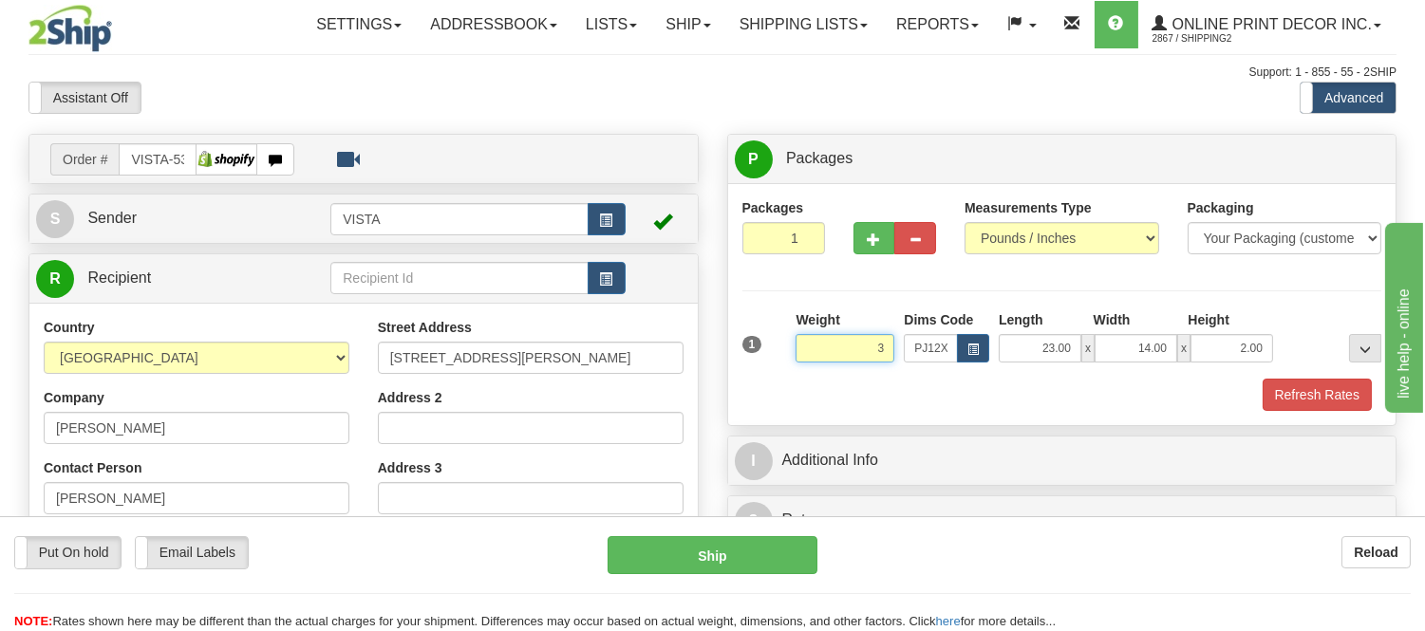
click button "Delete" at bounding box center [0, 0] width 0 height 0
type input "3.00"
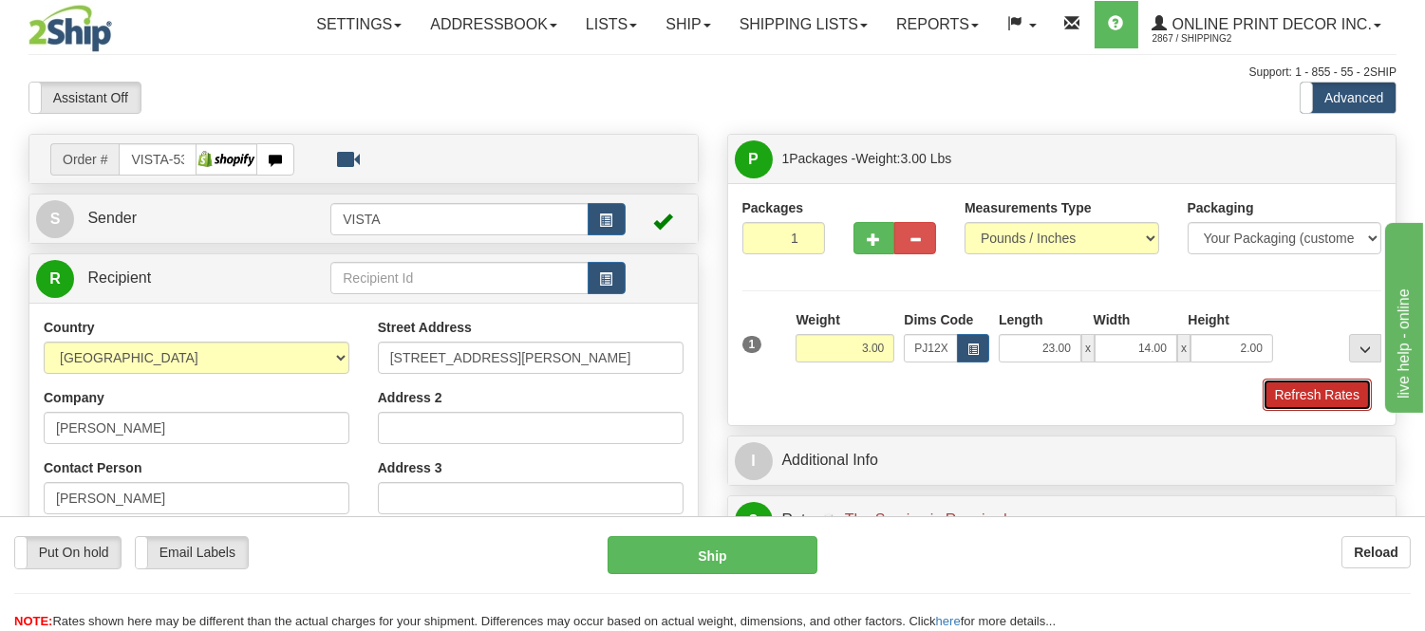
click at [1338, 392] on button "Refresh Rates" at bounding box center [1316, 395] width 109 height 32
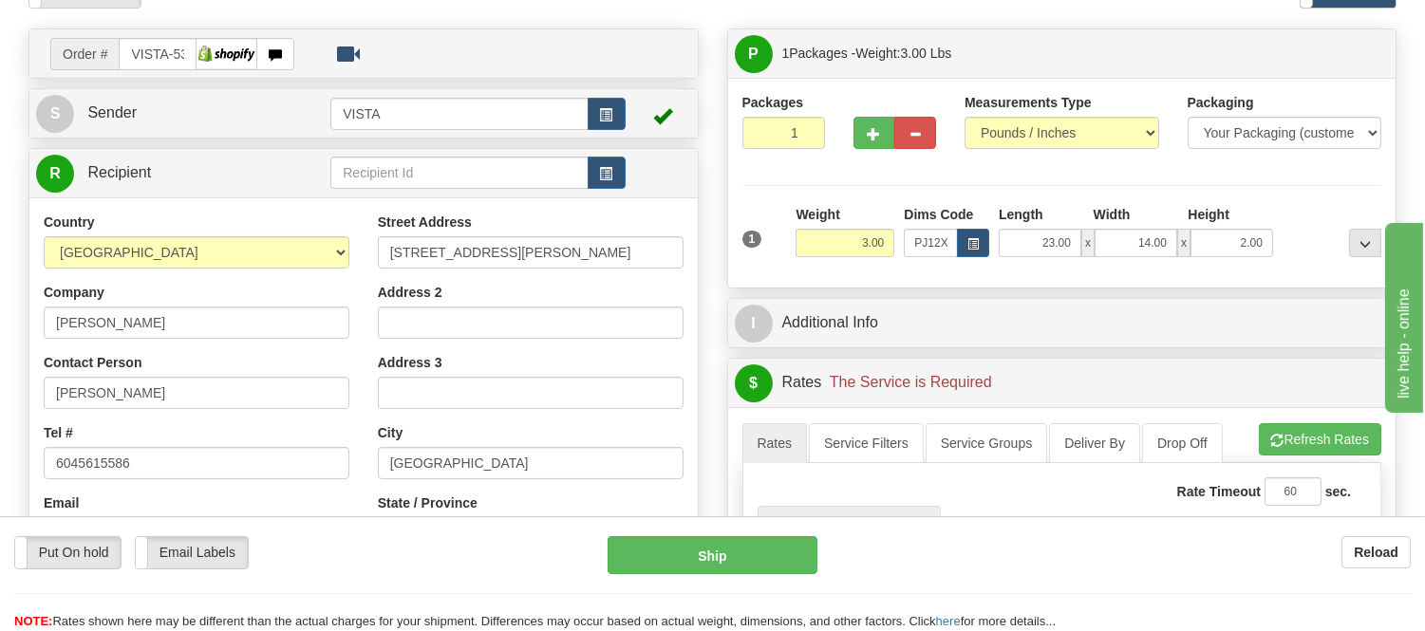
scroll to position [421, 0]
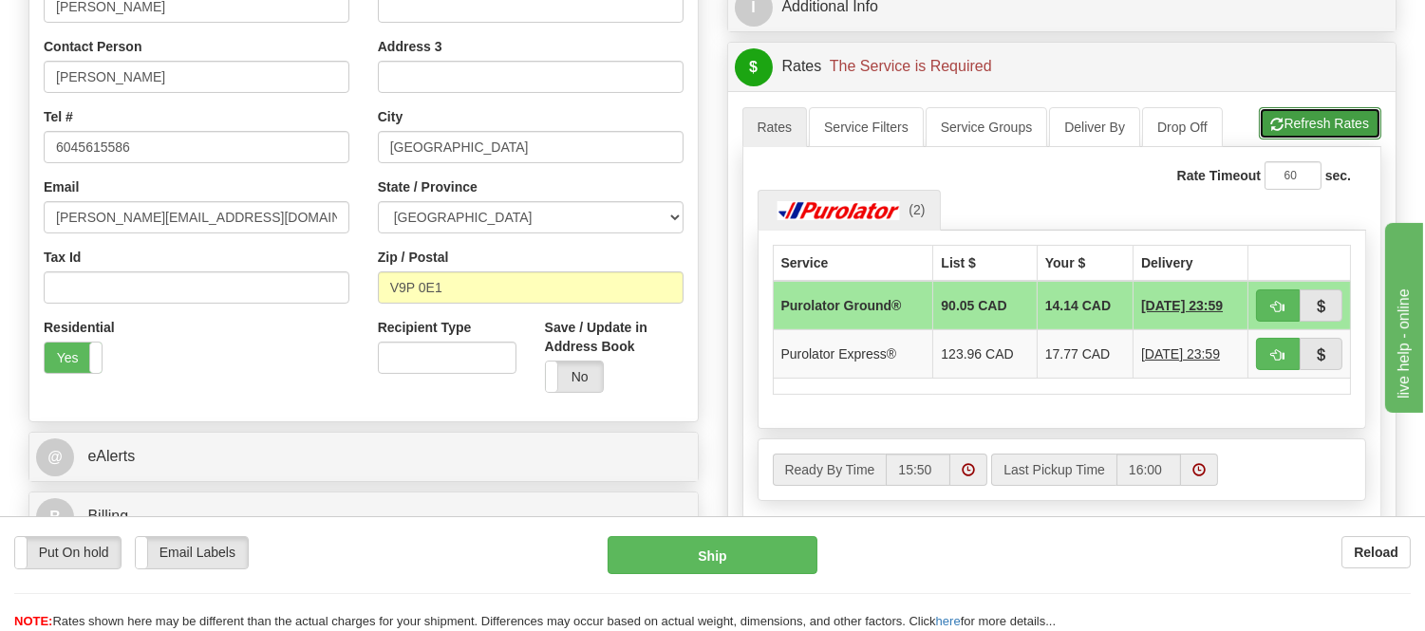
click at [1310, 139] on button "Refresh Rates" at bounding box center [1319, 123] width 122 height 32
click at [1272, 301] on span "button" at bounding box center [1277, 307] width 13 height 12
type input "260"
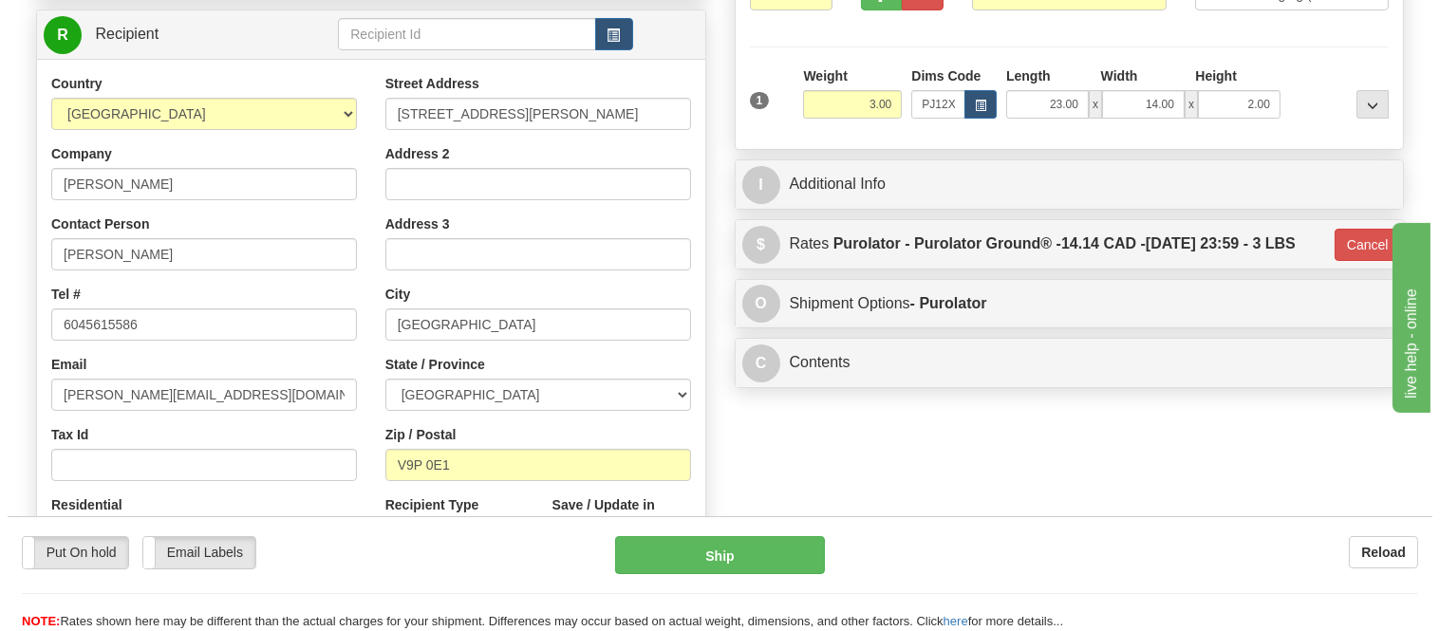
scroll to position [105, 0]
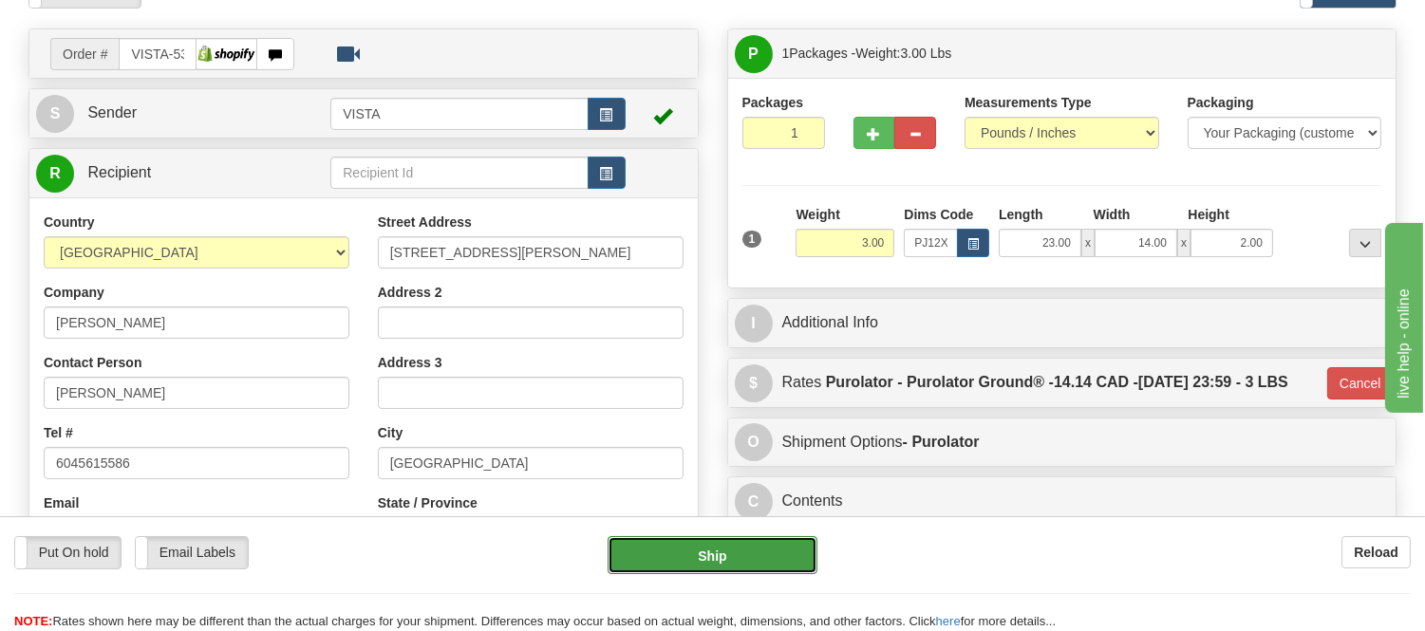
click at [767, 568] on button "Ship" at bounding box center [711, 555] width 209 height 38
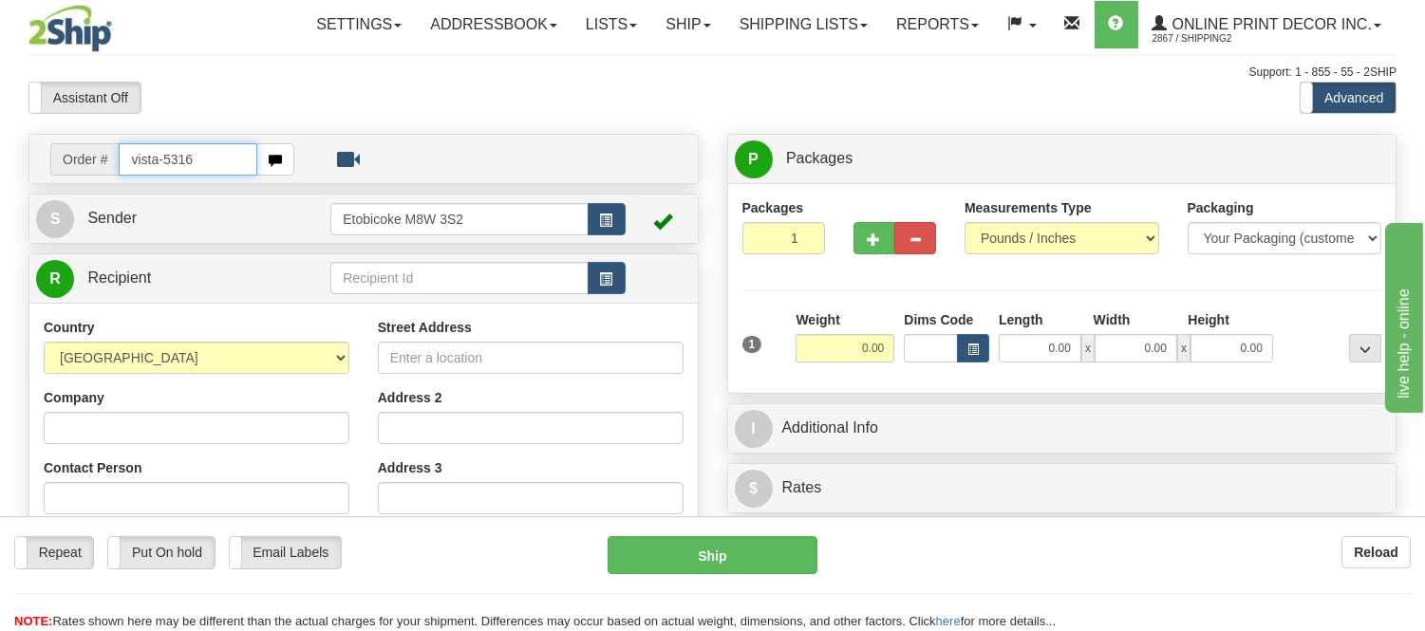
type input "vista-5316"
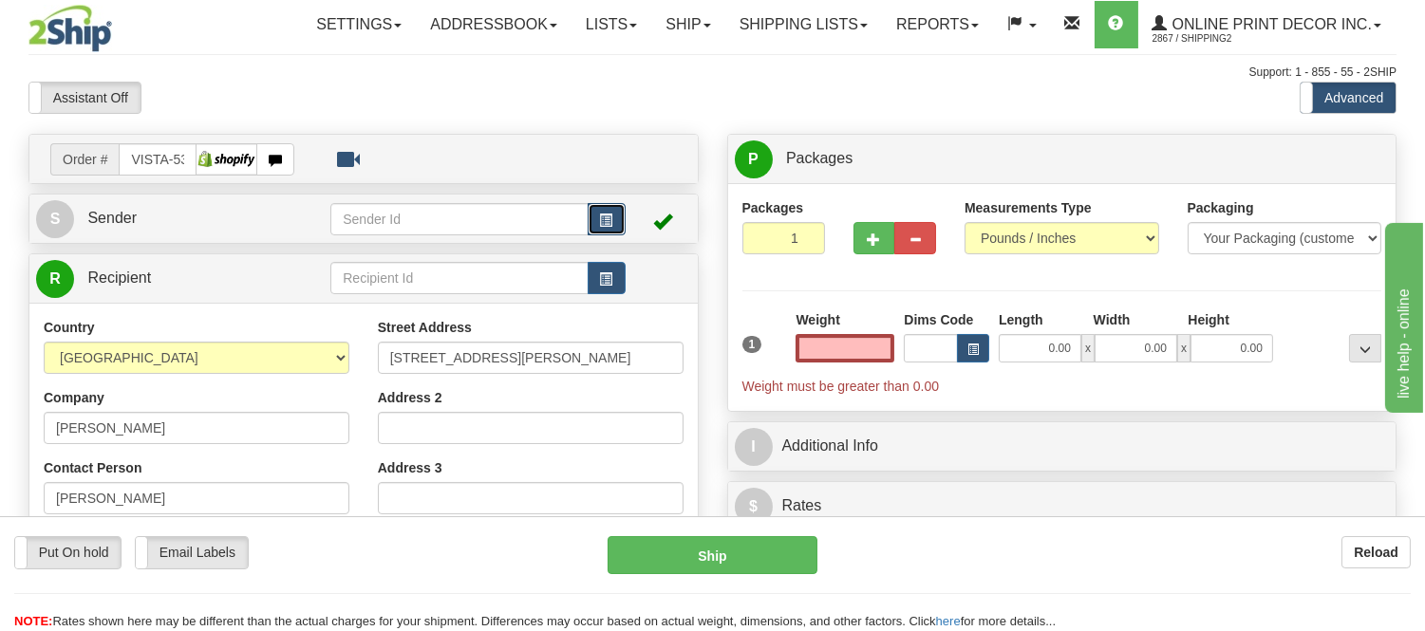
type input "0.00"
click at [603, 214] on span "button" at bounding box center [606, 220] width 13 height 12
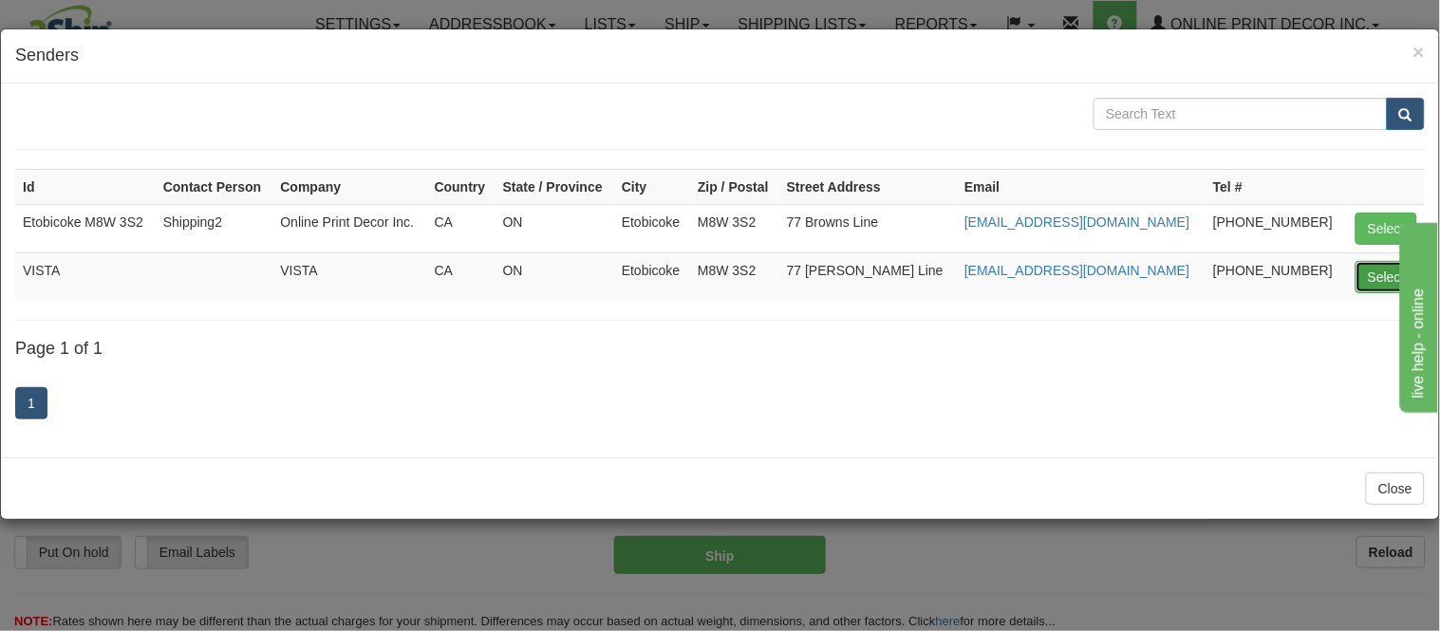
click at [1374, 279] on button "Select" at bounding box center [1386, 277] width 62 height 32
type input "VISTA"
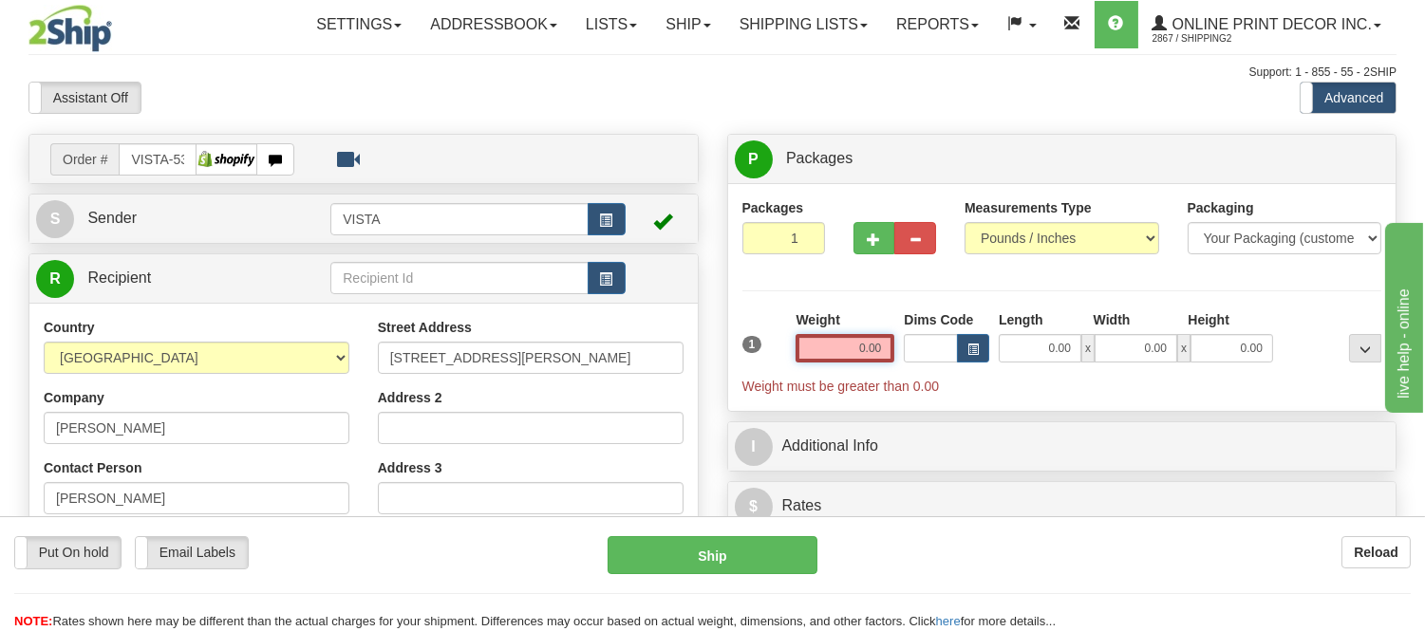
drag, startPoint x: 885, startPoint y: 351, endPoint x: 792, endPoint y: 358, distance: 94.2
click at [792, 358] on div "Weight 0.00" at bounding box center [845, 343] width 108 height 66
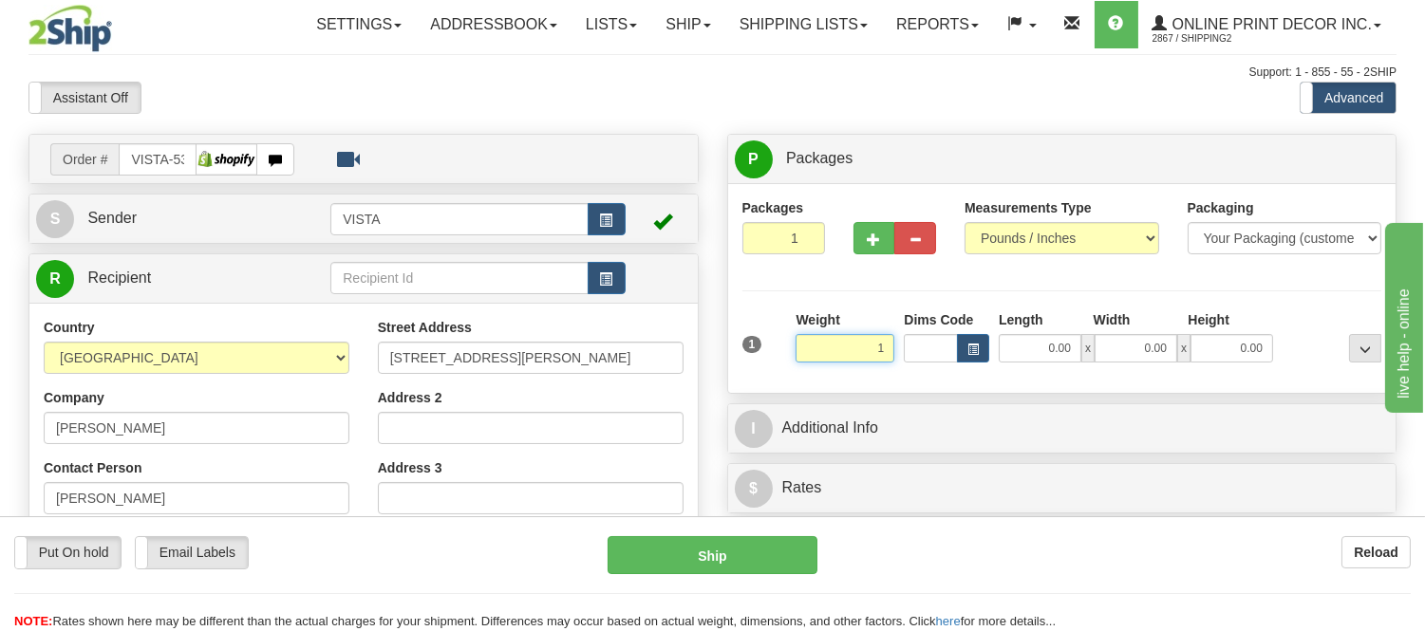
type input "1.10"
click at [972, 359] on button "button" at bounding box center [973, 348] width 32 height 28
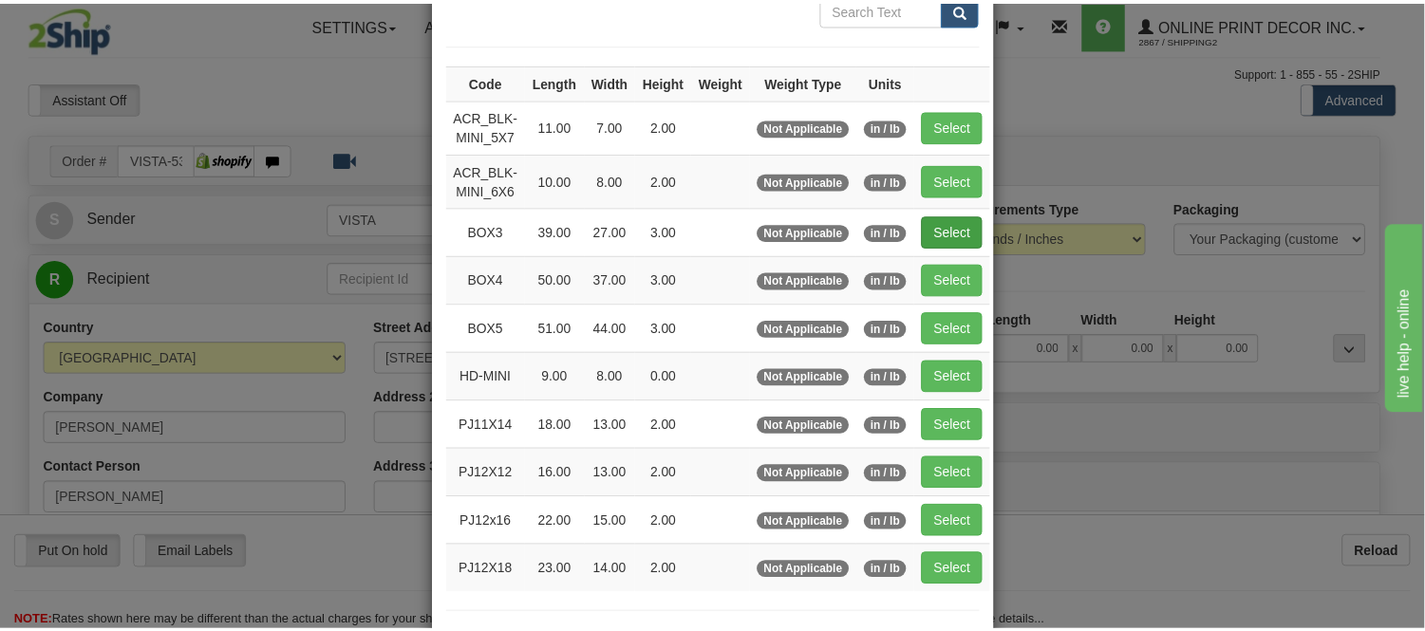
scroll to position [211, 0]
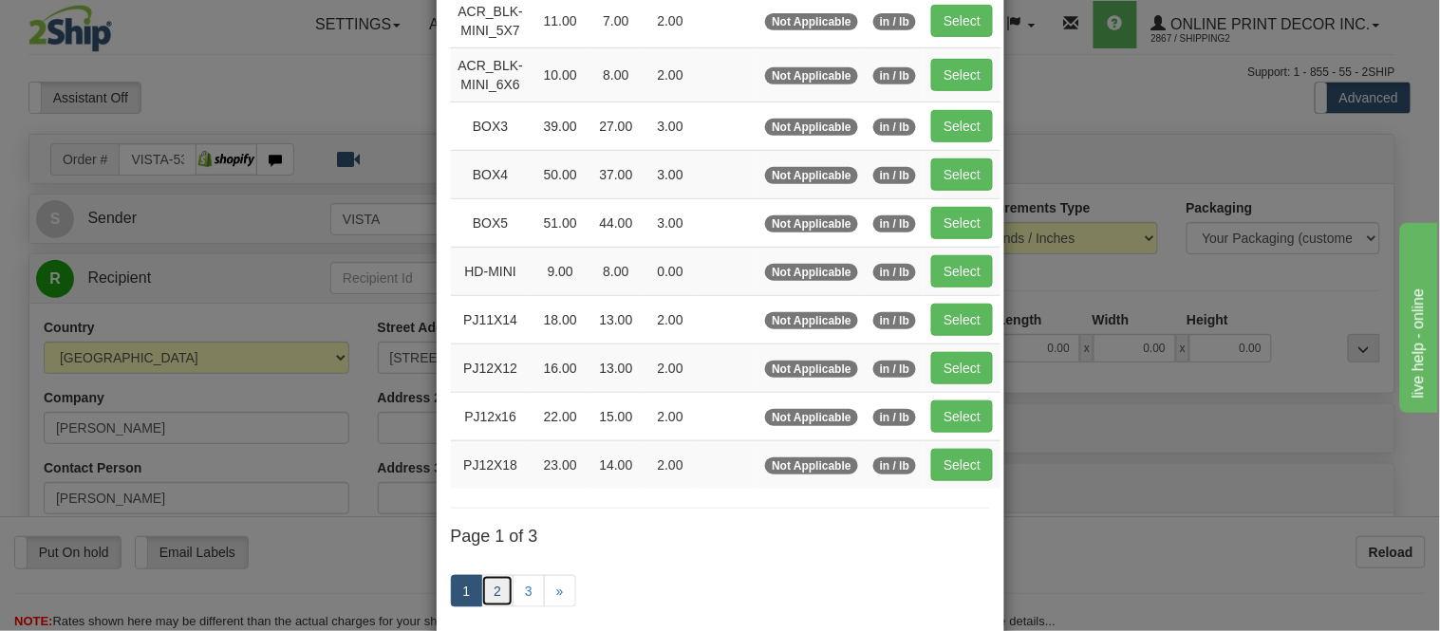
click at [490, 587] on link "2" at bounding box center [497, 591] width 32 height 32
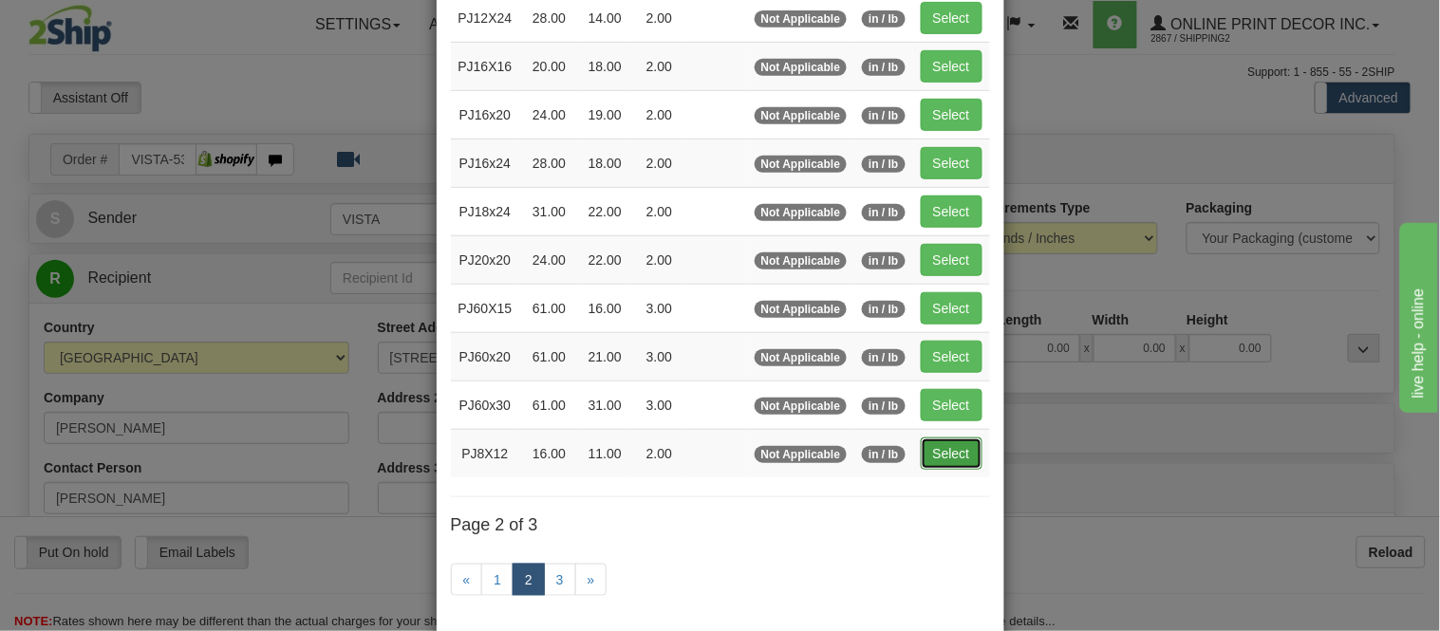
click at [956, 444] on button "Select" at bounding box center [952, 454] width 62 height 32
type input "PJ8X12"
type input "16.00"
type input "11.00"
type input "2.00"
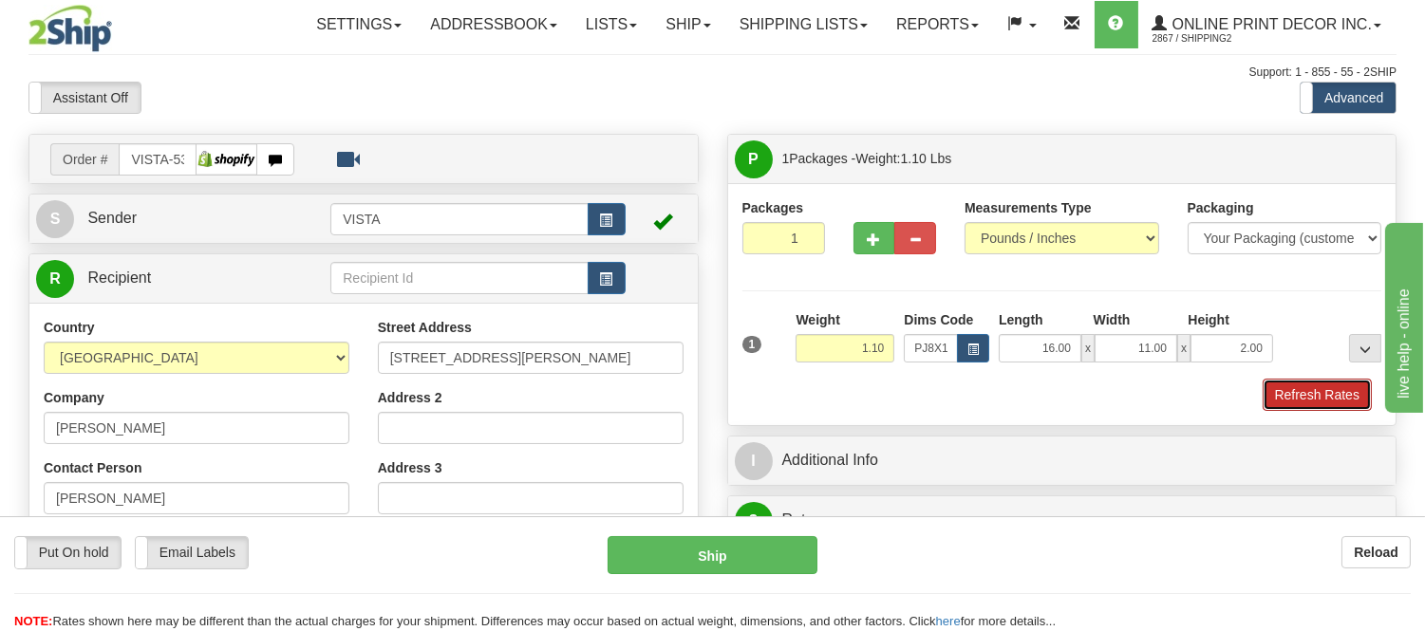
click at [1292, 399] on button "Refresh Rates" at bounding box center [1316, 395] width 109 height 32
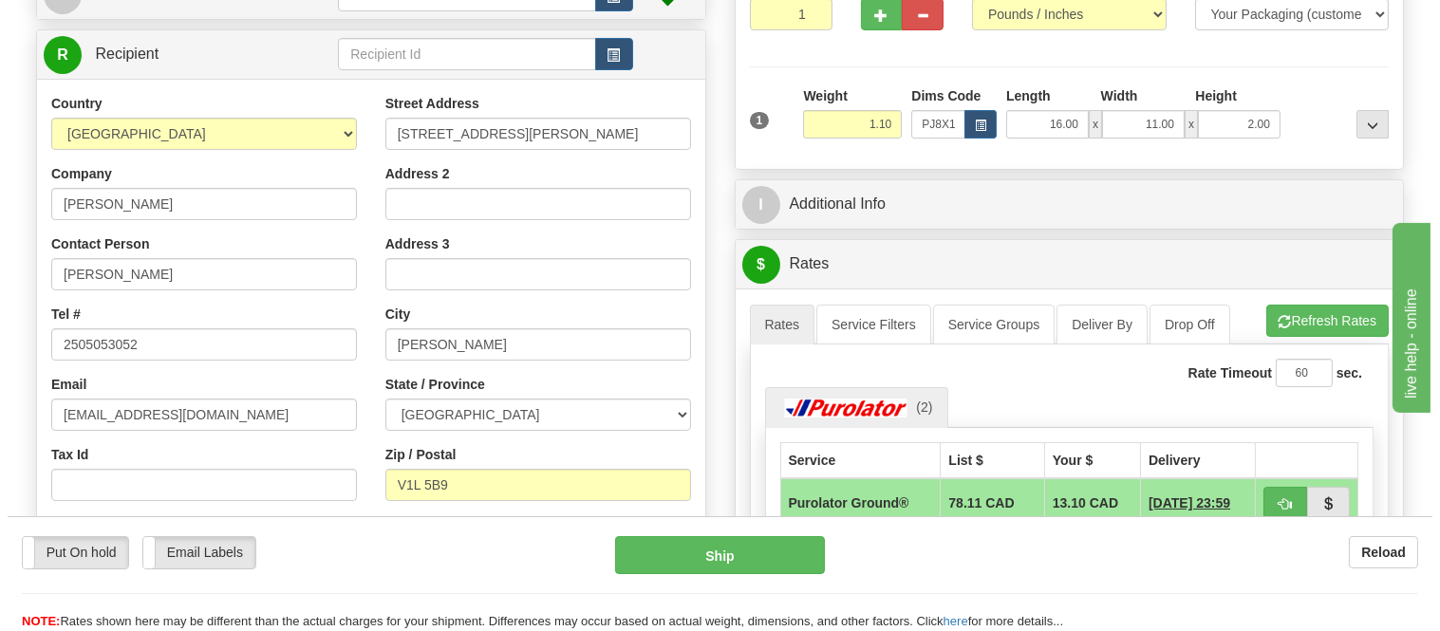
scroll to position [421, 0]
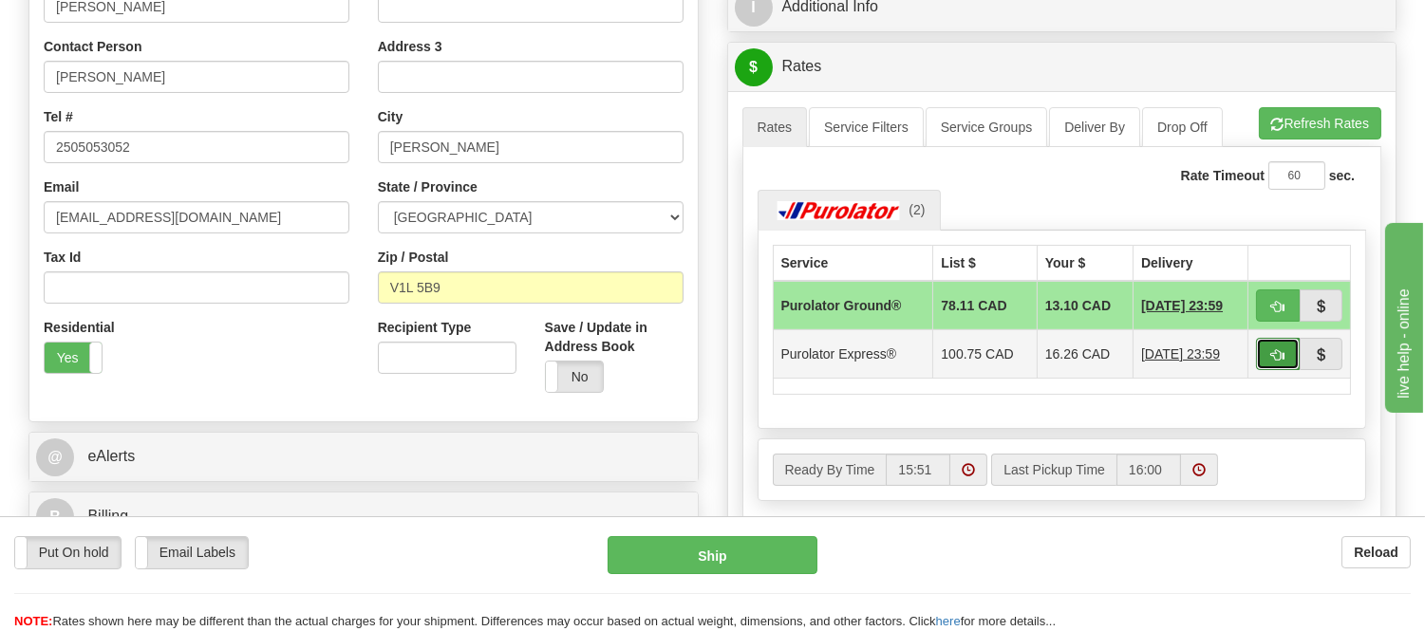
click at [1270, 368] on button "button" at bounding box center [1278, 354] width 44 height 32
type input "202"
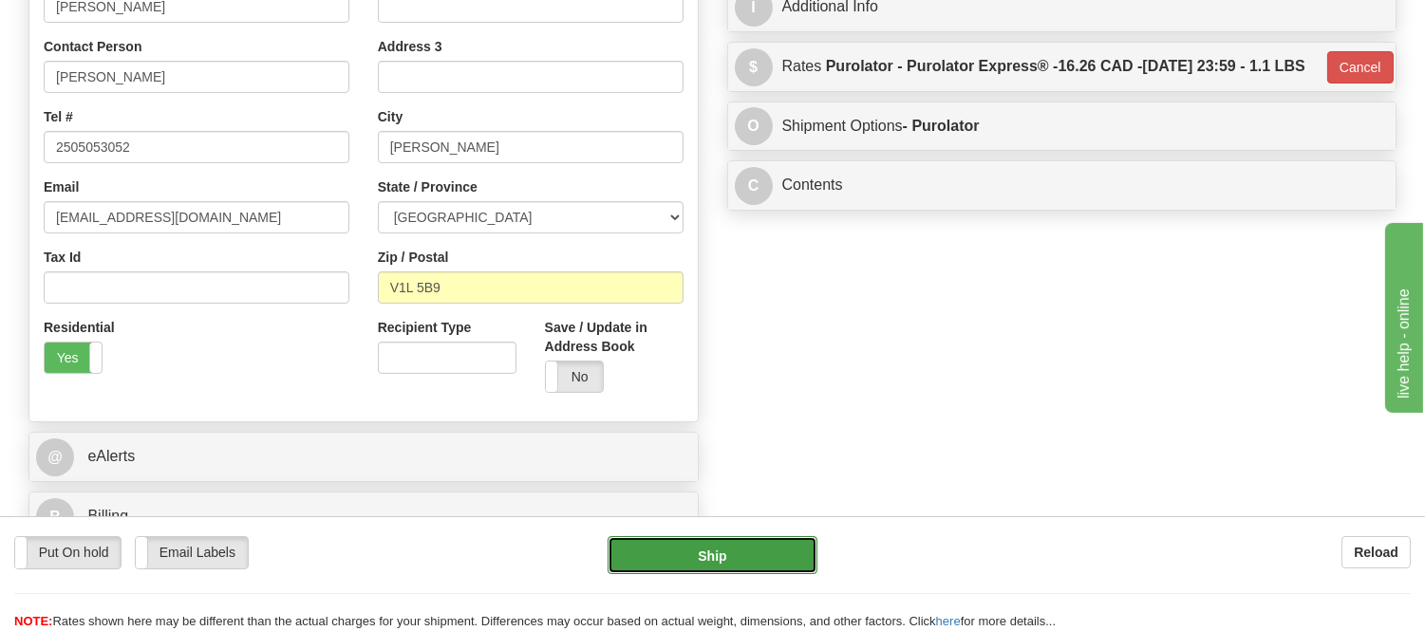
click at [733, 560] on button "Ship" at bounding box center [711, 555] width 209 height 38
